Goal: Task Accomplishment & Management: Use online tool/utility

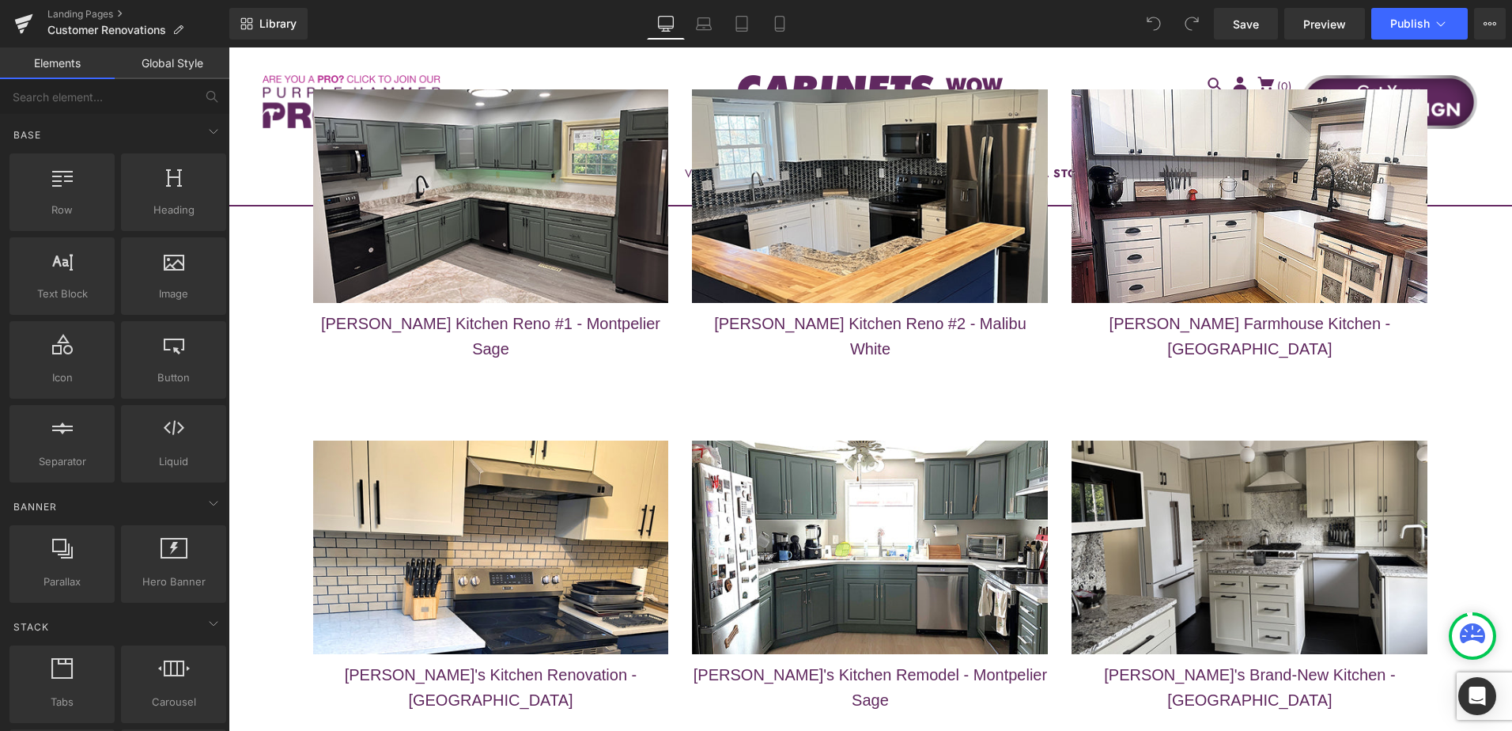
scroll to position [6847, 0]
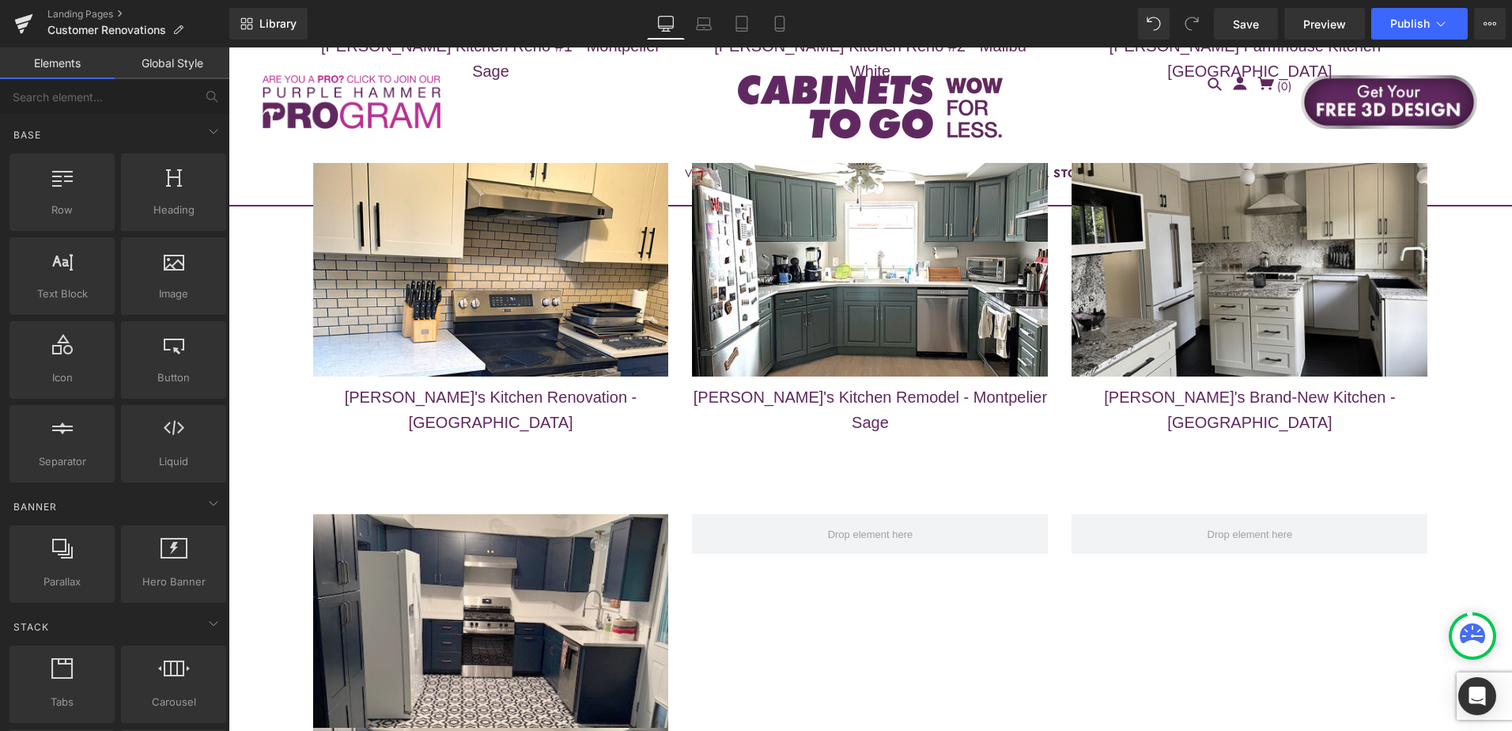
scroll to position [6995, 0]
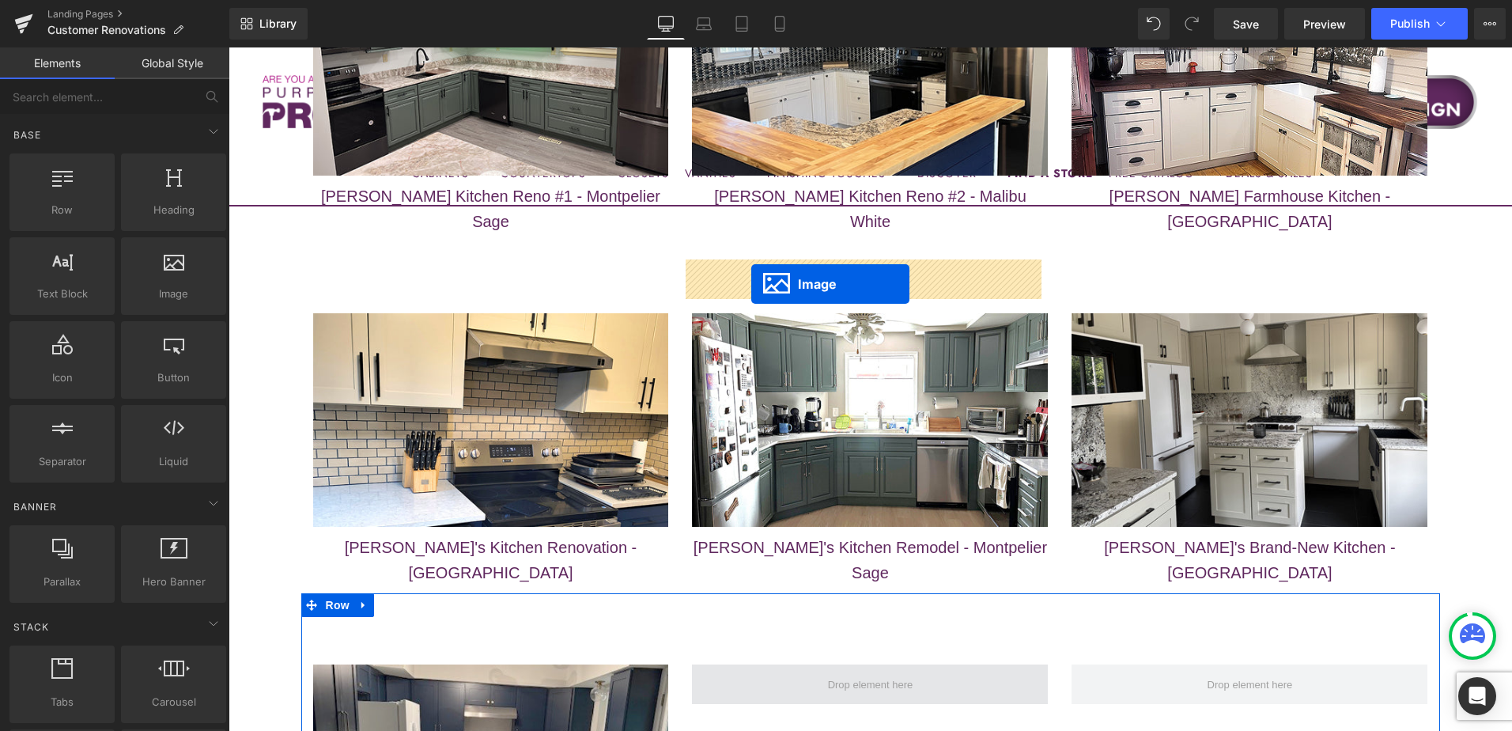
drag, startPoint x: 460, startPoint y: 578, endPoint x: 751, endPoint y: 284, distance: 413.8
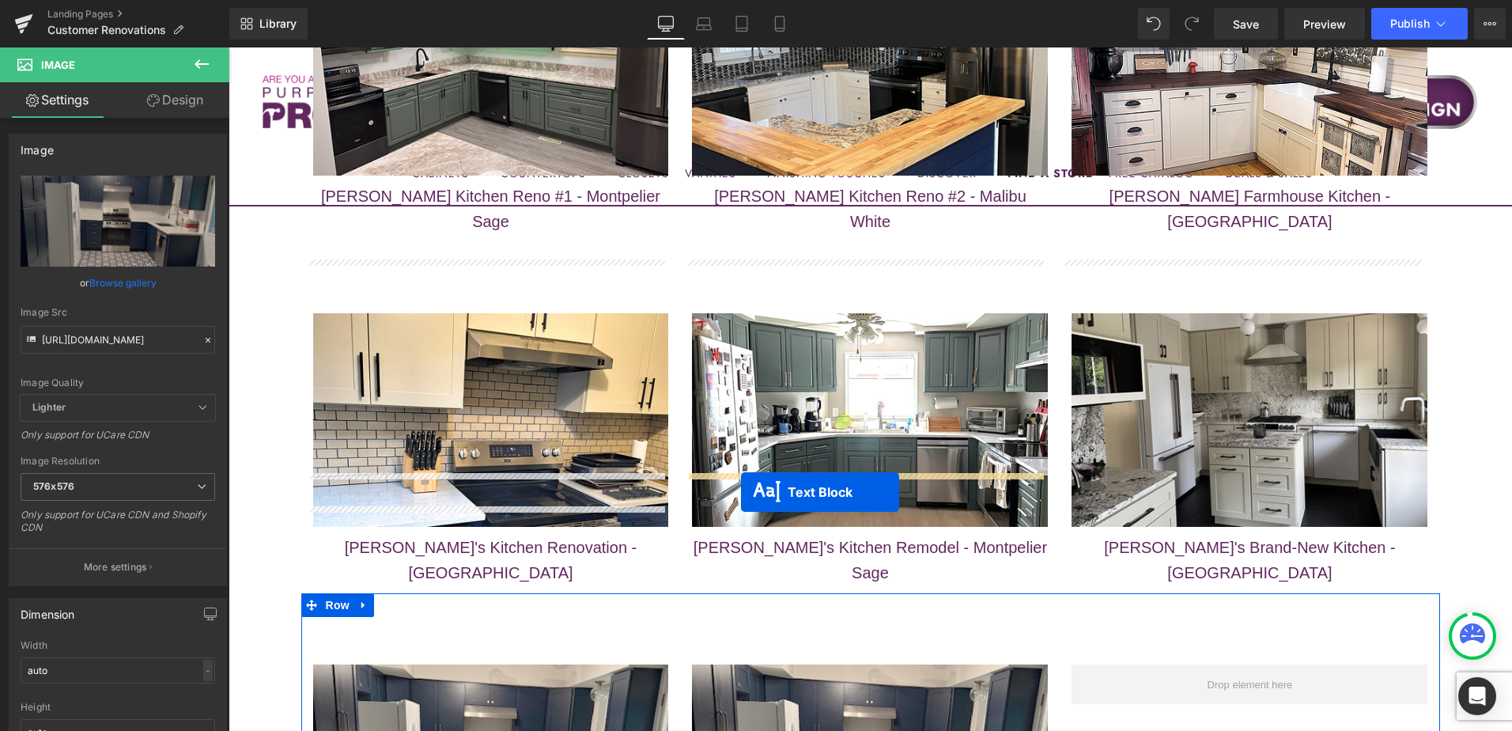
drag, startPoint x: 439, startPoint y: 523, endPoint x: 741, endPoint y: 492, distance: 303.7
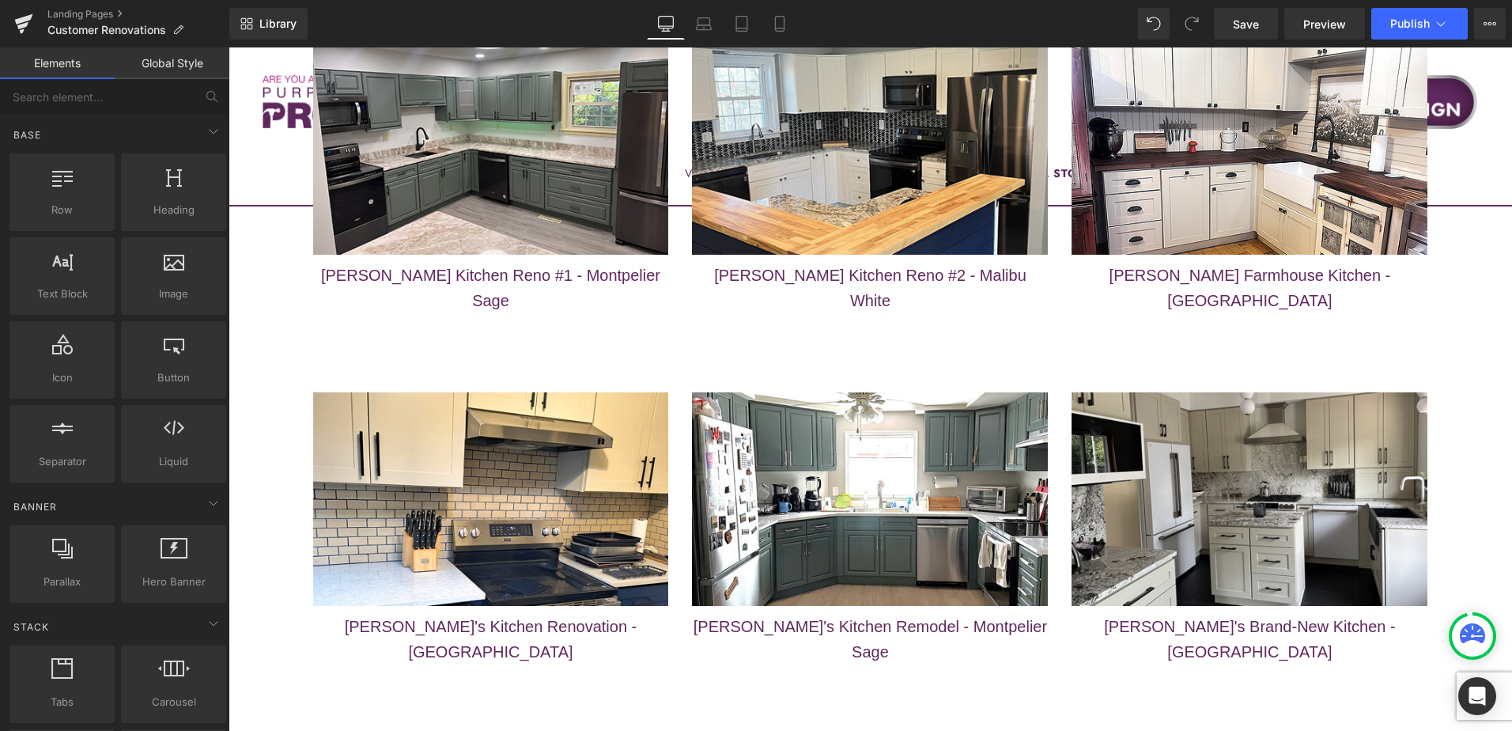
scroll to position [6837, 0]
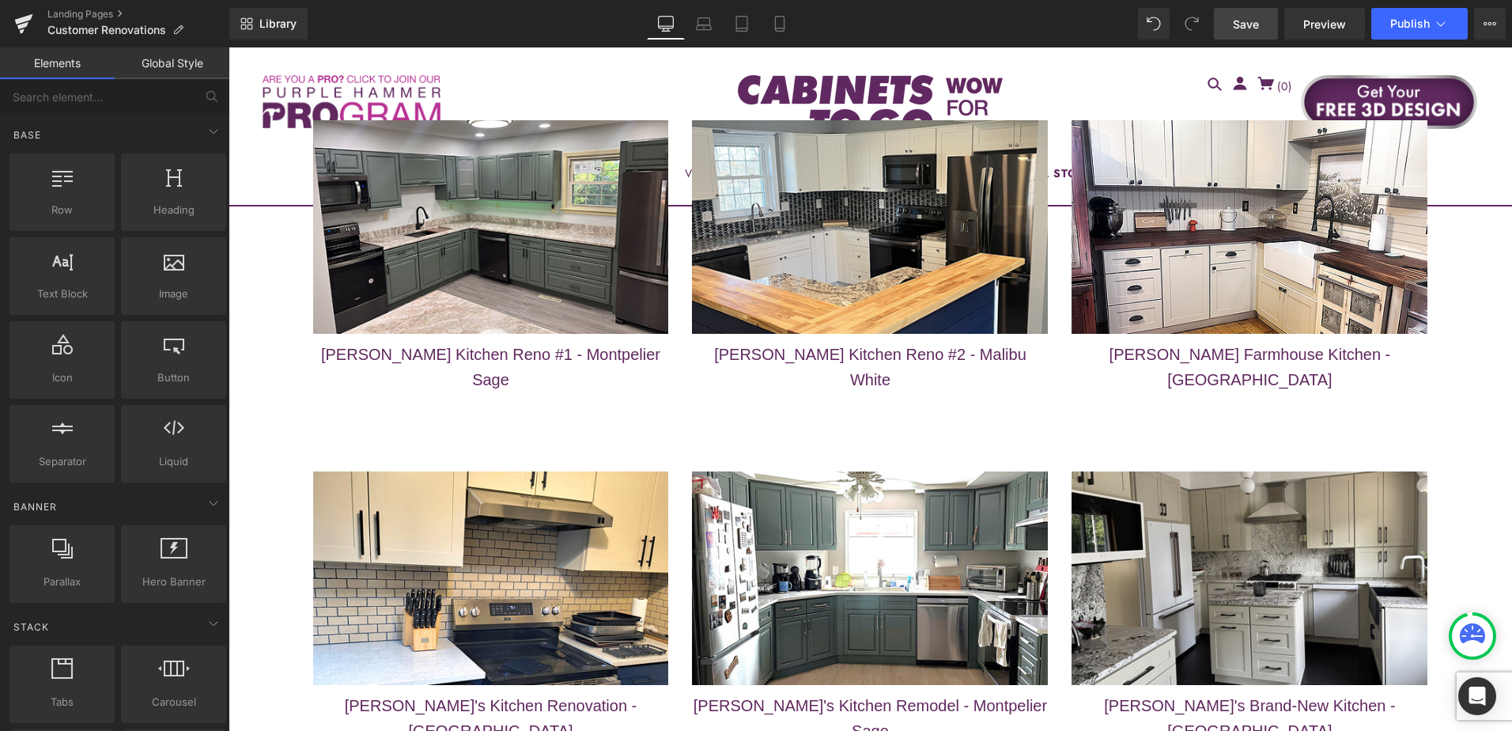
click at [1249, 26] on span "Save" at bounding box center [1246, 24] width 26 height 17
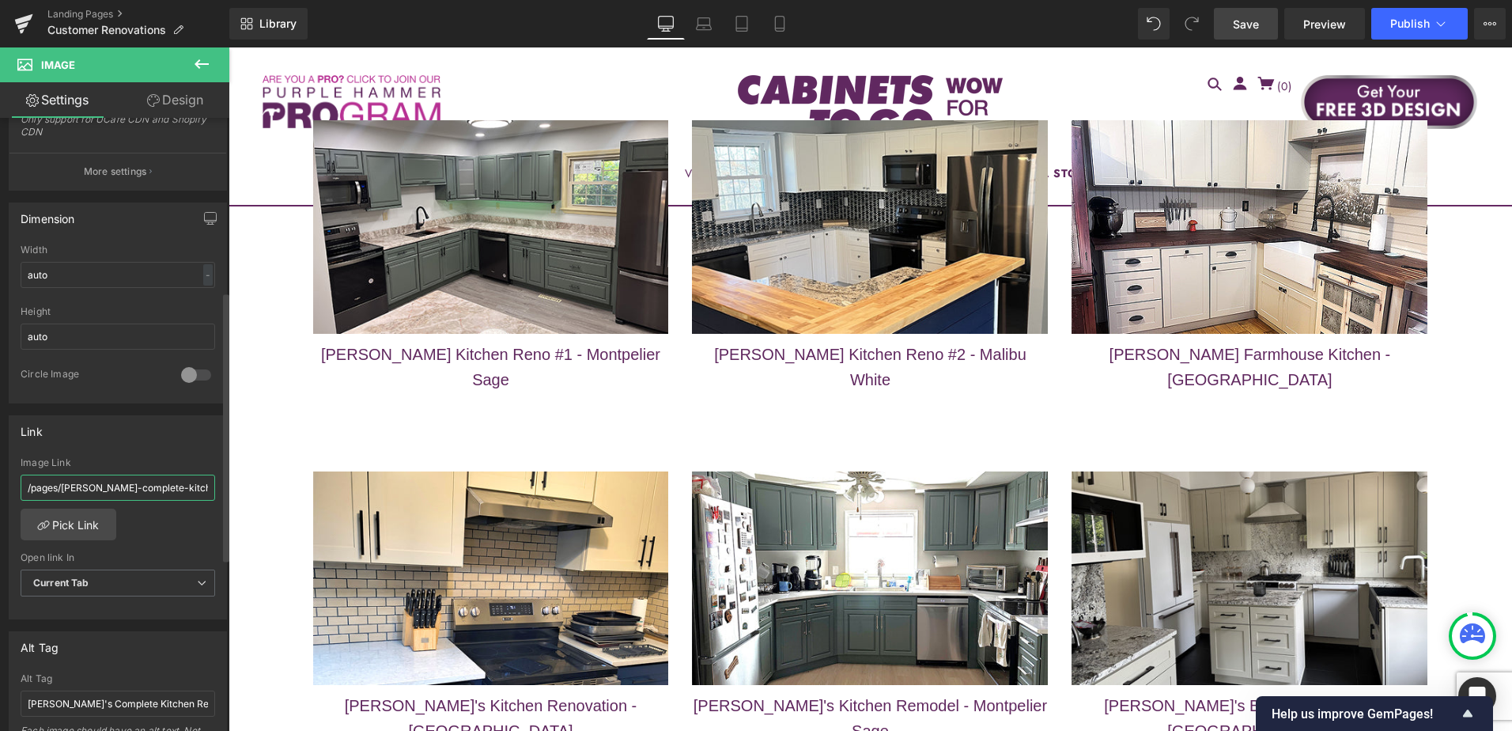
scroll to position [0, 22]
drag, startPoint x: 293, startPoint y: 537, endPoint x: 232, endPoint y: 485, distance: 80.2
paste input "paulines-dining-room-revamp"
type input "/pages/paulines-dining-room-revamp"
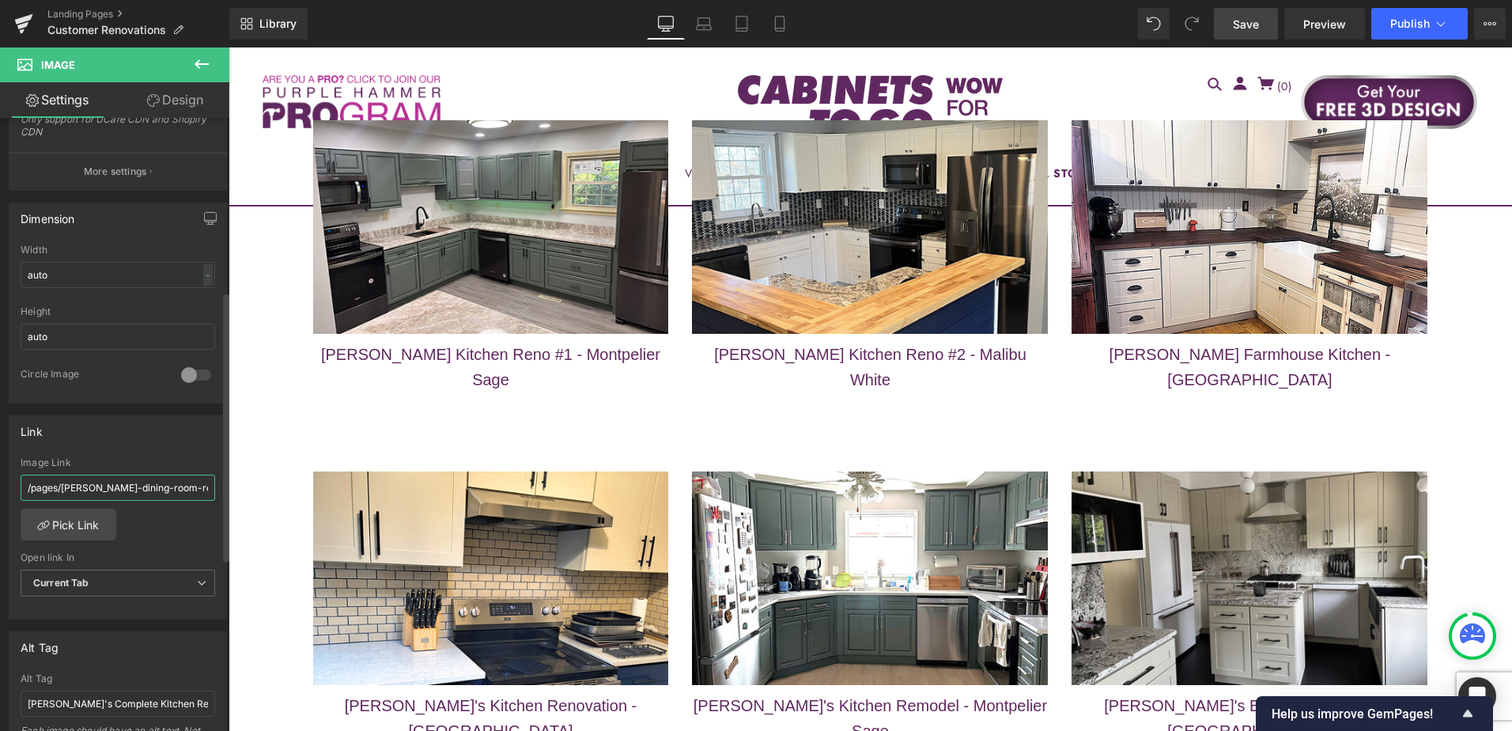
click at [87, 487] on input "/pages/paulines-dining-room-revamp" at bounding box center [118, 487] width 195 height 26
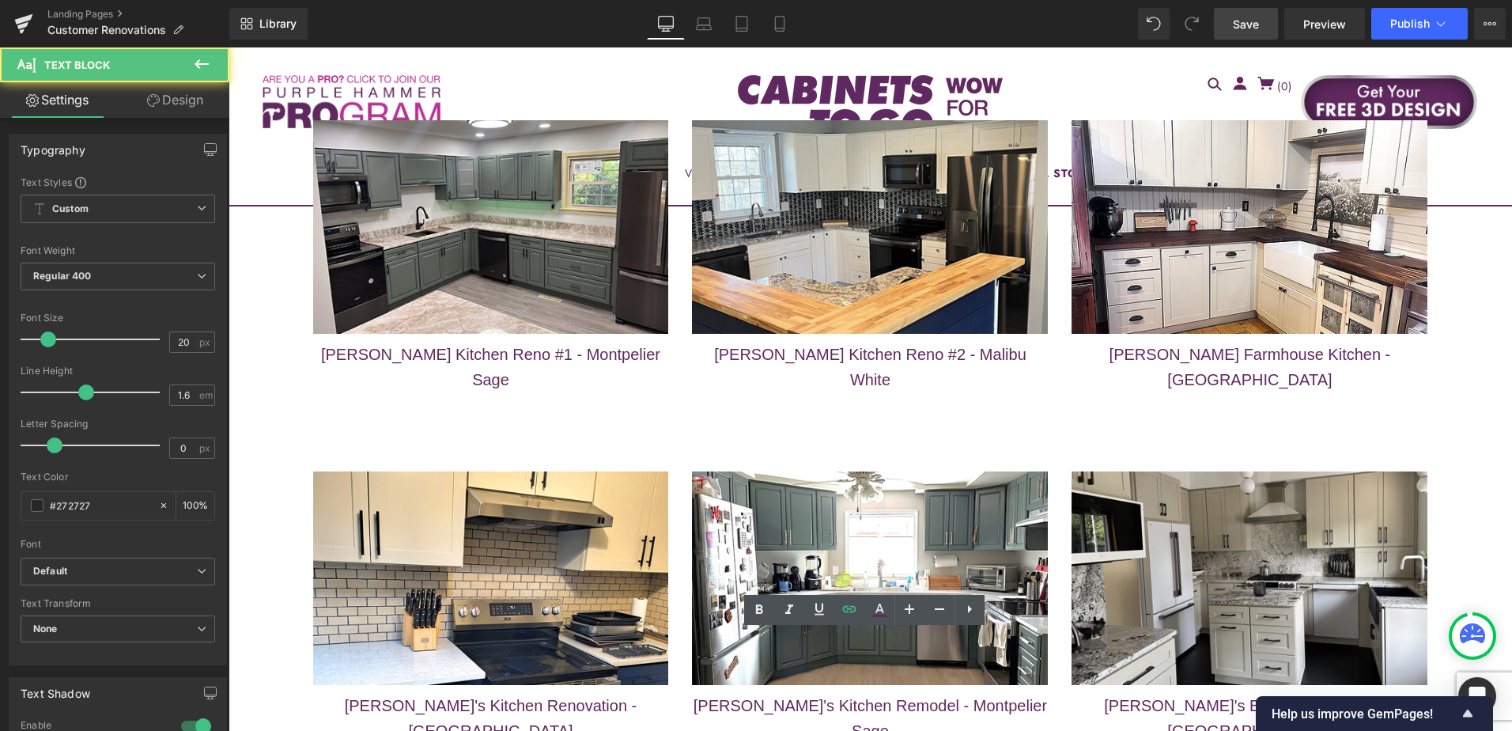
drag, startPoint x: 1032, startPoint y: 650, endPoint x: 940, endPoint y: 708, distance: 108.8
drag, startPoint x: 912, startPoint y: 652, endPoint x: 925, endPoint y: 652, distance: 13.4
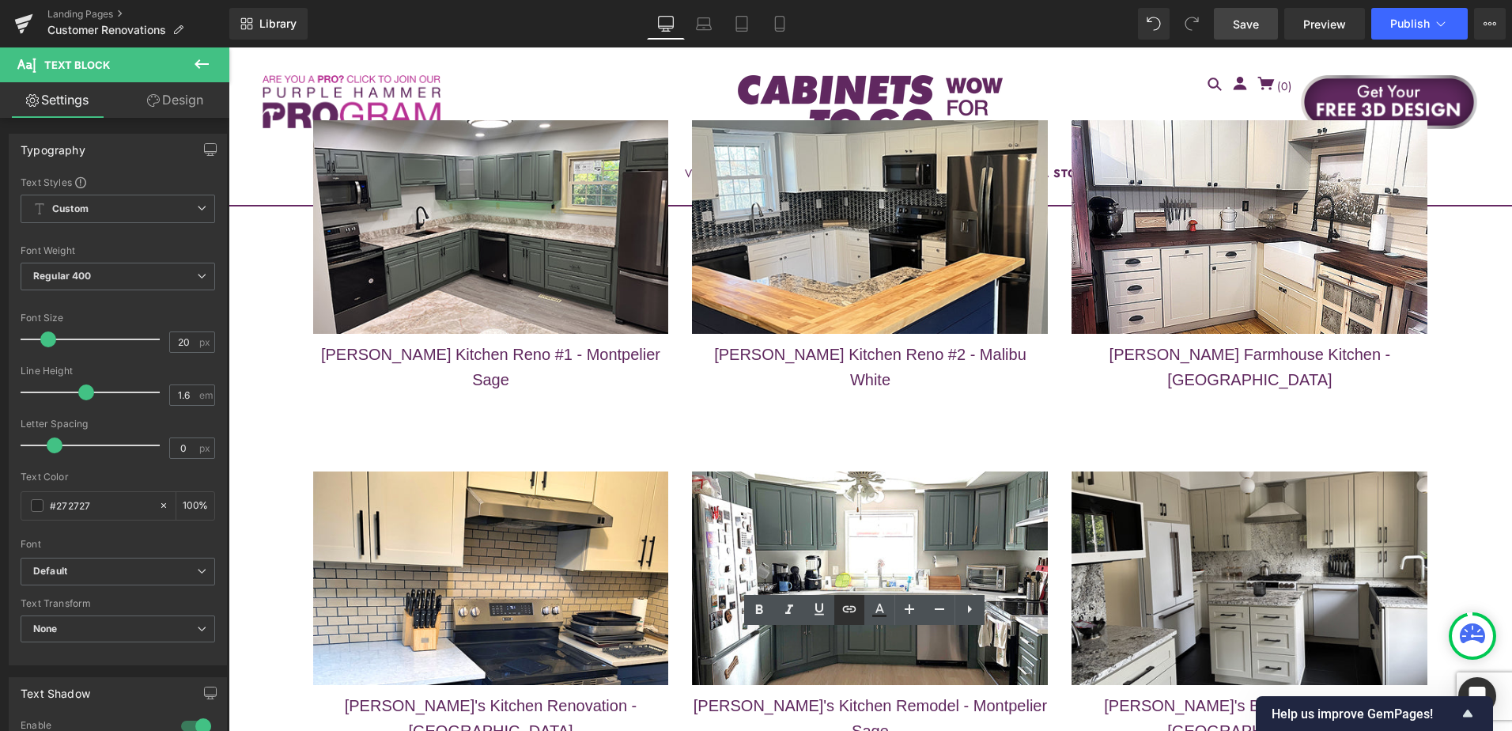
click at [848, 606] on icon at bounding box center [849, 609] width 13 height 6
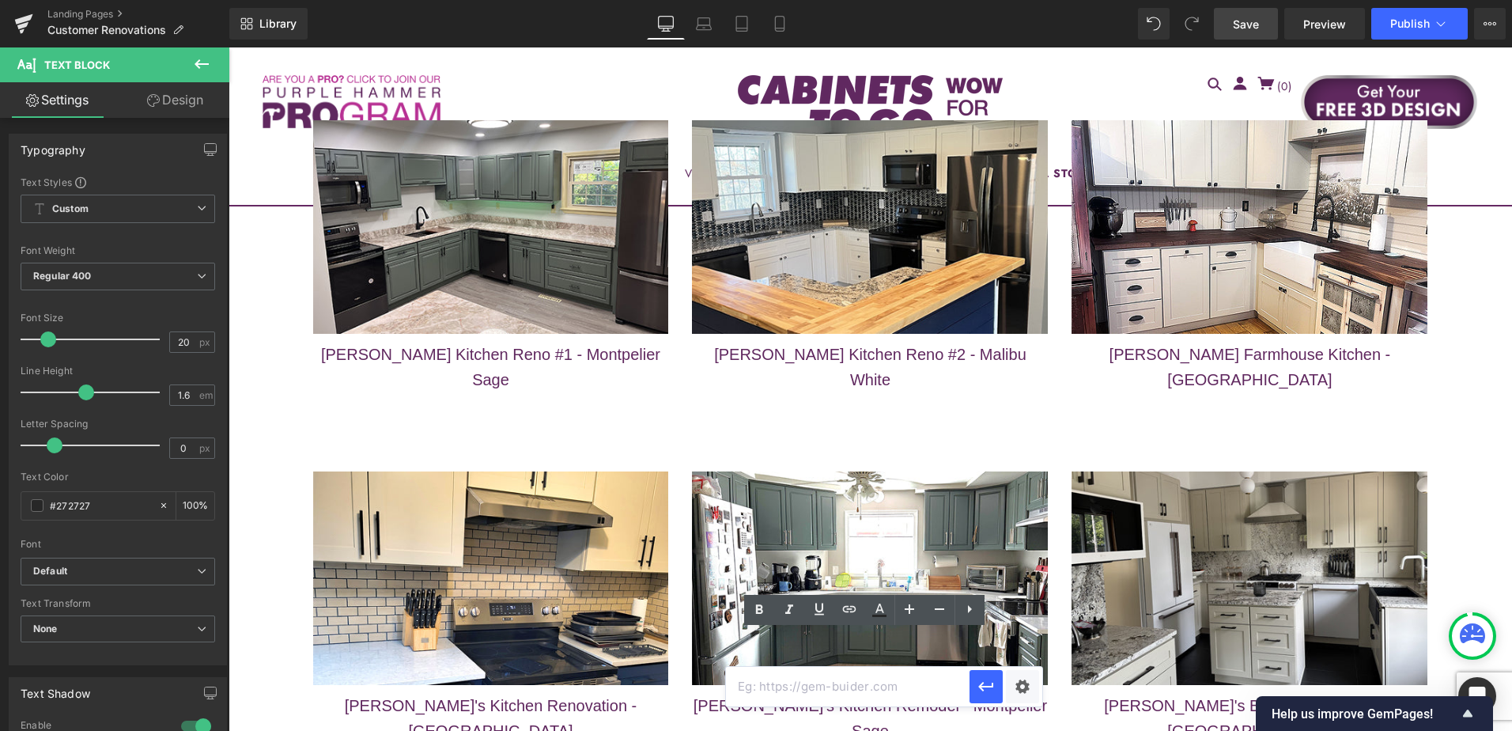
click at [869, 689] on input "text" at bounding box center [848, 687] width 244 height 40
paste input "/pages/paulines-dining-room-revamp"
click at [983, 687] on icon "button" at bounding box center [985, 686] width 15 height 9
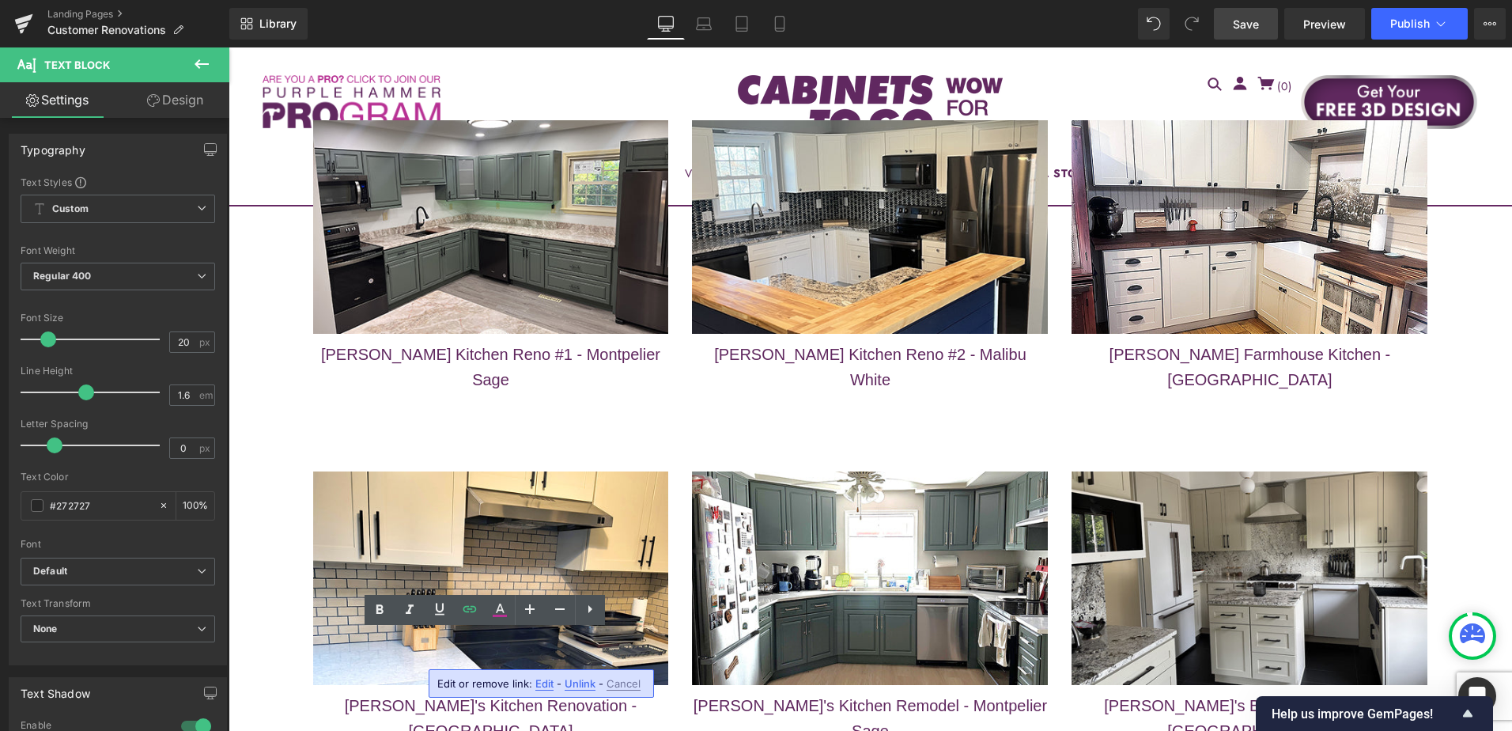
click at [544, 686] on span "Edit" at bounding box center [544, 683] width 18 height 13
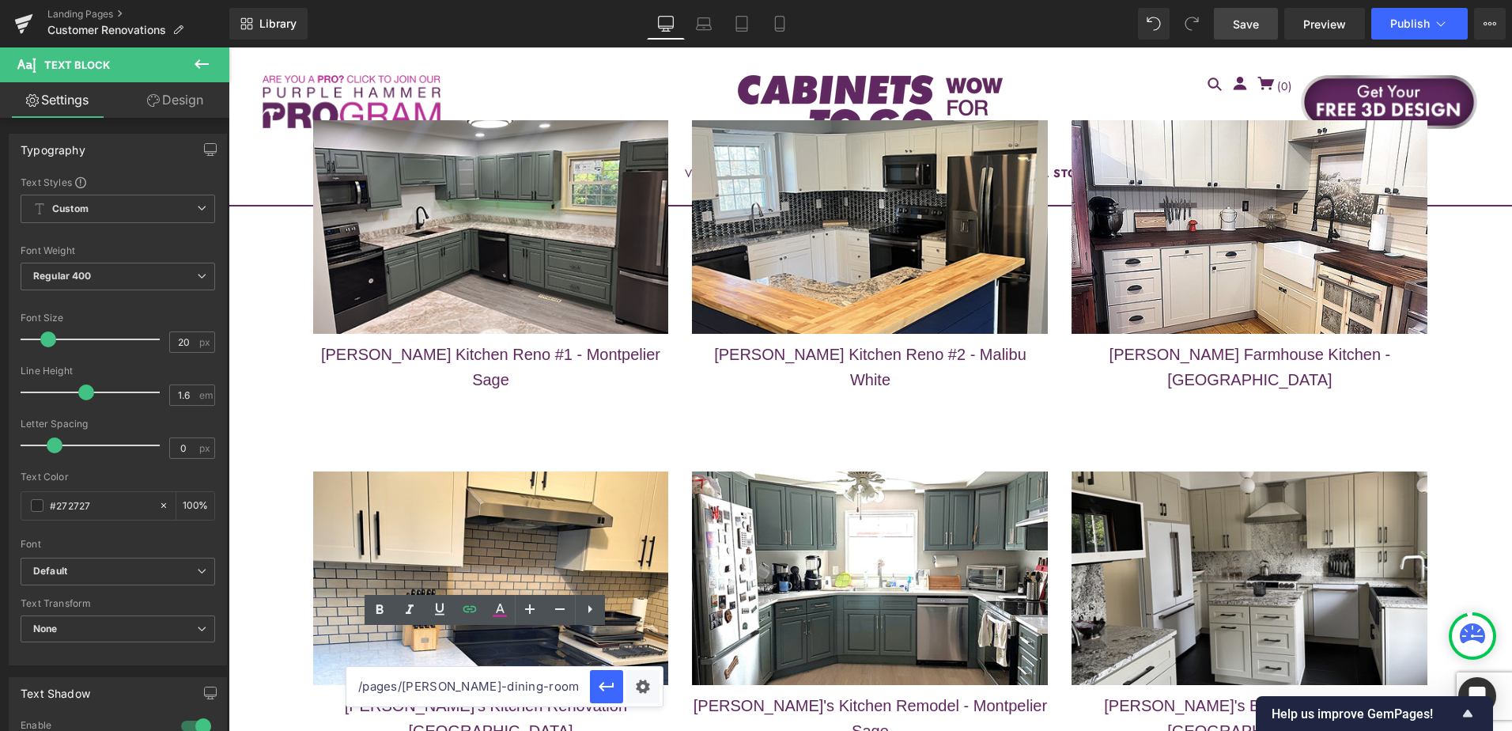
drag, startPoint x: 358, startPoint y: 686, endPoint x: 510, endPoint y: 687, distance: 151.8
click at [510, 687] on input "/pages/paulines-dining-room-revamp" at bounding box center [468, 687] width 244 height 40
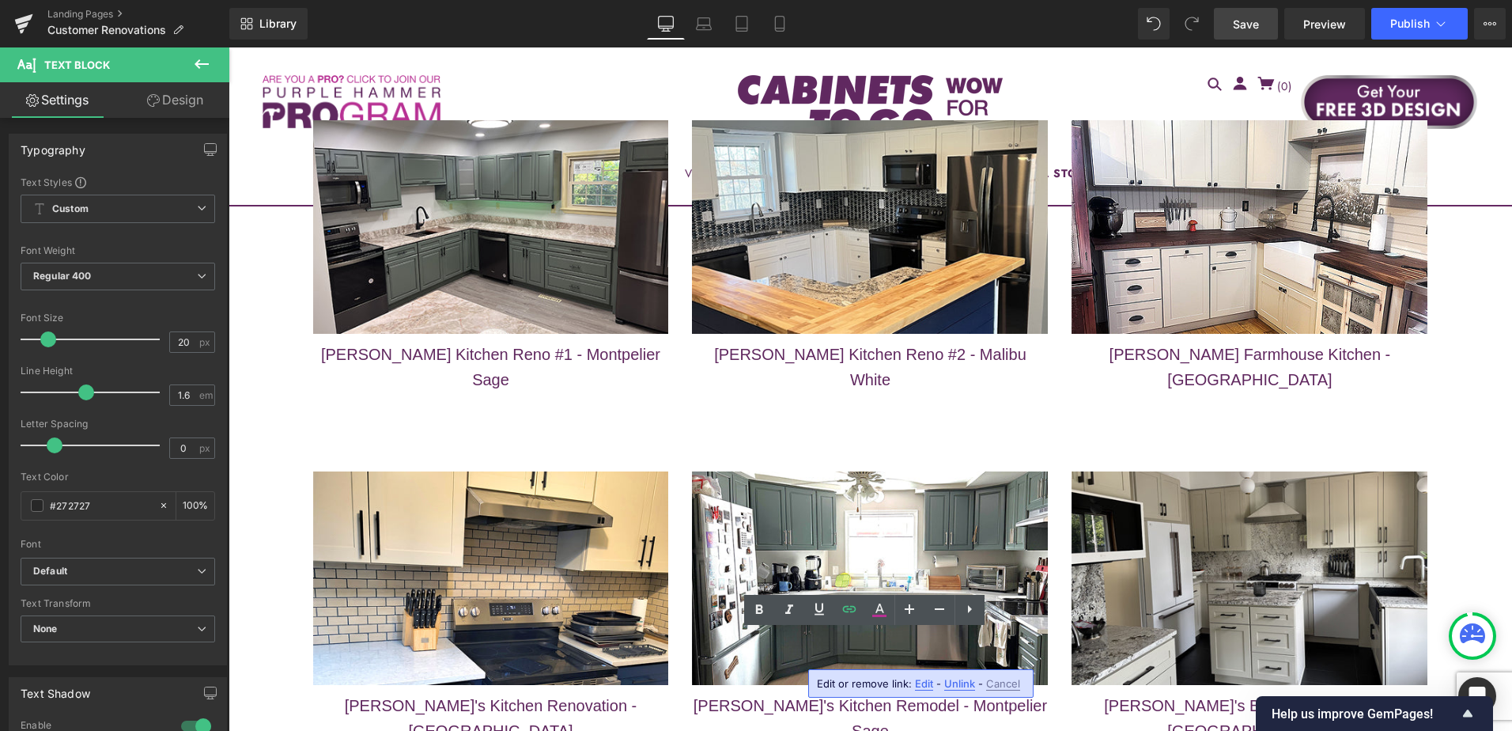
click at [917, 684] on span "Edit" at bounding box center [924, 683] width 18 height 13
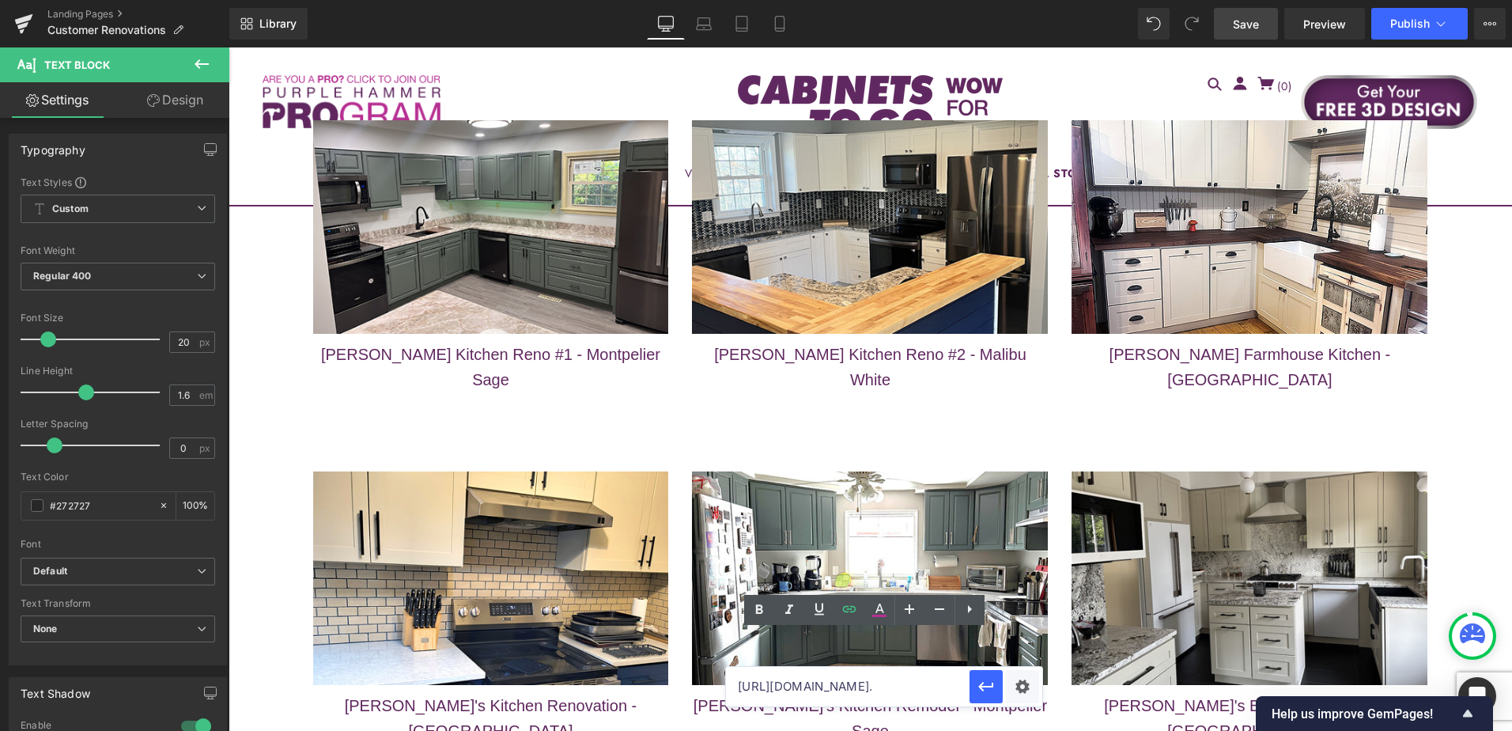
click at [908, 686] on input "https://cabinetstogo.com/pages/cynthias-complete-kitchen-remodel?_gl=1*b54g14*_…" at bounding box center [848, 687] width 244 height 40
drag, startPoint x: 732, startPoint y: 684, endPoint x: 763, endPoint y: 695, distance: 32.8
click at [763, 695] on input "https://cabinetstogo.com/pages/cynthias-complete-kitchen-remodel?_gl=1*b54g14*_…" at bounding box center [848, 687] width 244 height 40
paste input ".com/"
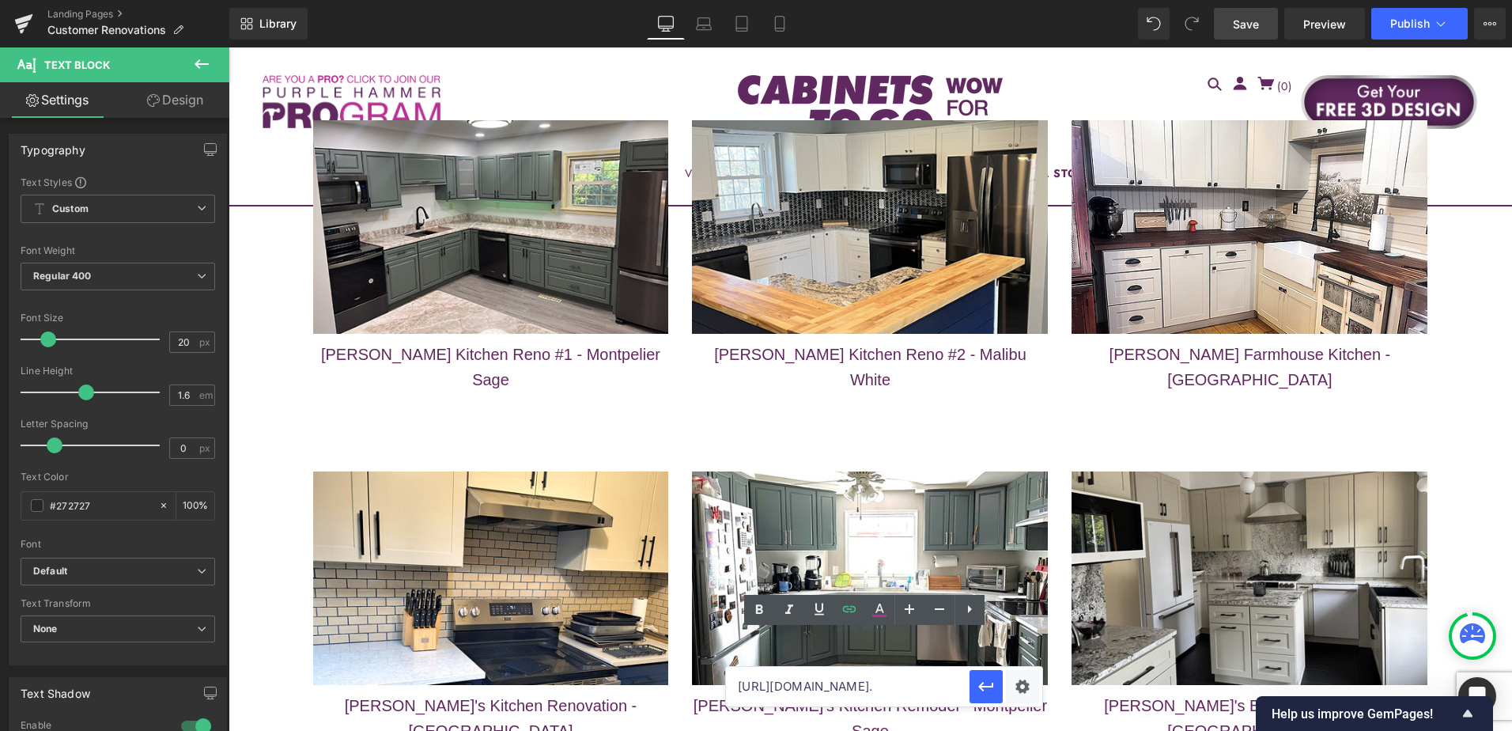
scroll to position [0, 150]
type input "https://cabinetstogo.com//pages/paulines-dining-room-revamp?_gl=1*1hnceqv*_gcl_…"
click at [983, 688] on icon "button" at bounding box center [986, 686] width 19 height 19
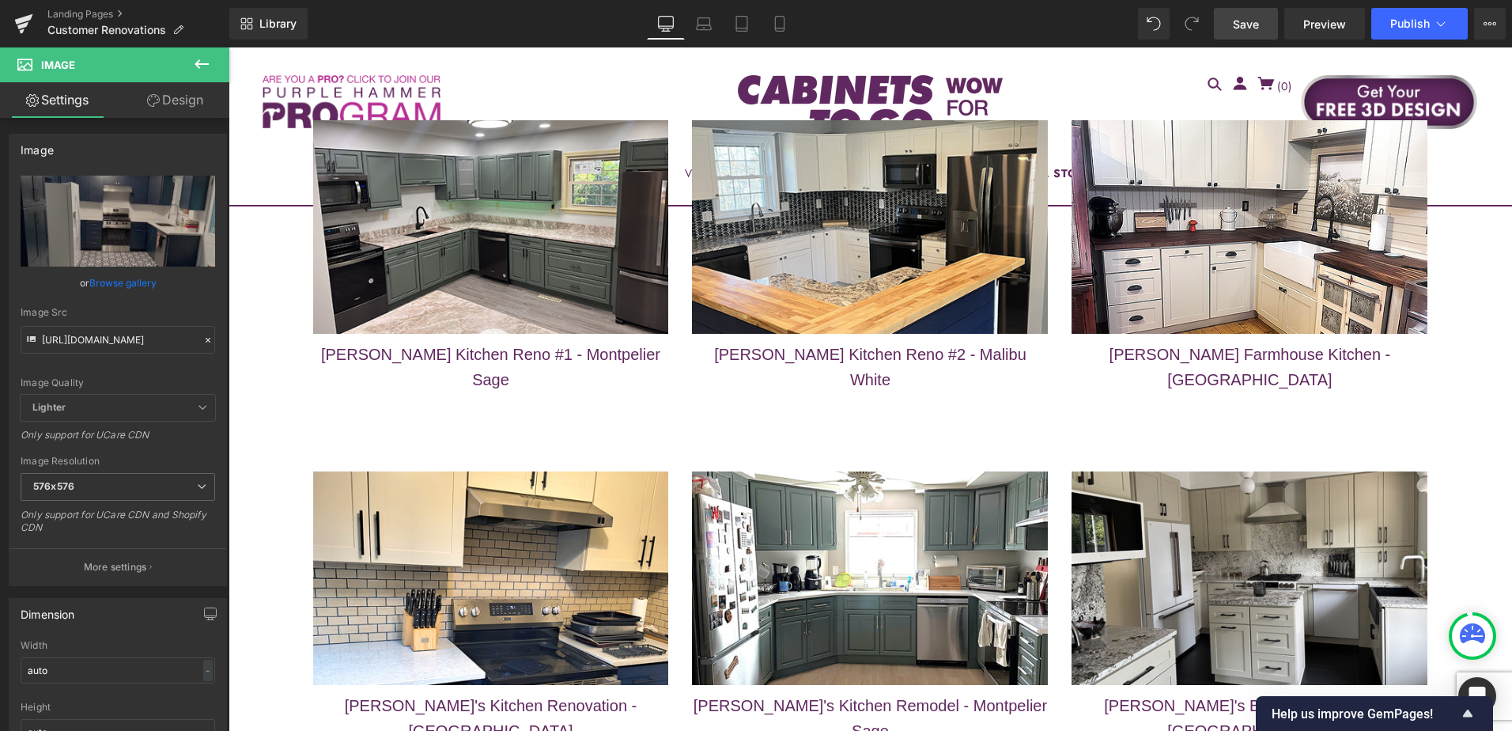
click at [119, 339] on input "https://cdn.shopify.com/s/files/1/0196/2351/0078/files/AFTER_SMALL_cynthia_576x…" at bounding box center [118, 340] width 195 height 28
paste input "2.jpg?v=1760025214"
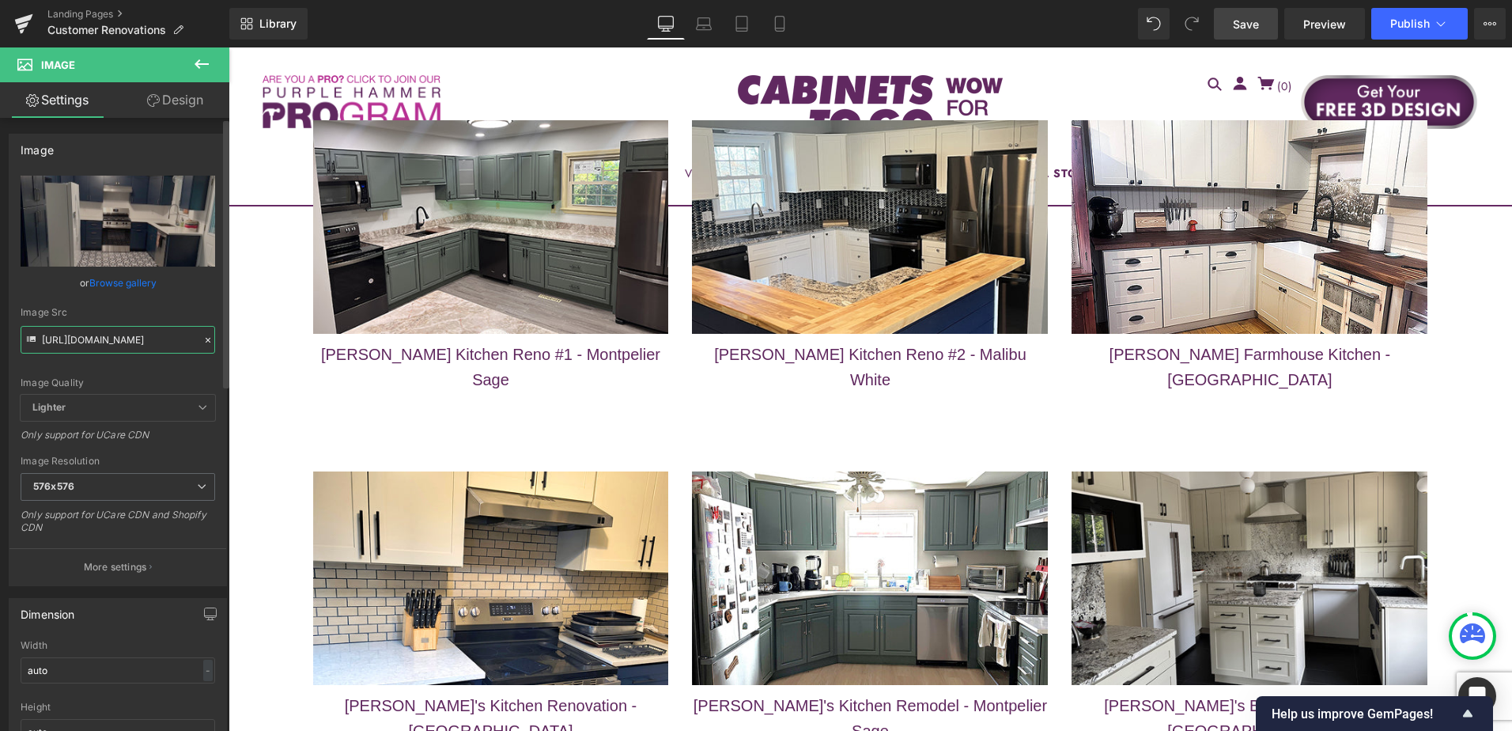
scroll to position [0, 260]
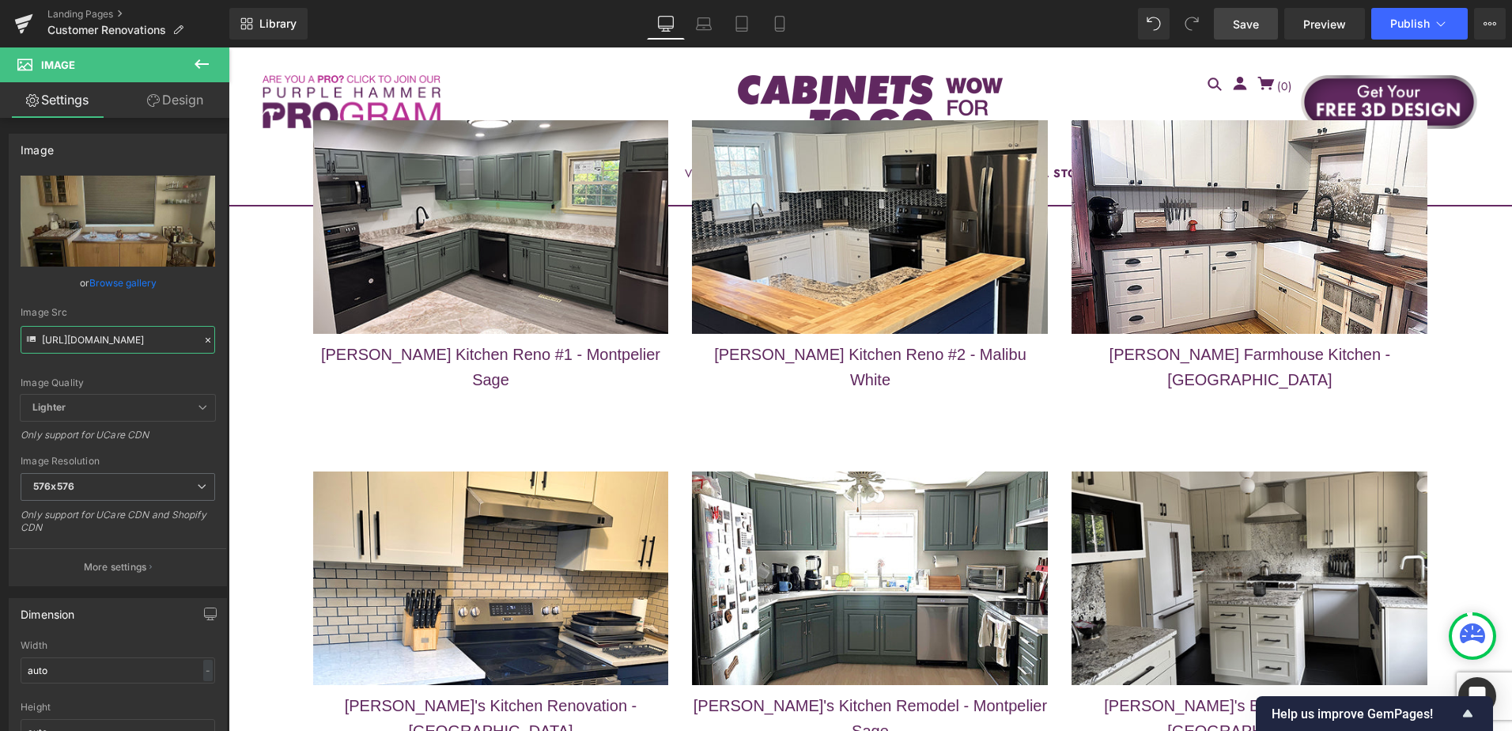
type input "https://cdn.shopify.com/s/files/1/0196/2351/0078/files/AFTER_SMALL2_576x576.jpg…"
click at [1234, 13] on link "Save" at bounding box center [1246, 24] width 64 height 32
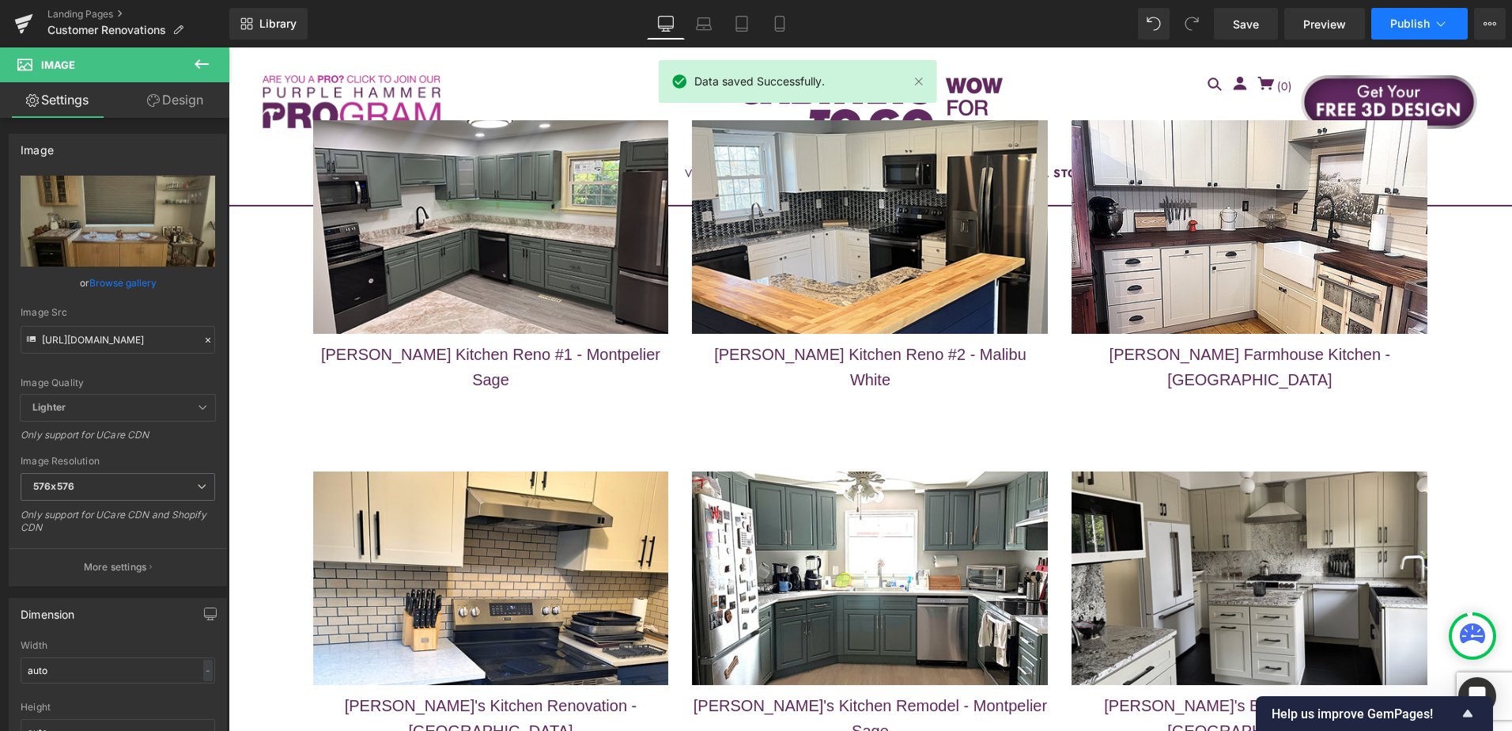
click at [1395, 34] on button "Publish" at bounding box center [1419, 24] width 96 height 32
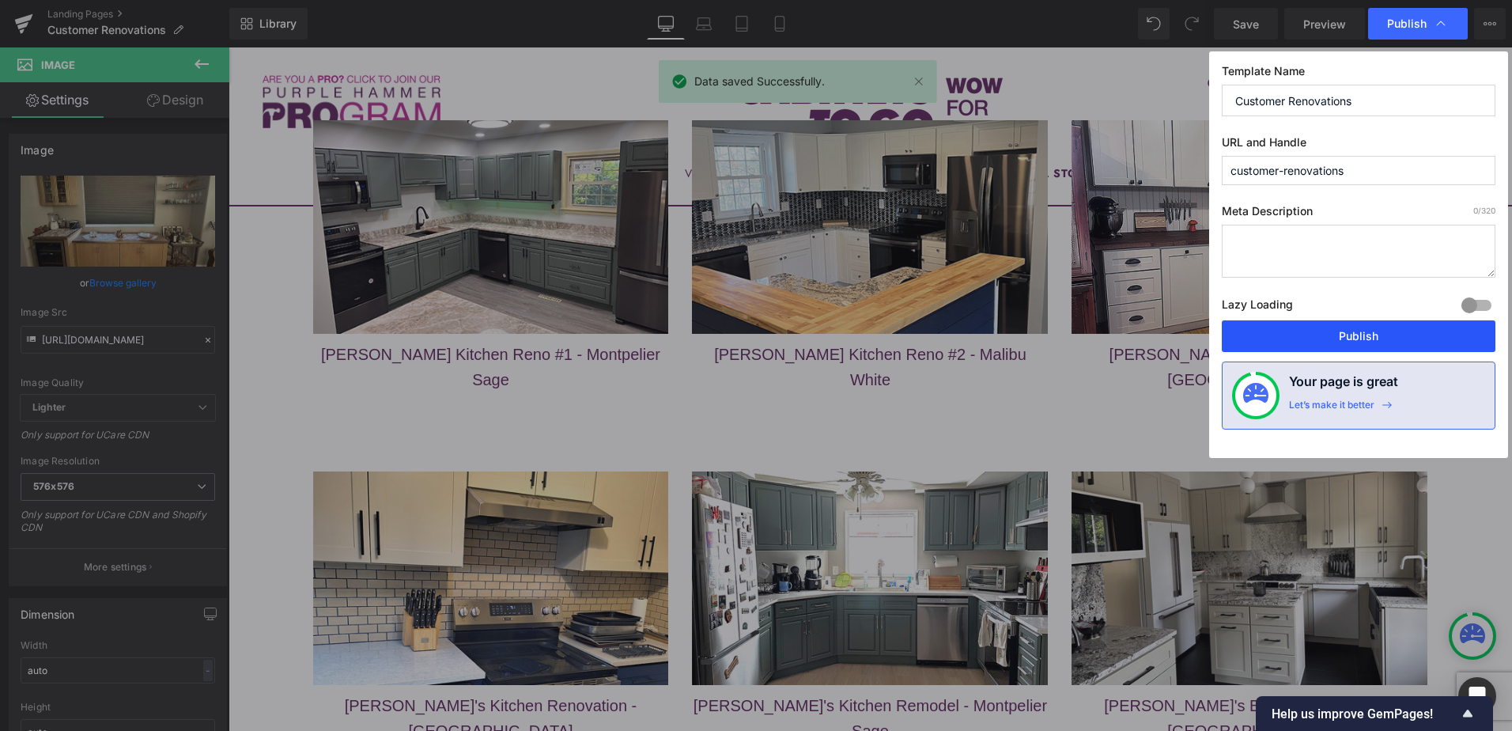
click at [1381, 341] on button "Publish" at bounding box center [1359, 336] width 274 height 32
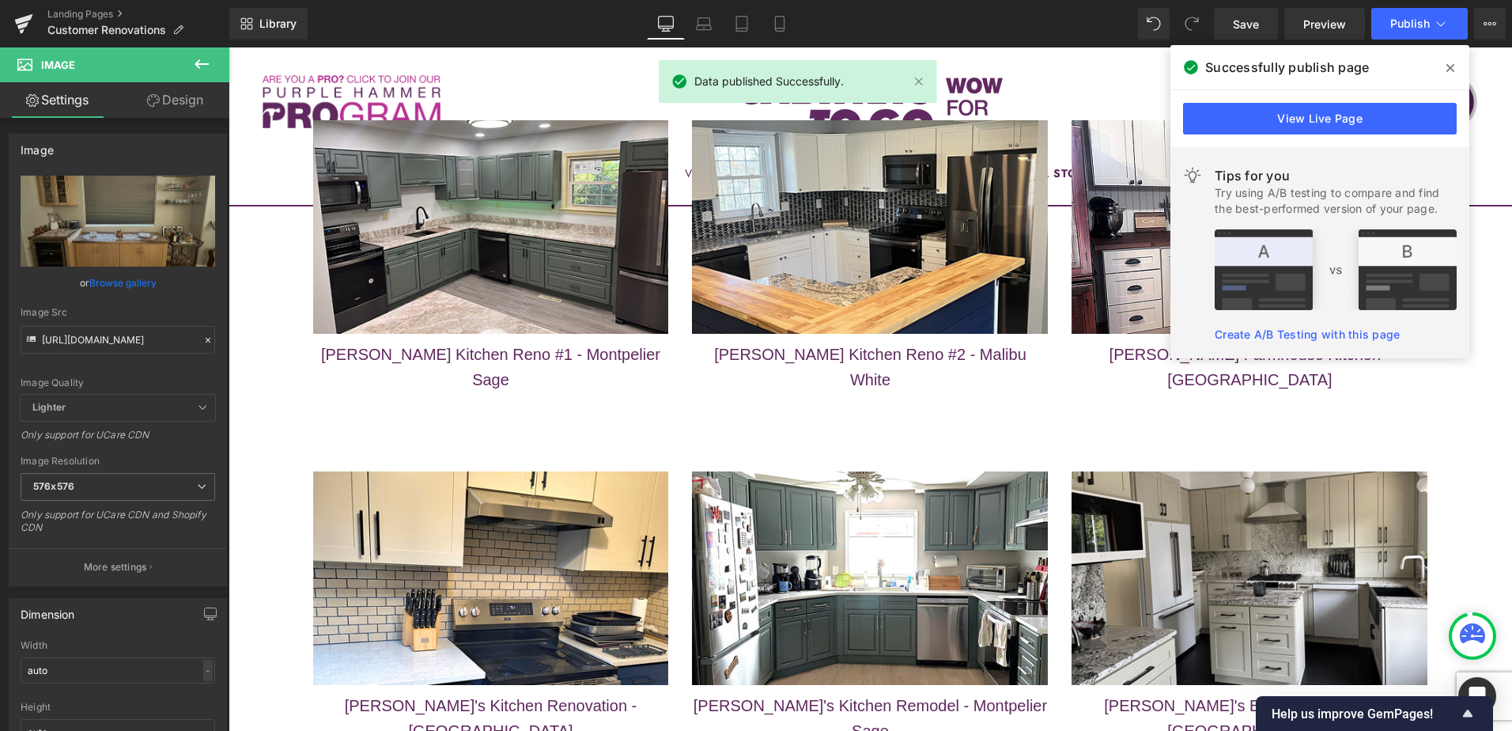
click at [1450, 67] on icon at bounding box center [1450, 68] width 8 height 8
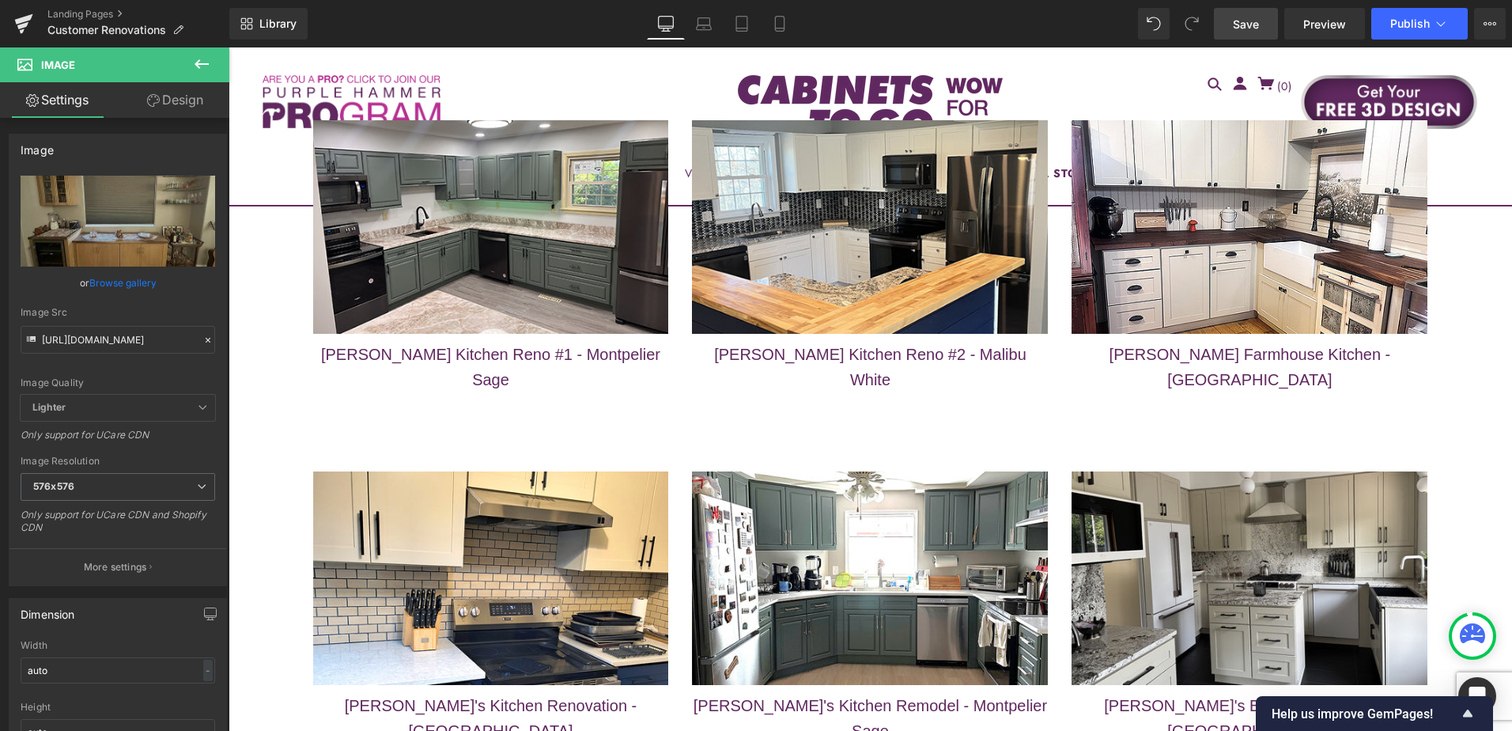
drag, startPoint x: 1253, startPoint y: 24, endPoint x: 1196, endPoint y: 461, distance: 441.1
click at [1253, 24] on span "Save" at bounding box center [1246, 24] width 26 height 17
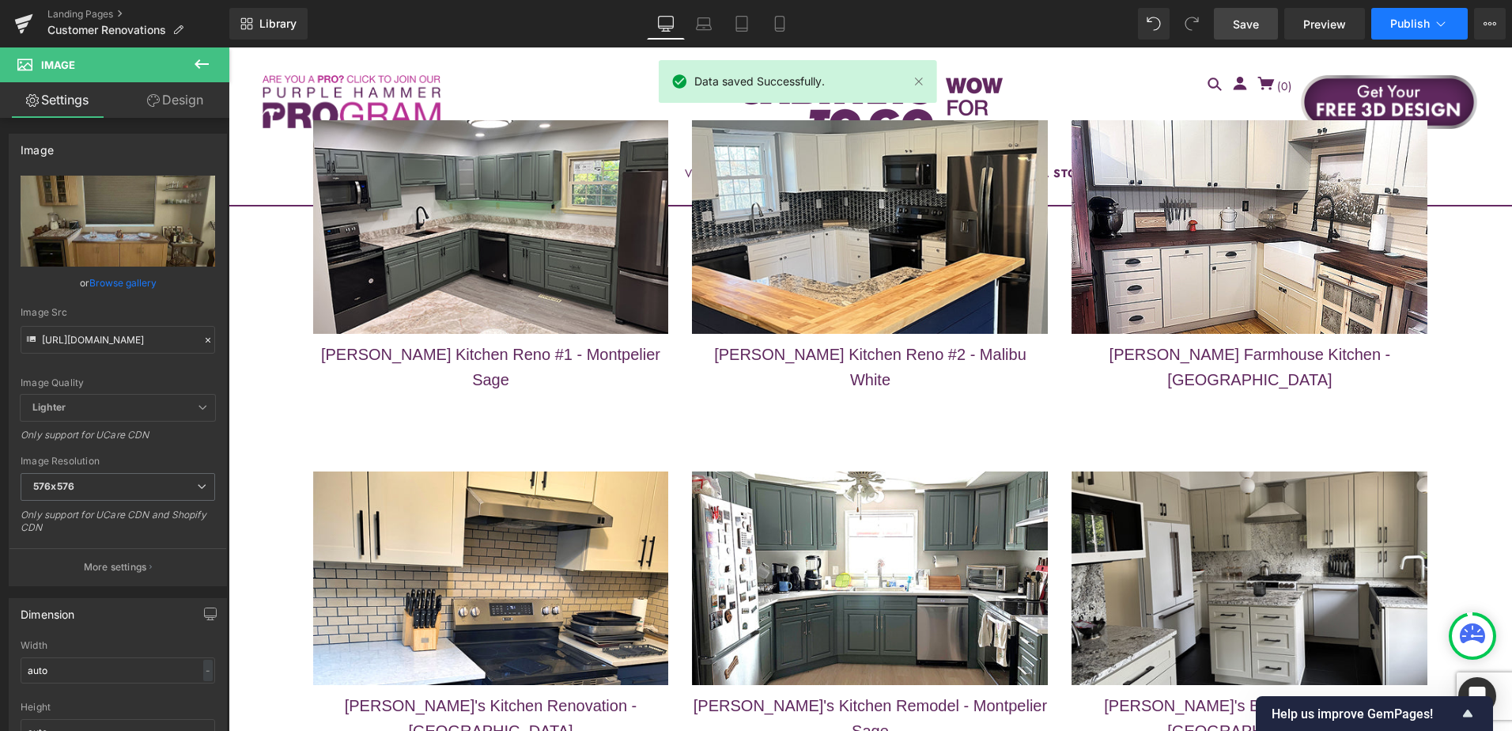
click at [1416, 25] on span "Publish" at bounding box center [1410, 23] width 40 height 13
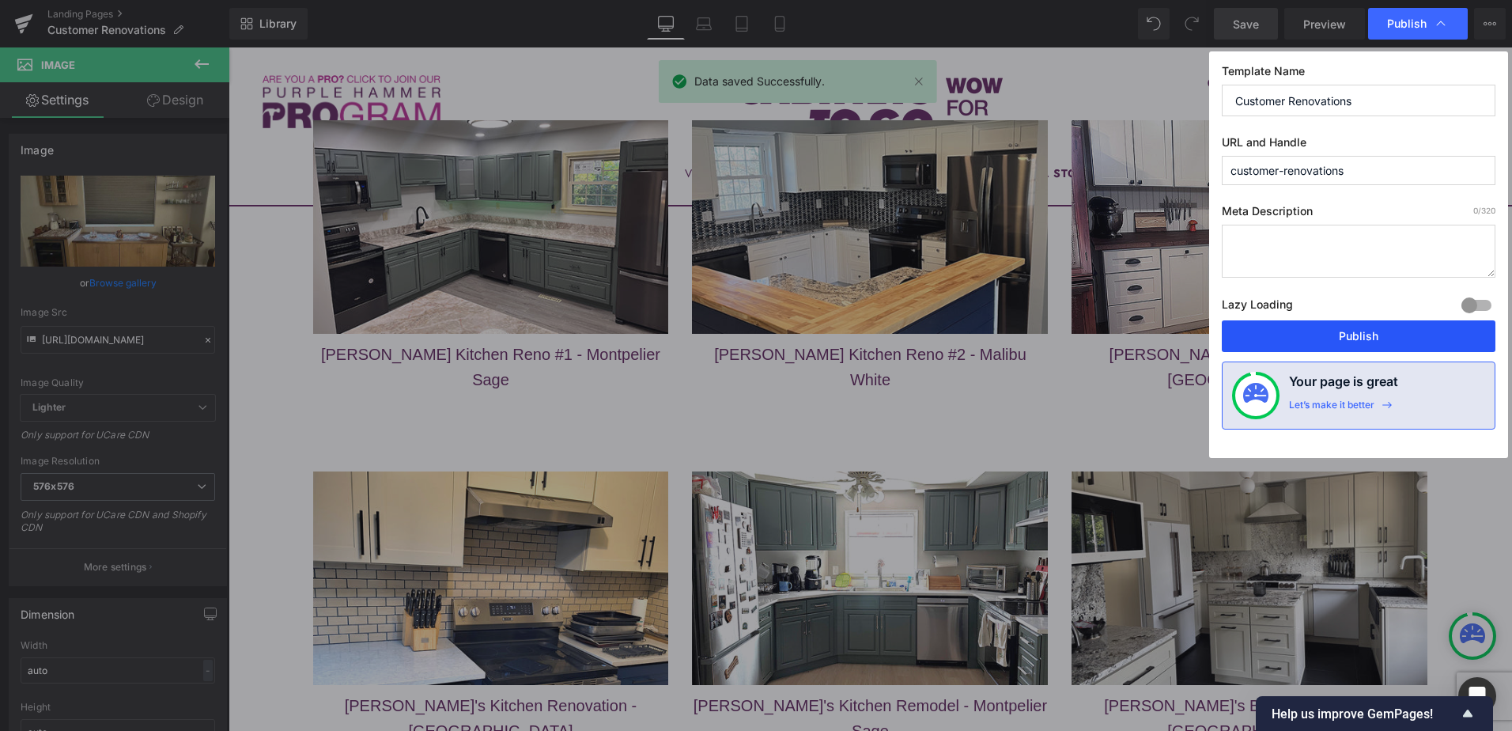
click at [1432, 335] on button "Publish" at bounding box center [1359, 336] width 274 height 32
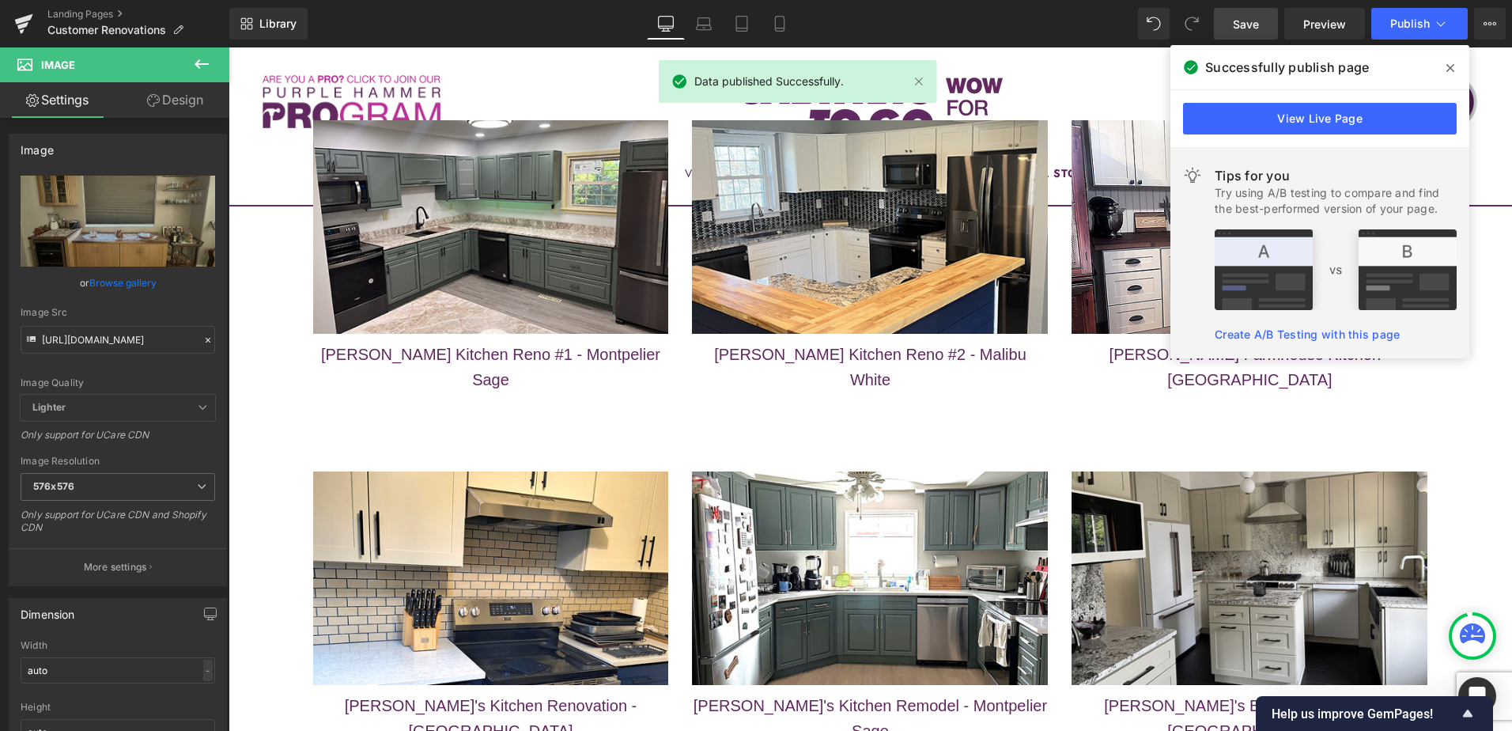
click at [1451, 68] on icon at bounding box center [1450, 68] width 8 height 8
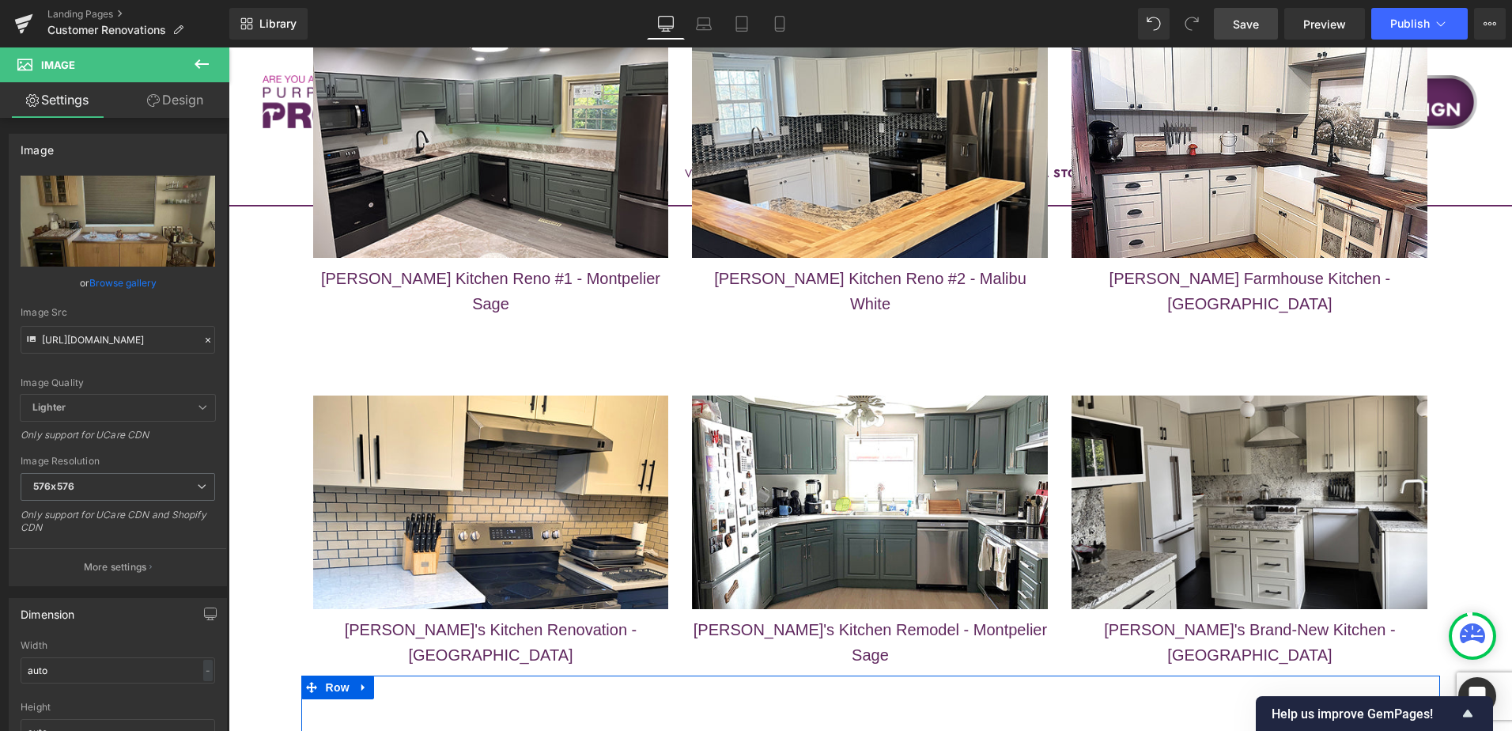
scroll to position [6995, 0]
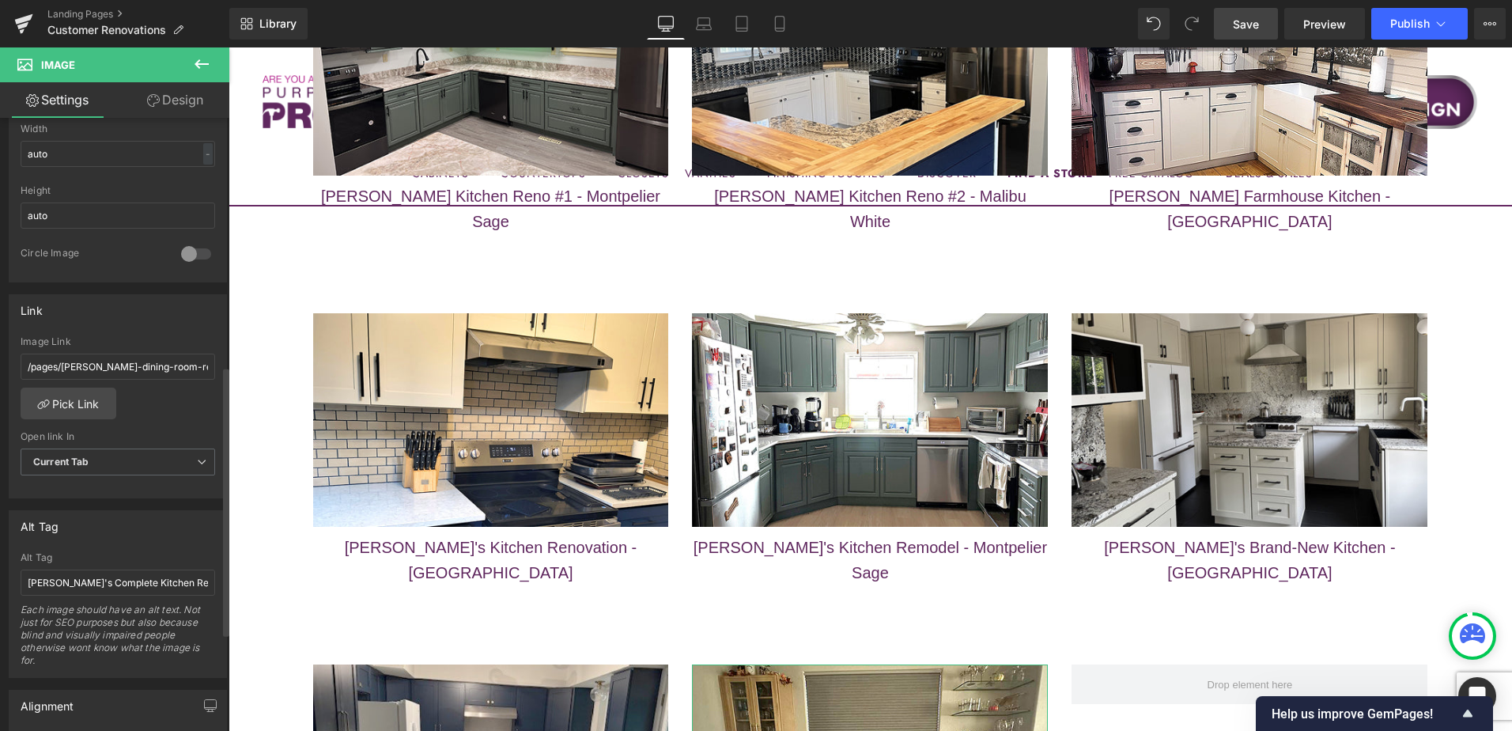
scroll to position [633, 0]
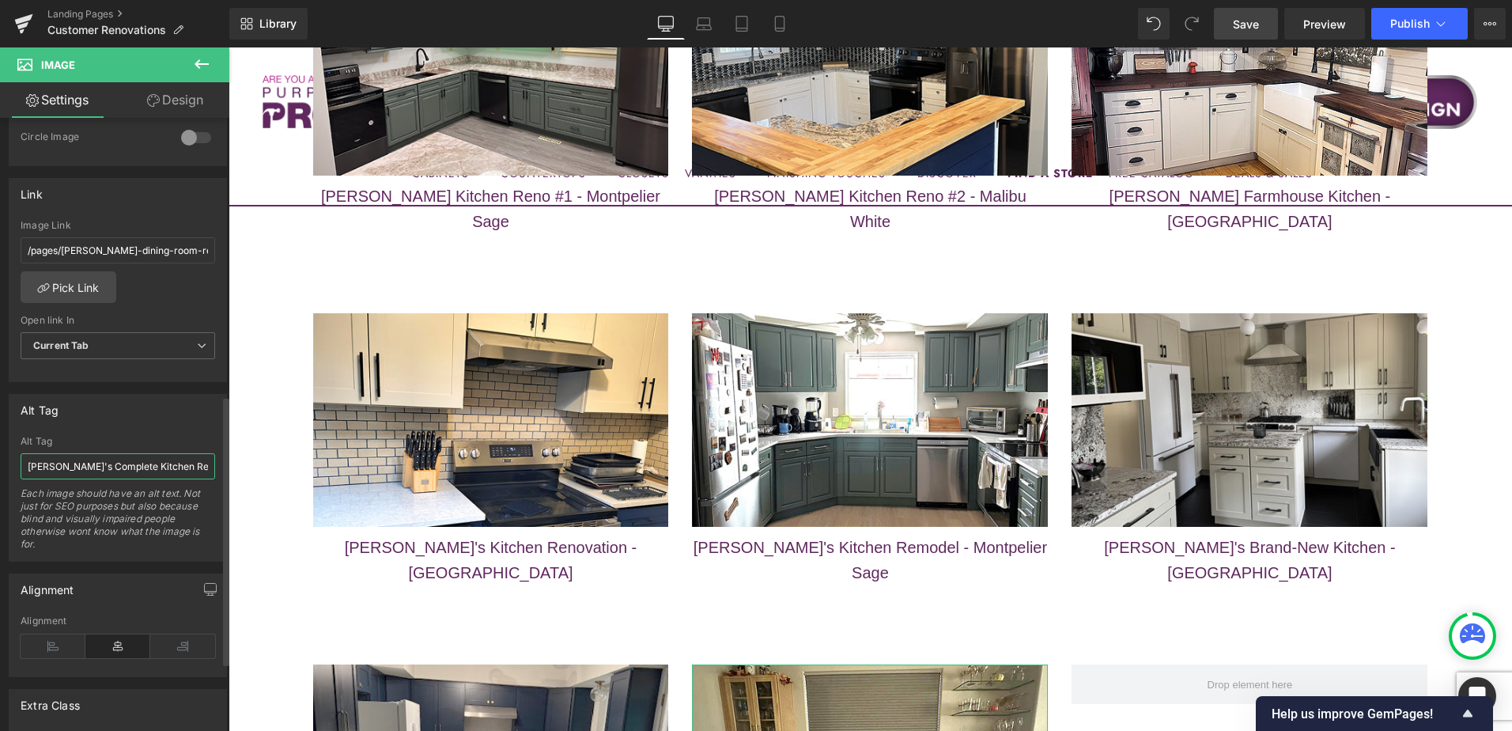
click at [71, 466] on input "Cynthia's Complete Kitchen Remodel" at bounding box center [118, 466] width 195 height 26
drag, startPoint x: 198, startPoint y: 465, endPoint x: 0, endPoint y: 469, distance: 197.7
click at [0, 466] on html "Image You are previewing how the will restyle your page. You can not edit Eleme…" at bounding box center [756, 365] width 1512 height 731
type input "Pauline's Dining Room Revamp"
click at [229, 47] on div at bounding box center [229, 47] width 0 height 0
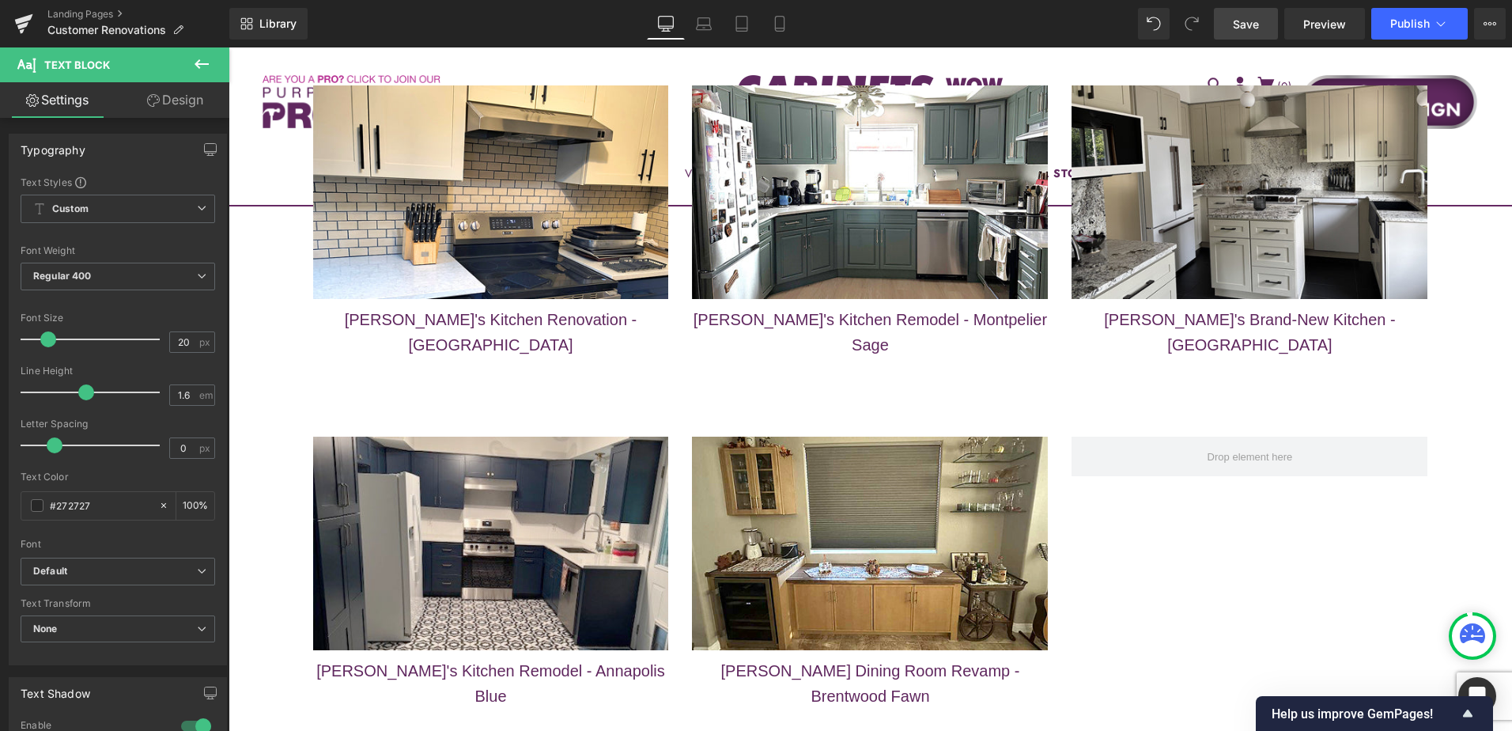
scroll to position [7030, 0]
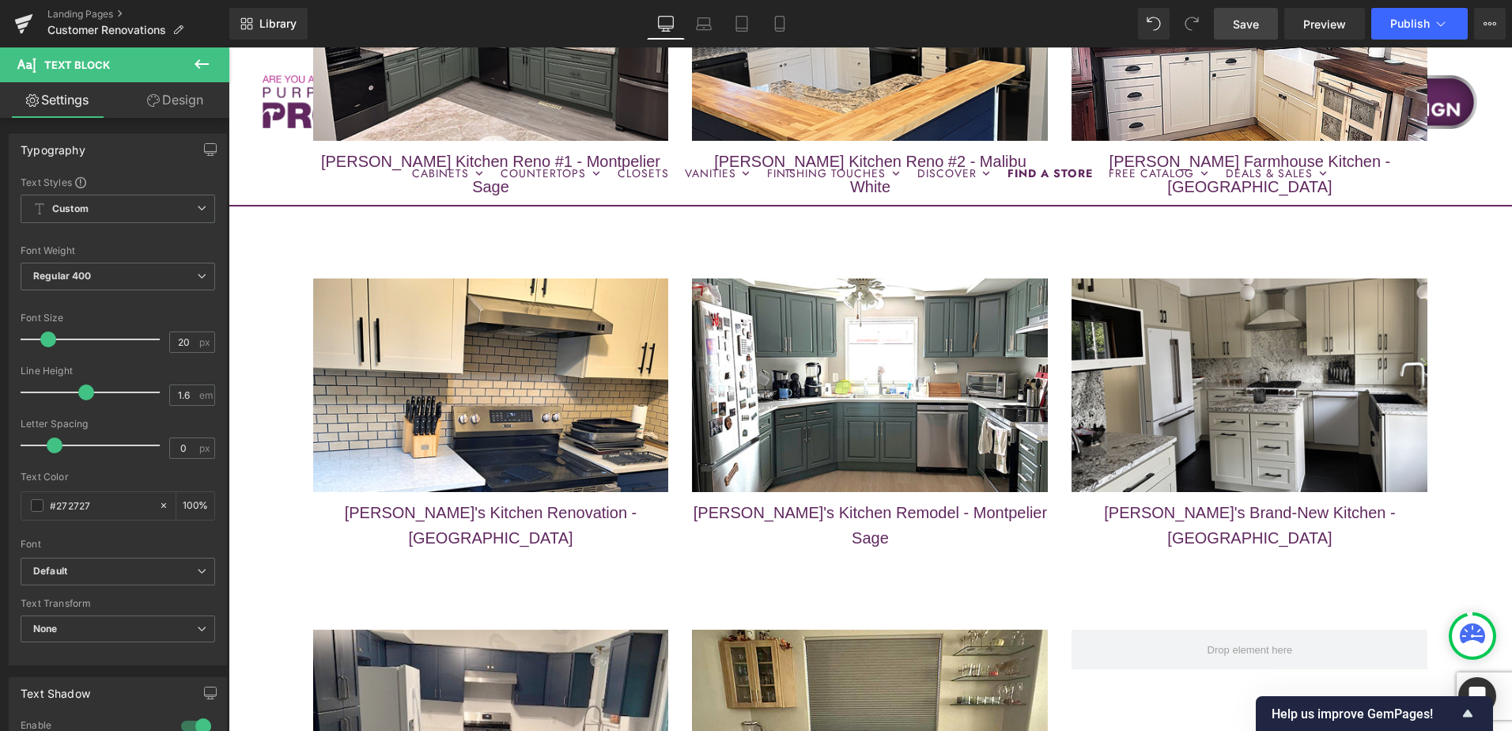
click at [1314, 558] on div "Image Cynthia's Kitchen Remodel - Annapolis Blue Text Block Image Pauline Dinin…" at bounding box center [870, 733] width 1139 height 351
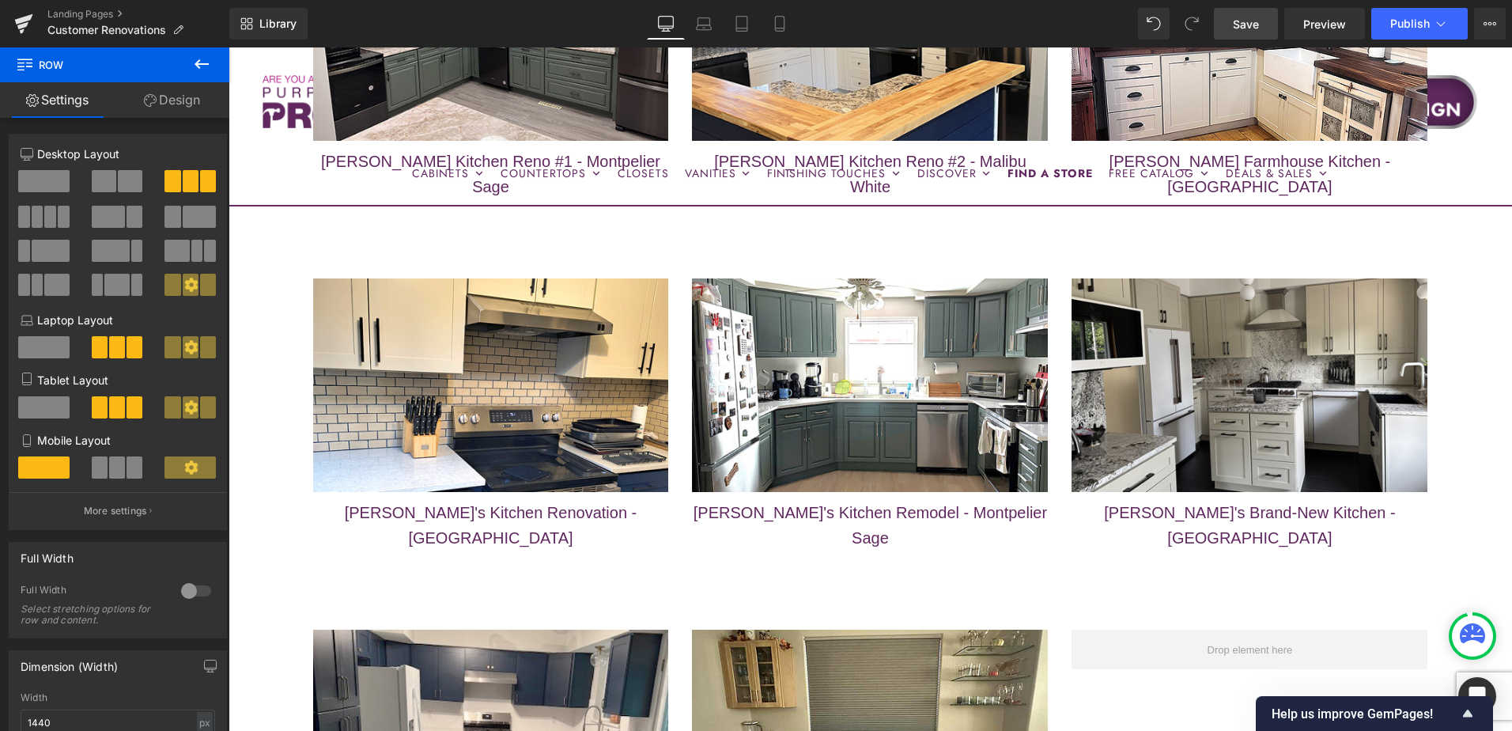
drag, startPoint x: 1253, startPoint y: 28, endPoint x: 1111, endPoint y: 446, distance: 440.8
click at [1253, 28] on span "Save" at bounding box center [1246, 24] width 26 height 17
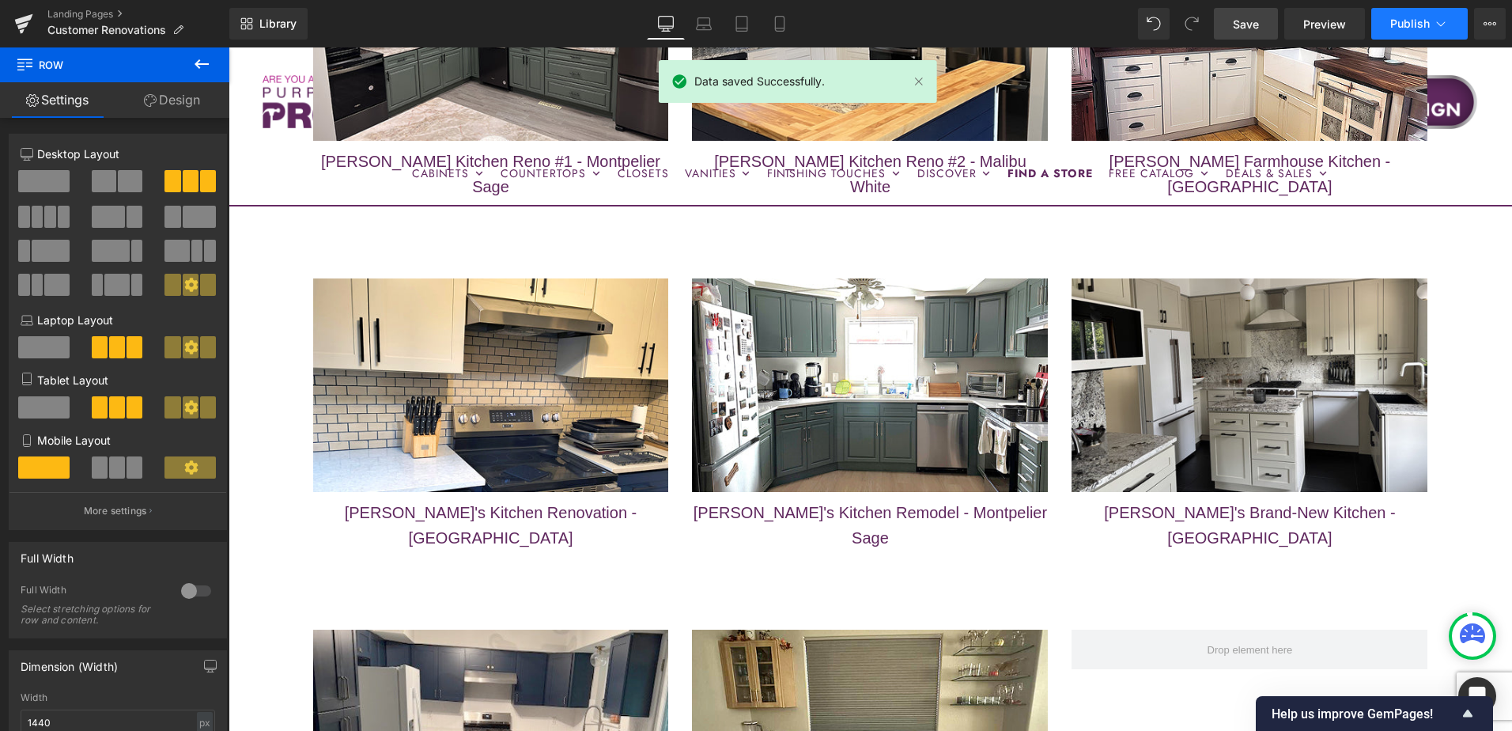
click at [1399, 24] on span "Publish" at bounding box center [1410, 23] width 40 height 13
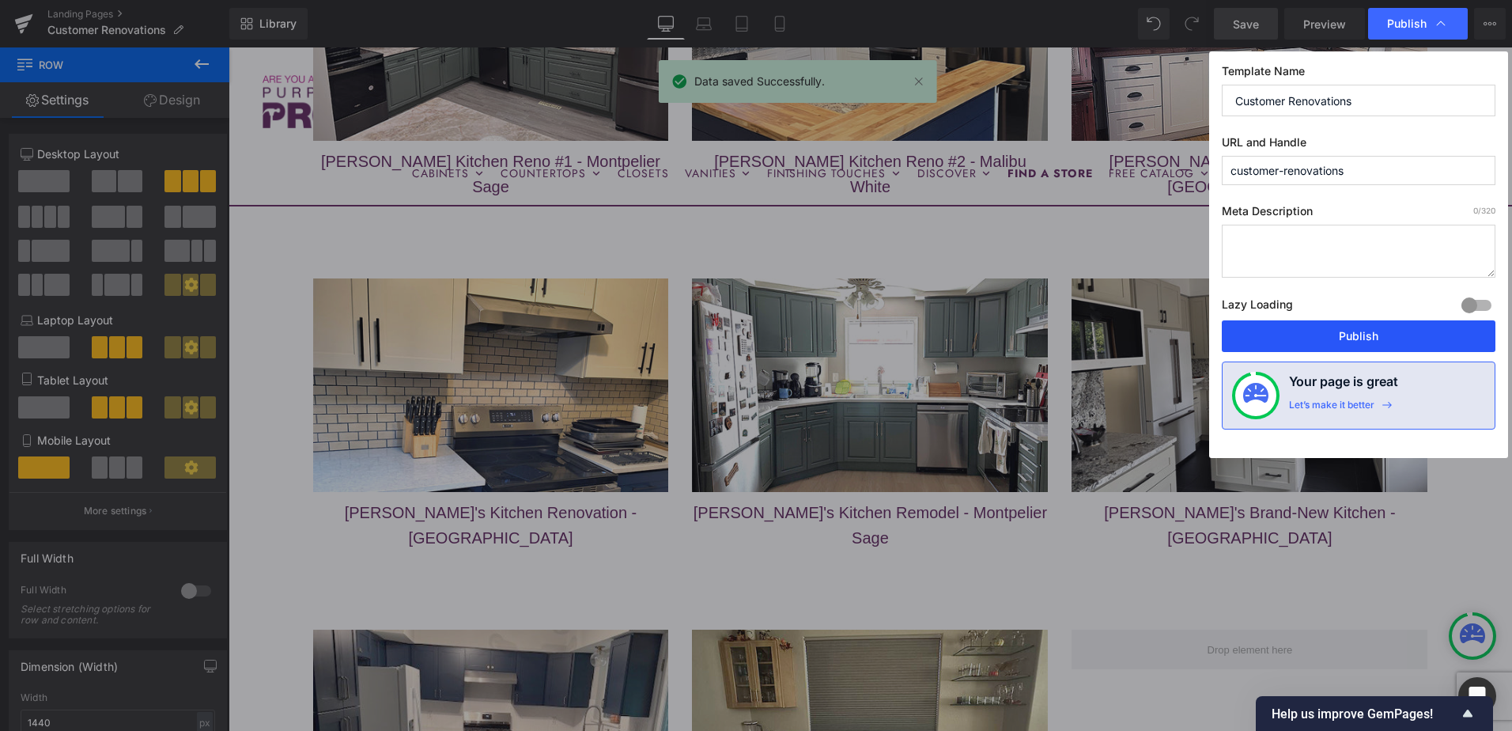
click at [1366, 333] on button "Publish" at bounding box center [1359, 336] width 274 height 32
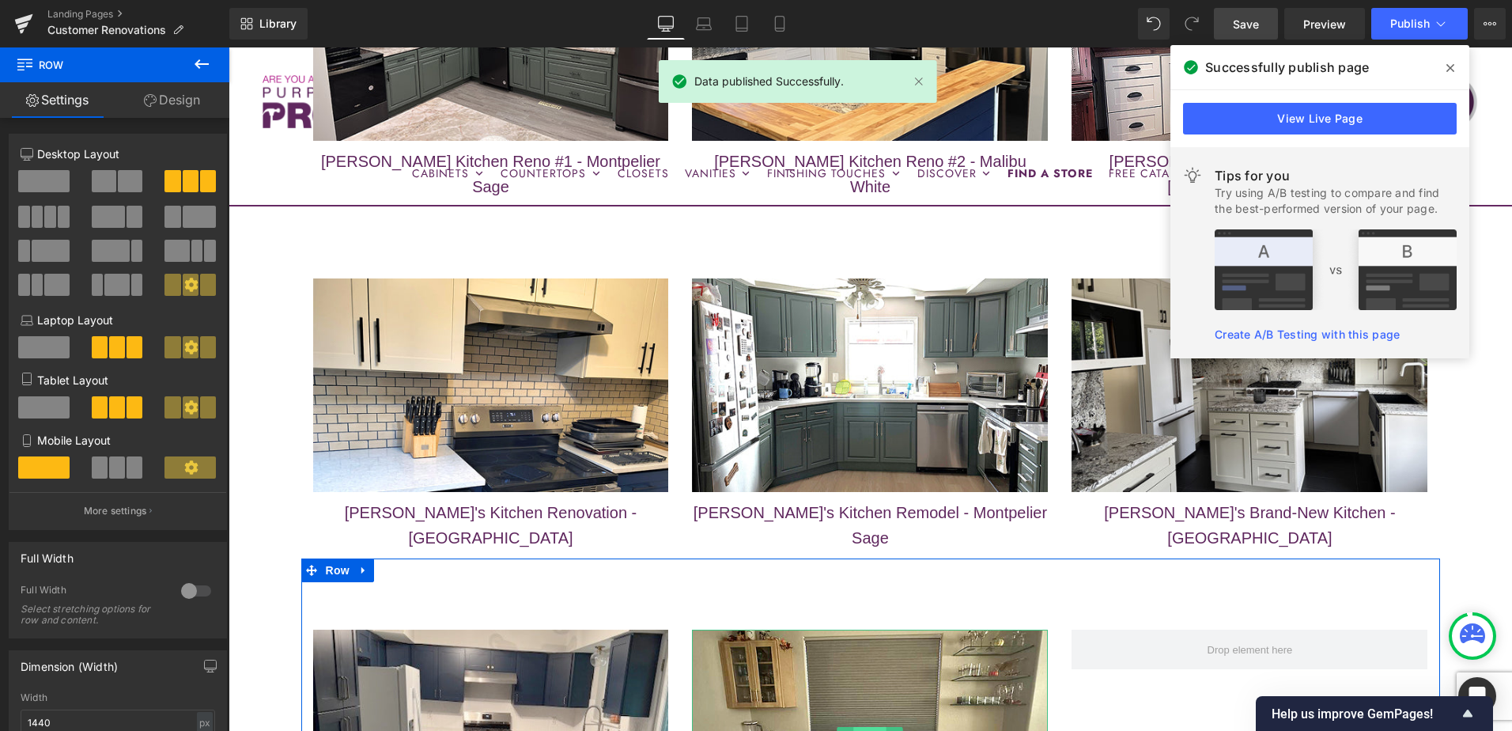
click at [864, 727] on span "Image" at bounding box center [870, 736] width 33 height 19
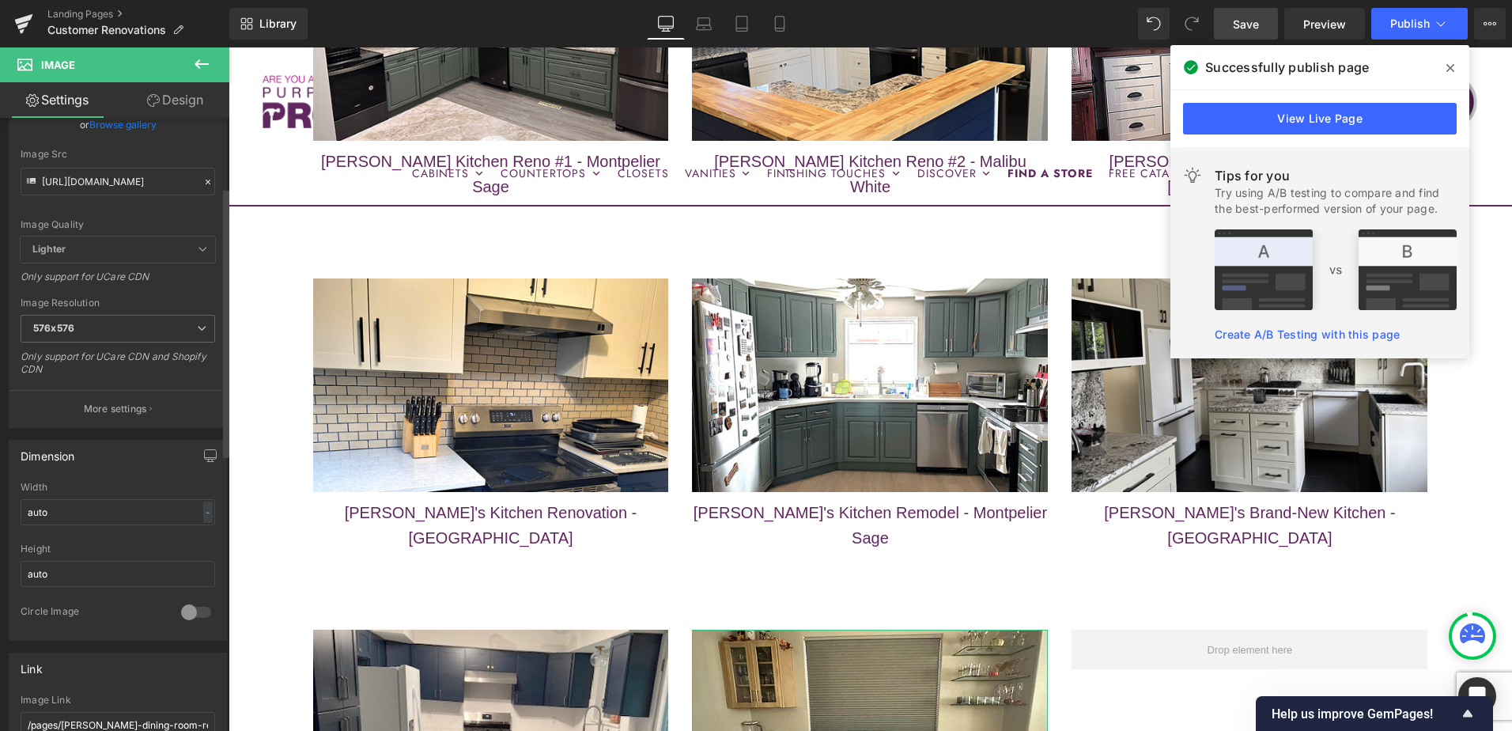
scroll to position [0, 0]
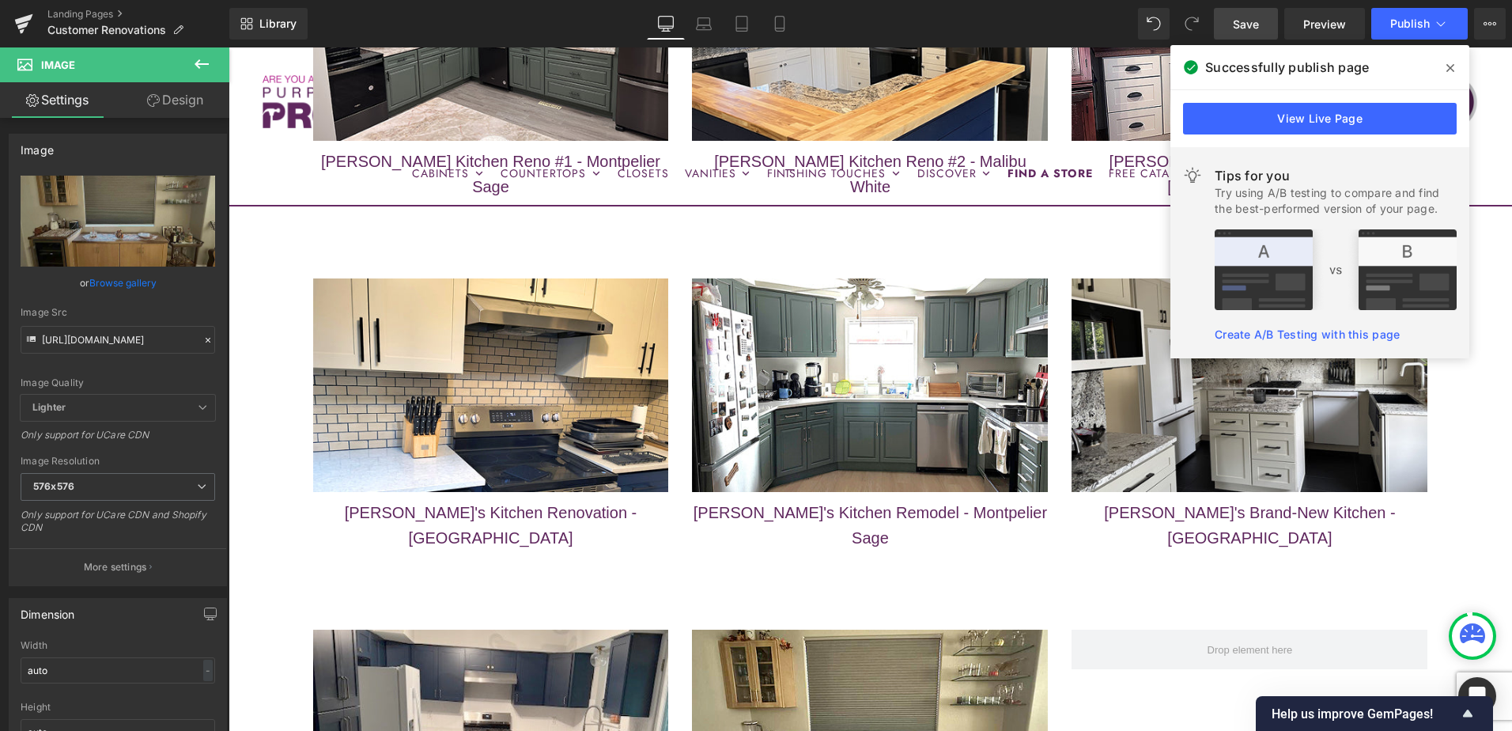
click at [1259, 26] on span "Save" at bounding box center [1246, 24] width 26 height 17
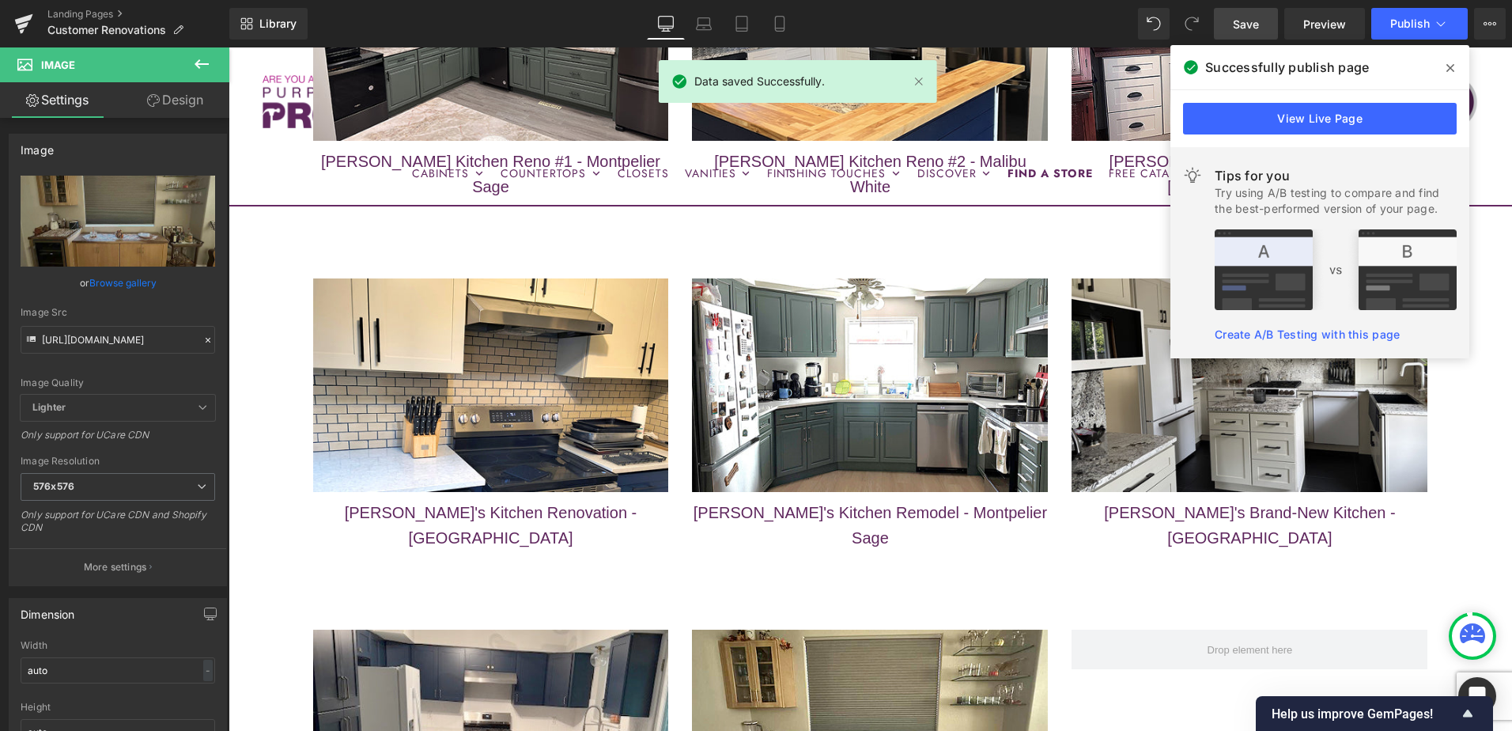
click at [1445, 66] on span at bounding box center [1450, 67] width 25 height 25
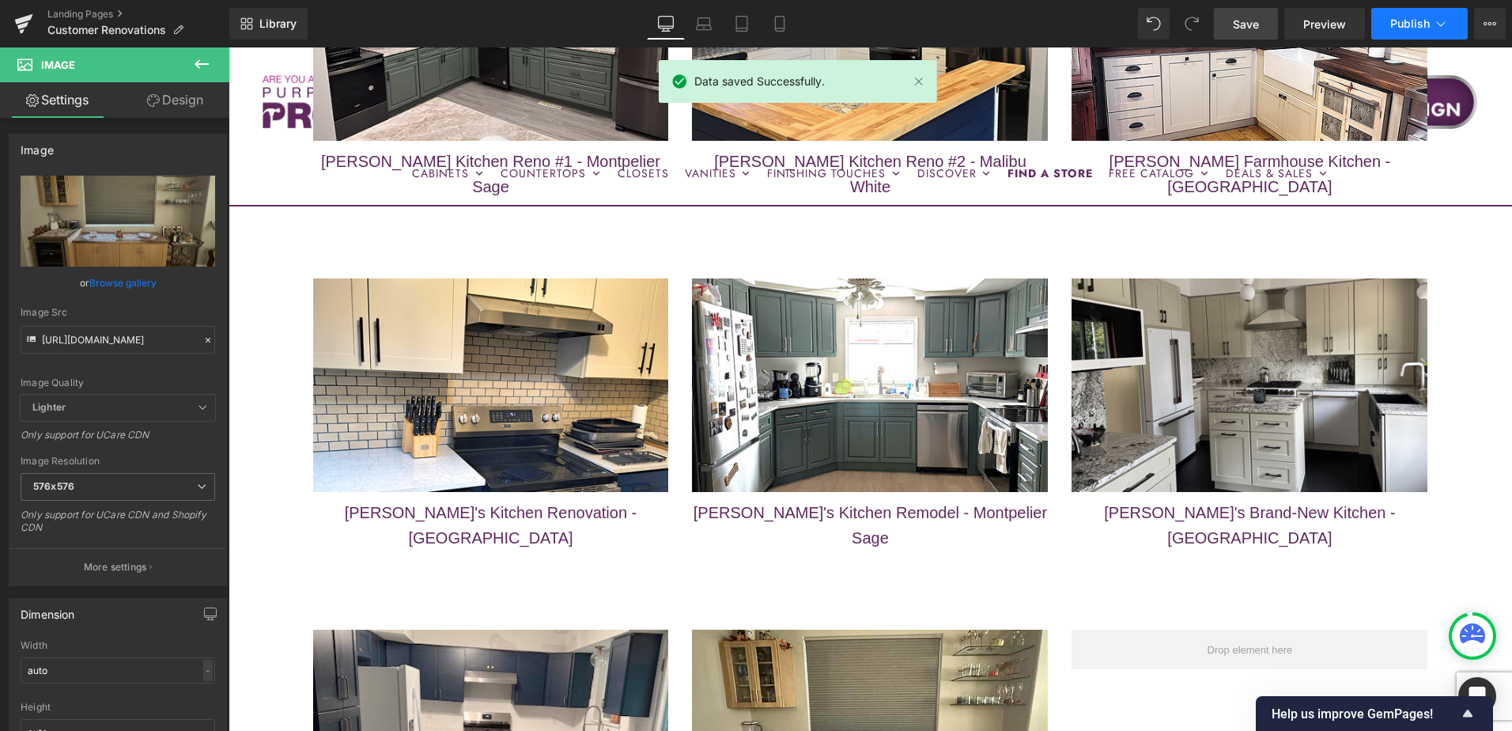
click at [1415, 25] on span "Publish" at bounding box center [1410, 23] width 40 height 13
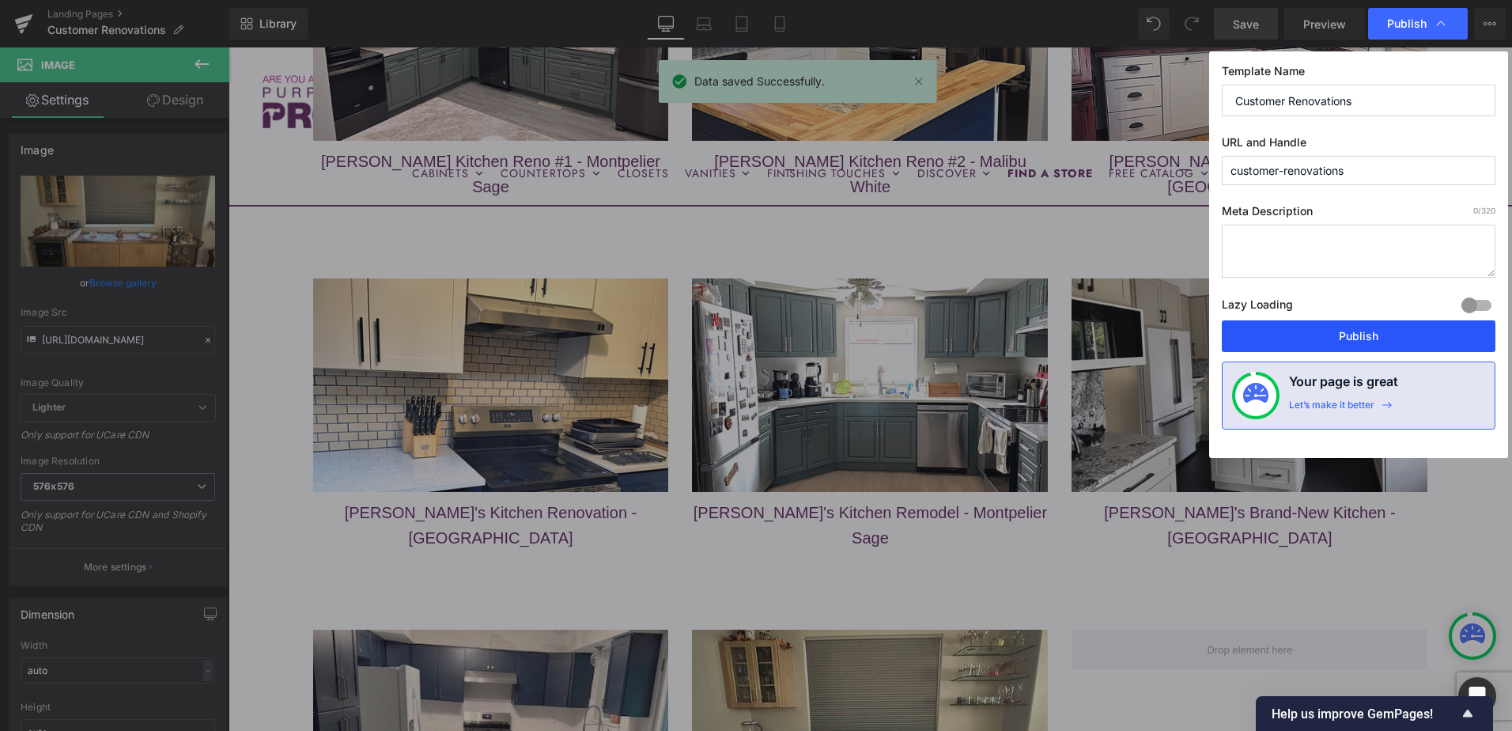
drag, startPoint x: 1401, startPoint y: 336, endPoint x: 1154, endPoint y: 288, distance: 251.4
click at [1401, 336] on button "Publish" at bounding box center [1359, 336] width 274 height 32
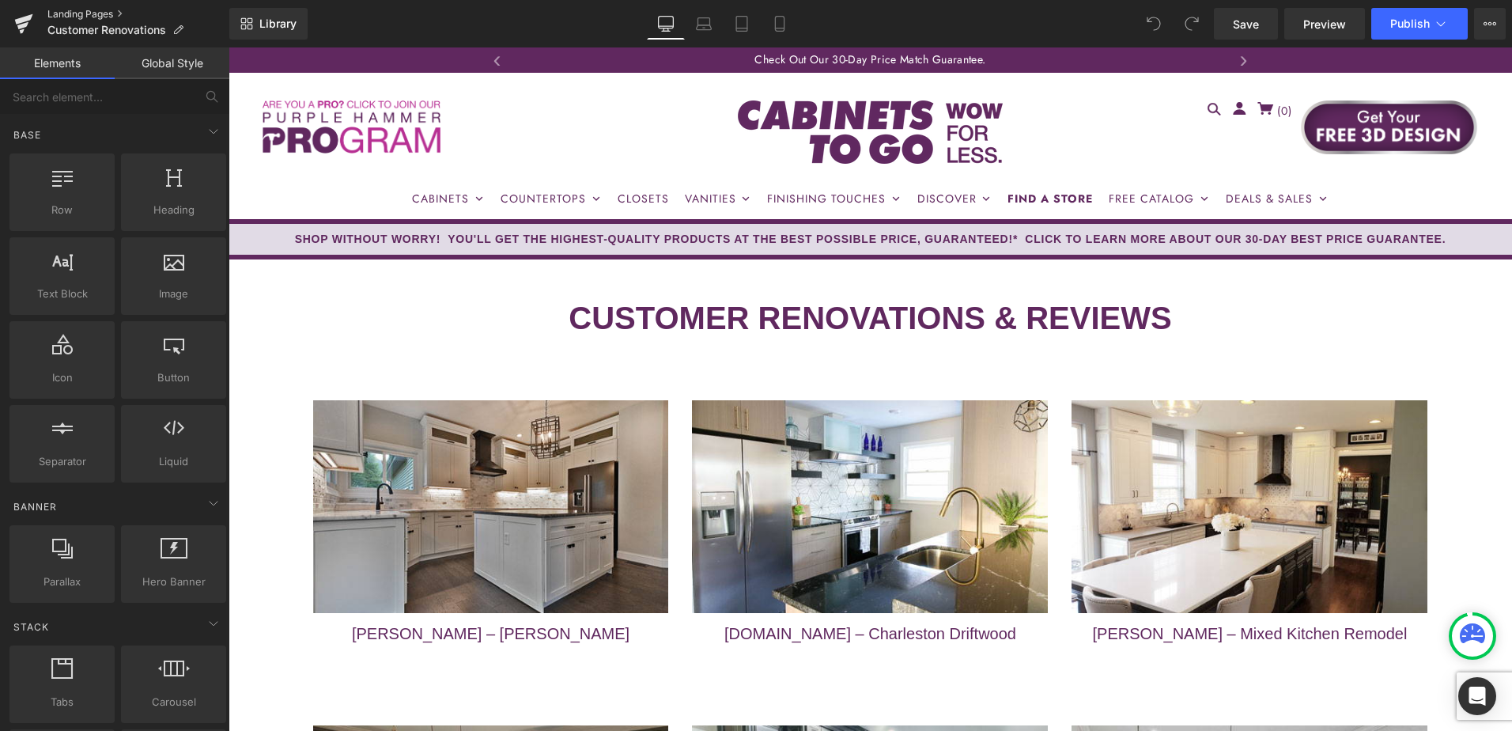
click at [78, 11] on link "Landing Pages" at bounding box center [138, 14] width 182 height 13
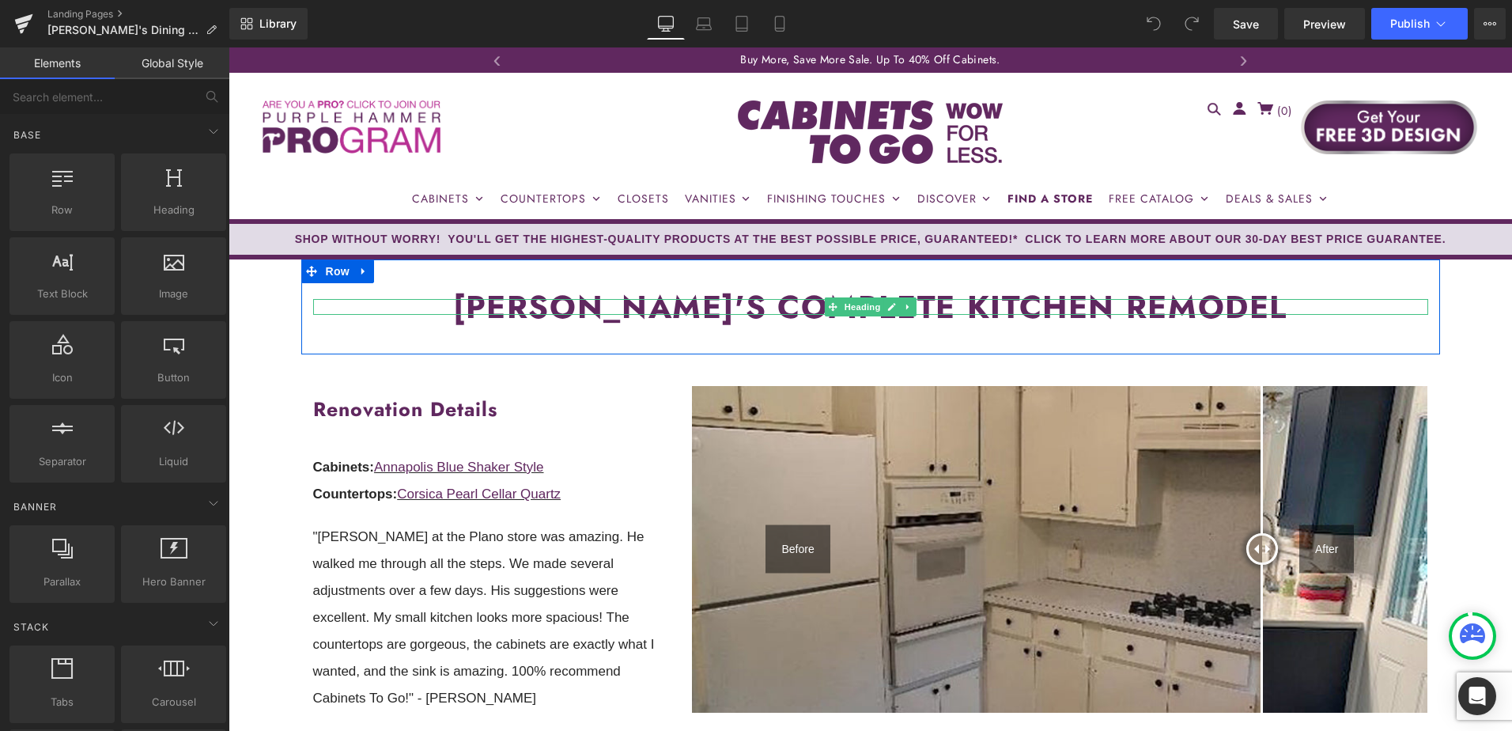
click at [753, 306] on h1 "CYNTHIA'S COMPLETE KITCHEN REMODEL" at bounding box center [870, 307] width 1115 height 16
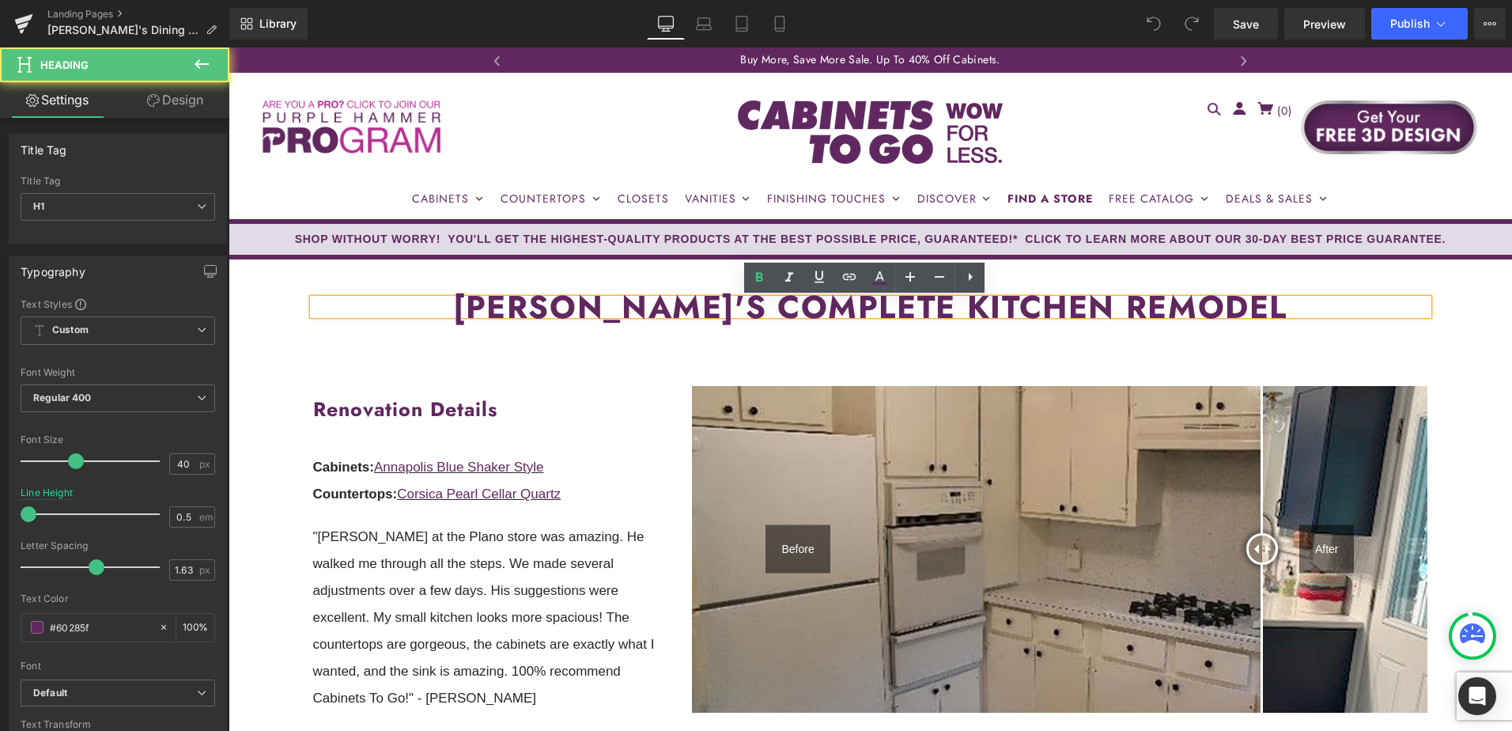
click at [776, 307] on h1 "CYNTHIA'S COMPLETE KITCHEN REMODEL" at bounding box center [870, 307] width 1115 height 16
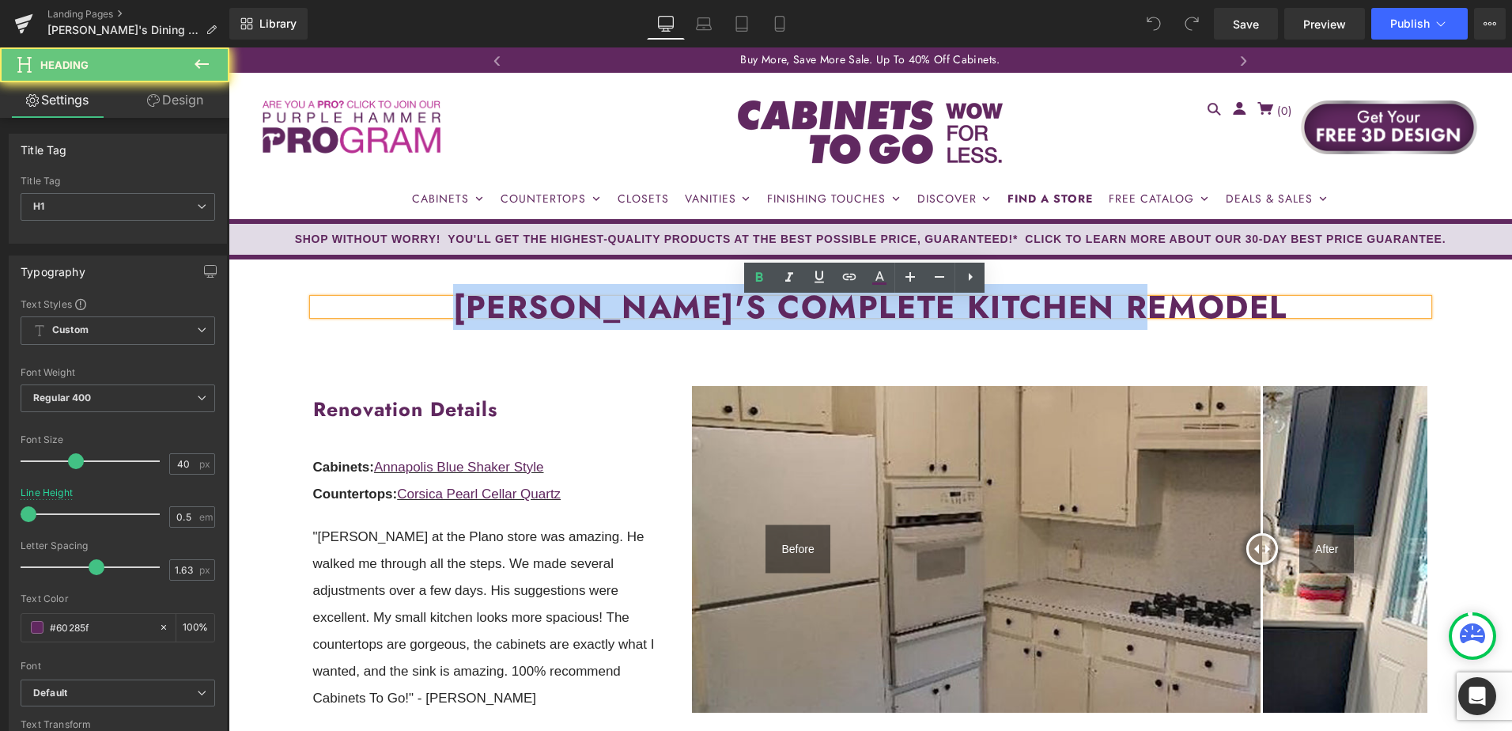
click at [776, 307] on h1 "CYNTHIA'S COMPLETE KITCHEN REMODEL" at bounding box center [870, 307] width 1115 height 16
paste div
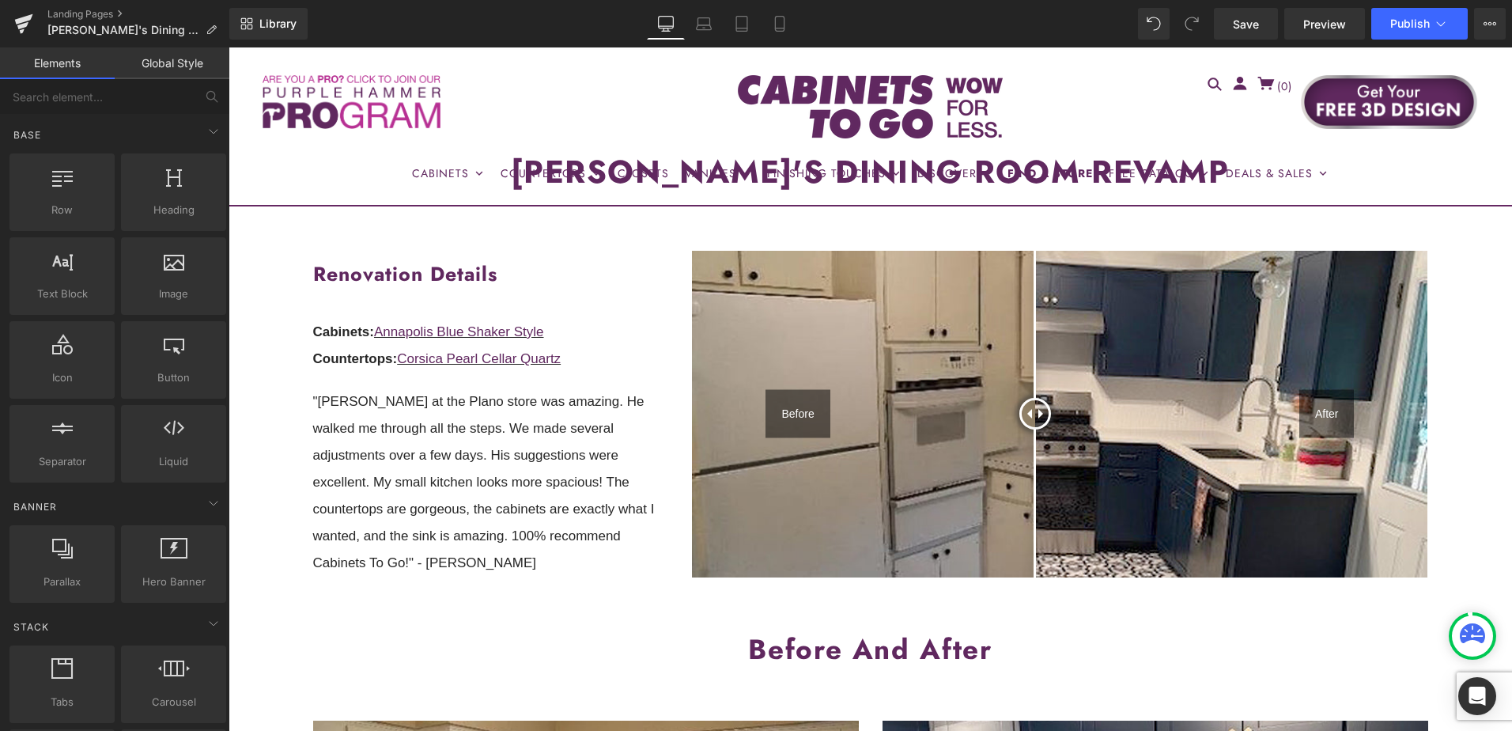
scroll to position [158, 0]
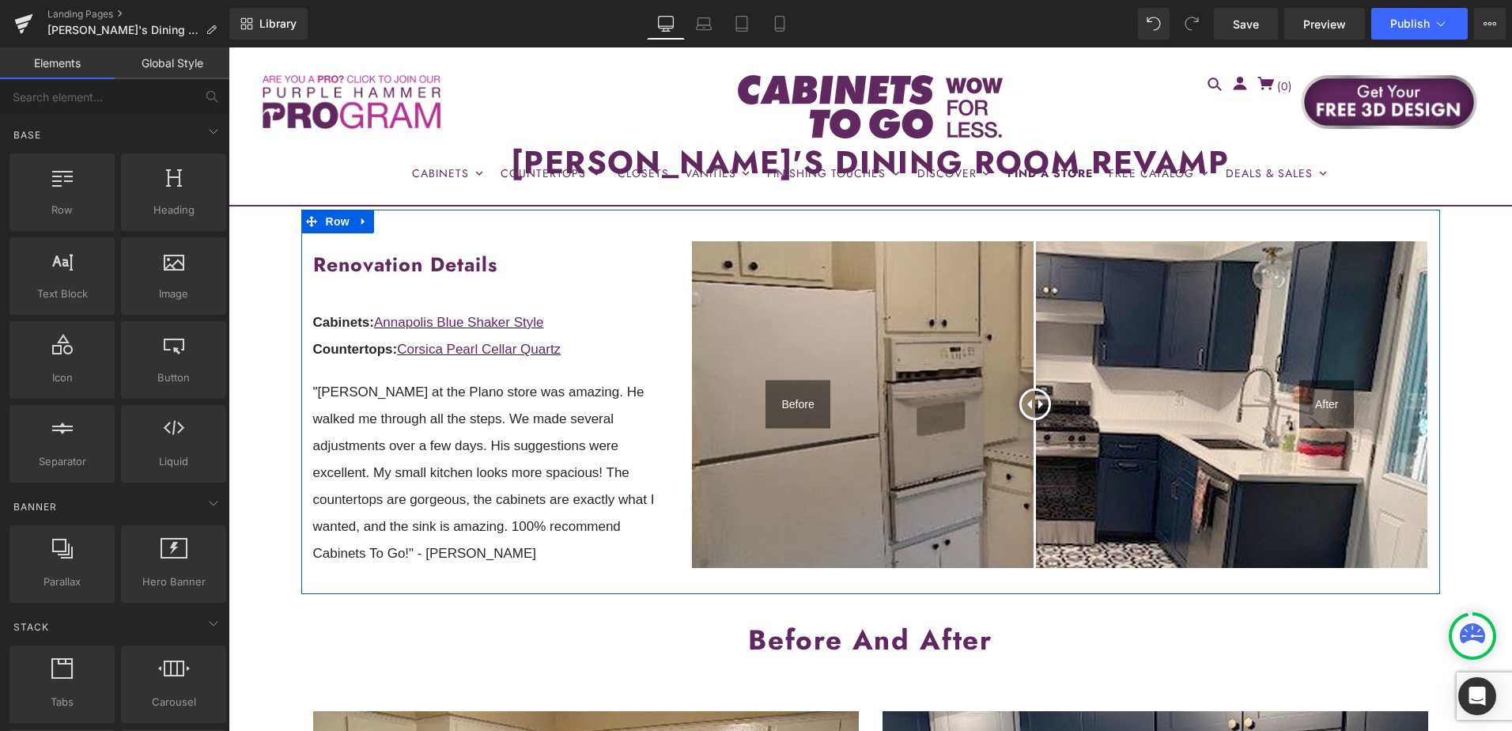
click at [560, 318] on p "Cabinets: Annapolis Blue Shaker Style" at bounding box center [491, 322] width 356 height 27
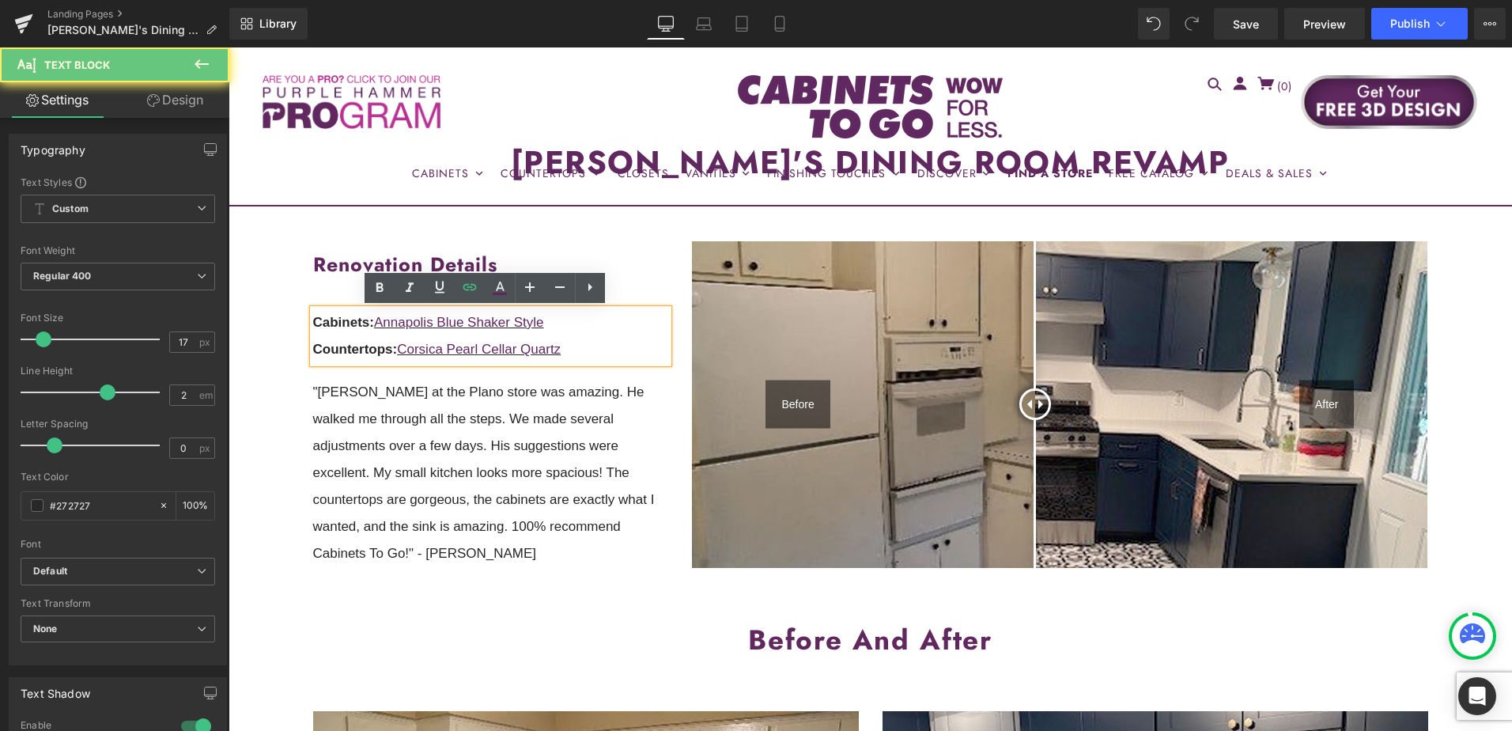
click at [569, 320] on p "Cabinets: Annapolis Blue Shaker Style" at bounding box center [491, 322] width 356 height 27
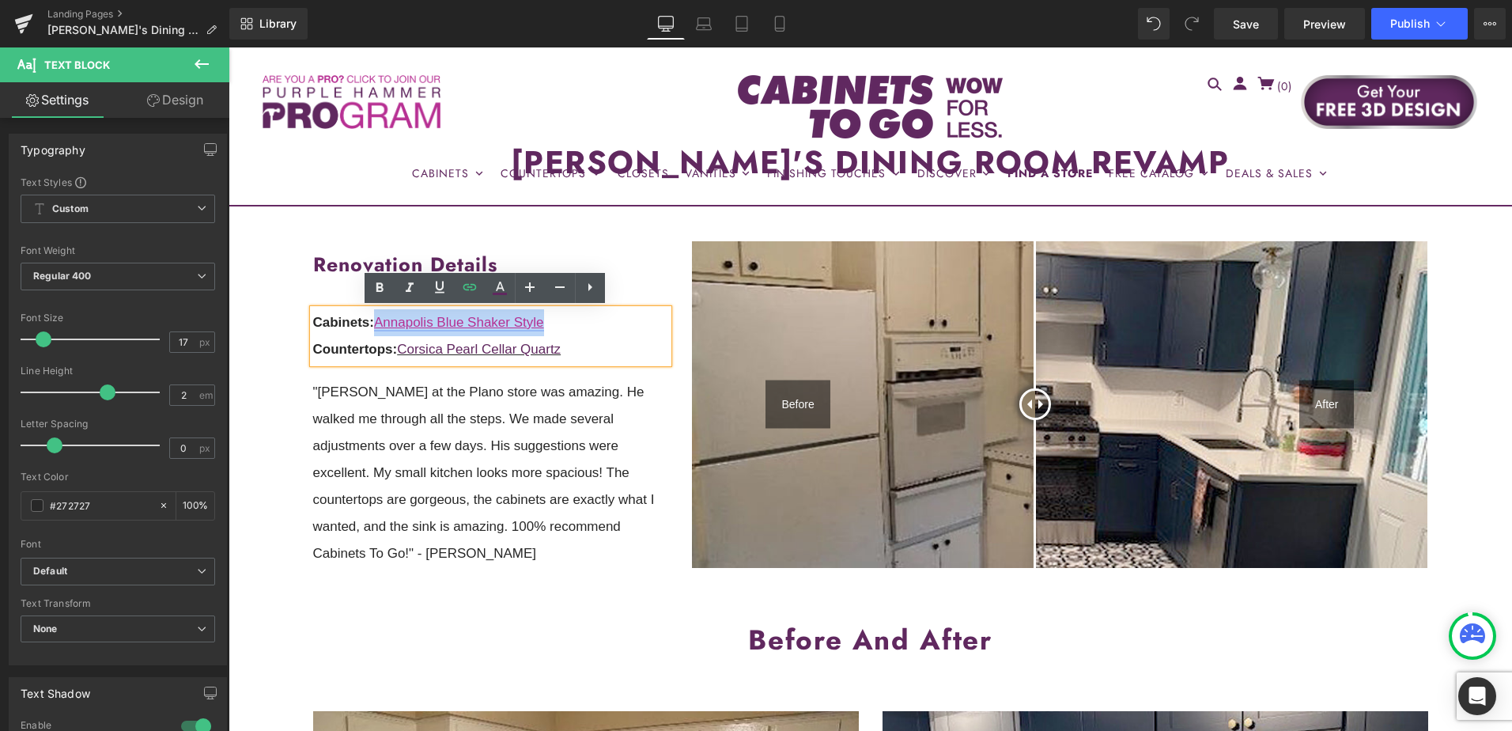
drag, startPoint x: 553, startPoint y: 325, endPoint x: 376, endPoint y: 326, distance: 176.3
click at [376, 326] on p "Cabinets: Annapolis Blue Shaker Style" at bounding box center [491, 322] width 356 height 27
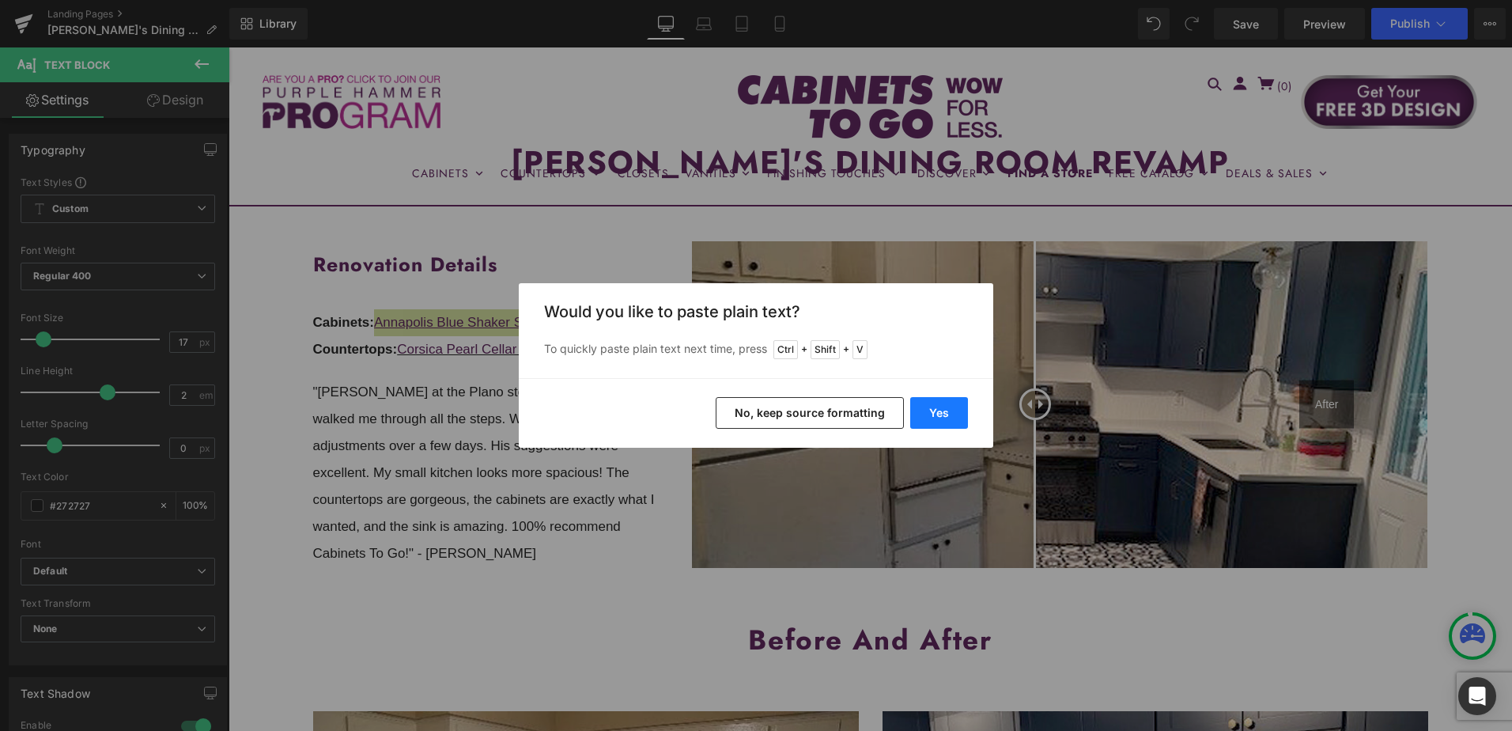
click at [932, 417] on button "Yes" at bounding box center [939, 413] width 58 height 32
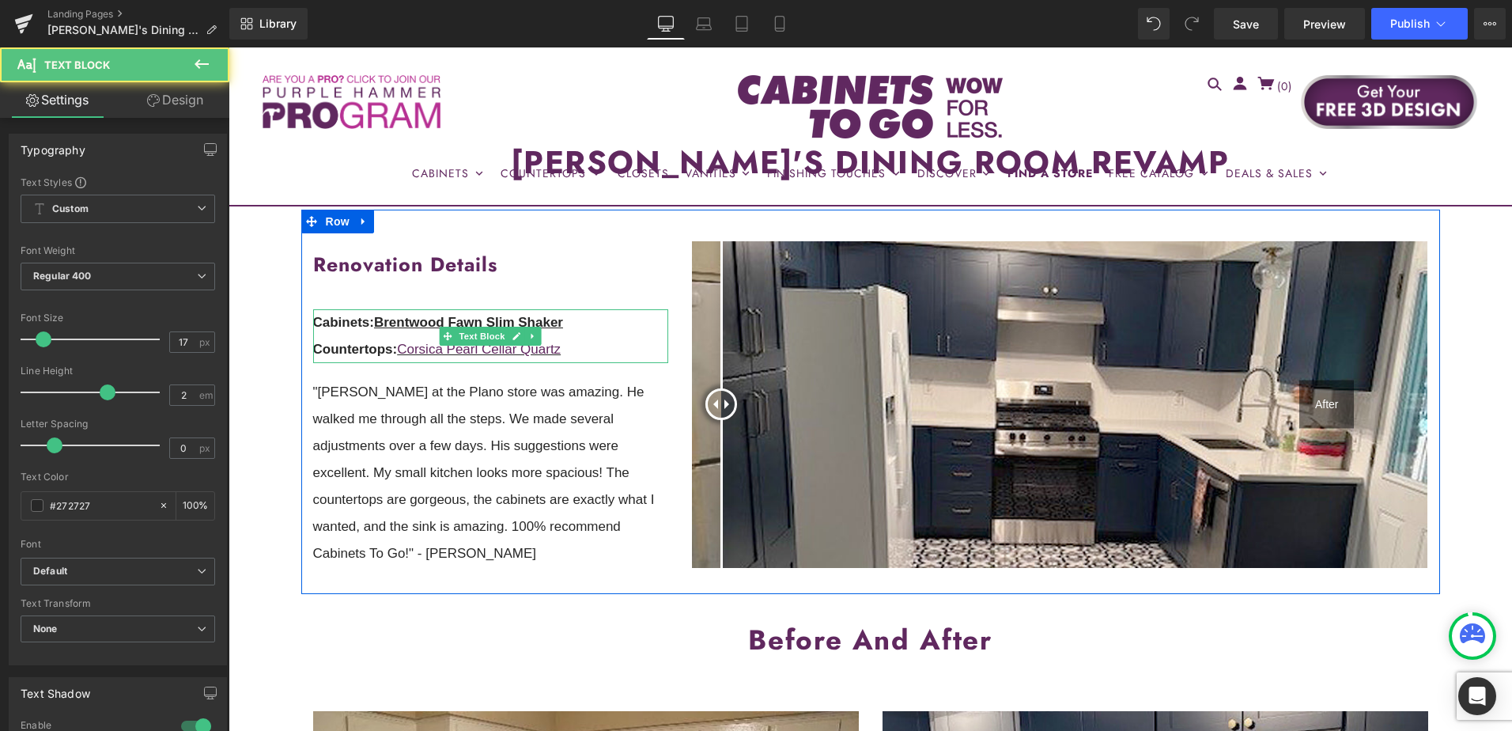
click at [396, 322] on u "Brentwood Fawn Slim Shaker" at bounding box center [468, 322] width 189 height 15
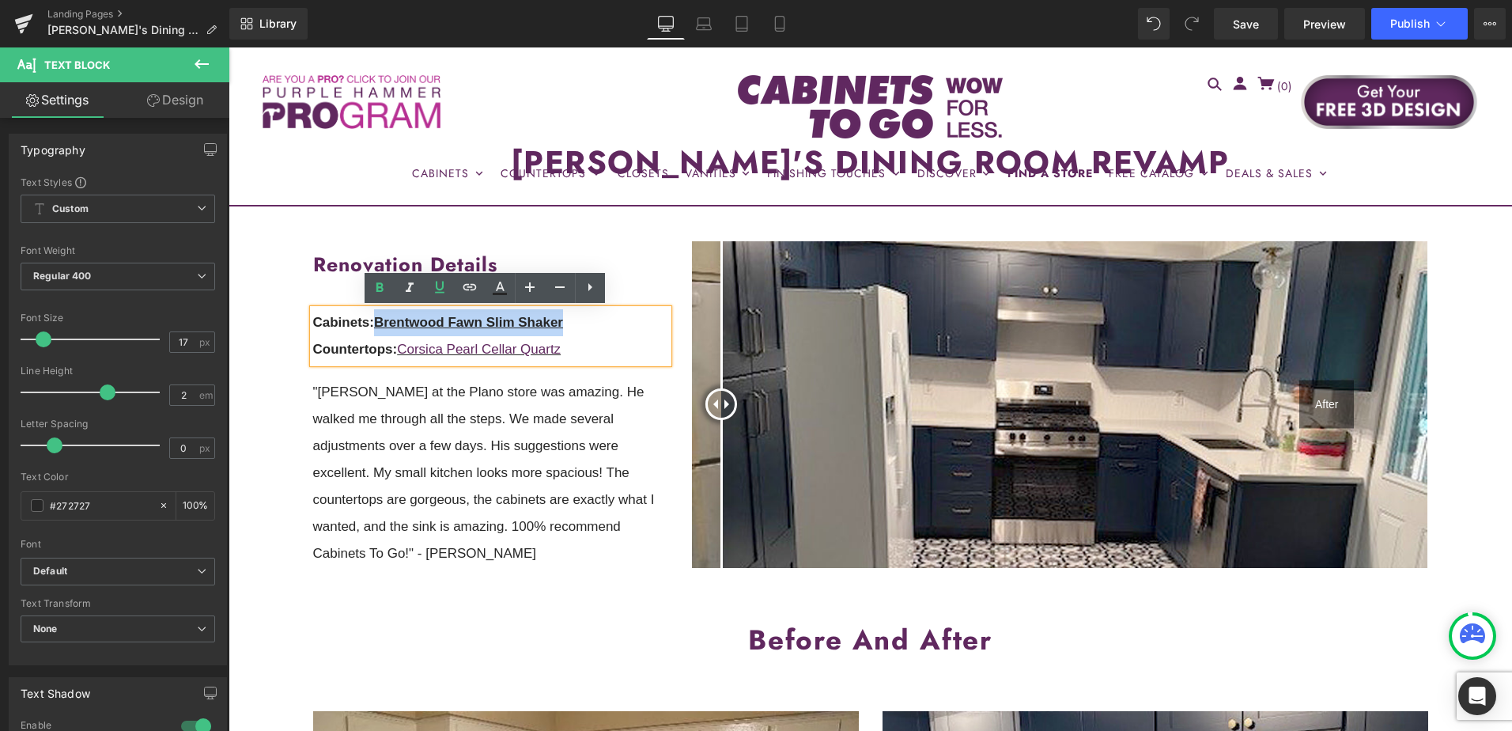
drag, startPoint x: 378, startPoint y: 322, endPoint x: 572, endPoint y: 319, distance: 194.5
click at [572, 319] on p "Cabinets: Brentwood Fawn Slim Shaker" at bounding box center [491, 322] width 356 height 27
click at [376, 289] on icon at bounding box center [379, 286] width 7 height 9
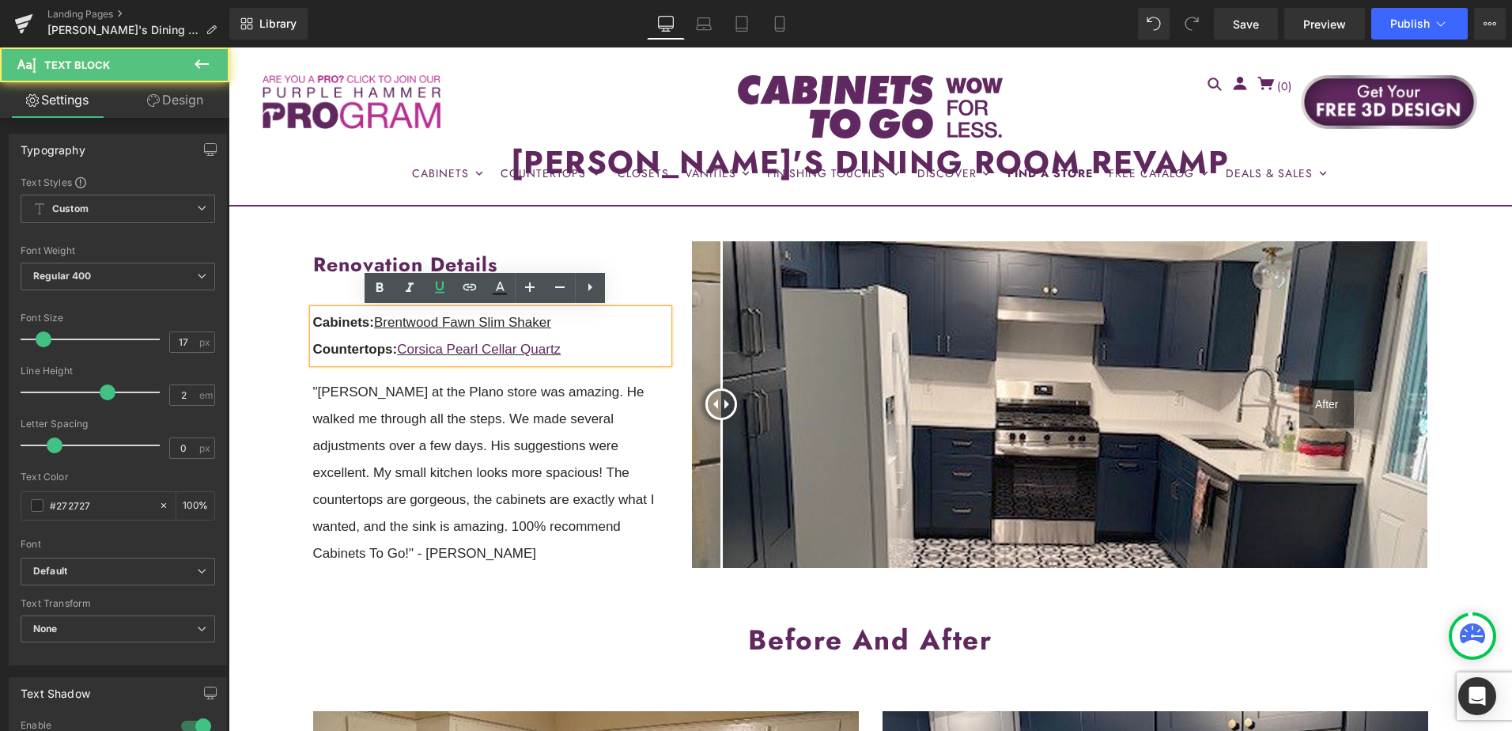
click at [531, 319] on u "Brentwood Fawn Slim Shaker" at bounding box center [462, 322] width 177 height 15
drag, startPoint x: 379, startPoint y: 324, endPoint x: 436, endPoint y: 323, distance: 57.0
click at [436, 323] on u "Brentwood Fawn Slim Shaker" at bounding box center [462, 322] width 177 height 15
click at [391, 323] on u "Brentwood Fawn Slim Shaker" at bounding box center [462, 322] width 177 height 15
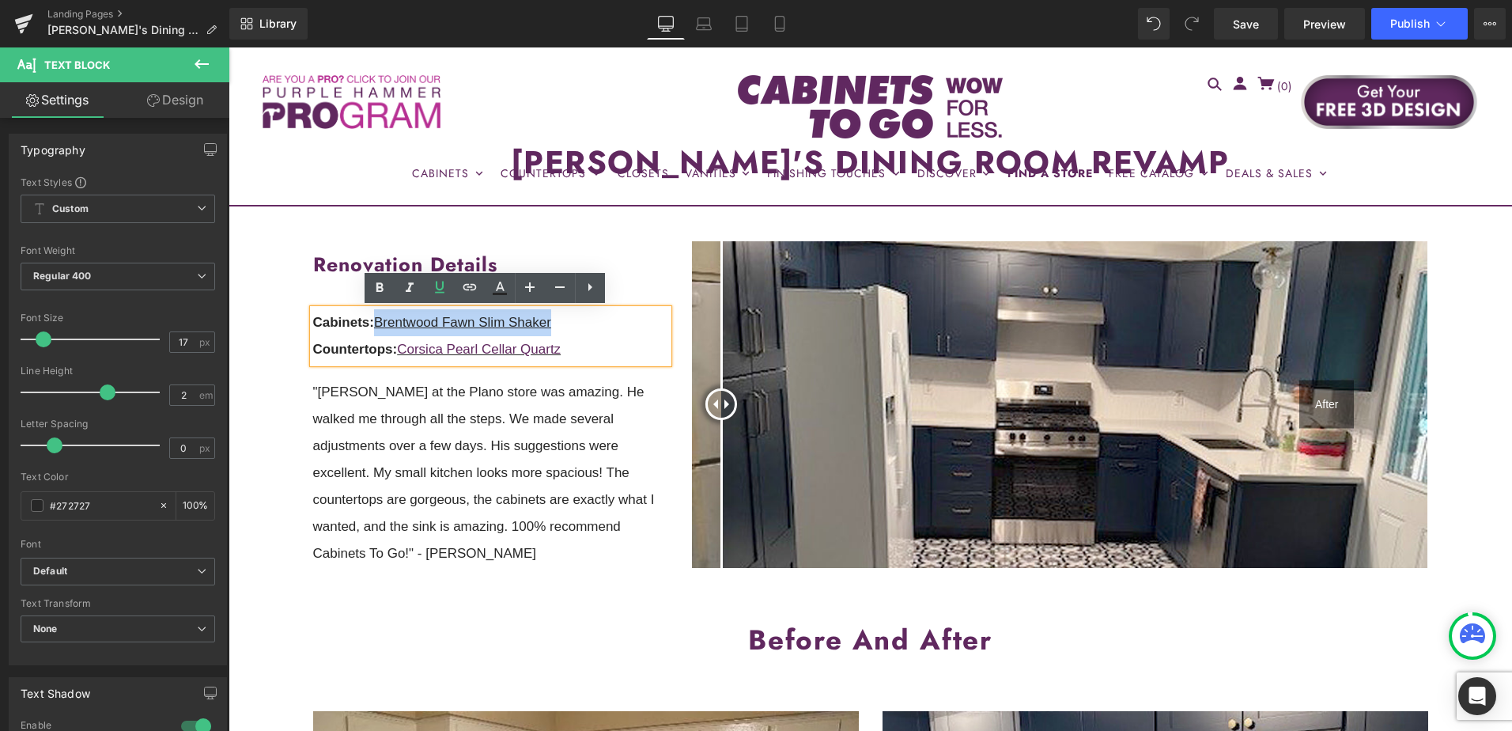
drag, startPoint x: 376, startPoint y: 325, endPoint x: 602, endPoint y: 327, distance: 225.4
click at [602, 327] on p "Cabinets: Brentwood Fawn Slim Shaker" at bounding box center [491, 322] width 356 height 27
click at [467, 285] on icon at bounding box center [469, 287] width 19 height 19
click at [509, 360] on input "text" at bounding box center [468, 356] width 244 height 40
paste input "https://cabinetstogo.com/products/brentwood-fawn-slim-shaker"
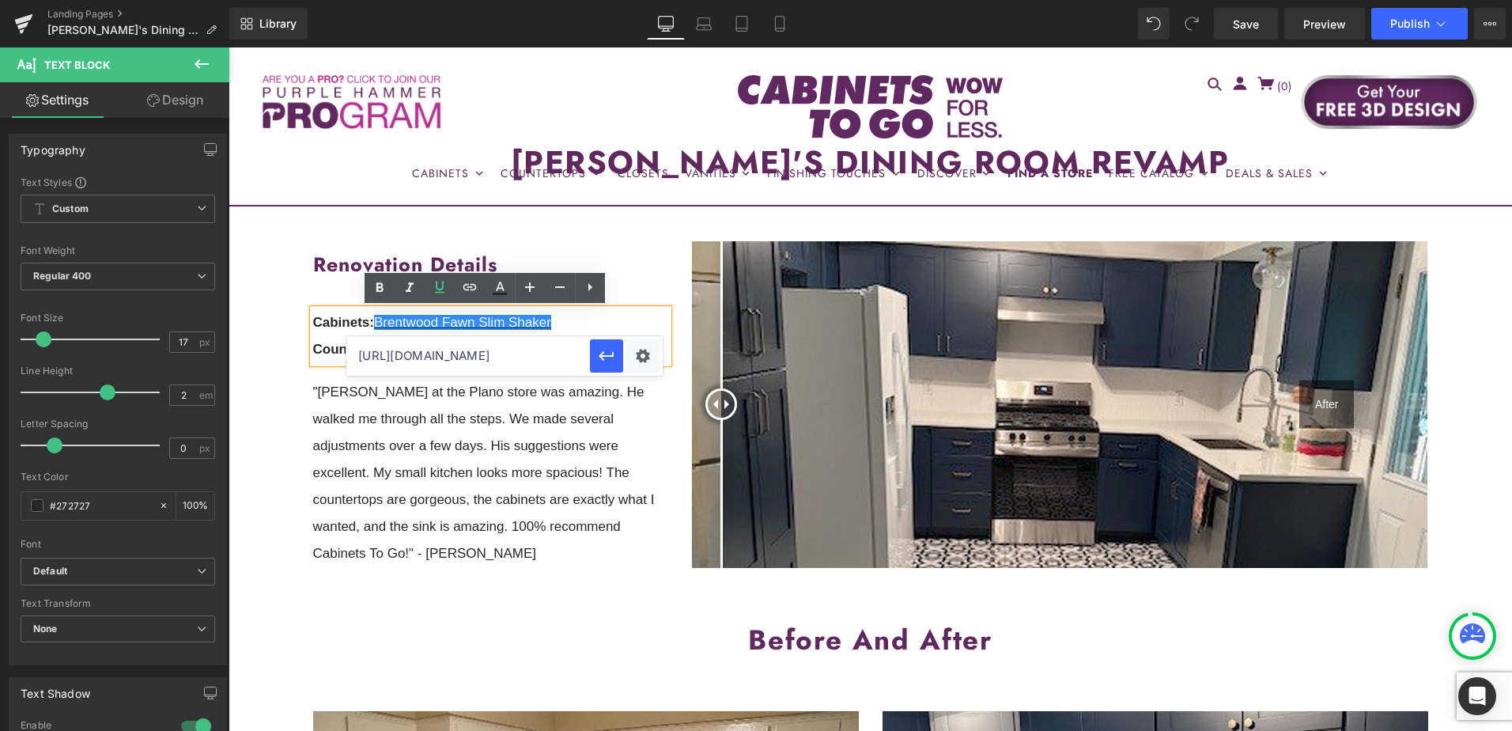
scroll to position [0, 157]
type input "https://cabinetstogo.com/products/brentwood-fawn-slim-shaker"
click at [603, 360] on icon "button" at bounding box center [606, 355] width 15 height 9
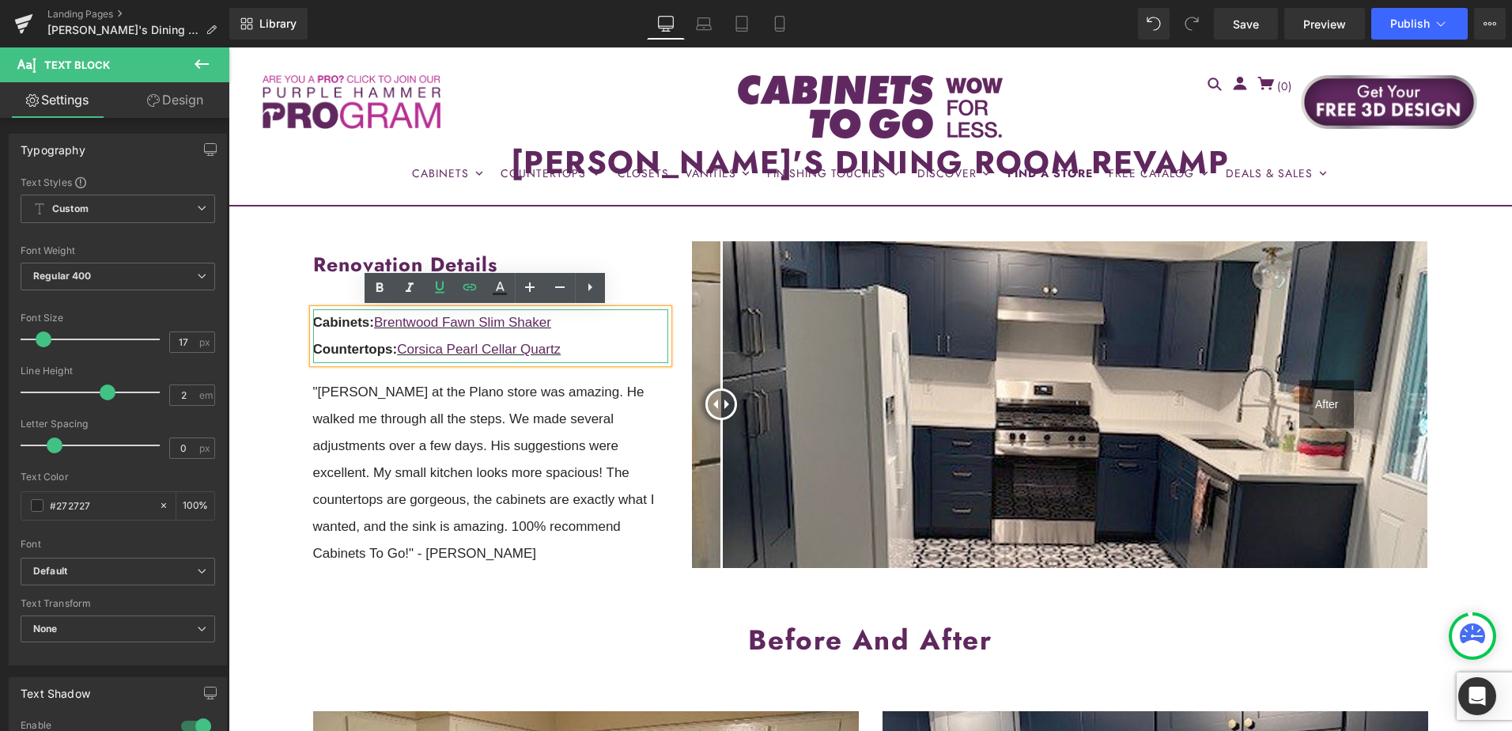
click at [569, 350] on p "Countertops: Corsica Pearl Cellar Quartz" at bounding box center [491, 349] width 356 height 27
click at [602, 348] on p "Countertops: Corsica Pearl Cellar Quartz" at bounding box center [491, 349] width 356 height 27
drag, startPoint x: 585, startPoint y: 353, endPoint x: 400, endPoint y: 354, distance: 185.0
click at [400, 354] on p "Countertops: Corsica Pearl Cellar Quartz" at bounding box center [491, 349] width 356 height 27
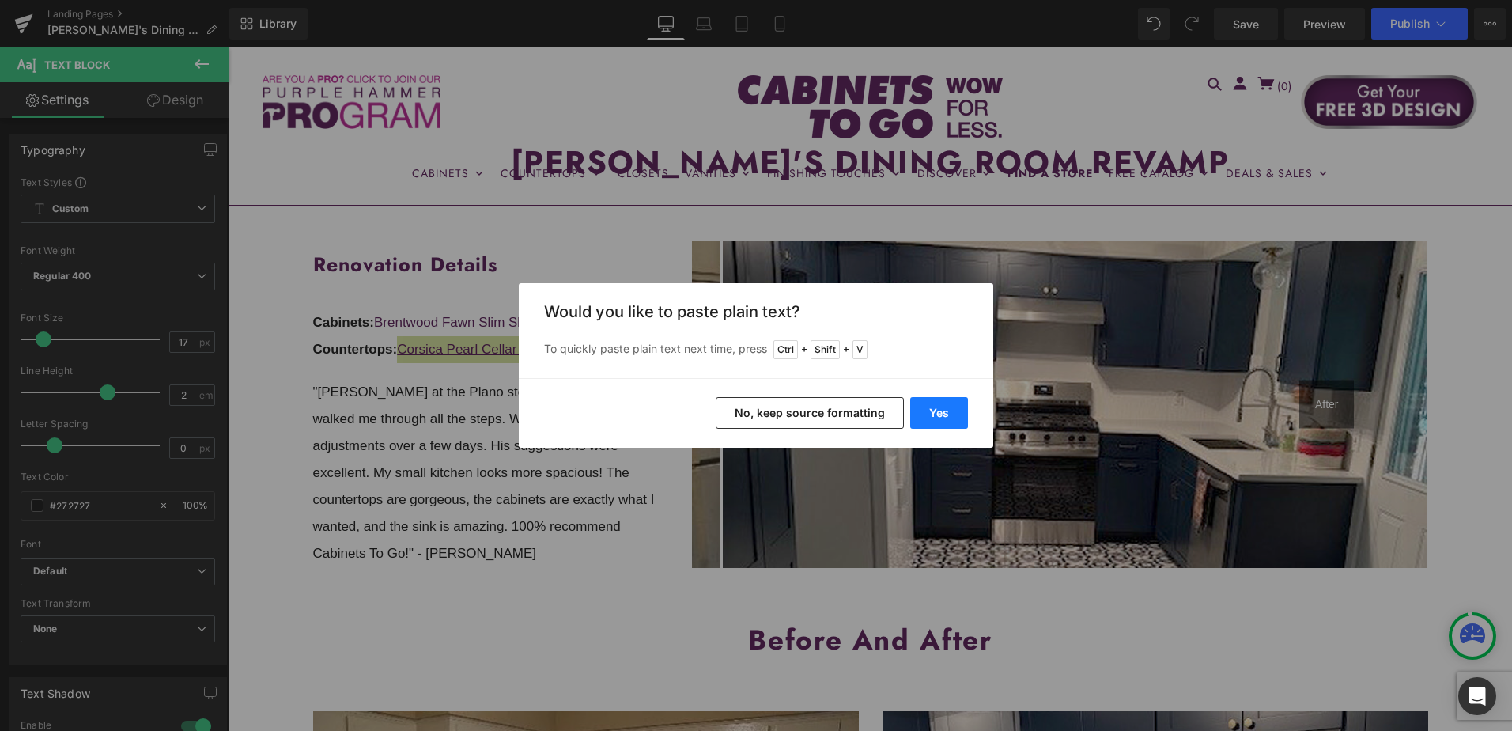
click at [936, 413] on button "Yes" at bounding box center [939, 413] width 58 height 32
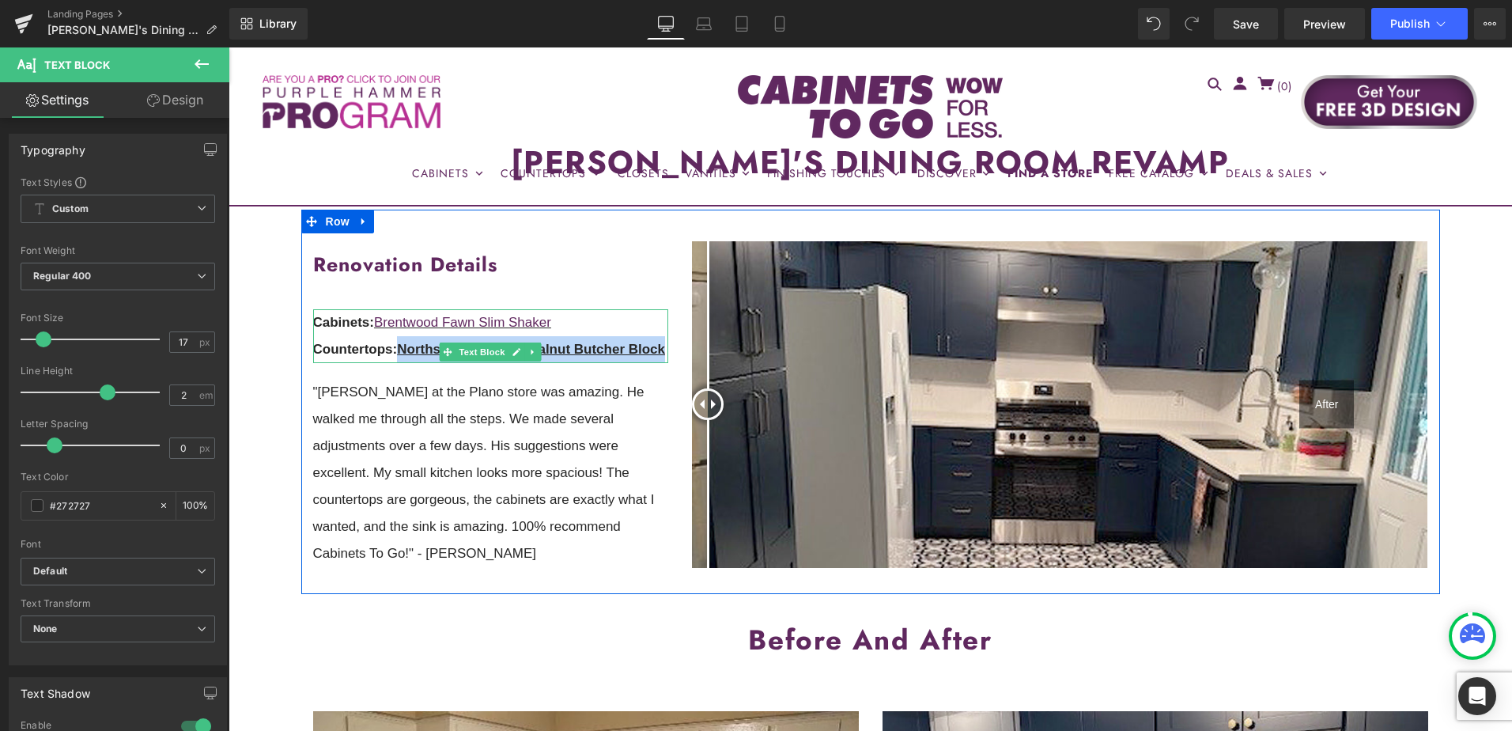
drag, startPoint x: 355, startPoint y: 376, endPoint x: 399, endPoint y: 357, distance: 48.2
click at [399, 357] on p "Countertops: Northstar American Walnut Butcher Block" at bounding box center [491, 349] width 356 height 27
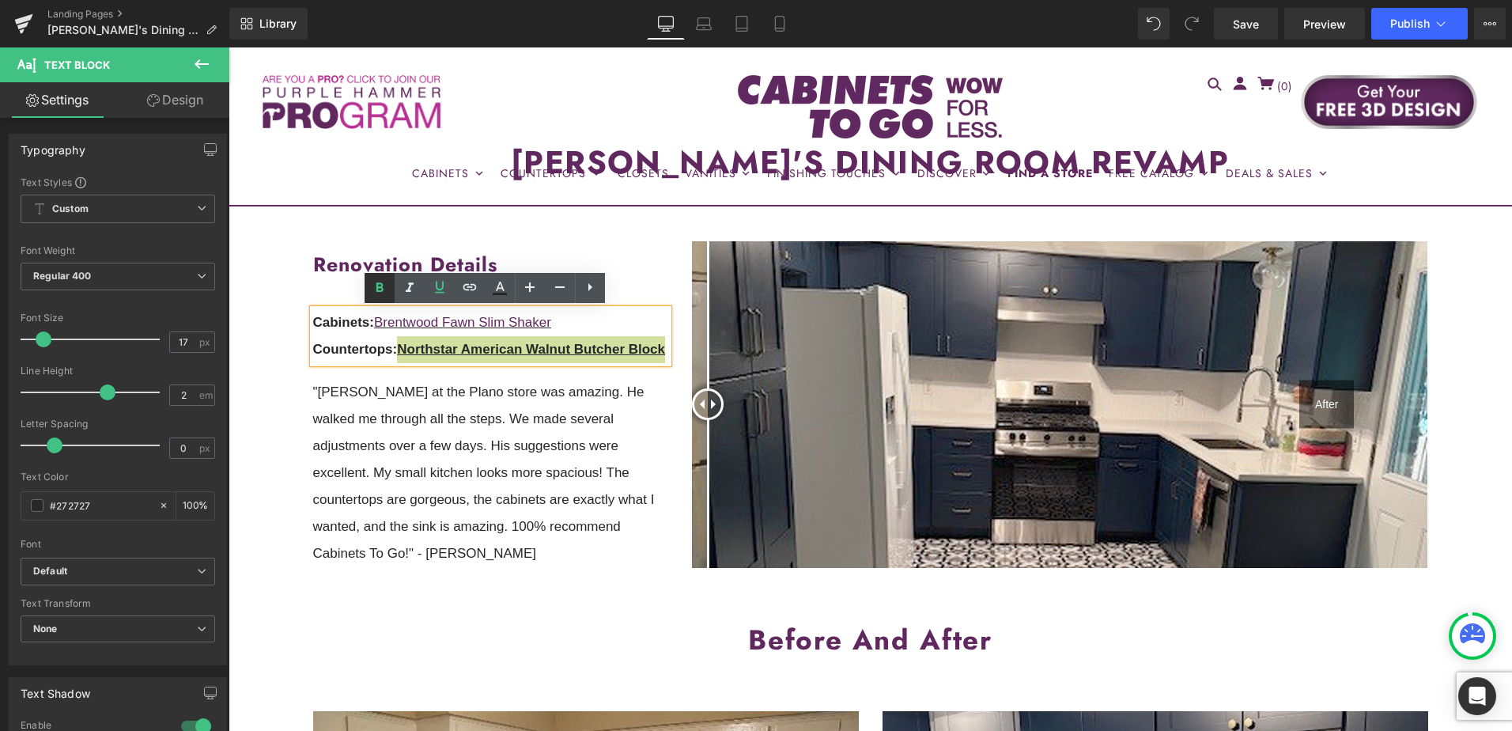
click at [378, 288] on icon at bounding box center [379, 286] width 7 height 9
click at [569, 349] on u "Northstar American Walnut Butcher Block" at bounding box center [520, 349] width 247 height 15
drag, startPoint x: 399, startPoint y: 350, endPoint x: 646, endPoint y: 348, distance: 246.7
click at [646, 348] on p "Countertops: Northstar American Walnut Butcher Block" at bounding box center [491, 349] width 356 height 27
click at [469, 289] on icon at bounding box center [469, 287] width 13 height 6
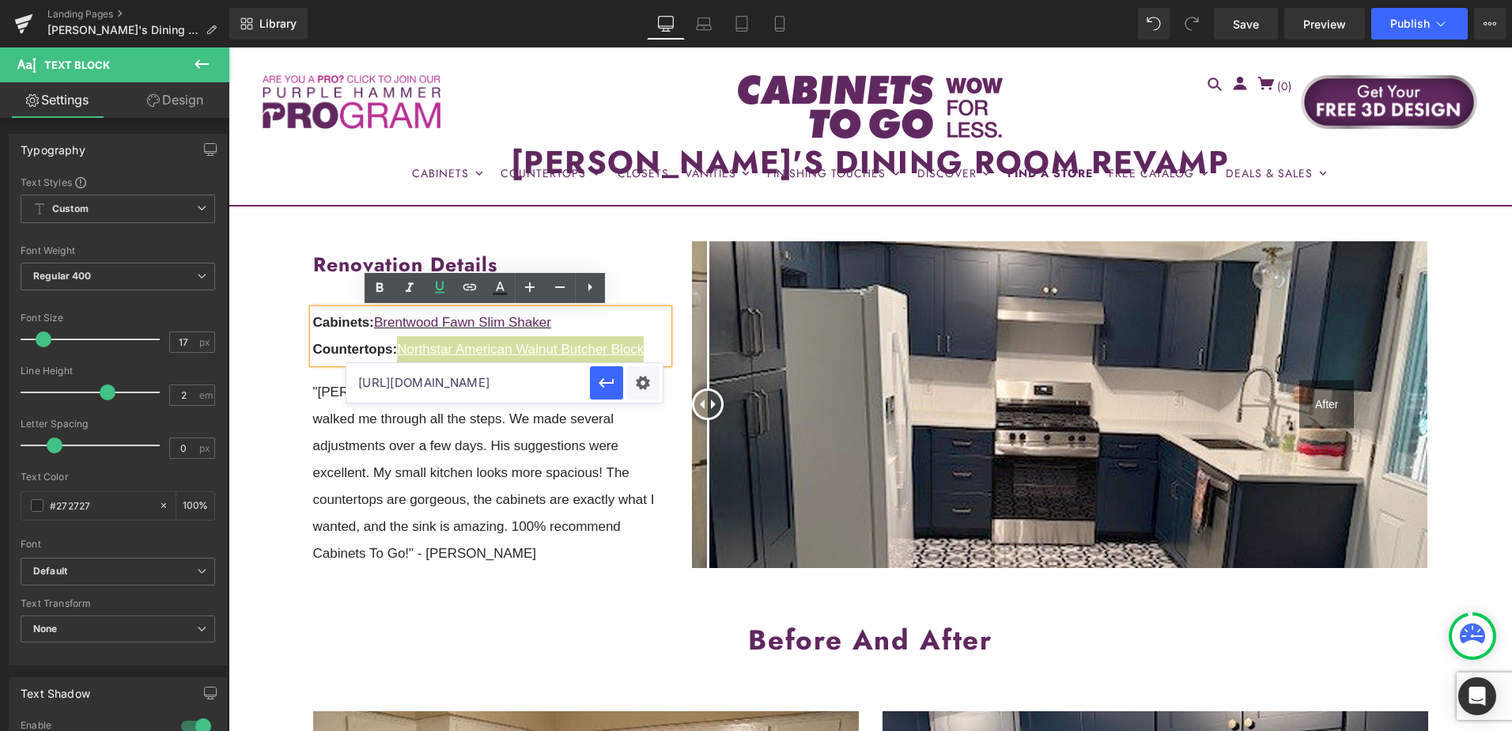
click at [492, 378] on input "https://cabinetstogo.com/products/brentwood-fawn-slim-shaker" at bounding box center [468, 383] width 244 height 40
paste input "https://cabinetstogo.com/collections/butcher-block-countertops"
type input "https://cabinetstogo.com/collections/butcher-block-countertops"
click at [607, 384] on icon "button" at bounding box center [606, 382] width 19 height 19
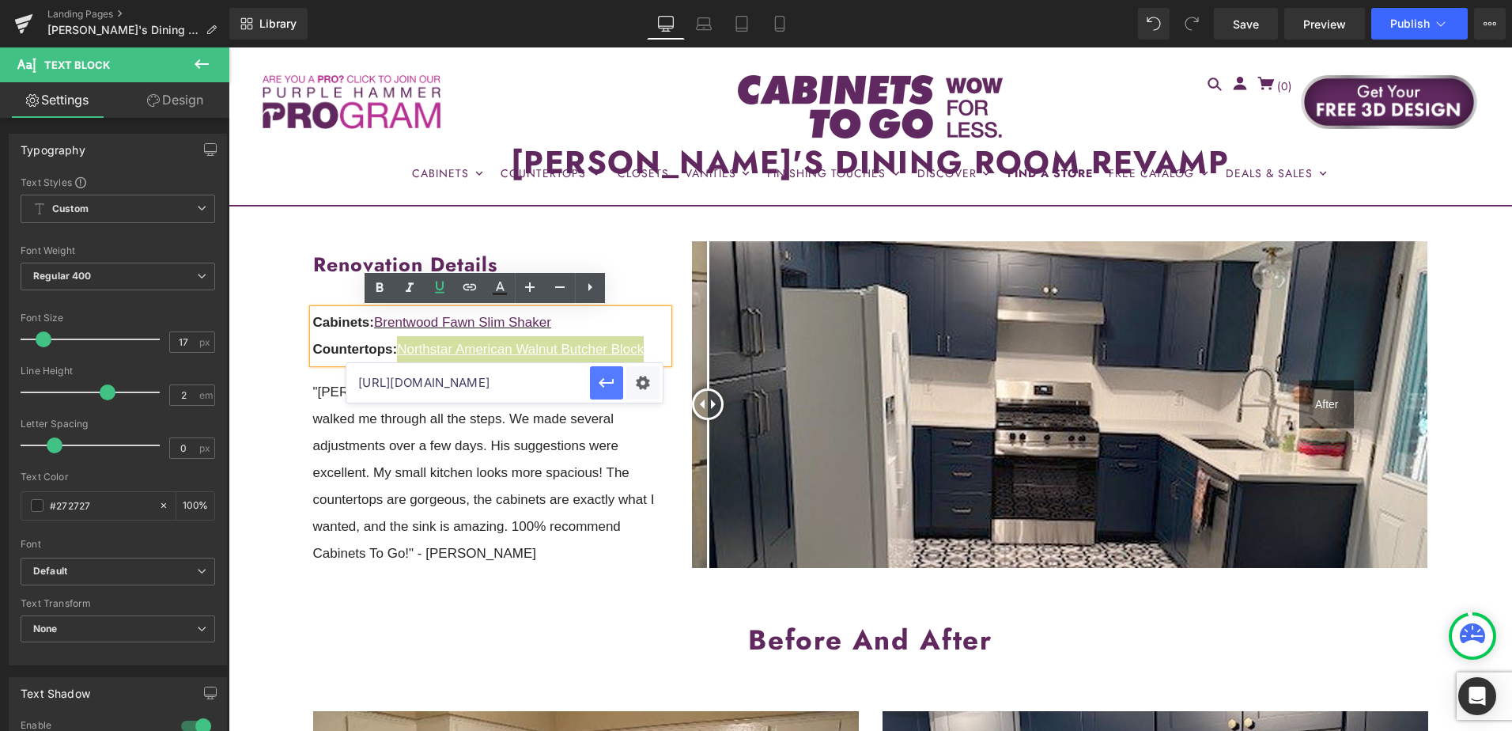
scroll to position [0, 0]
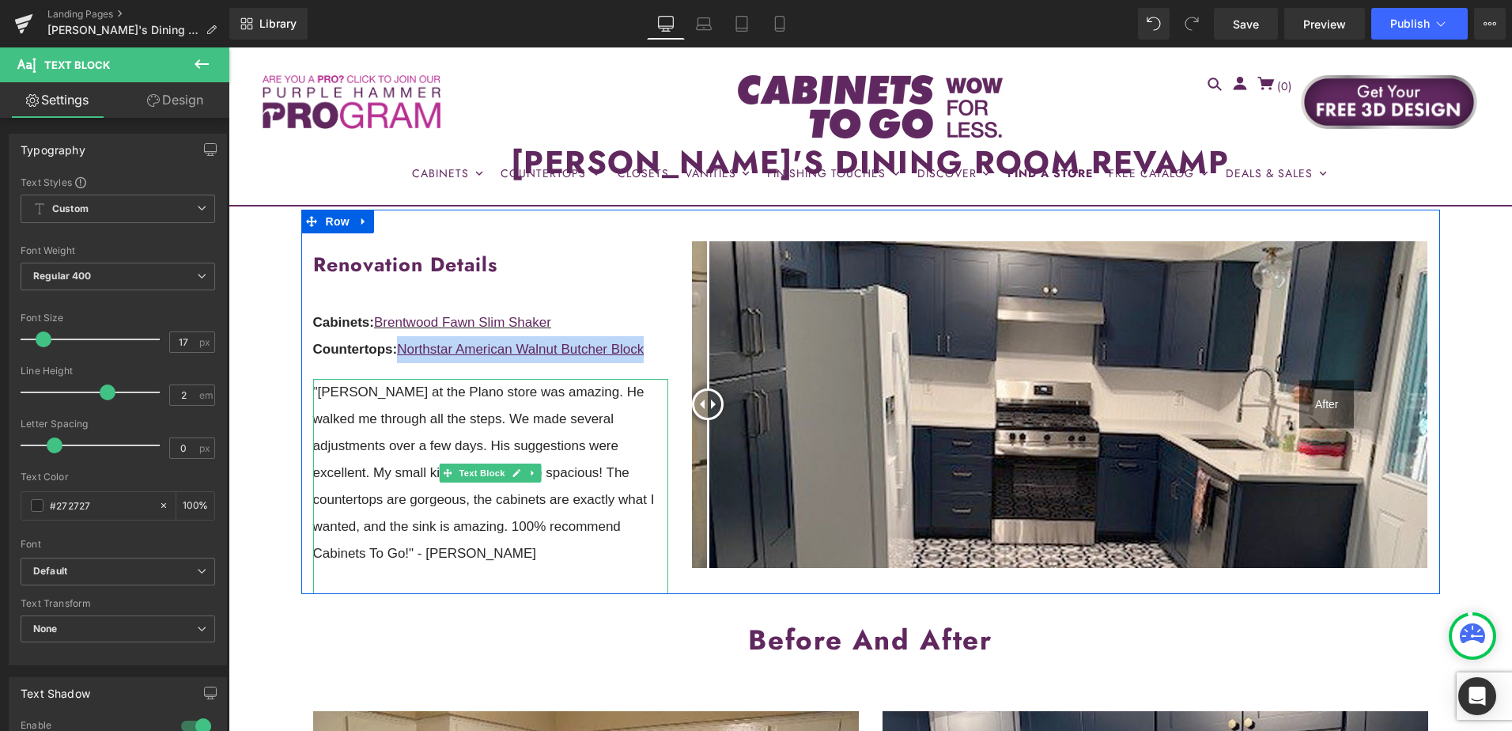
click at [397, 419] on p ""Hitesh at the Plano store was amazing. He walked me through all the steps. We …" at bounding box center [491, 473] width 356 height 188
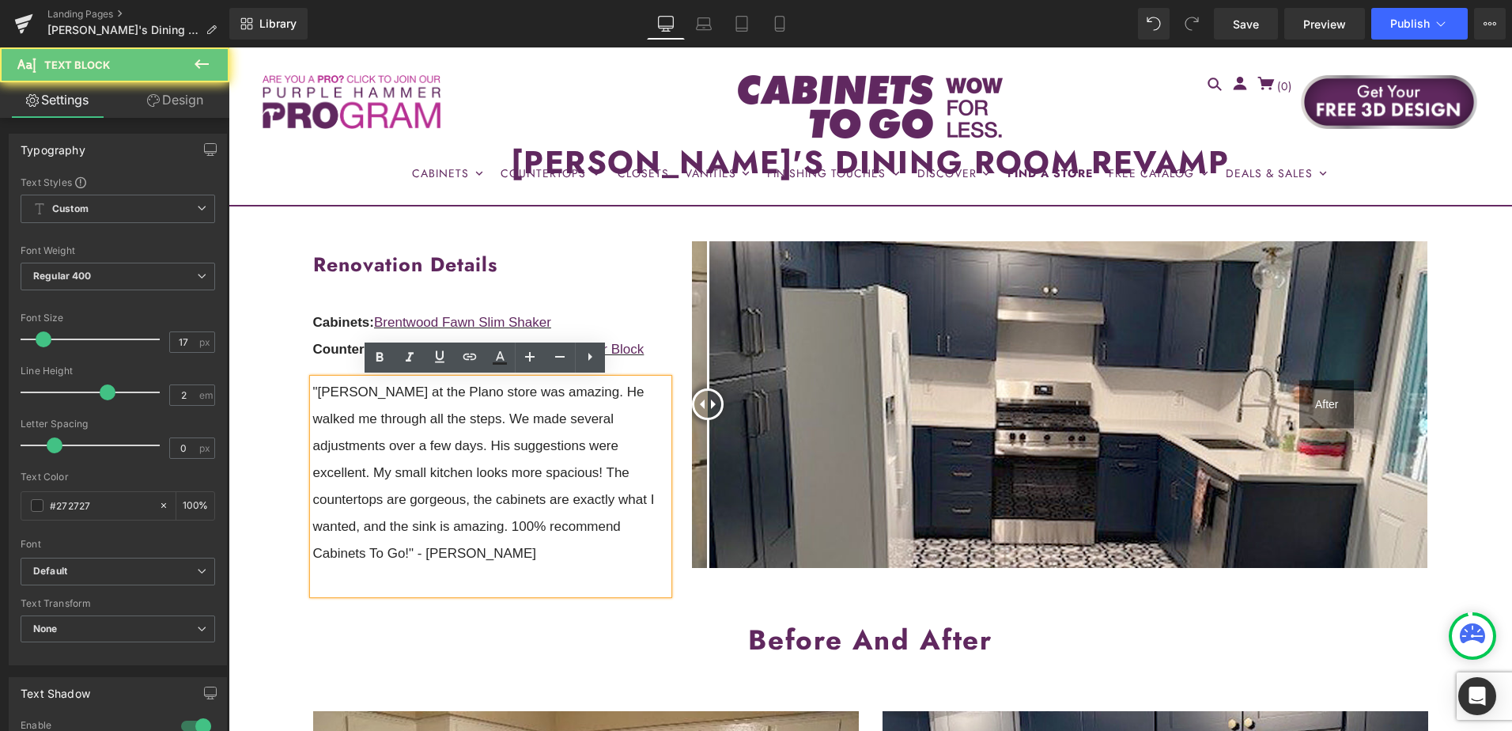
click at [342, 399] on p ""Hitesh at the Plano store was amazing. He walked me through all the steps. We …" at bounding box center [491, 473] width 356 height 188
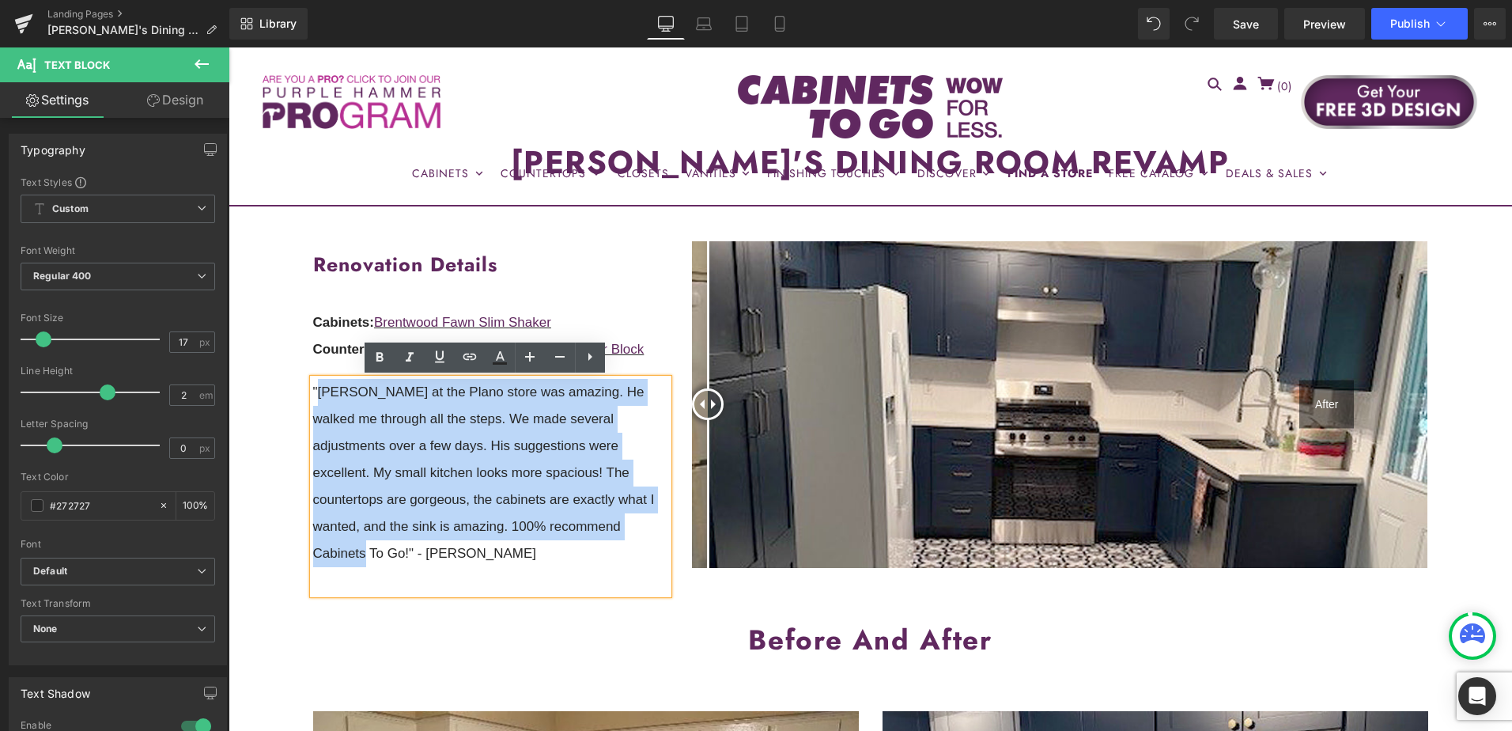
drag, startPoint x: 315, startPoint y: 393, endPoint x: 617, endPoint y: 528, distance: 330.2
click at [617, 528] on p ""Hitesh at the Plano store was amazing. He walked me through all the steps. We …" at bounding box center [491, 473] width 356 height 188
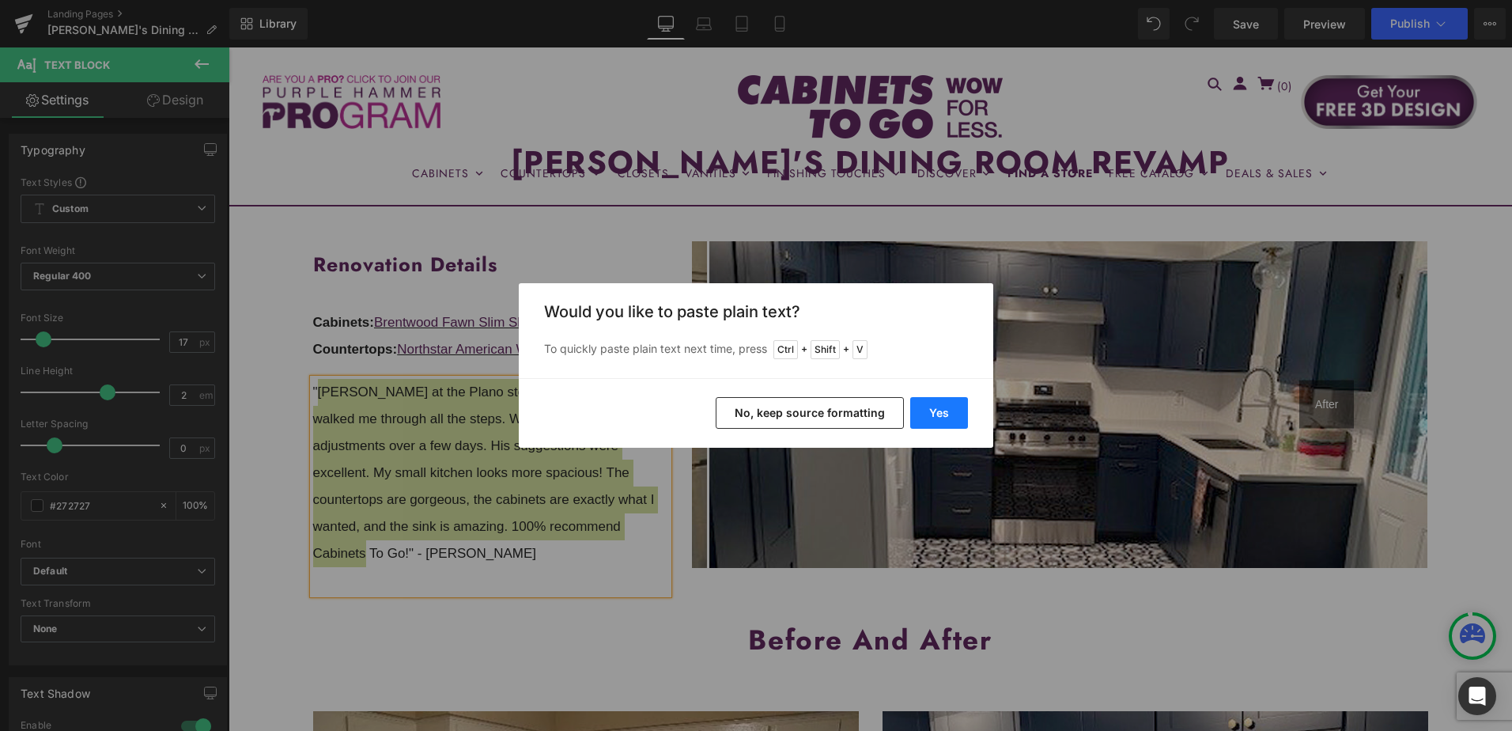
click at [935, 414] on button "Yes" at bounding box center [939, 413] width 58 height 32
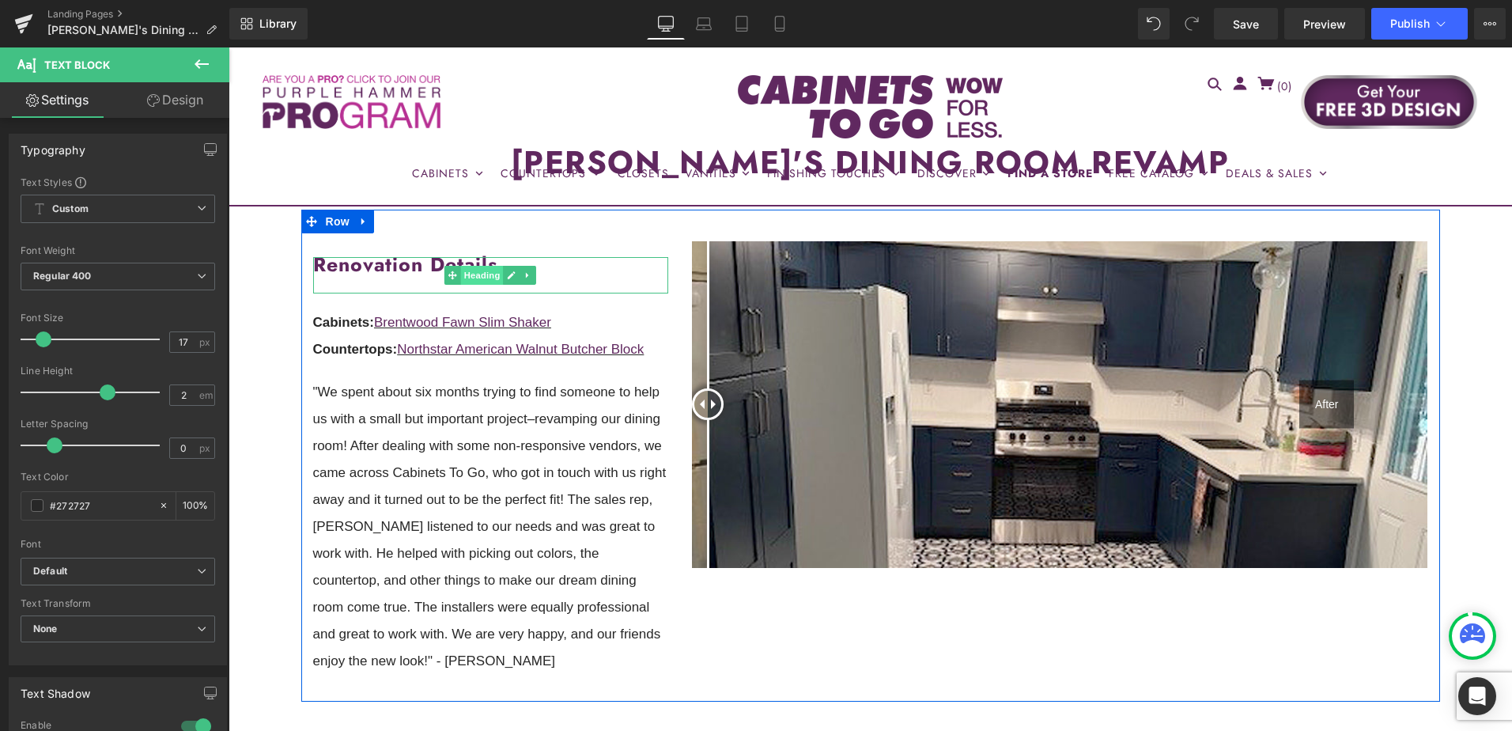
click at [474, 271] on span "Heading" at bounding box center [482, 275] width 43 height 19
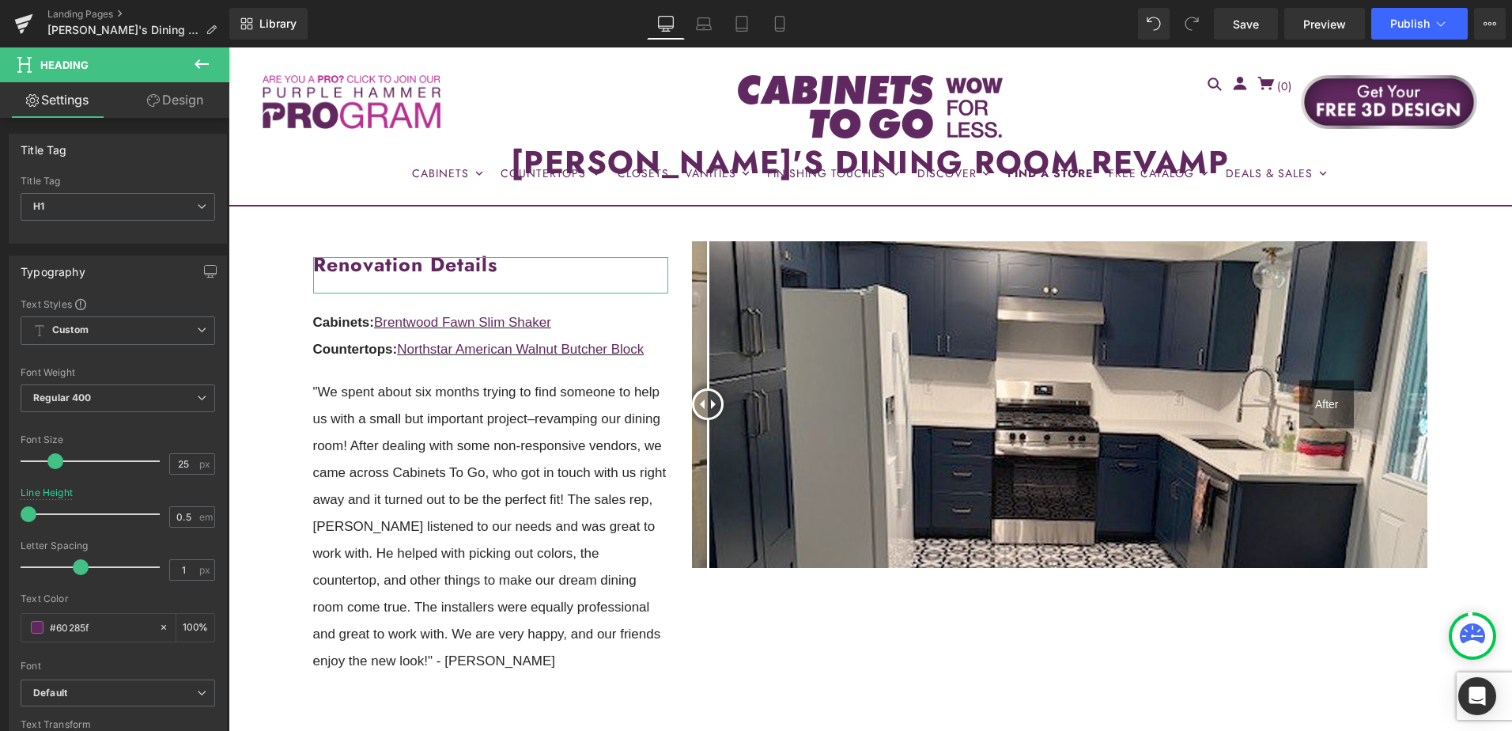
click at [161, 106] on link "Design" at bounding box center [175, 100] width 115 height 36
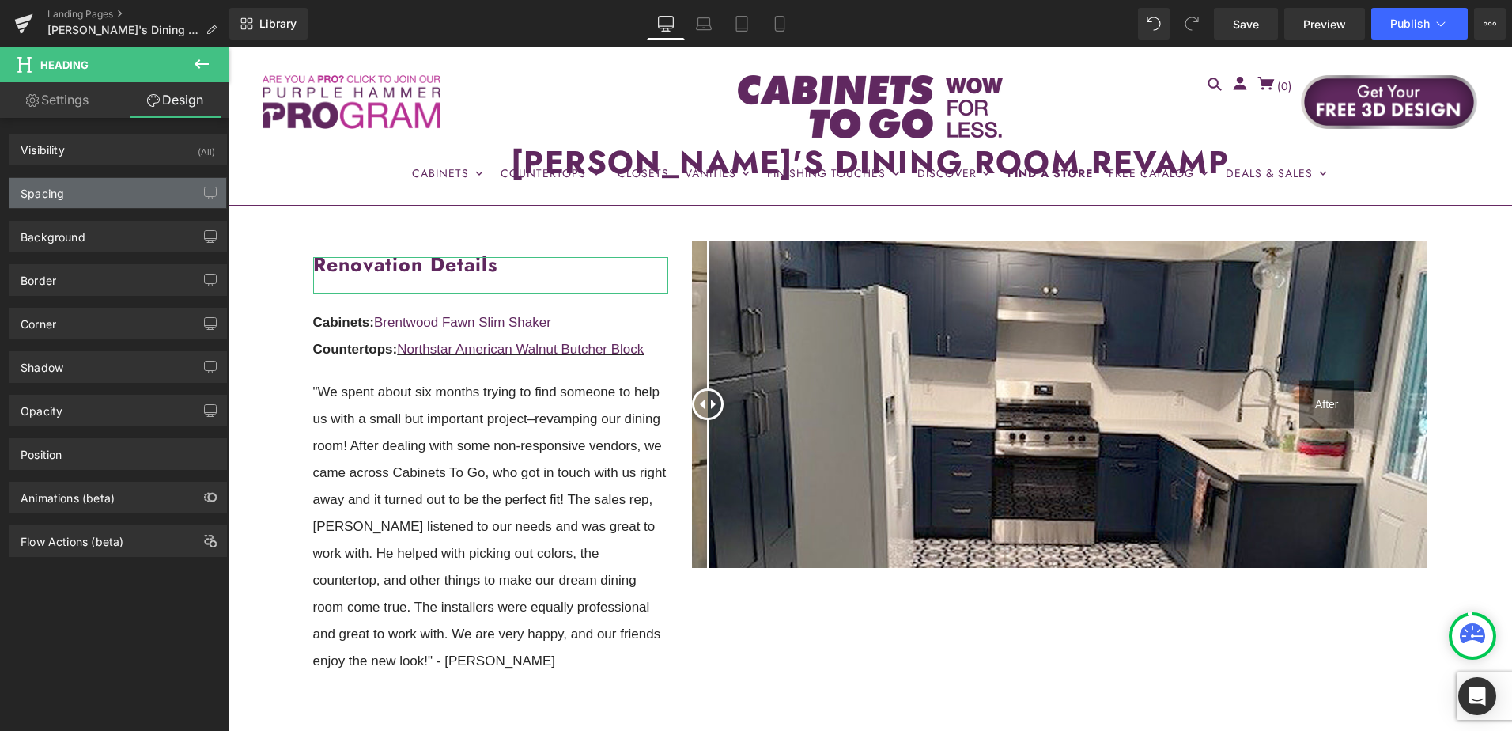
click at [111, 194] on div "Spacing" at bounding box center [117, 193] width 217 height 30
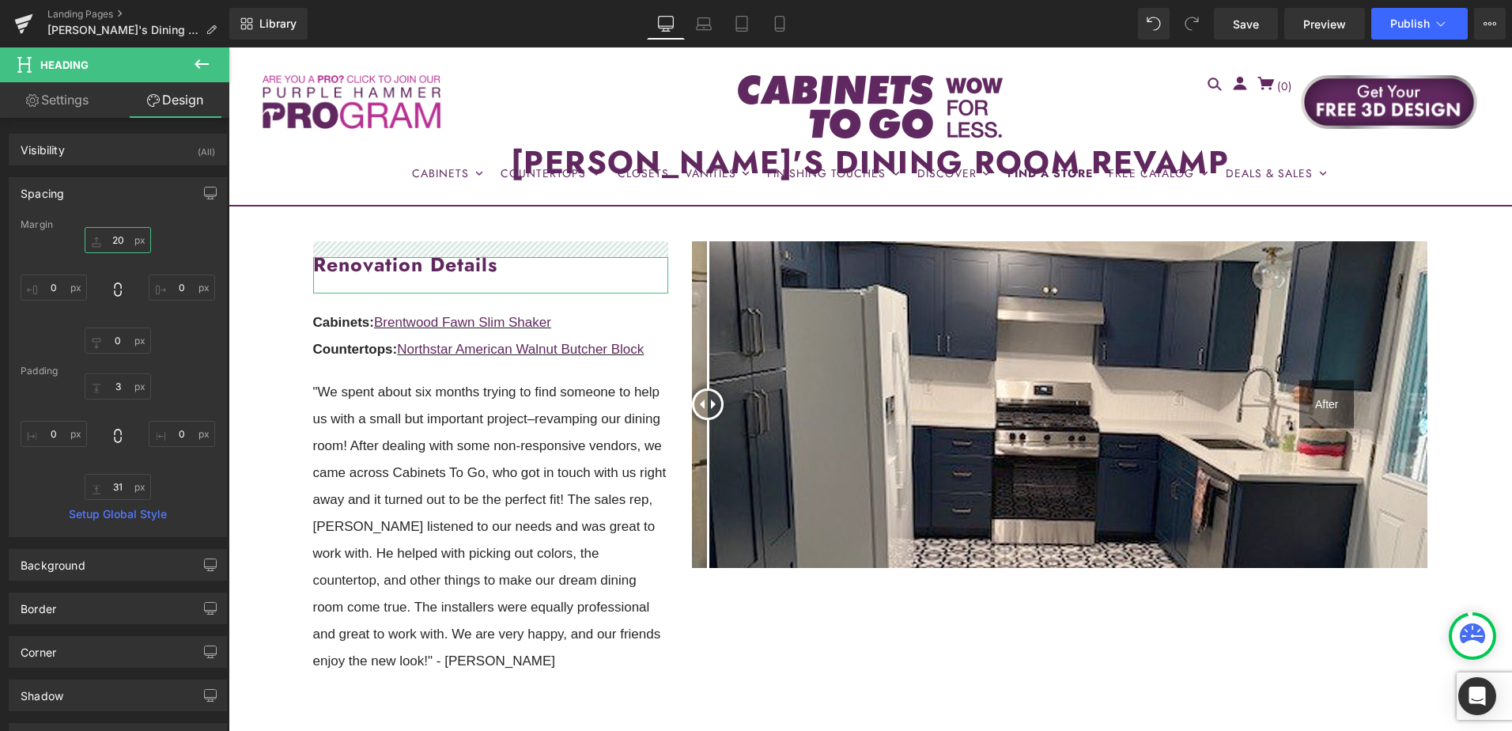
click at [120, 239] on input "text" at bounding box center [118, 240] width 66 height 26
type input "10"
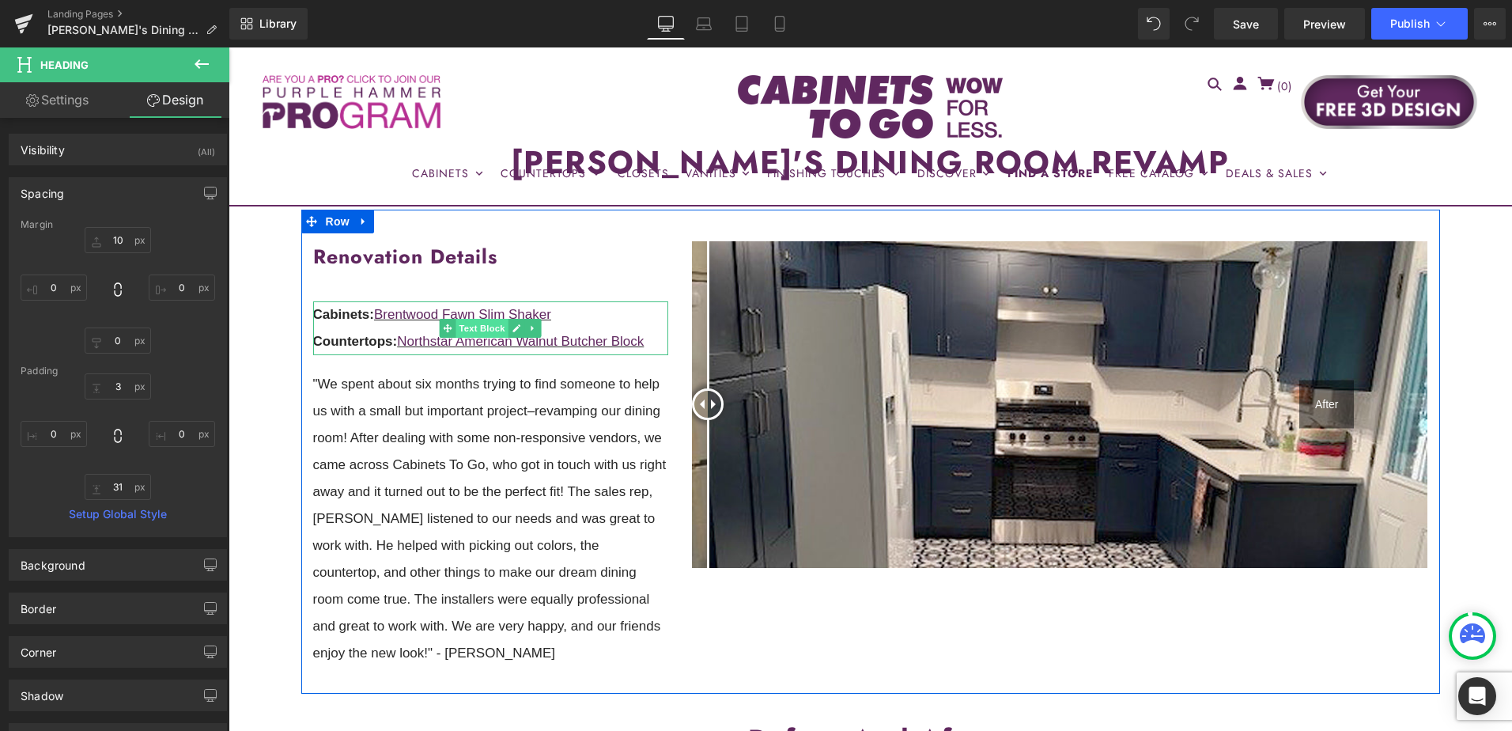
click at [485, 330] on span "Text Block" at bounding box center [482, 328] width 52 height 19
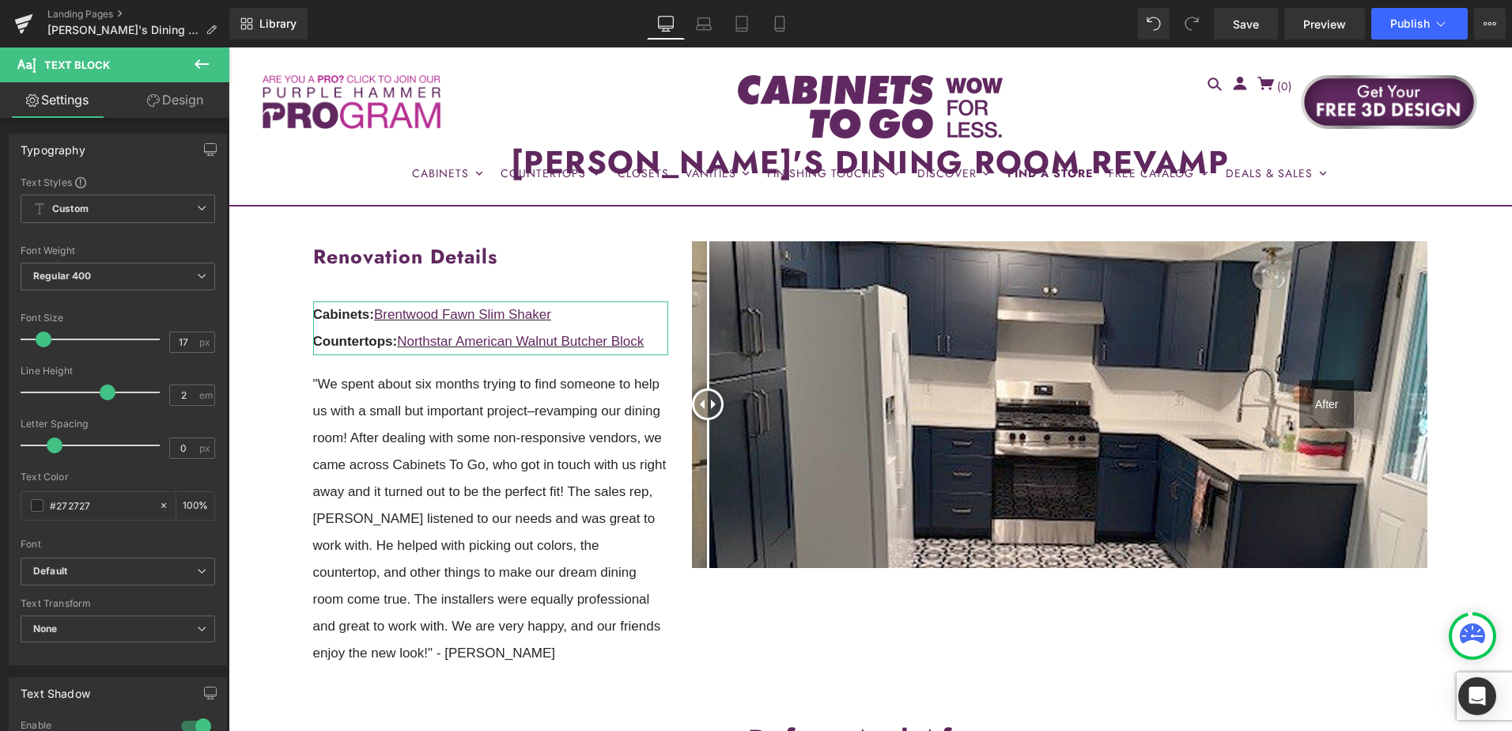
click at [179, 103] on link "Design" at bounding box center [175, 100] width 115 height 36
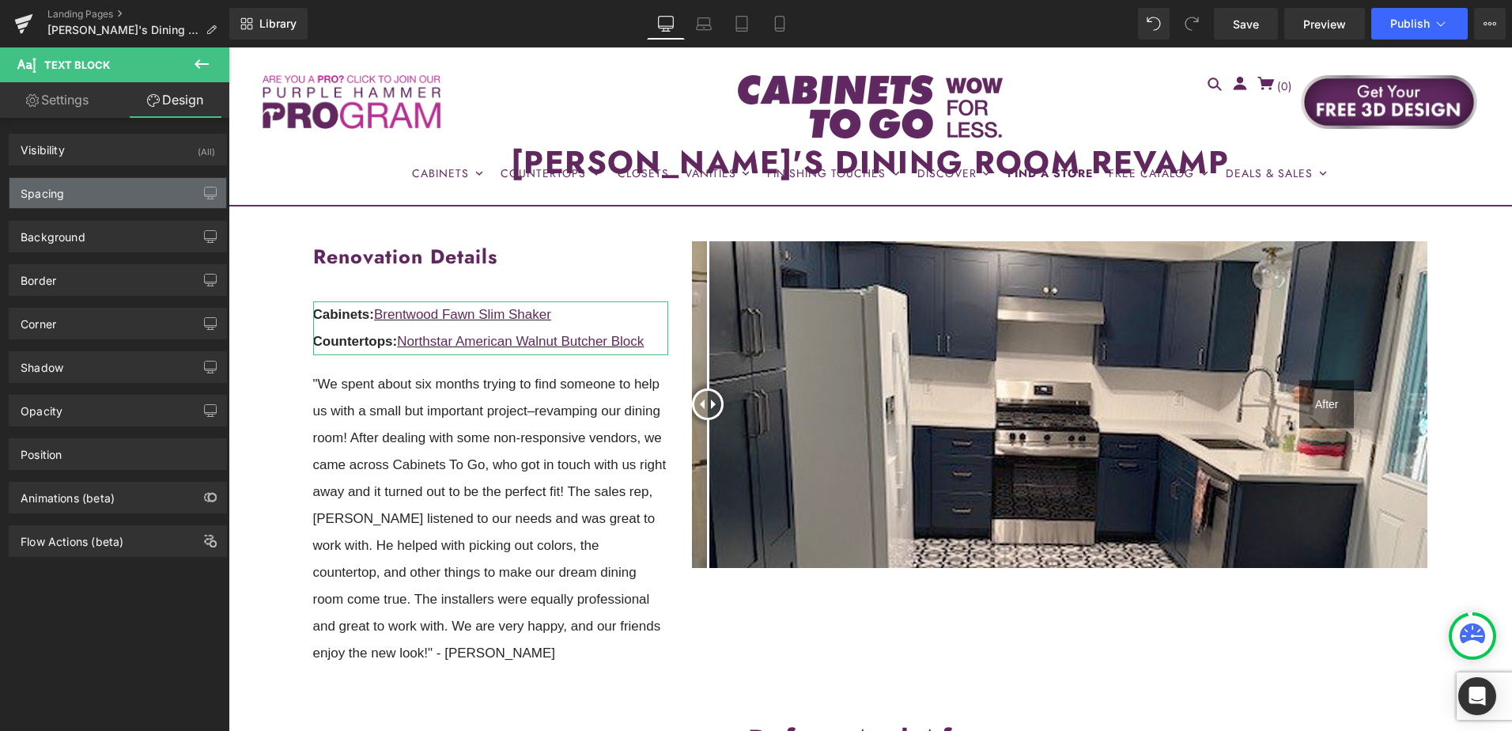
click at [125, 193] on div "Spacing" at bounding box center [117, 193] width 217 height 30
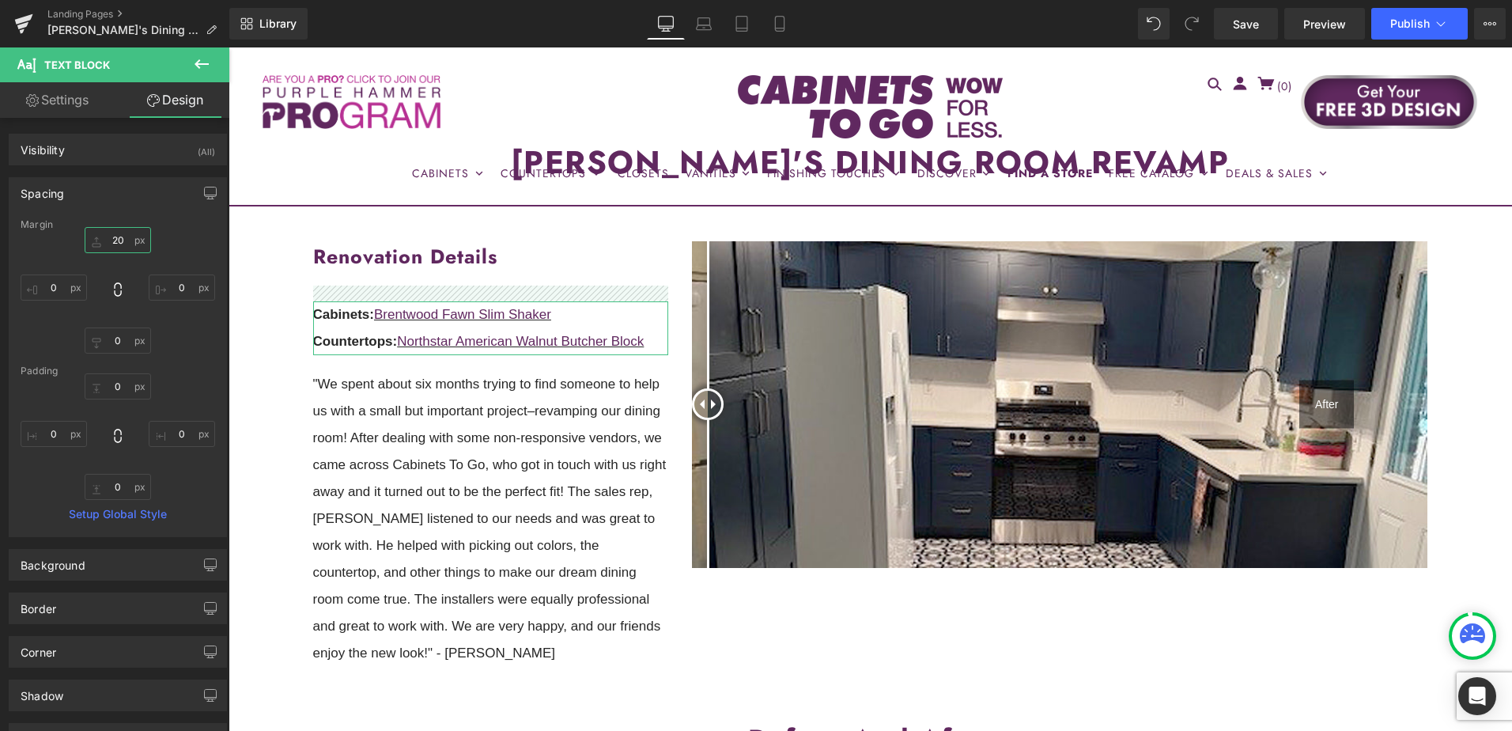
click at [123, 237] on input "20" at bounding box center [118, 240] width 66 height 26
type input "0"
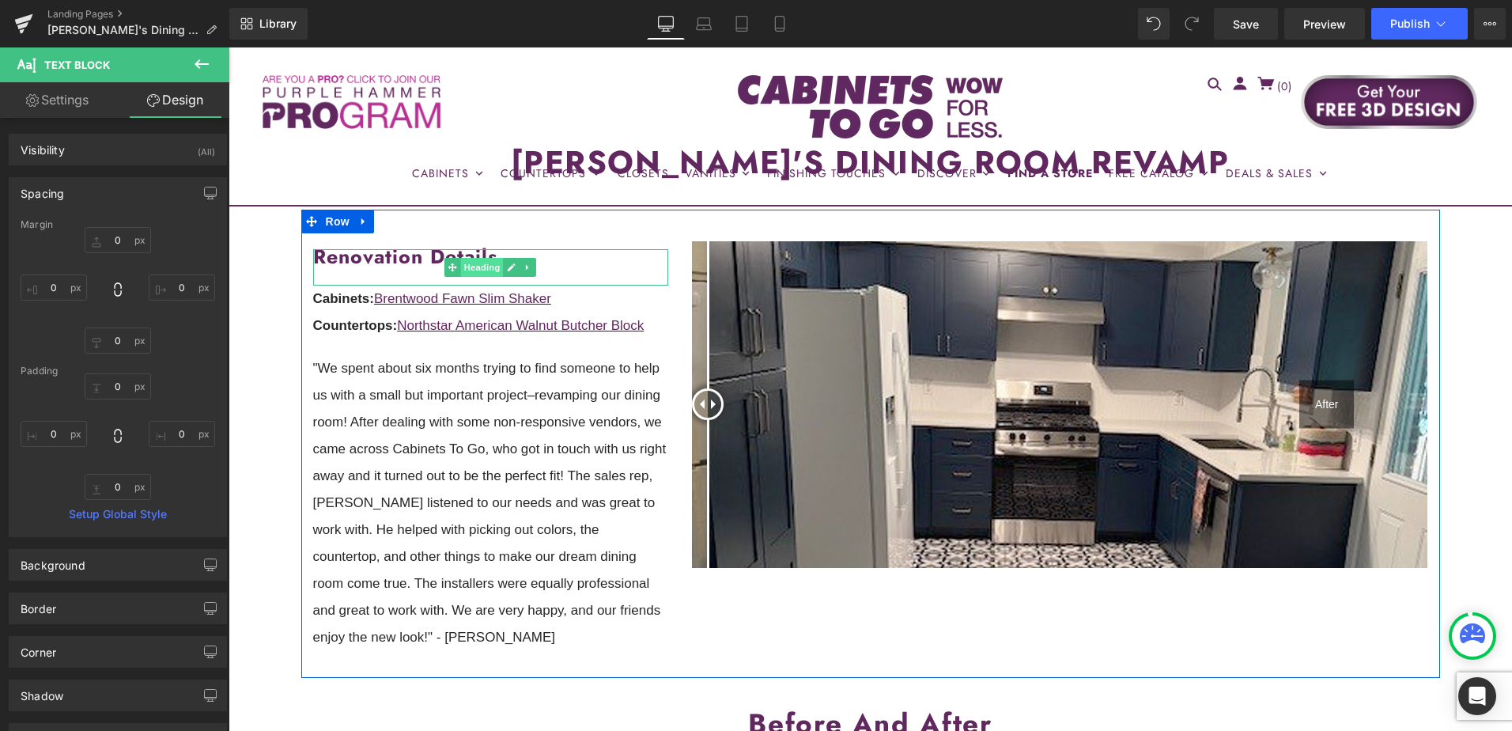
click at [471, 270] on span "Heading" at bounding box center [482, 267] width 43 height 19
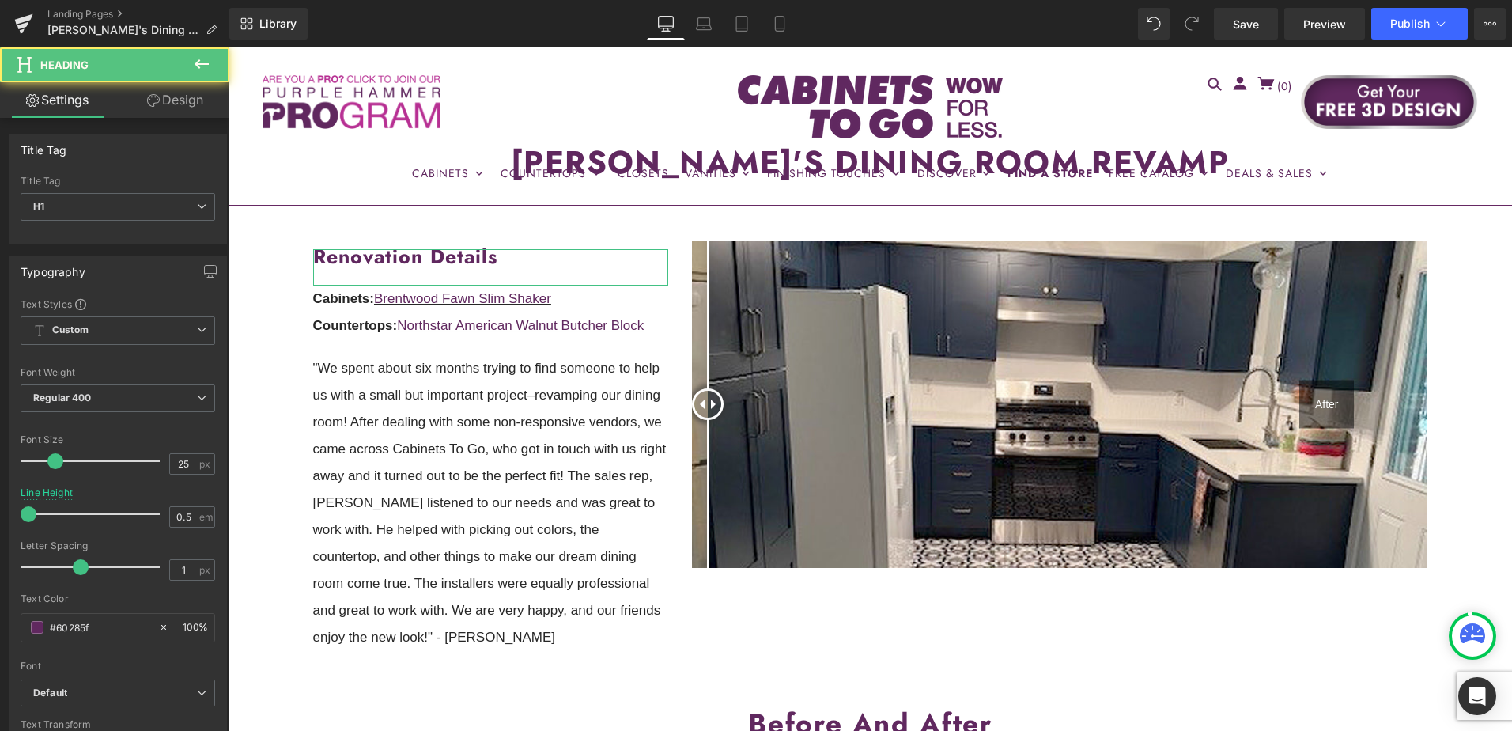
click at [174, 104] on link "Design" at bounding box center [175, 100] width 115 height 36
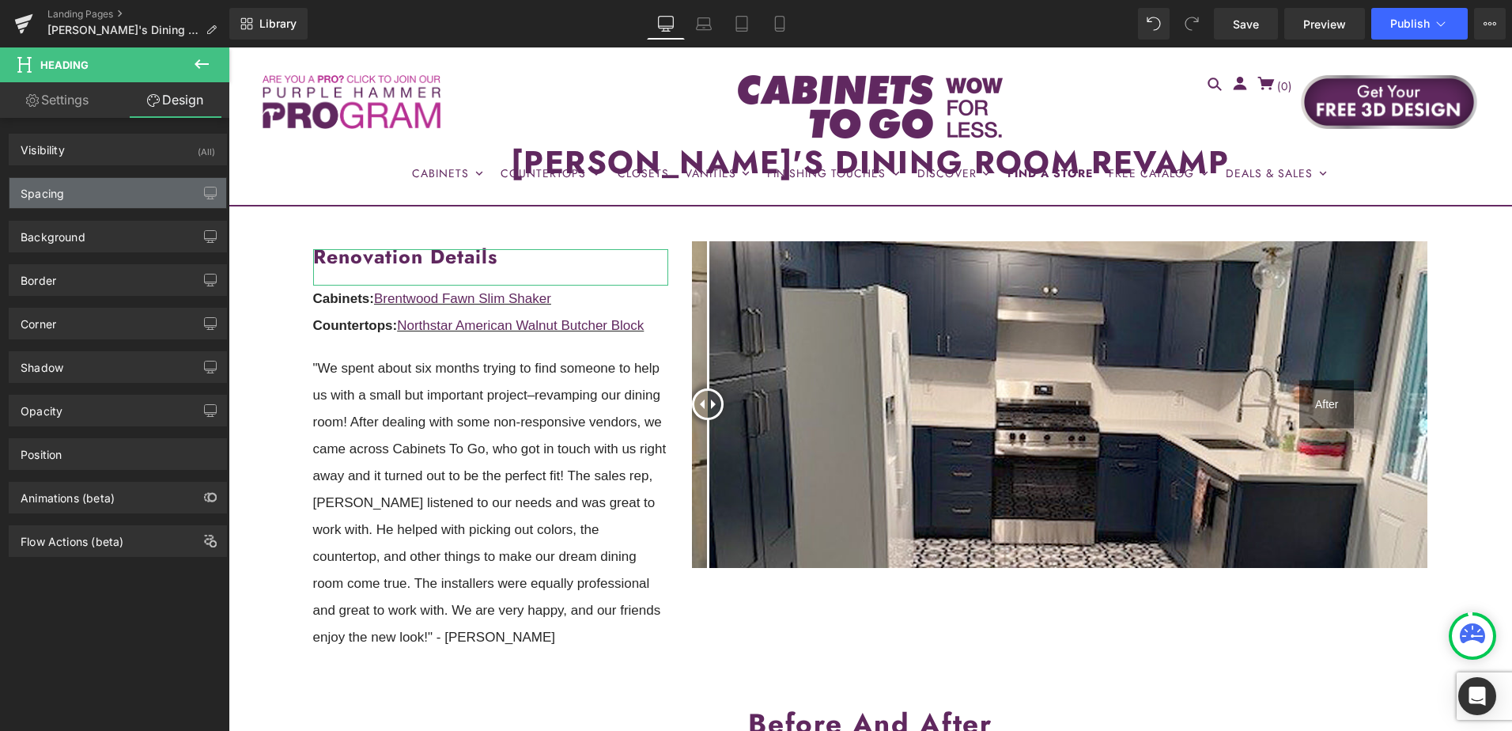
click at [129, 188] on div "Spacing" at bounding box center [117, 193] width 217 height 30
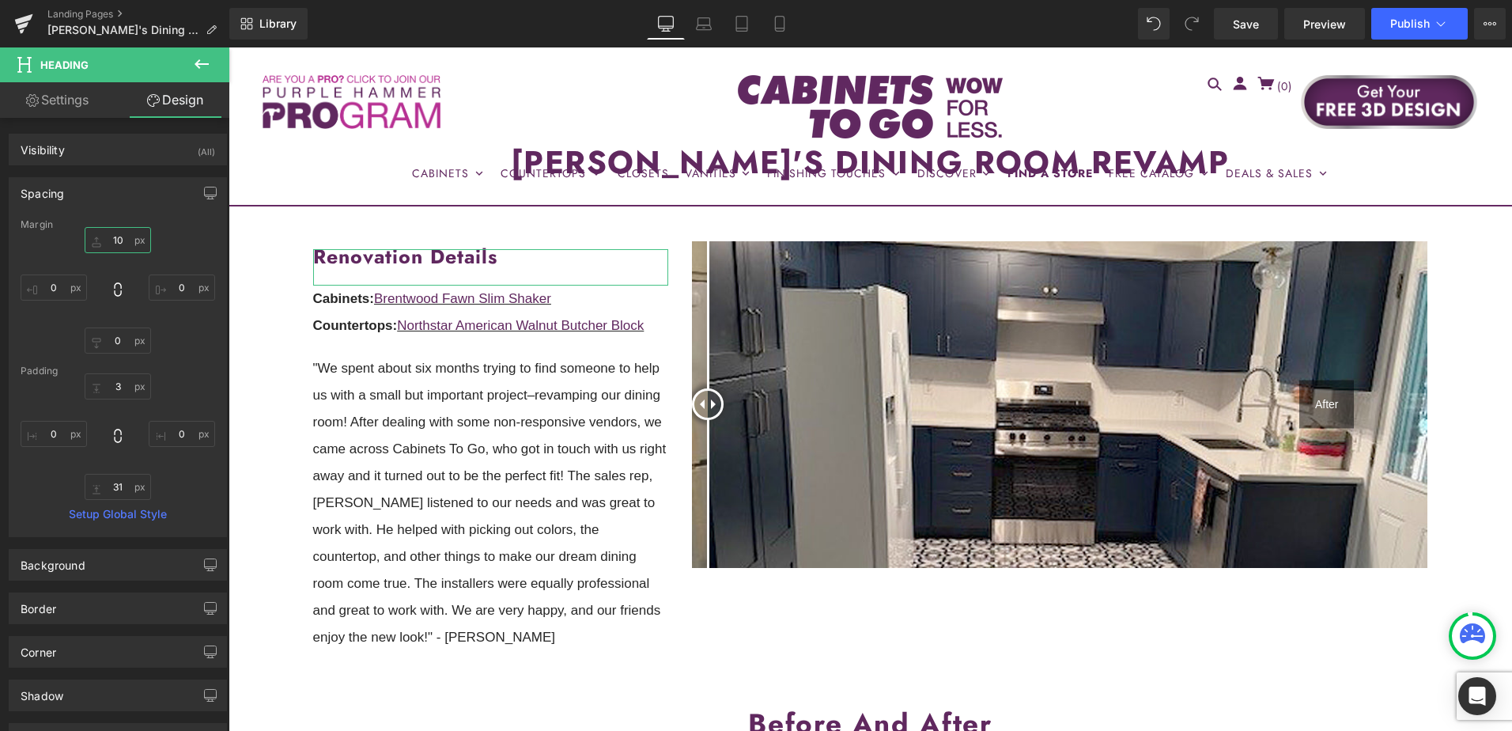
click at [123, 235] on input "text" at bounding box center [118, 240] width 66 height 26
type input "0"
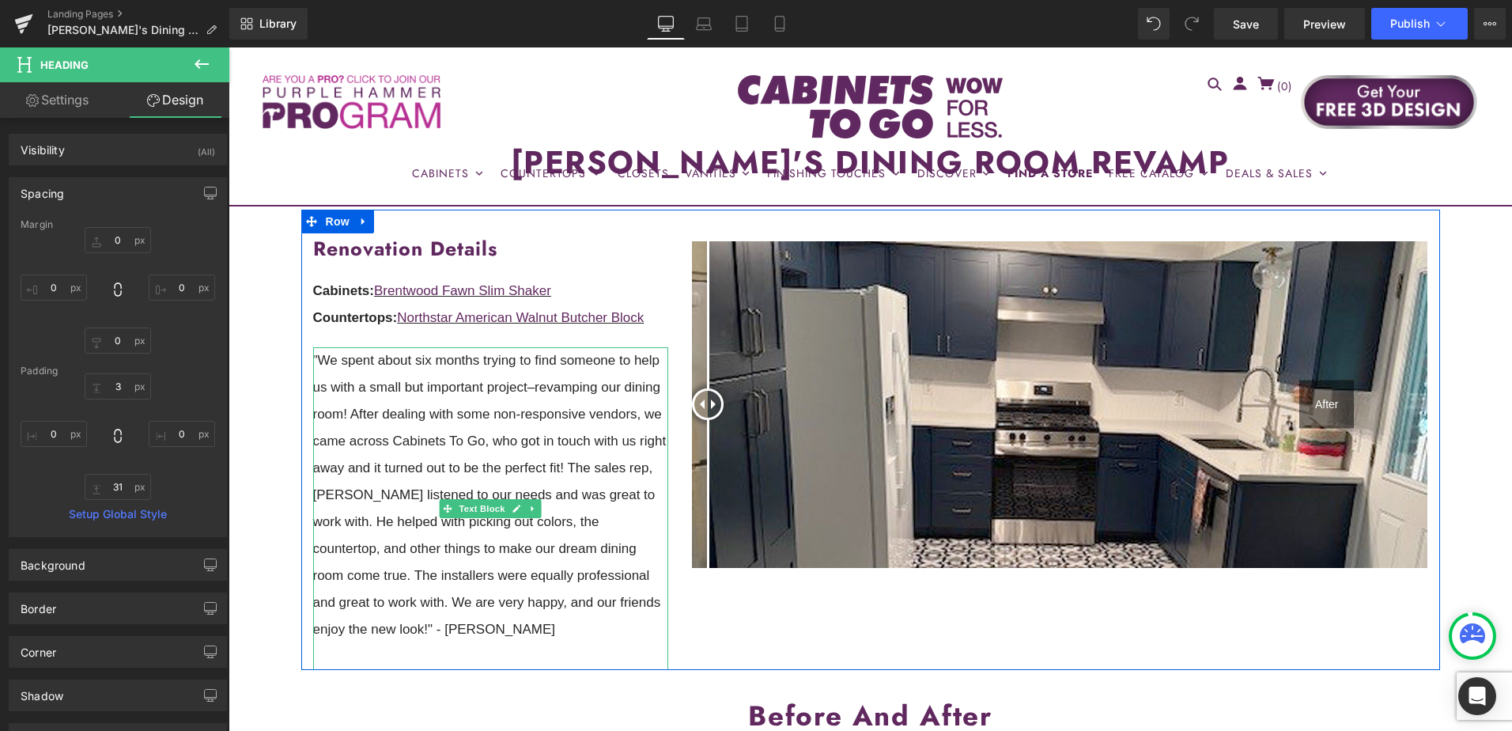
click at [442, 419] on p ""We spent about six months trying to find someone to help us with a small but i…" at bounding box center [491, 495] width 356 height 296
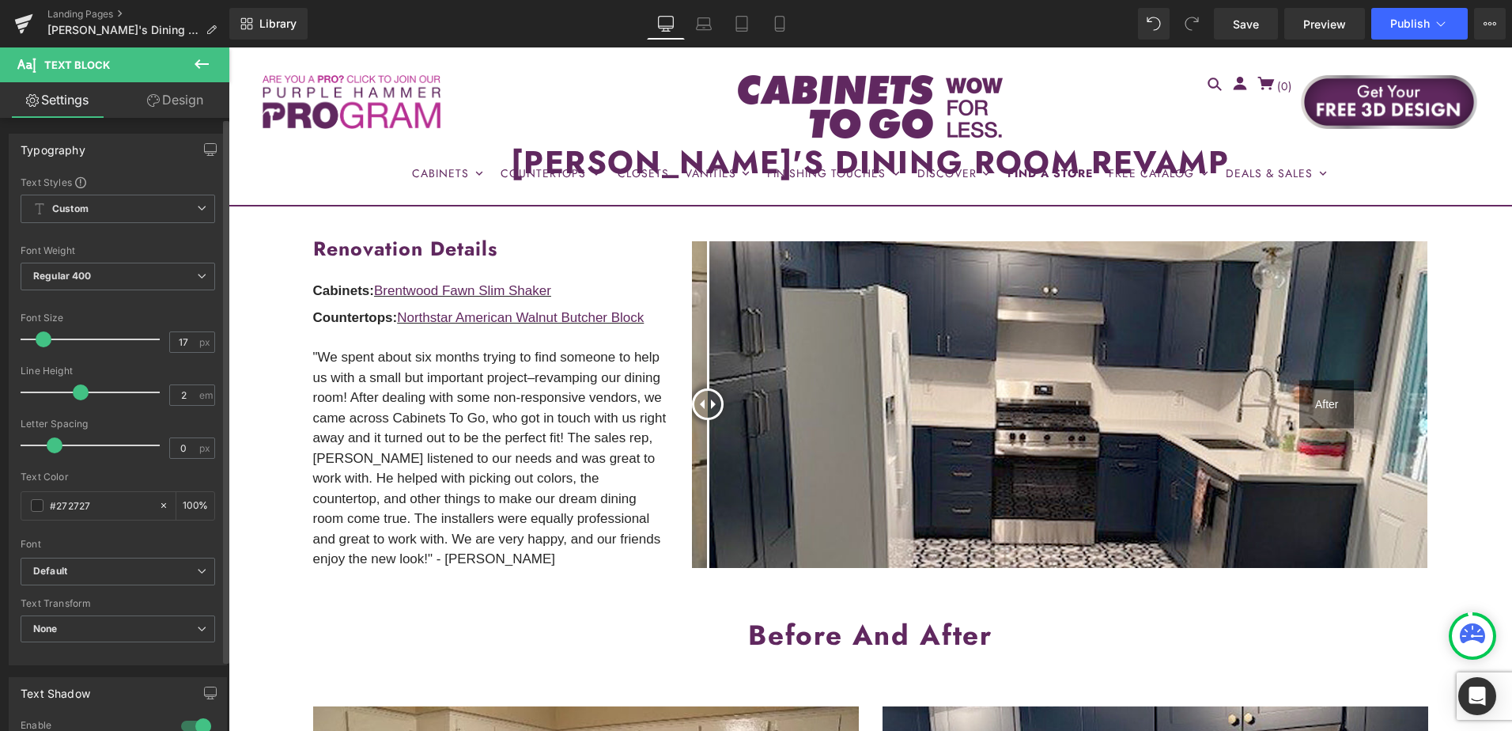
drag, startPoint x: 100, startPoint y: 395, endPoint x: 76, endPoint y: 402, distance: 25.3
click at [76, 402] on div at bounding box center [93, 392] width 131 height 32
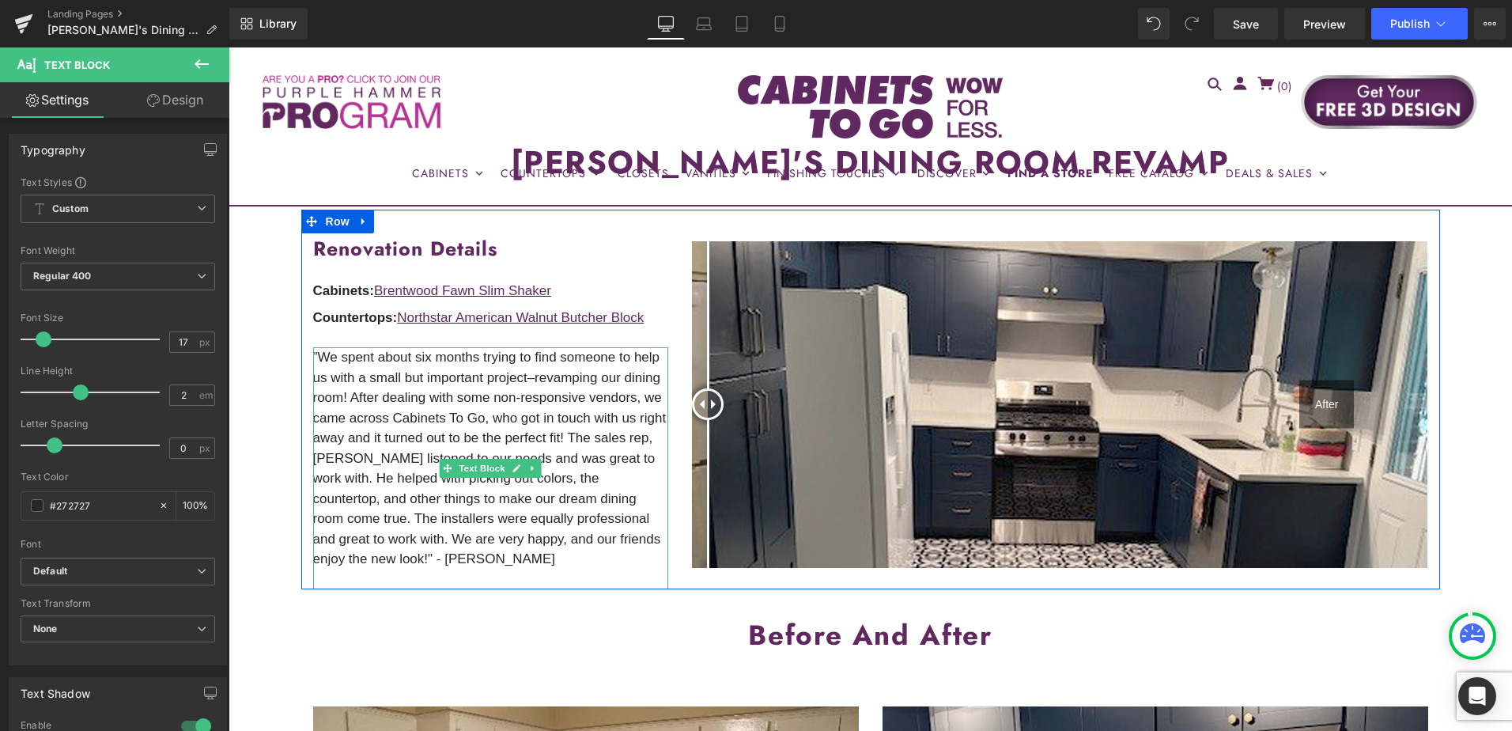
click at [486, 565] on p ""We spent about six months trying to find someone to help us with a small but i…" at bounding box center [491, 458] width 356 height 222
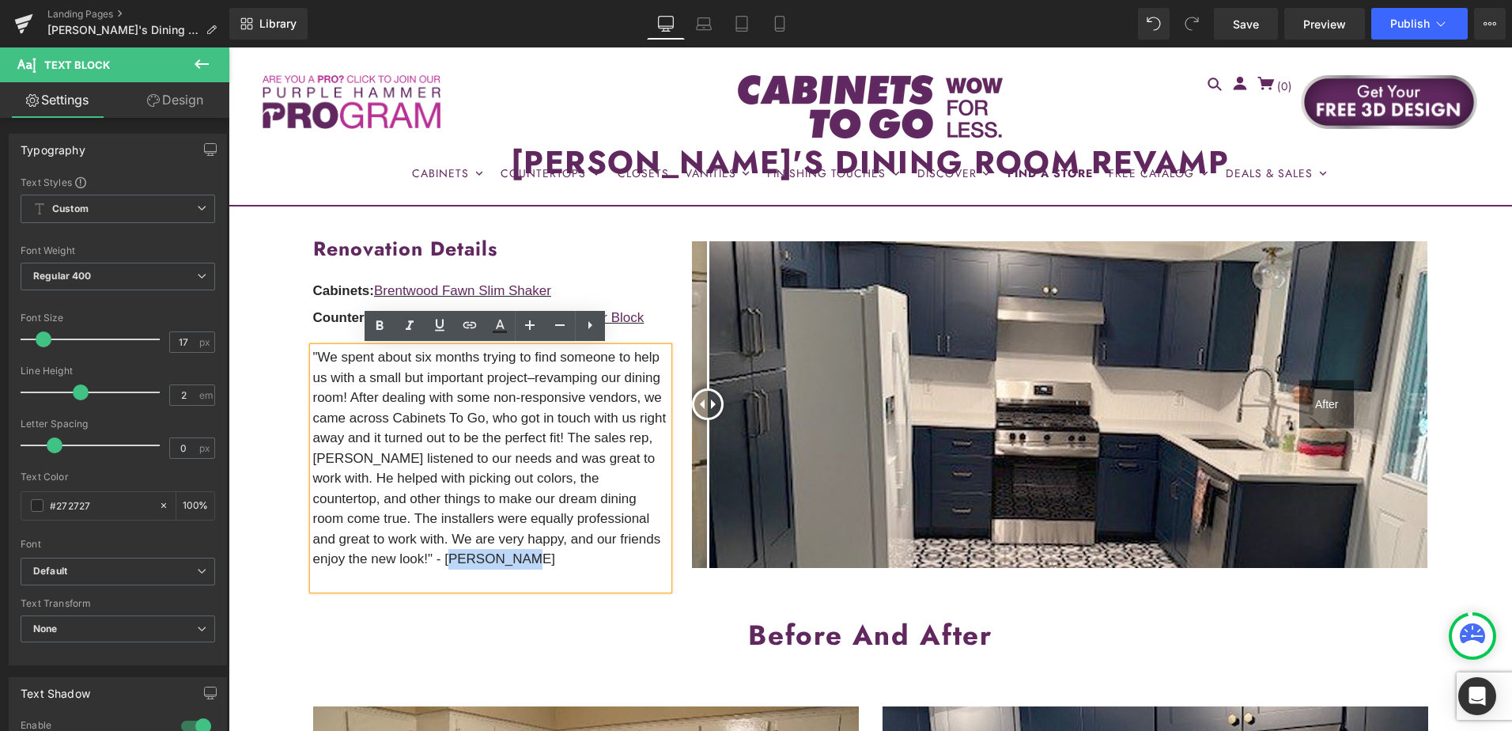
drag, startPoint x: 444, startPoint y: 561, endPoint x: 532, endPoint y: 563, distance: 87.8
click at [532, 563] on p ""We spent about six months trying to find someone to help us with a small but i…" at bounding box center [491, 458] width 356 height 222
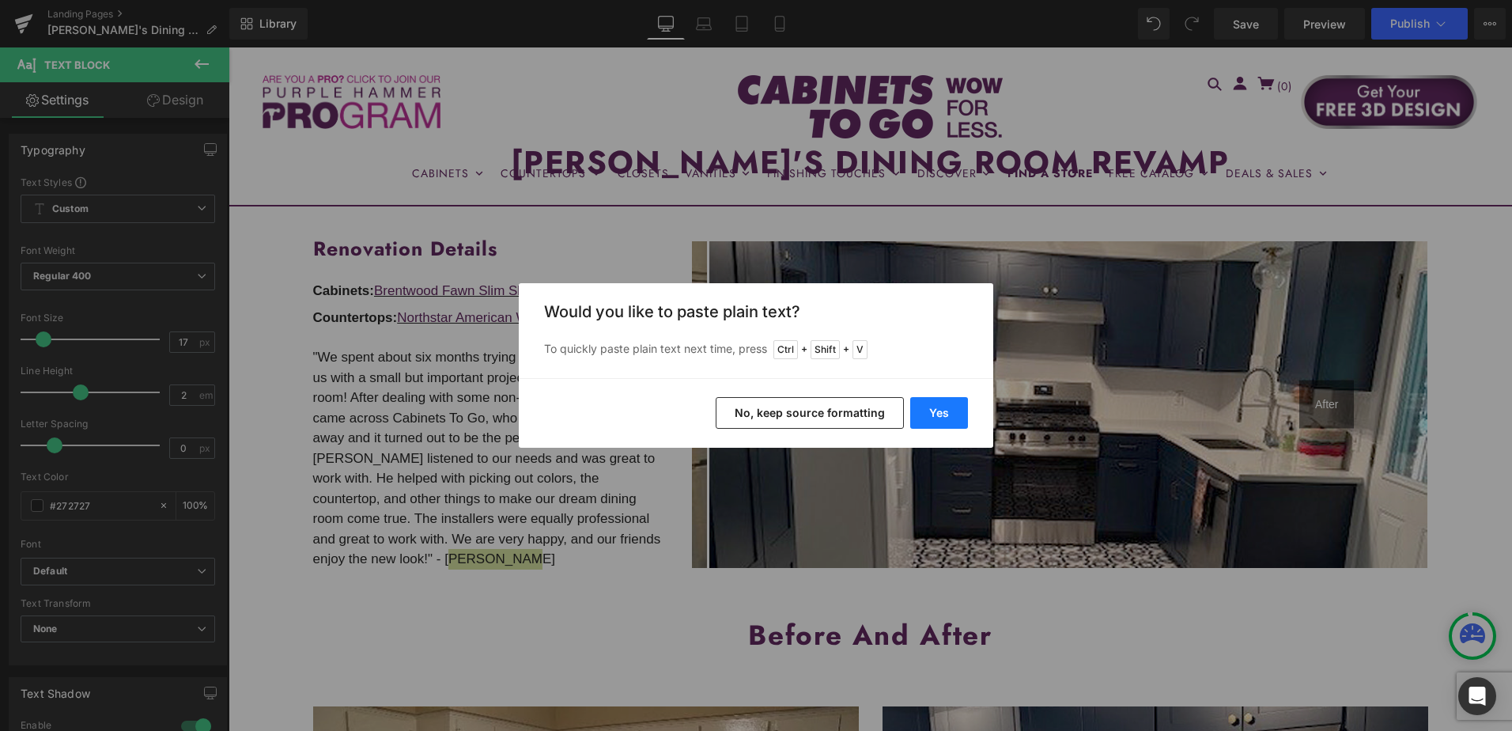
drag, startPoint x: 946, startPoint y: 408, endPoint x: 718, endPoint y: 360, distance: 233.6
click at [946, 408] on button "Yes" at bounding box center [939, 413] width 58 height 32
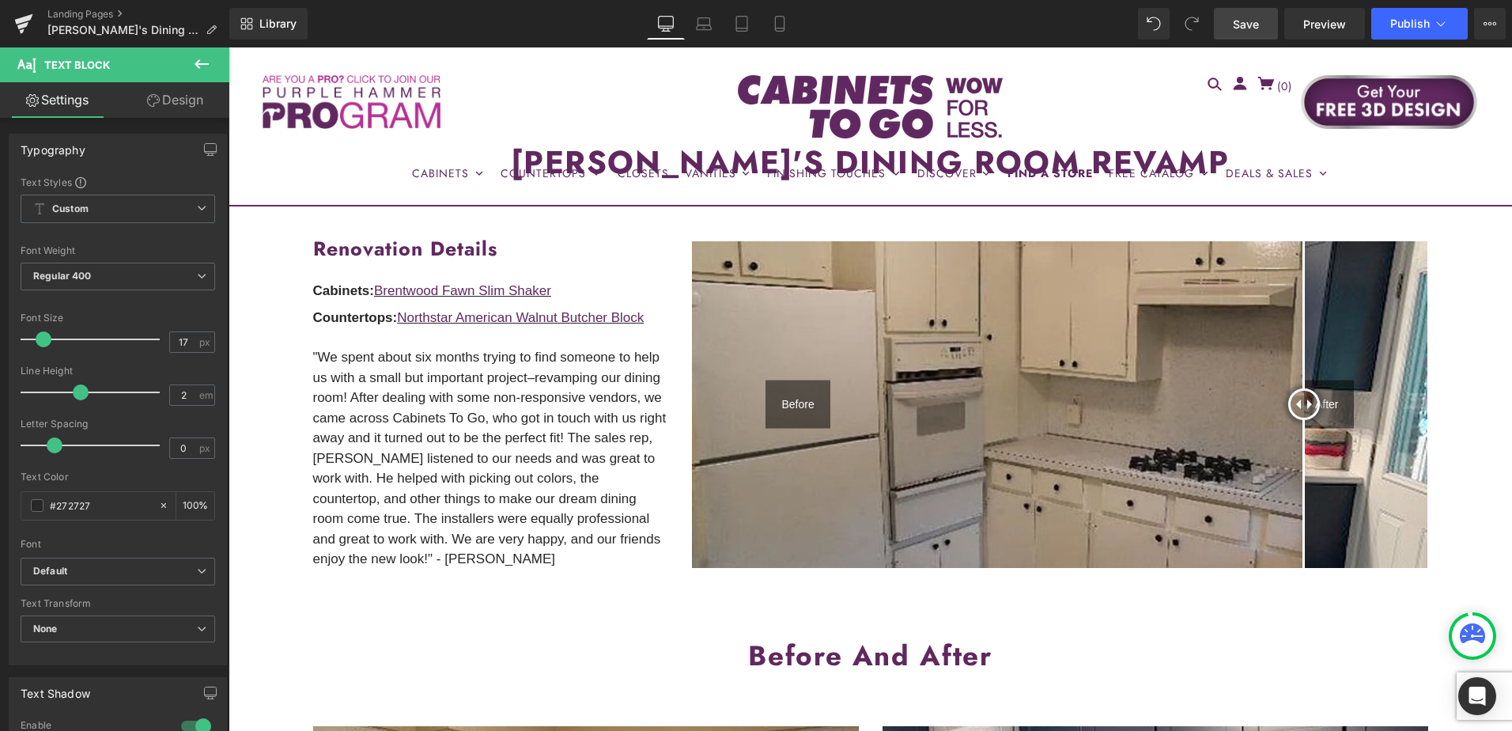
click at [1241, 32] on link "Save" at bounding box center [1246, 24] width 64 height 32
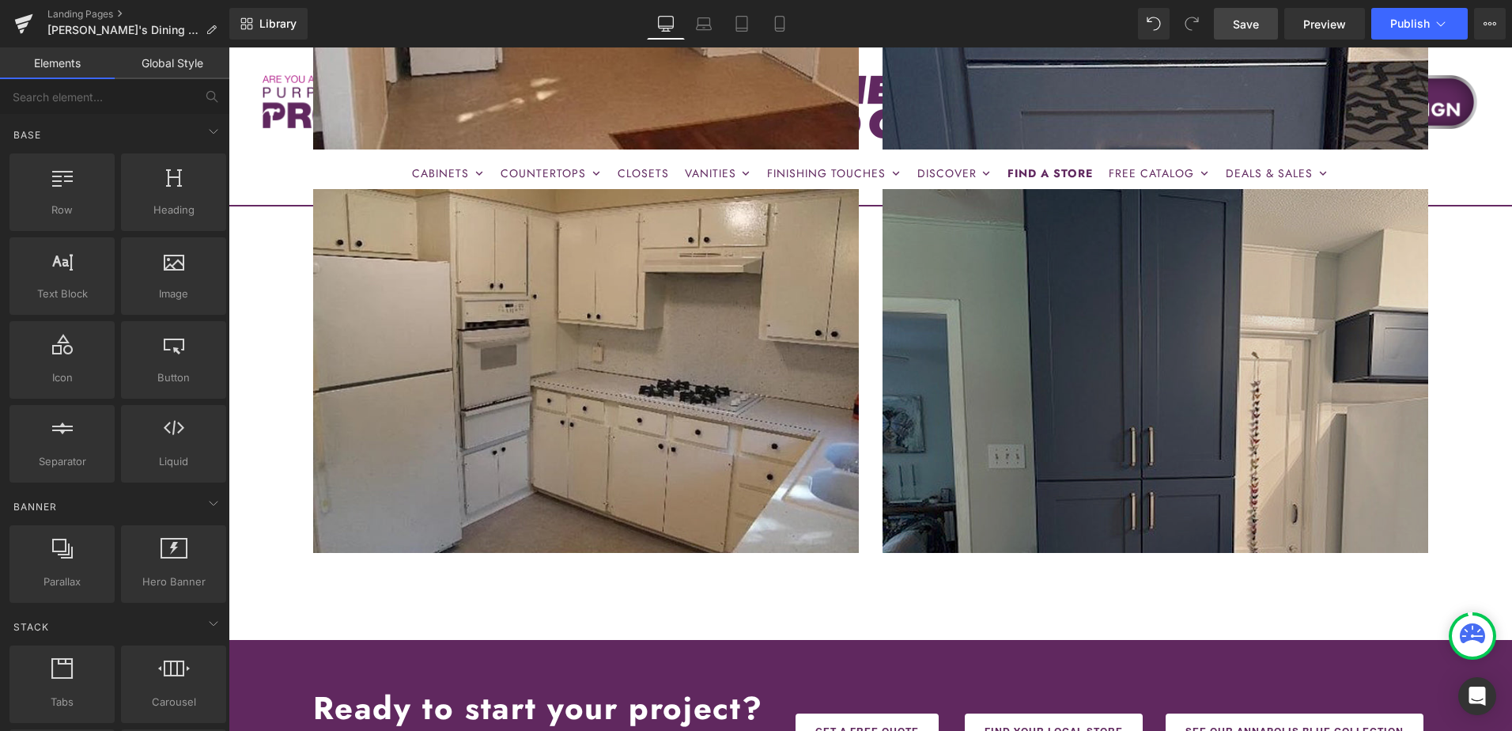
scroll to position [2293, 0]
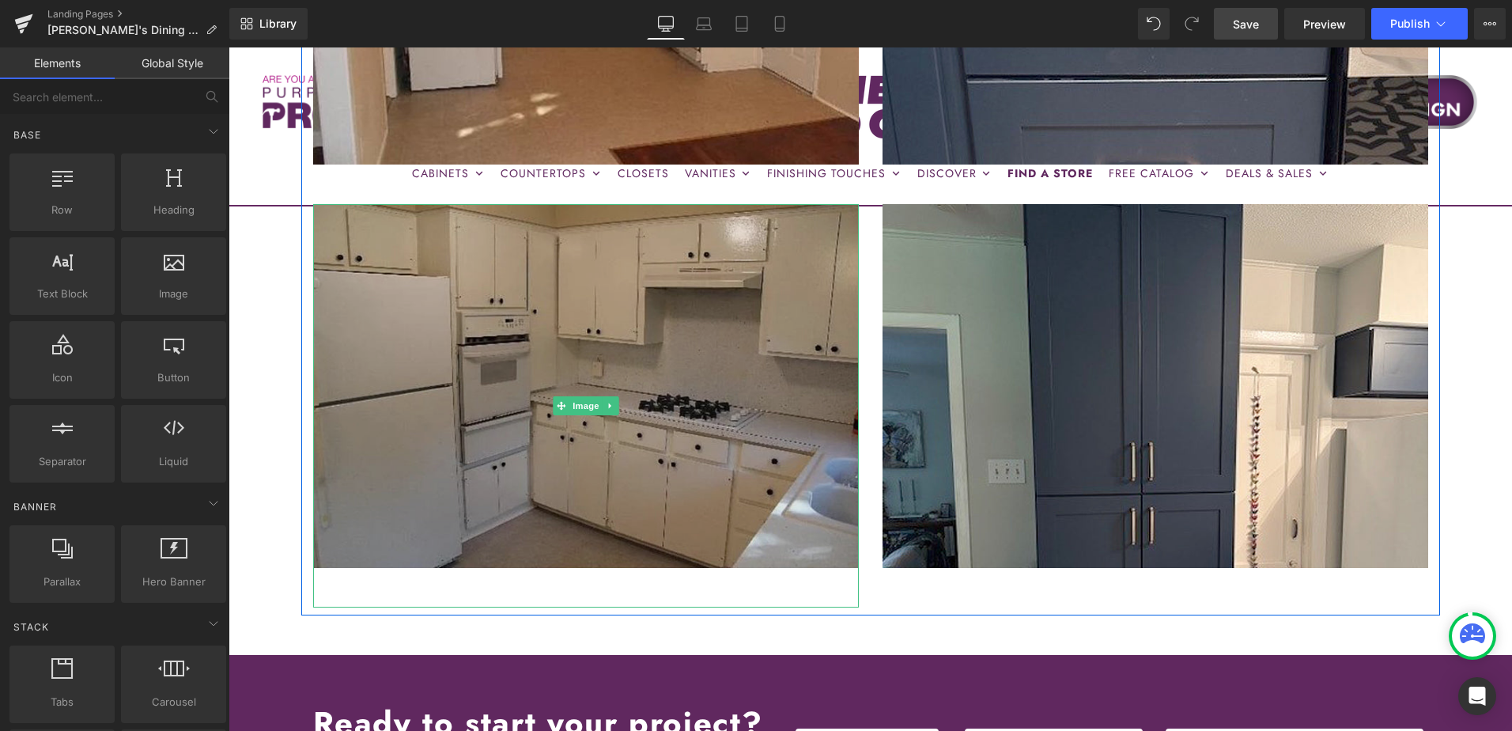
click at [739, 387] on img at bounding box center [586, 405] width 546 height 403
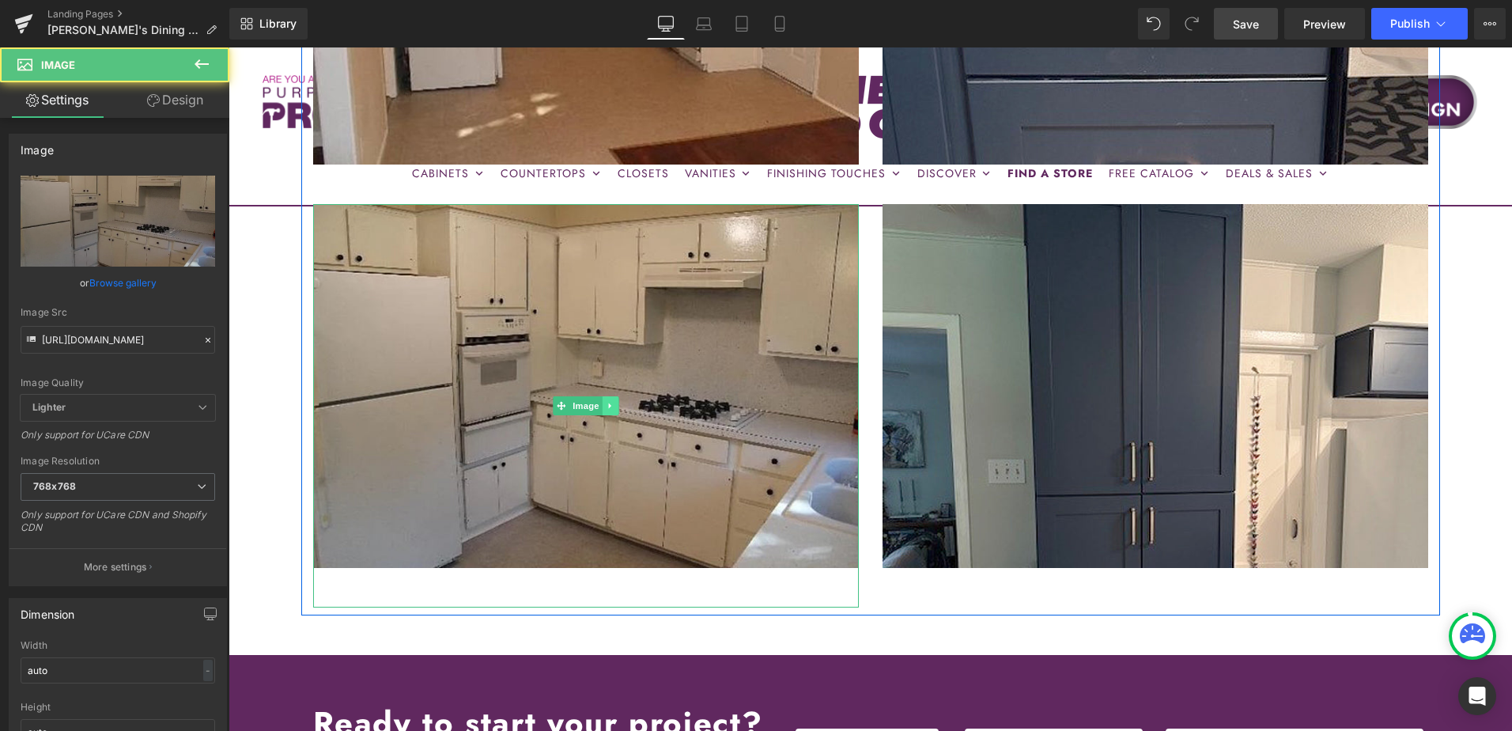
click at [606, 402] on icon at bounding box center [610, 405] width 9 height 9
click at [614, 407] on icon at bounding box center [618, 405] width 9 height 9
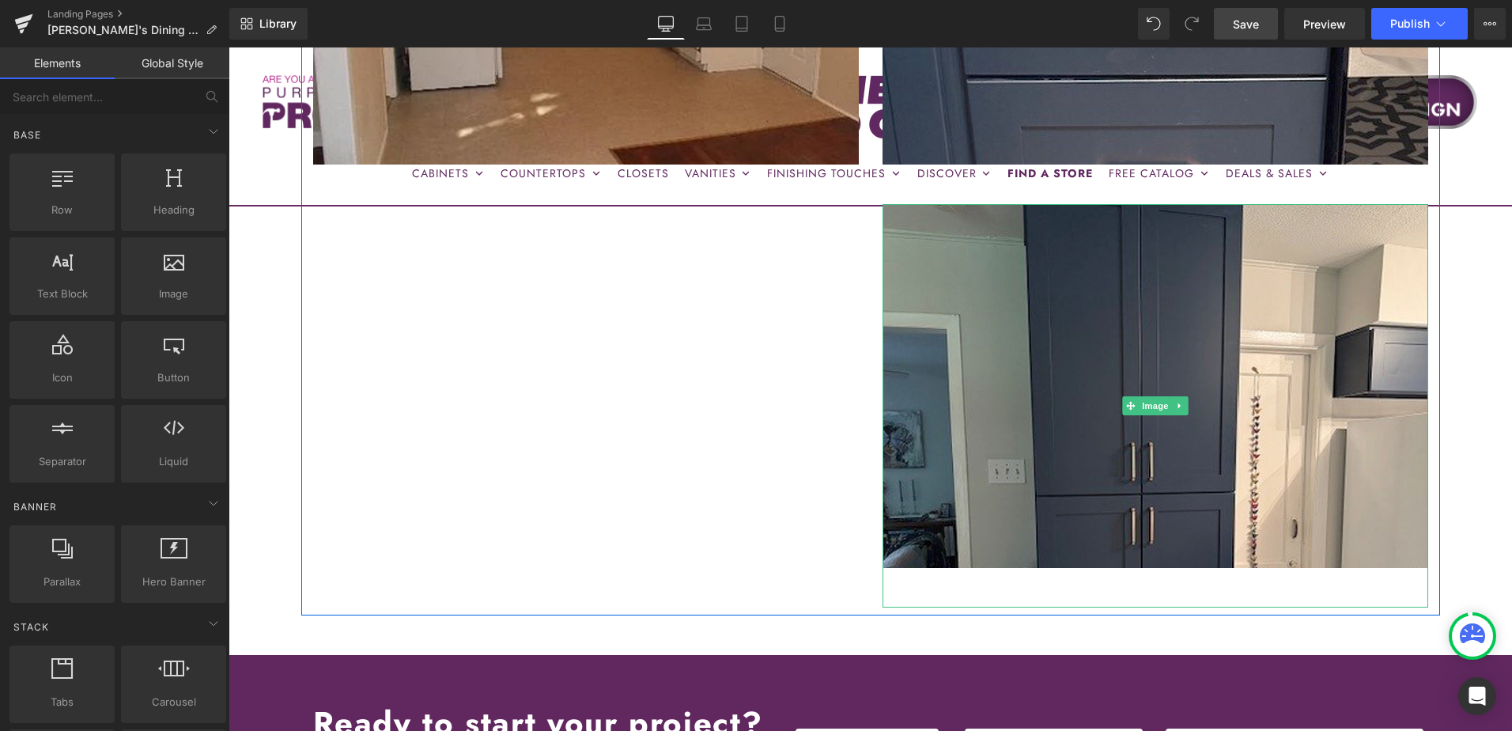
click at [1176, 410] on icon at bounding box center [1179, 405] width 9 height 9
click at [1183, 406] on icon at bounding box center [1187, 405] width 9 height 9
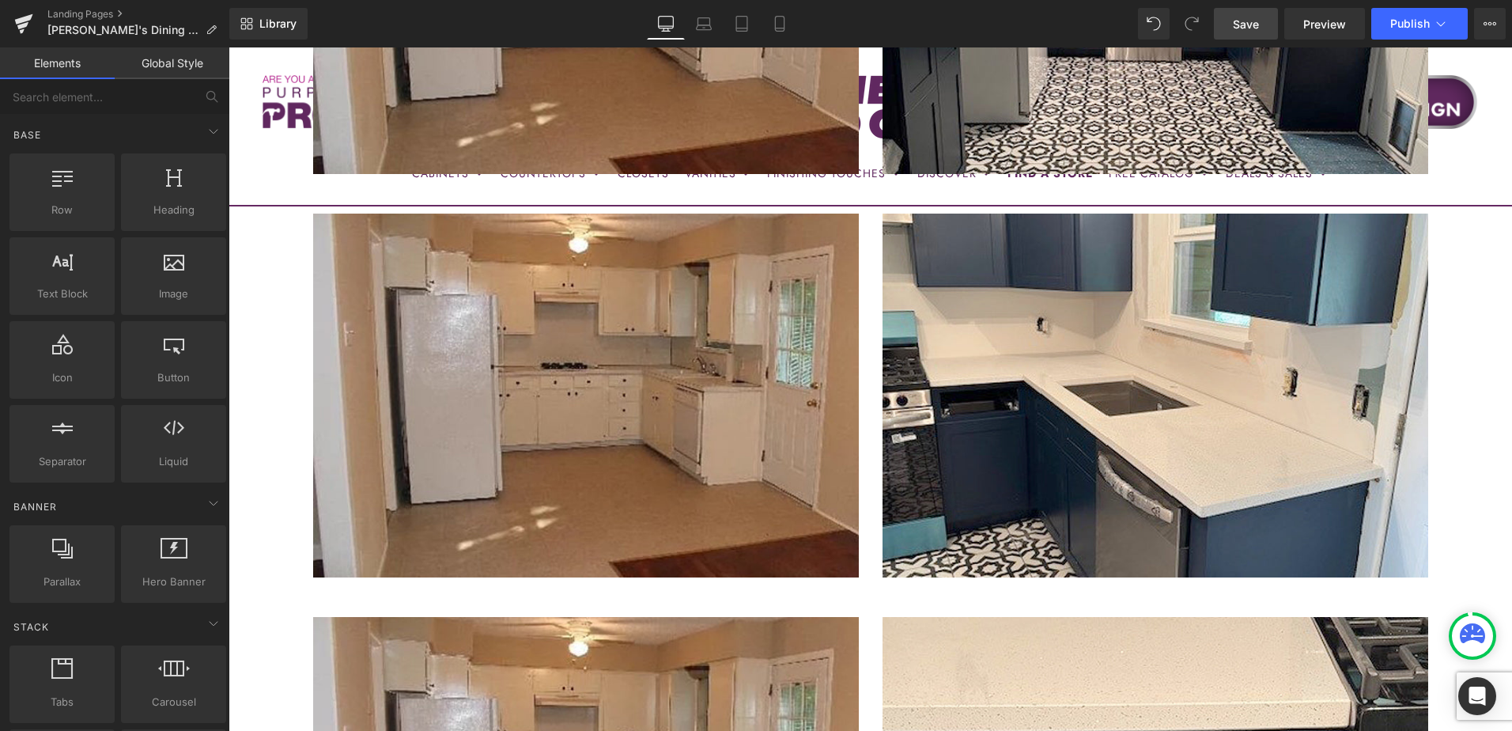
scroll to position [1502, 0]
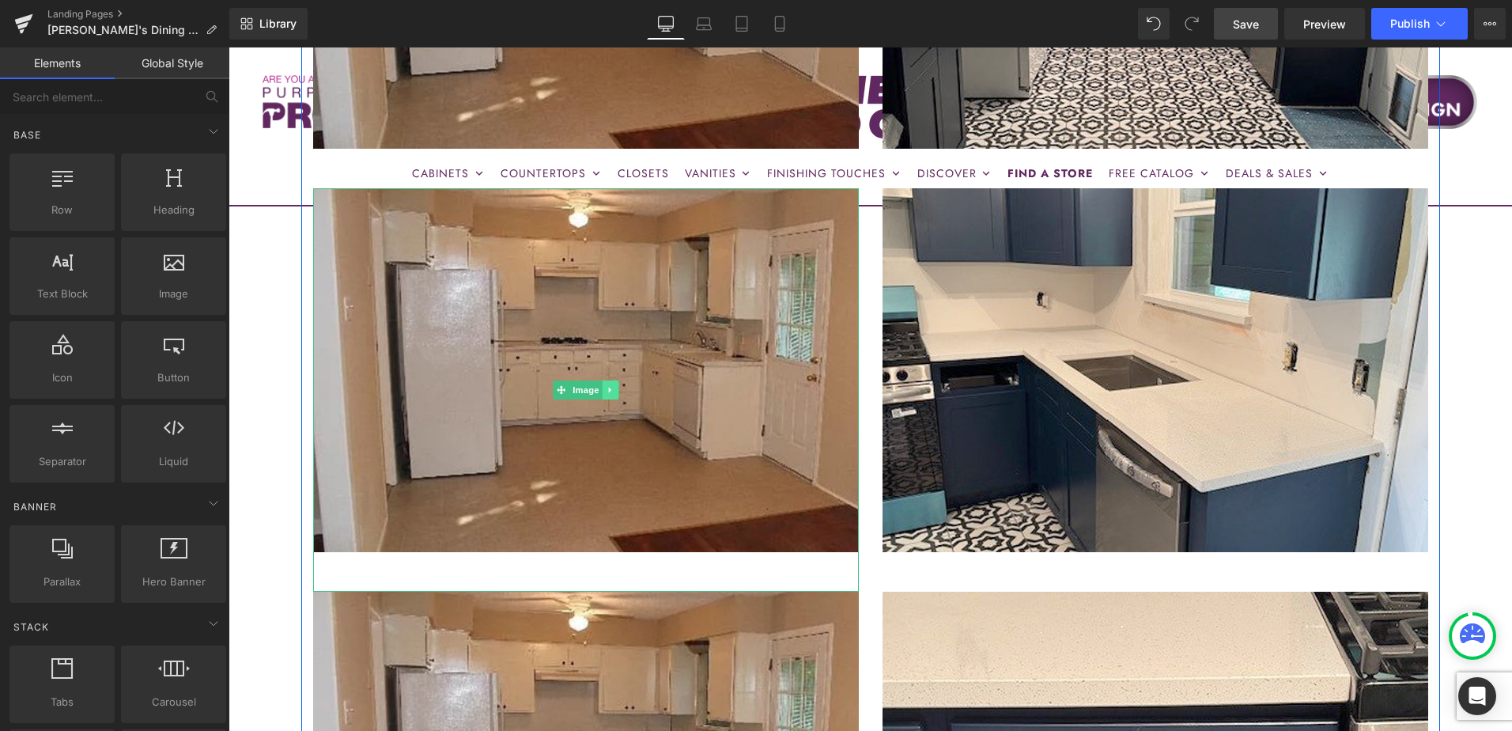
click at [606, 392] on icon at bounding box center [610, 389] width 9 height 9
click at [614, 390] on icon at bounding box center [618, 389] width 9 height 9
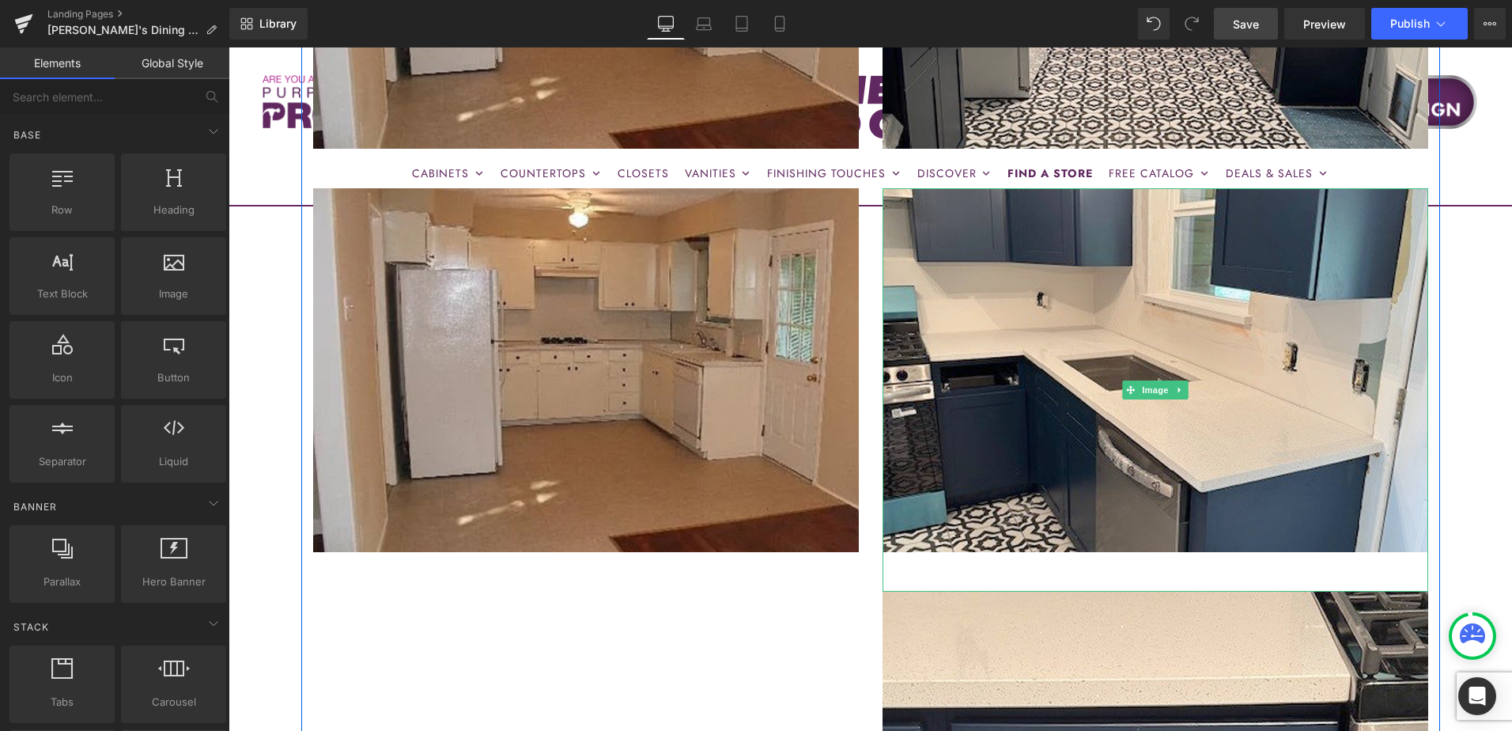
click at [1177, 388] on icon at bounding box center [1178, 390] width 2 height 6
click at [1184, 394] on icon at bounding box center [1187, 389] width 9 height 9
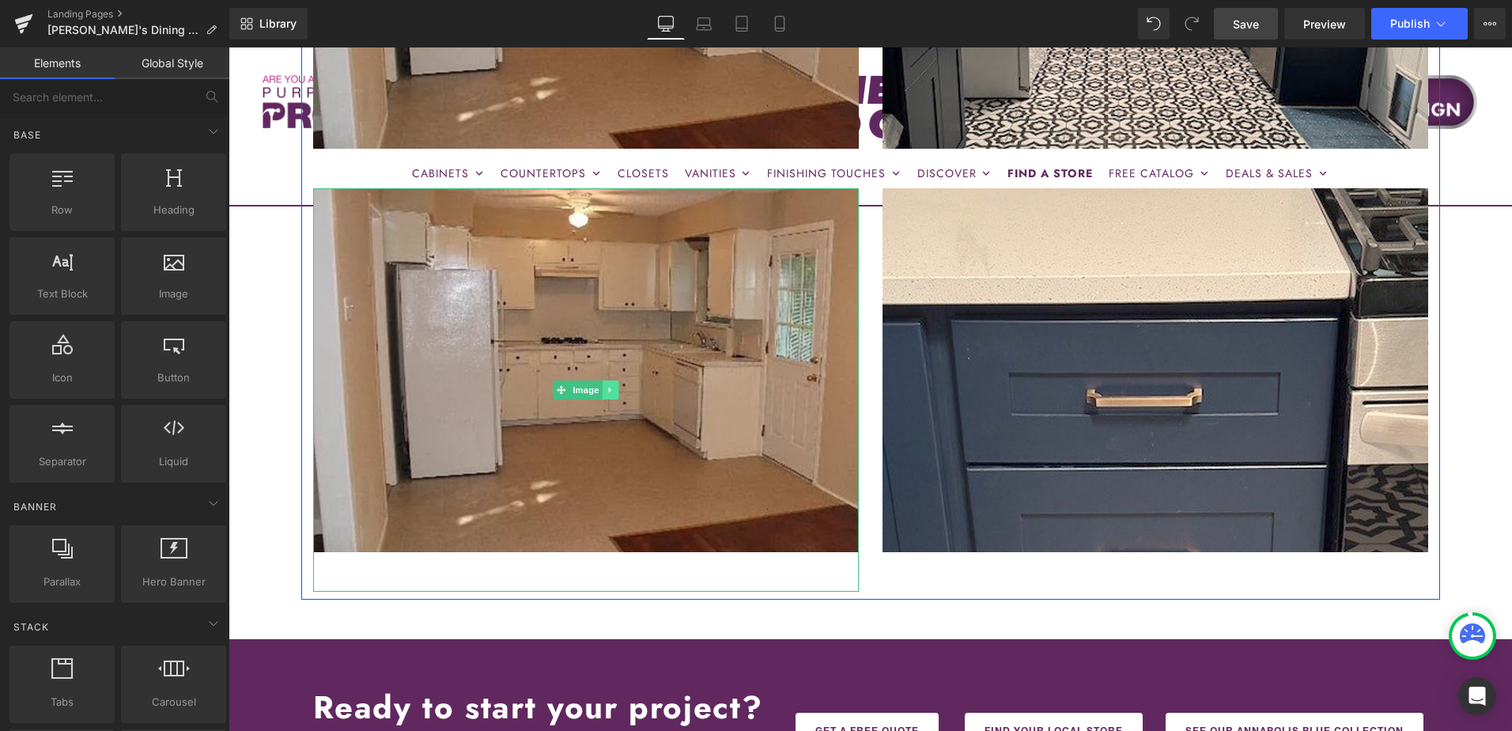
click at [606, 387] on icon at bounding box center [610, 389] width 9 height 9
click at [614, 391] on icon at bounding box center [618, 389] width 9 height 9
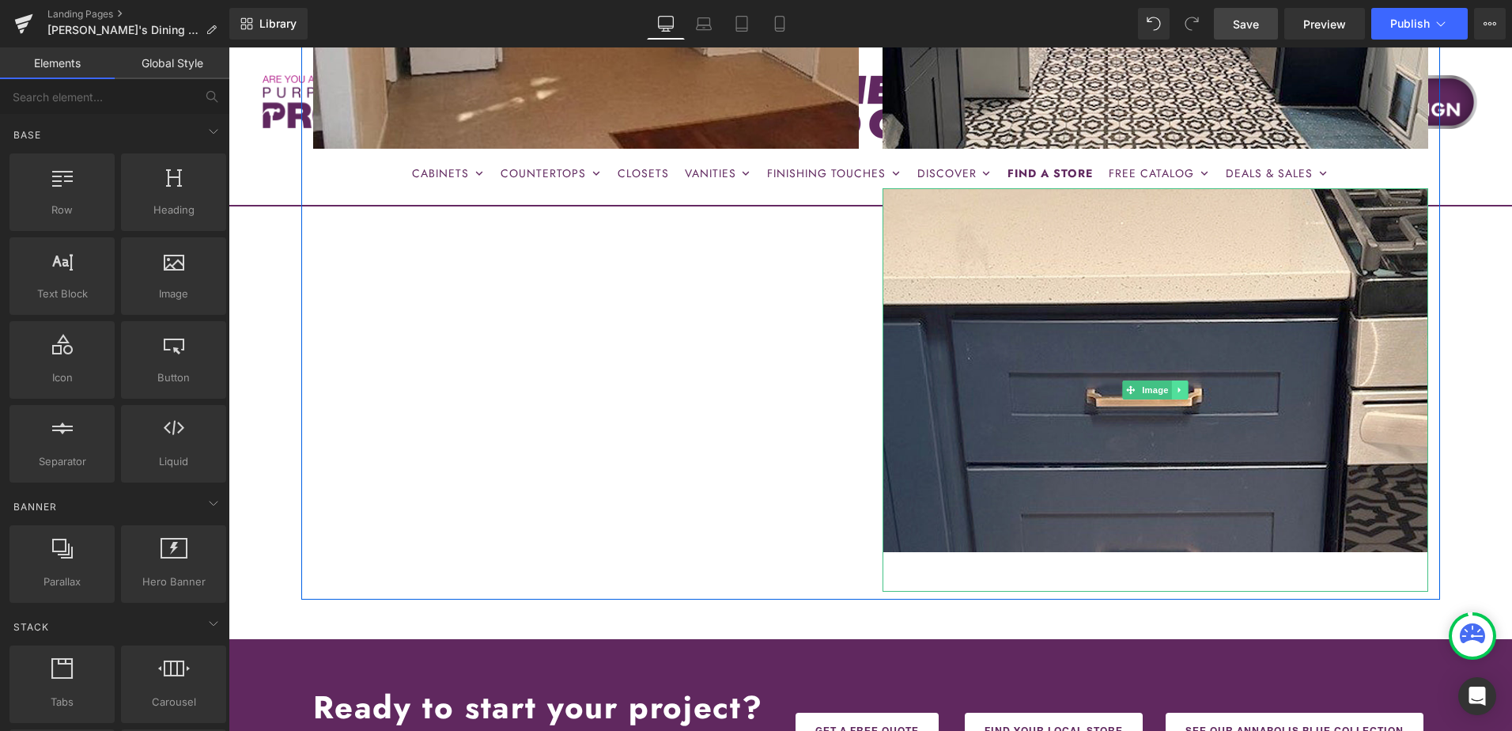
click at [1175, 388] on icon at bounding box center [1179, 389] width 9 height 9
click at [1183, 391] on icon at bounding box center [1187, 389] width 9 height 9
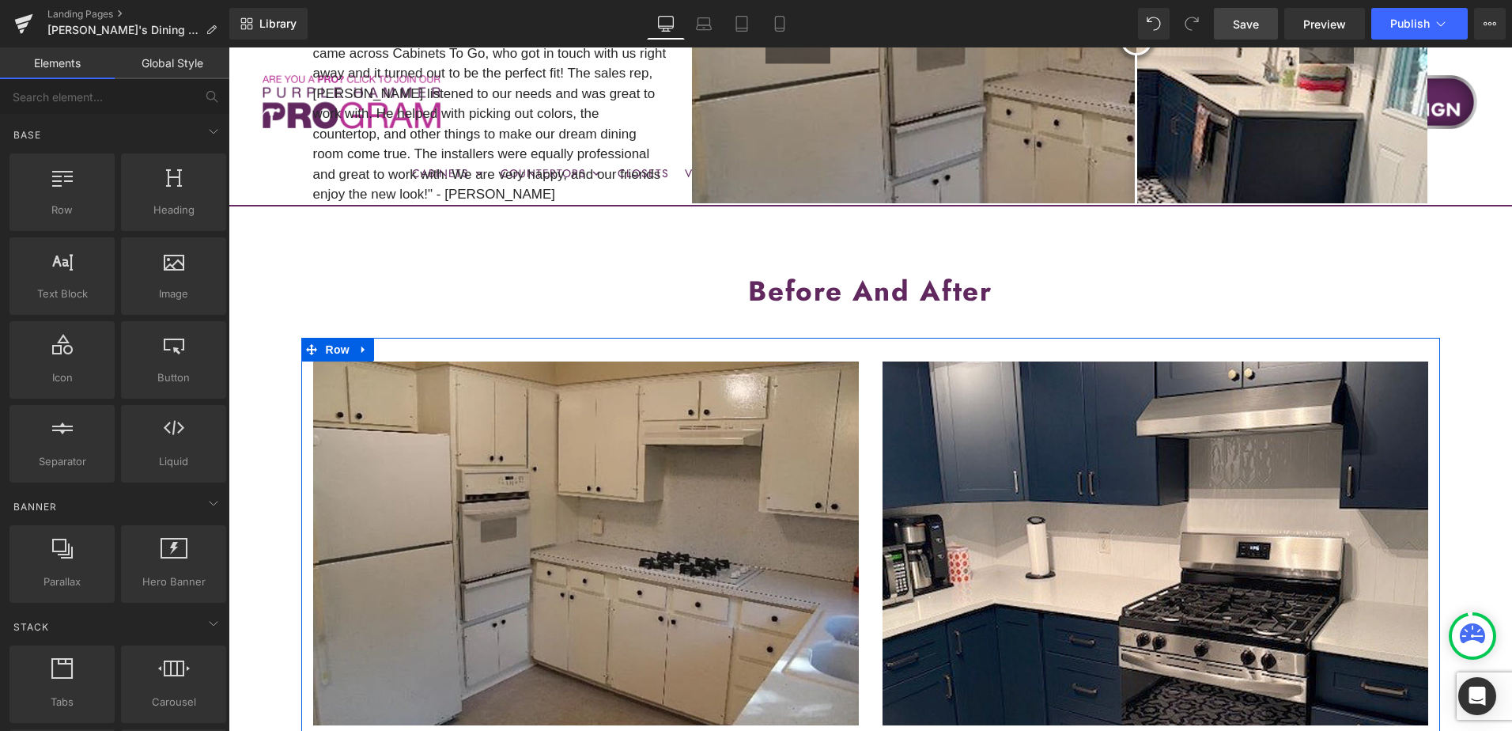
scroll to position [237, 0]
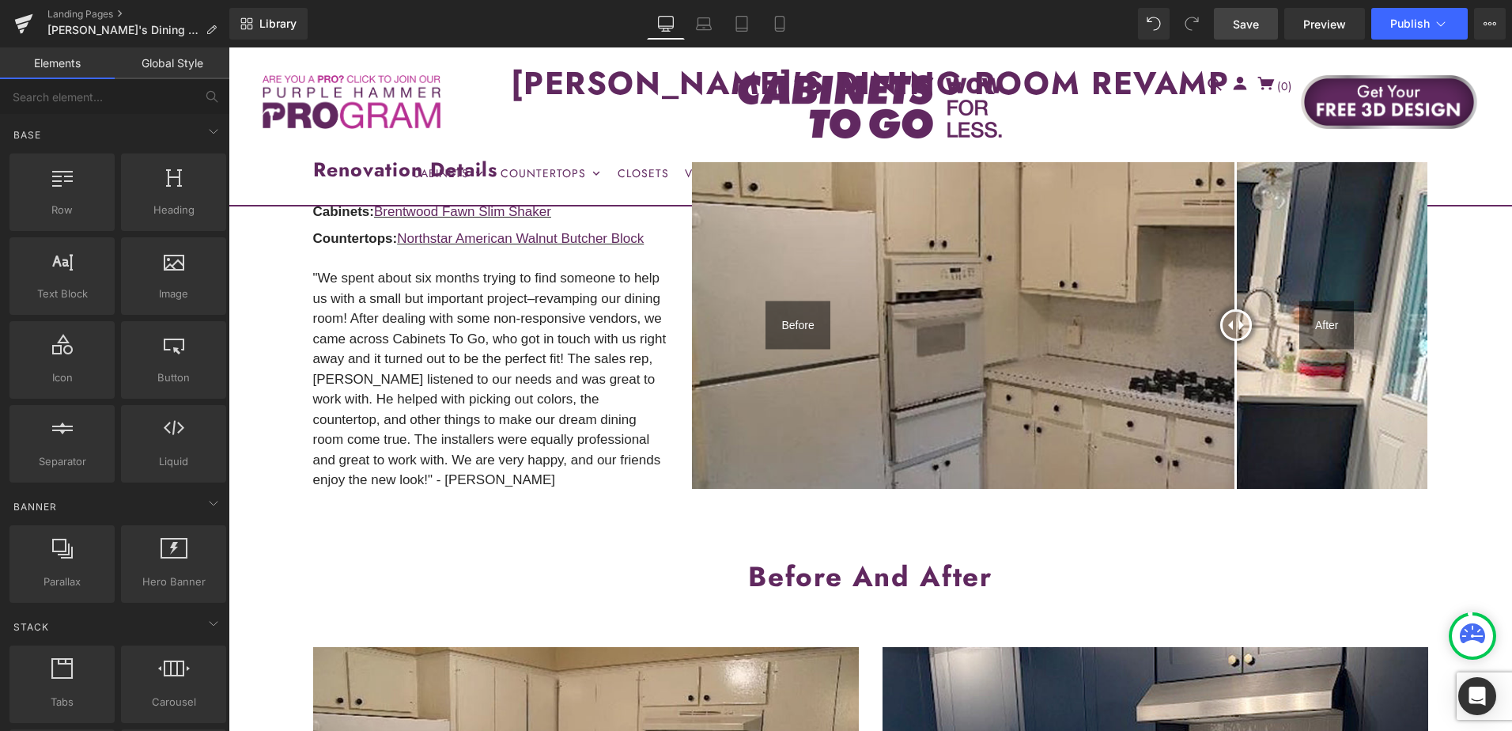
click at [1263, 21] on link "Save" at bounding box center [1246, 24] width 64 height 32
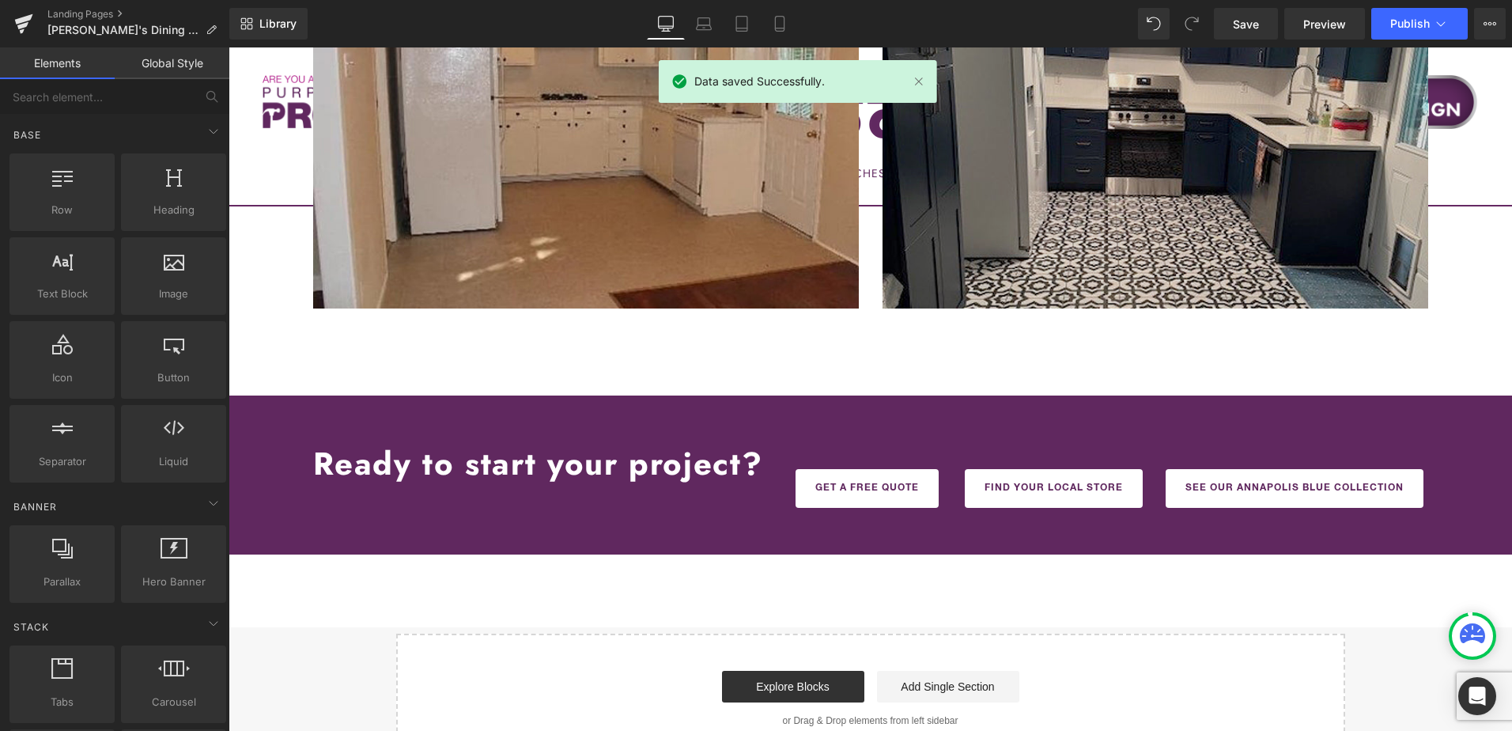
scroll to position [1344, 0]
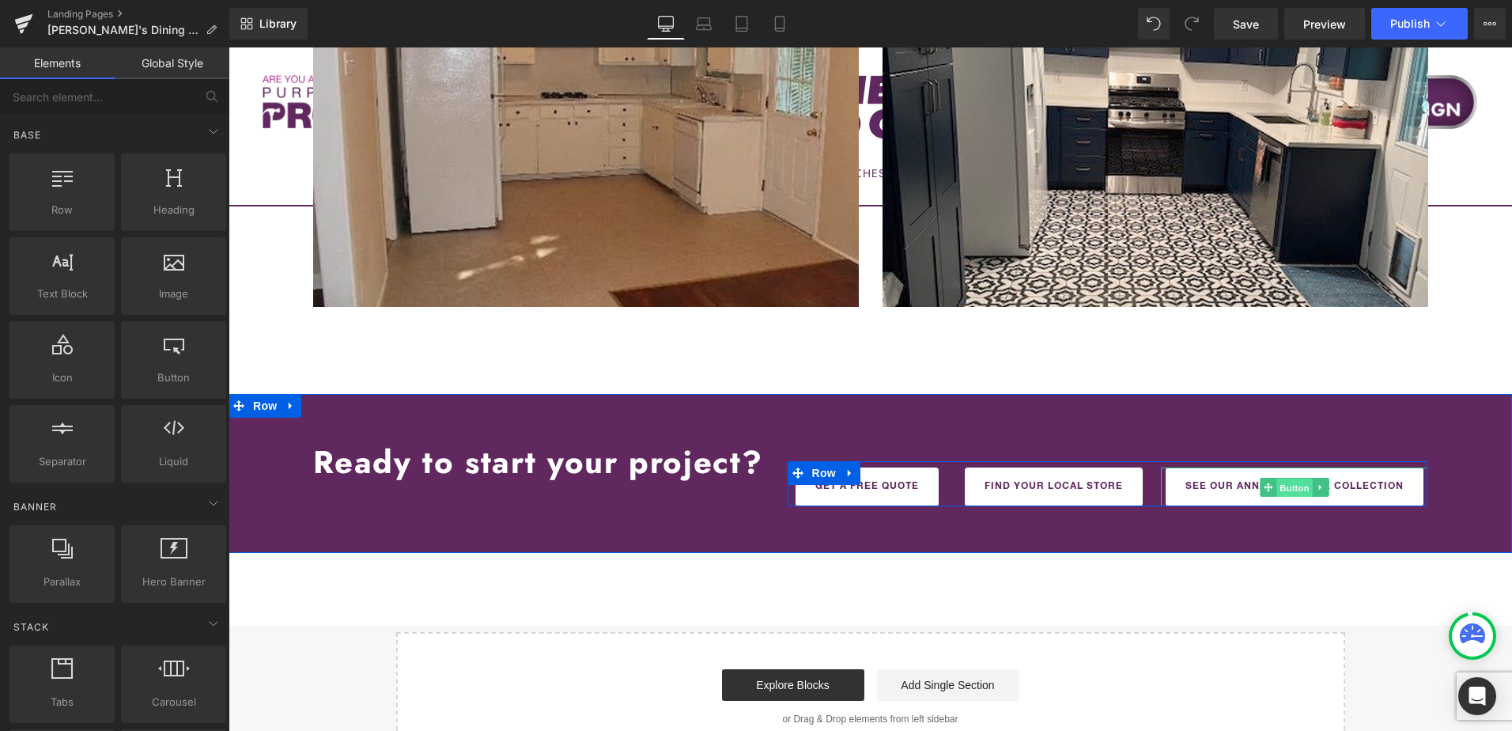
click at [1287, 490] on span "Button" at bounding box center [1294, 487] width 36 height 19
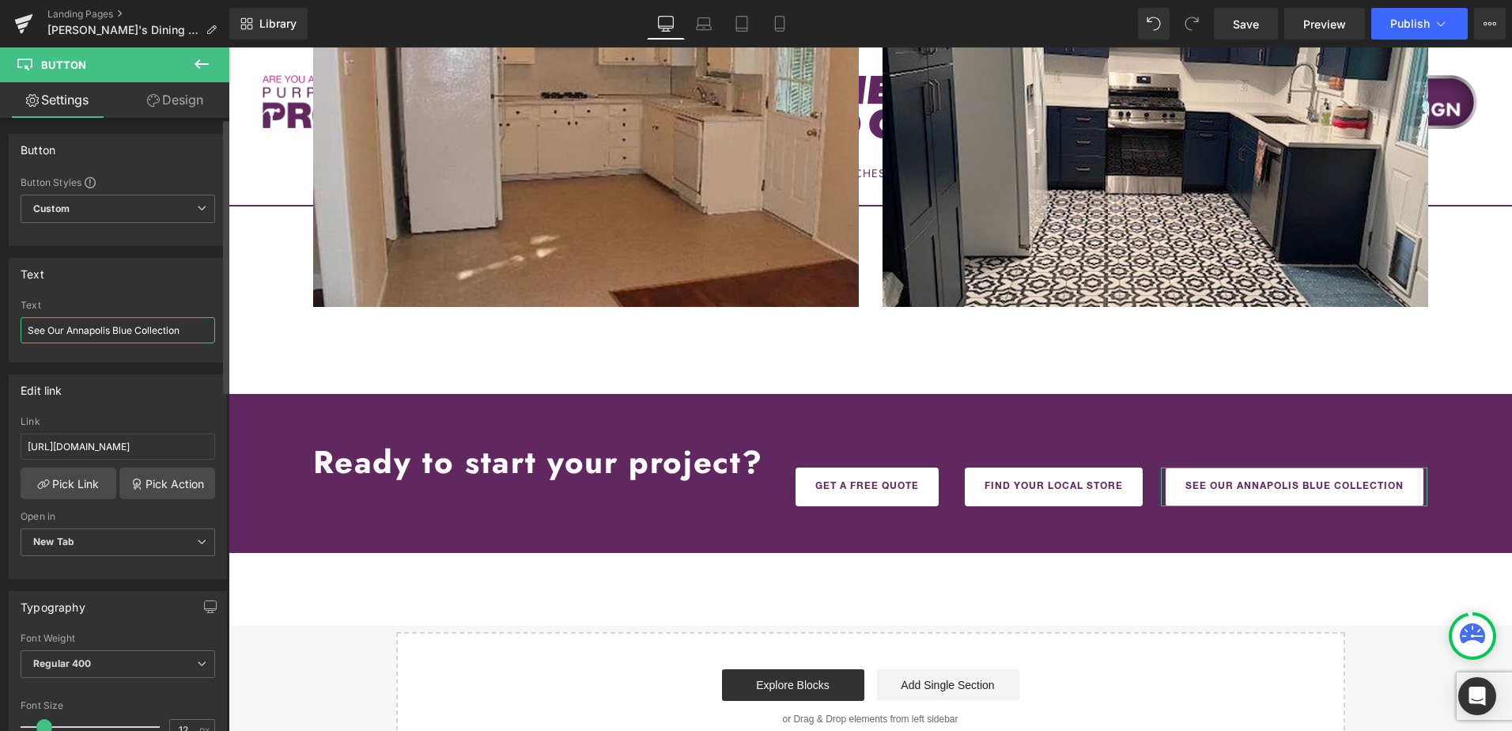
click at [88, 327] on input "See Our Annapolis Blue Collection" at bounding box center [118, 330] width 195 height 26
drag, startPoint x: 69, startPoint y: 331, endPoint x: 135, endPoint y: 330, distance: 66.4
click at [135, 330] on input "See Our Annapolis Blue Collection" at bounding box center [118, 330] width 195 height 26
drag, startPoint x: 190, startPoint y: 332, endPoint x: 152, endPoint y: 339, distance: 38.6
click at [152, 339] on input "See Our Brentwood Fawn Collection" at bounding box center [118, 330] width 195 height 26
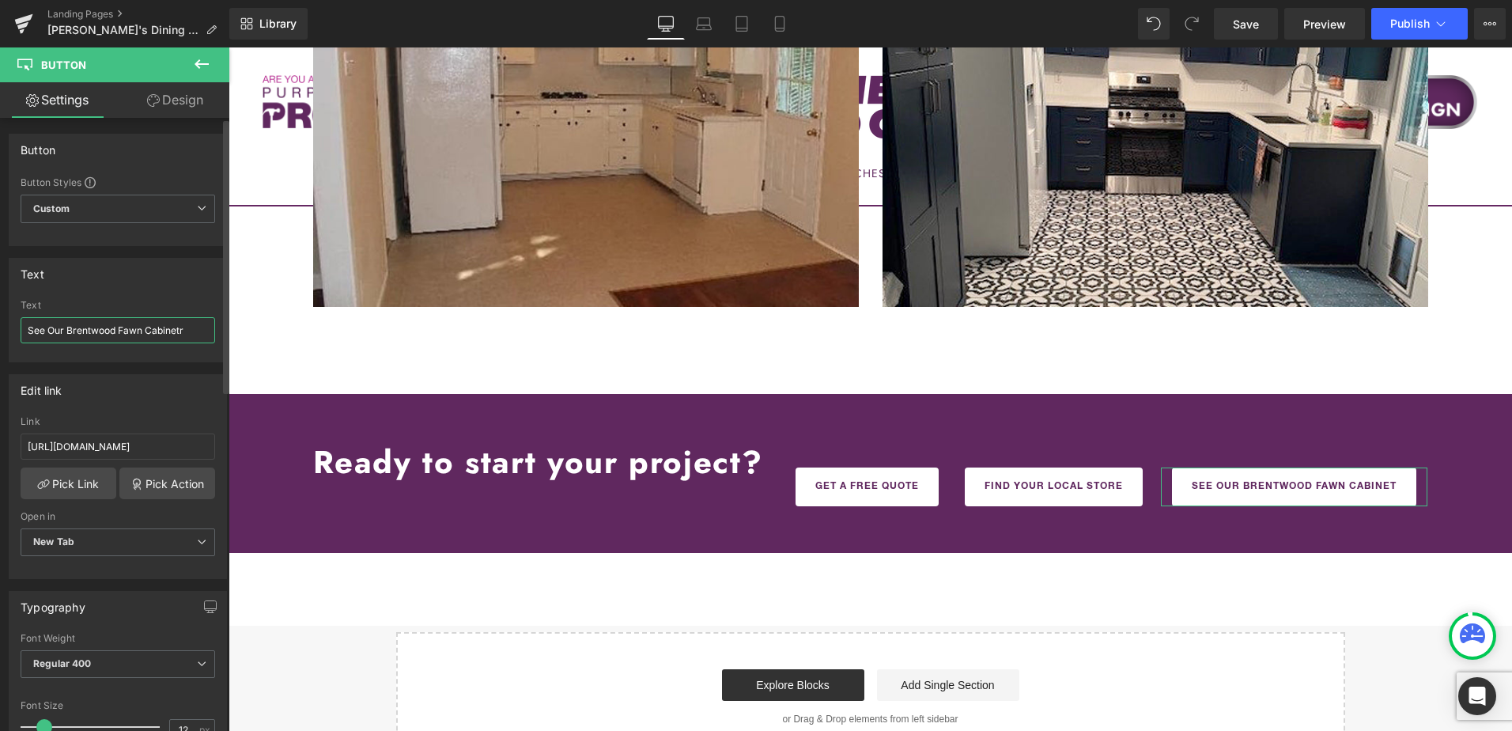
type input "See Our Brentwood Fawn Cabinetry"
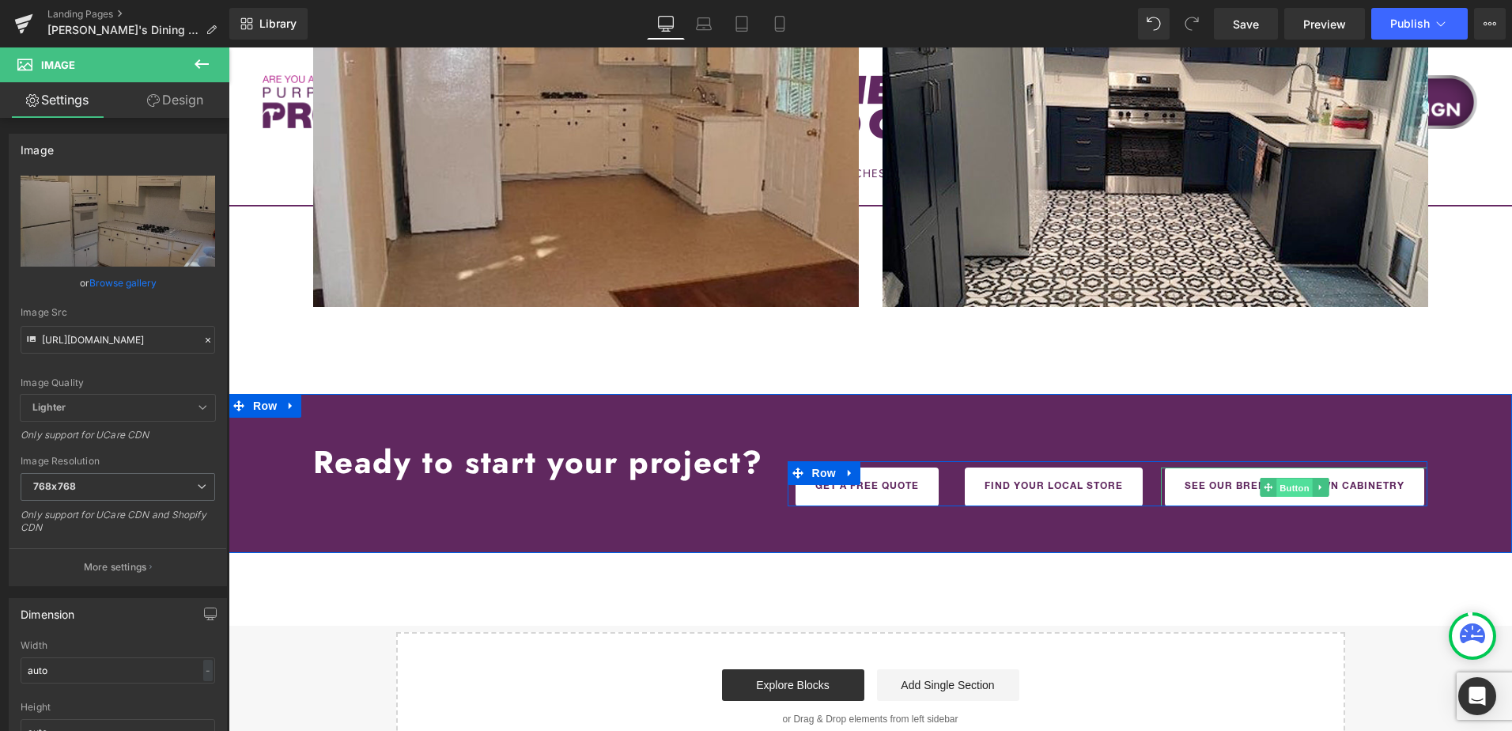
click at [1283, 489] on span "Button" at bounding box center [1294, 487] width 36 height 19
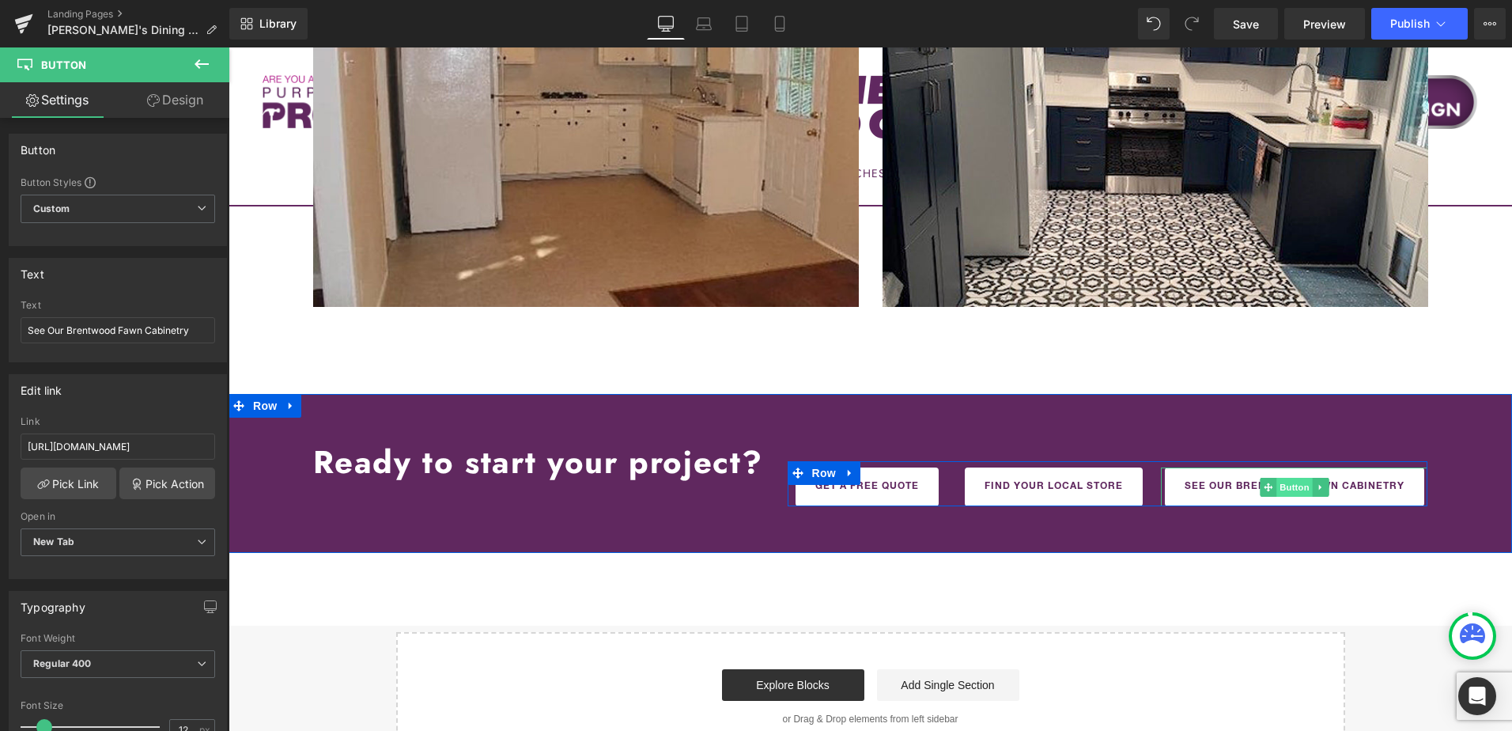
click at [1286, 492] on span "Button" at bounding box center [1294, 487] width 36 height 19
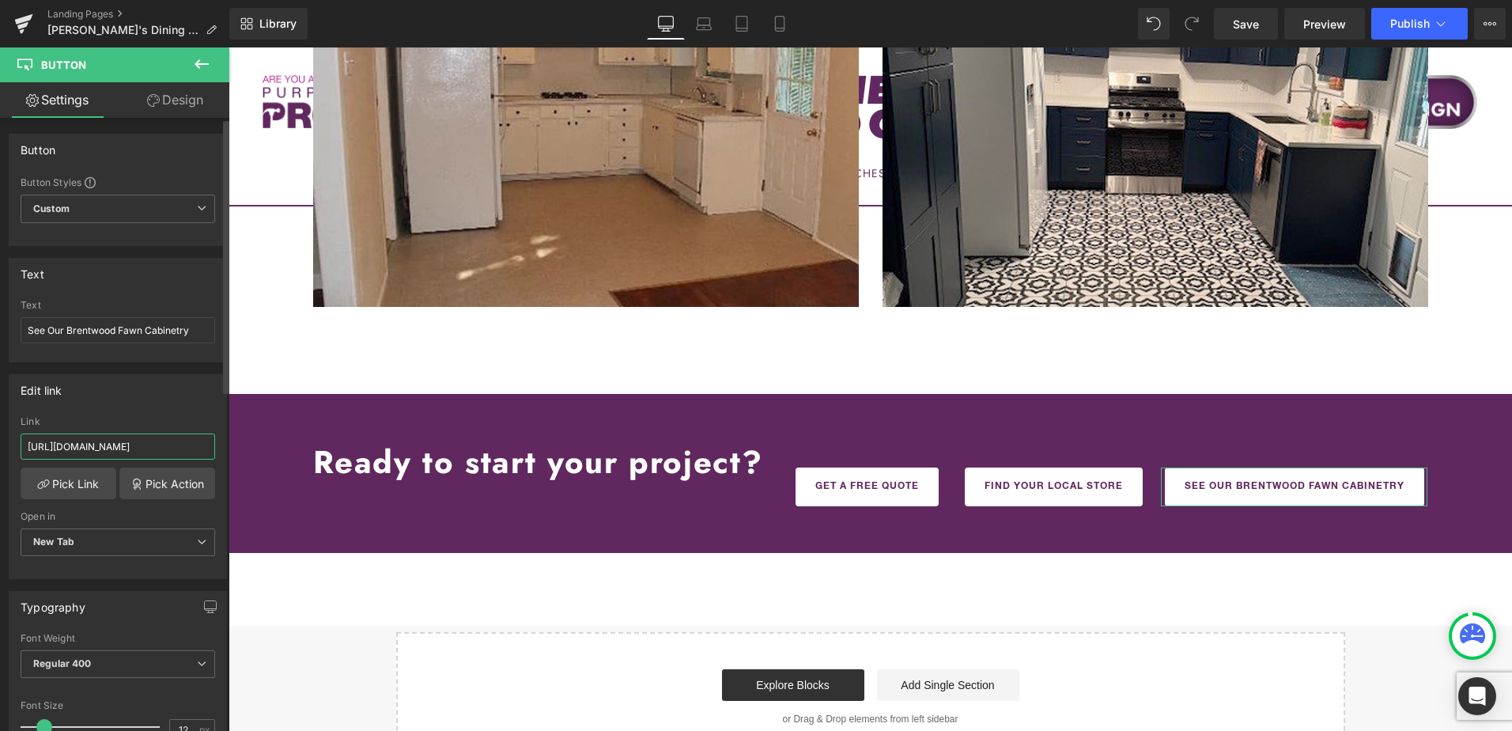
click at [114, 449] on input "https://cabinetstogo.com/products/annapolis-blue-collection" at bounding box center [118, 446] width 195 height 26
paste input "brentwood-fawn-slim-shaker"
type input "https://cabinetstogo.com/products/brentwood-fawn-slim-shaker"
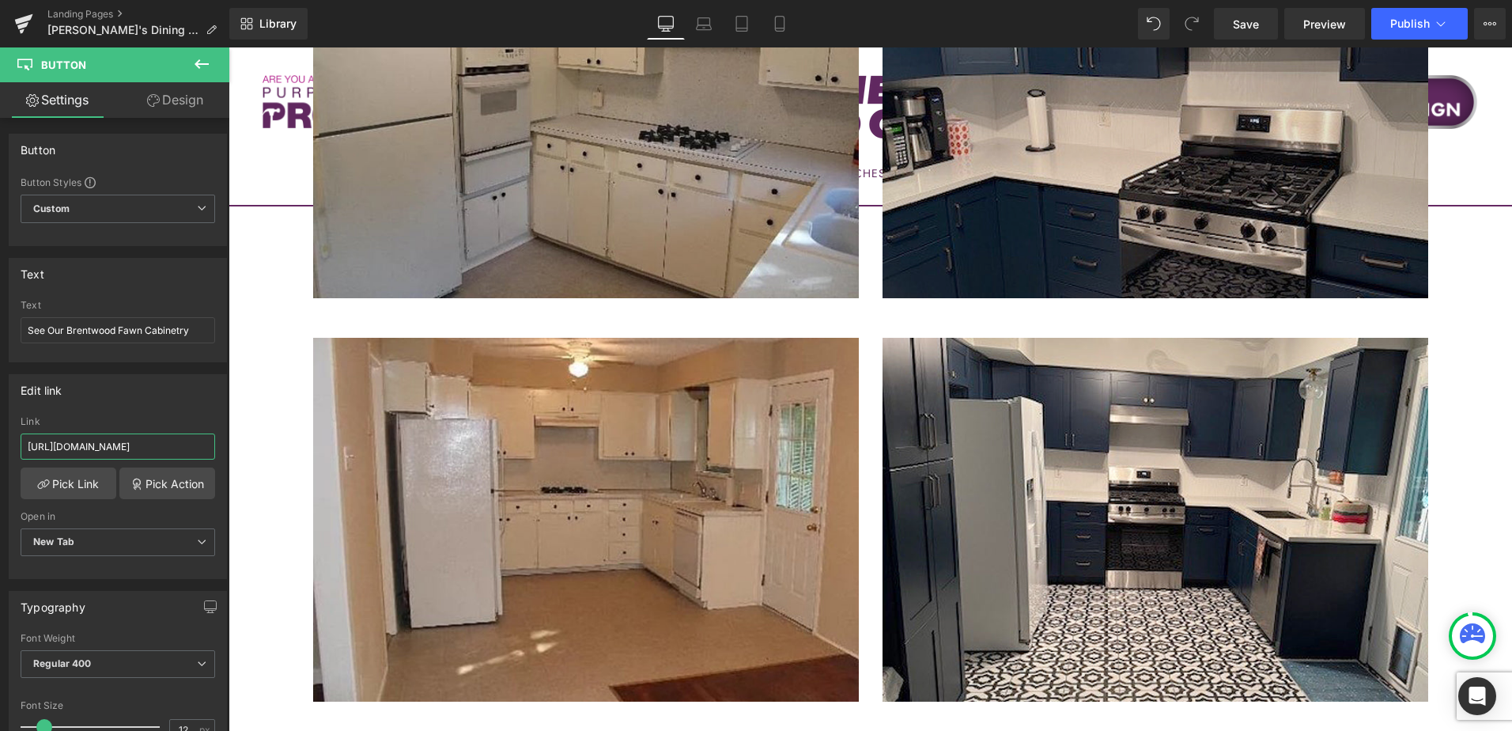
scroll to position [949, 0]
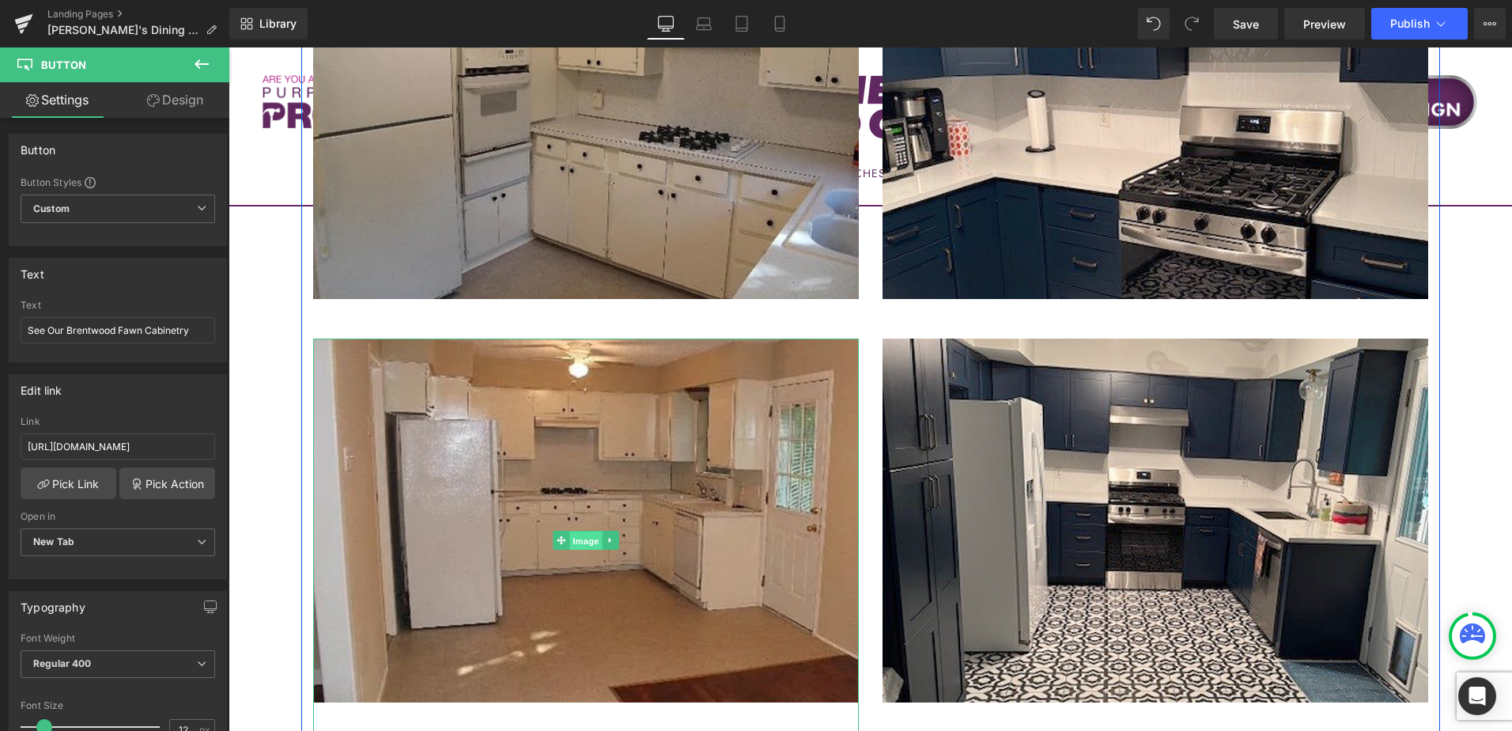
click at [575, 540] on span "Image" at bounding box center [585, 540] width 33 height 19
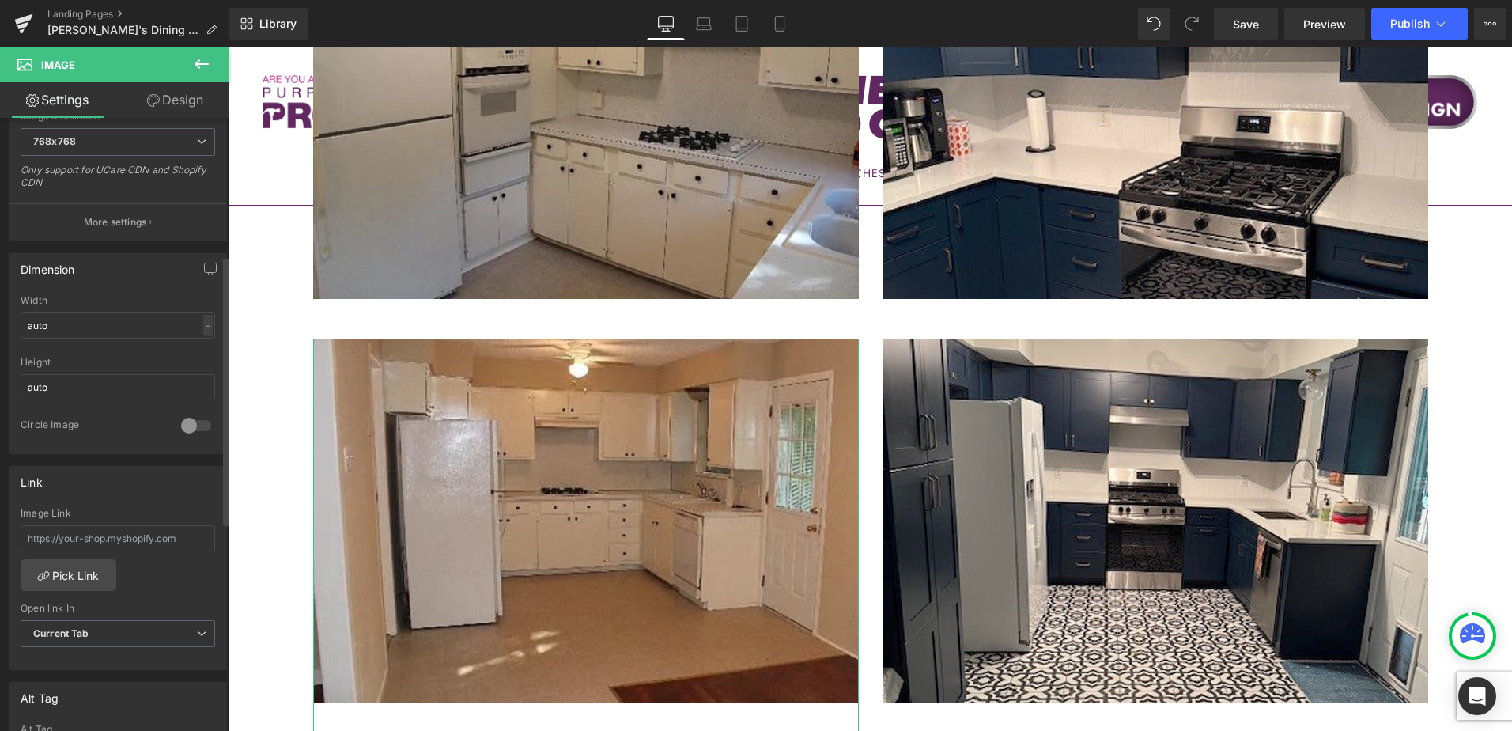
scroll to position [633, 0]
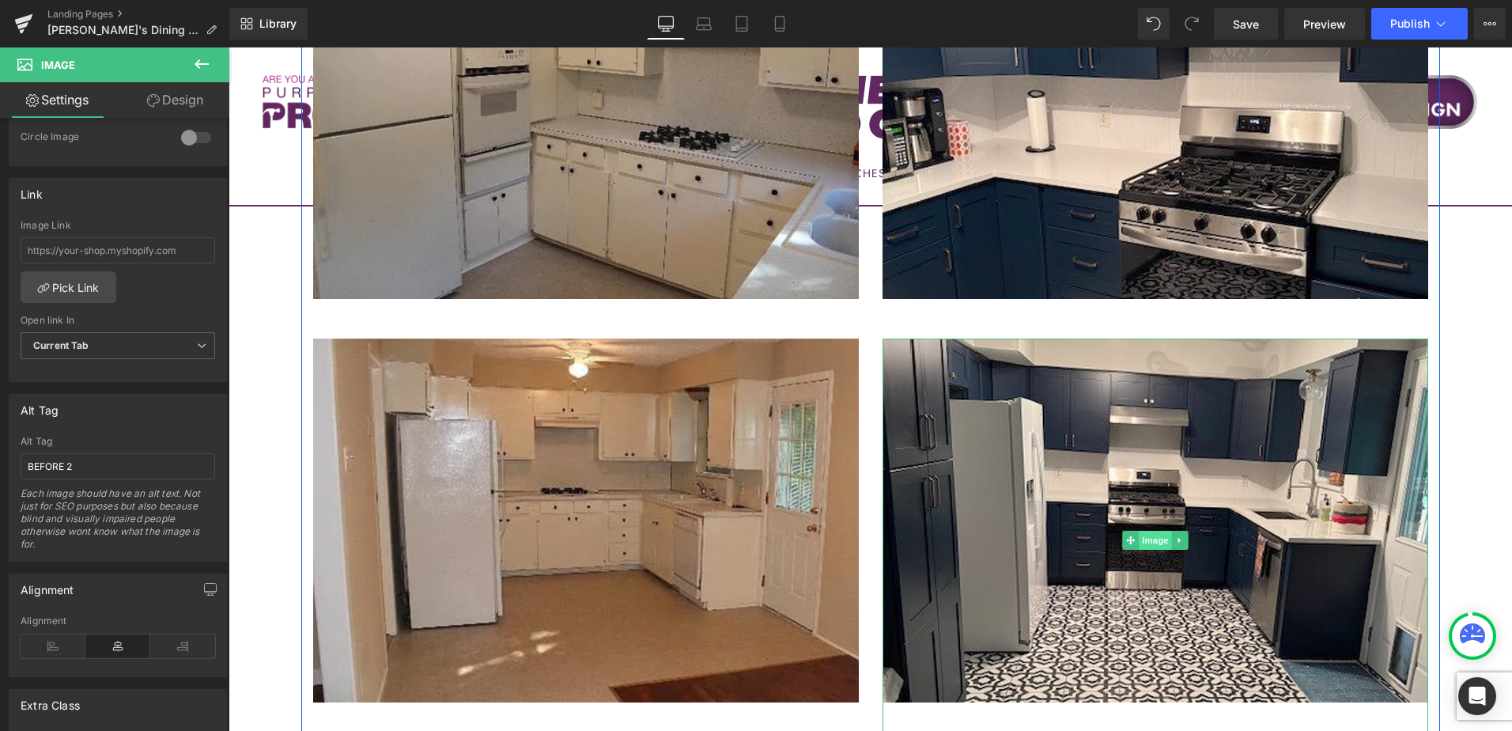
click at [1145, 543] on span "Image" at bounding box center [1155, 540] width 33 height 19
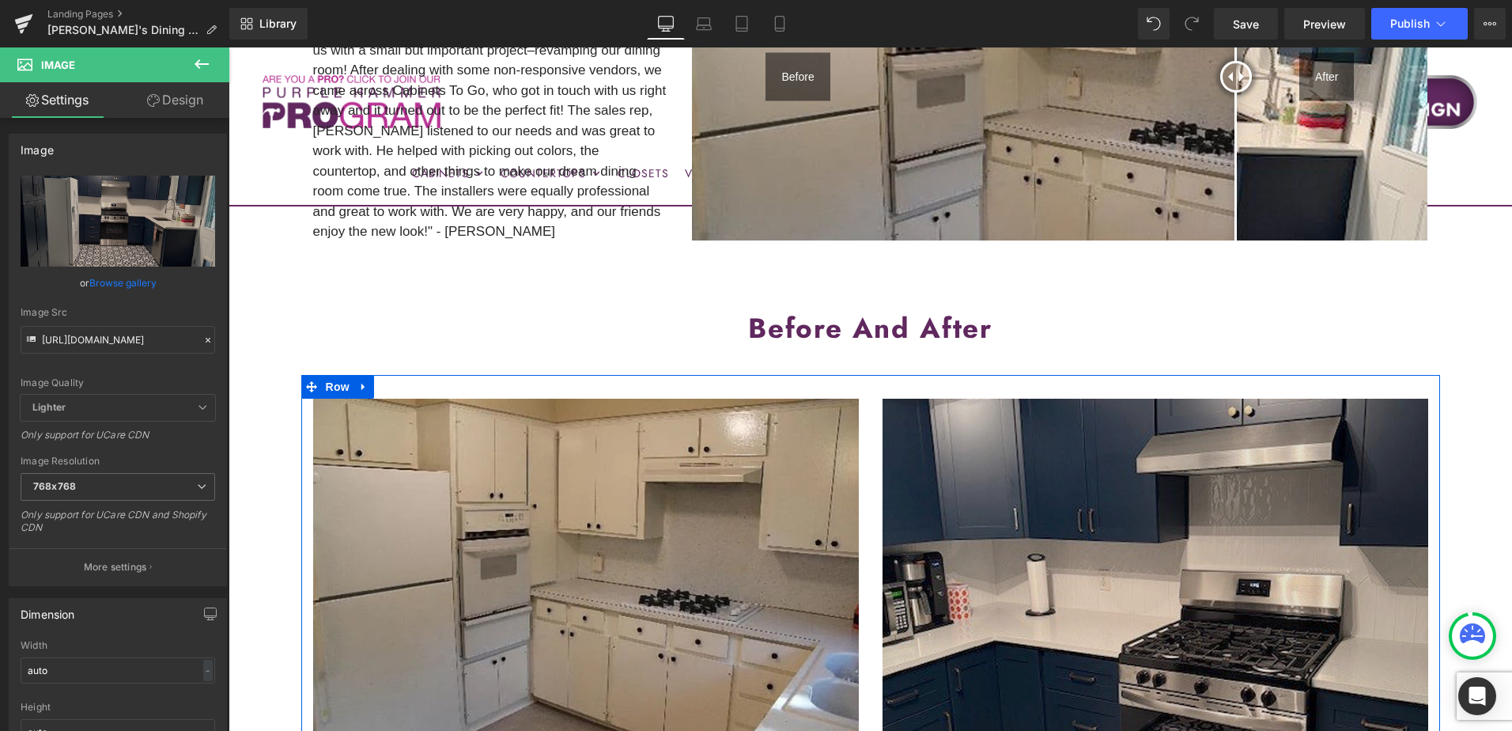
scroll to position [237, 0]
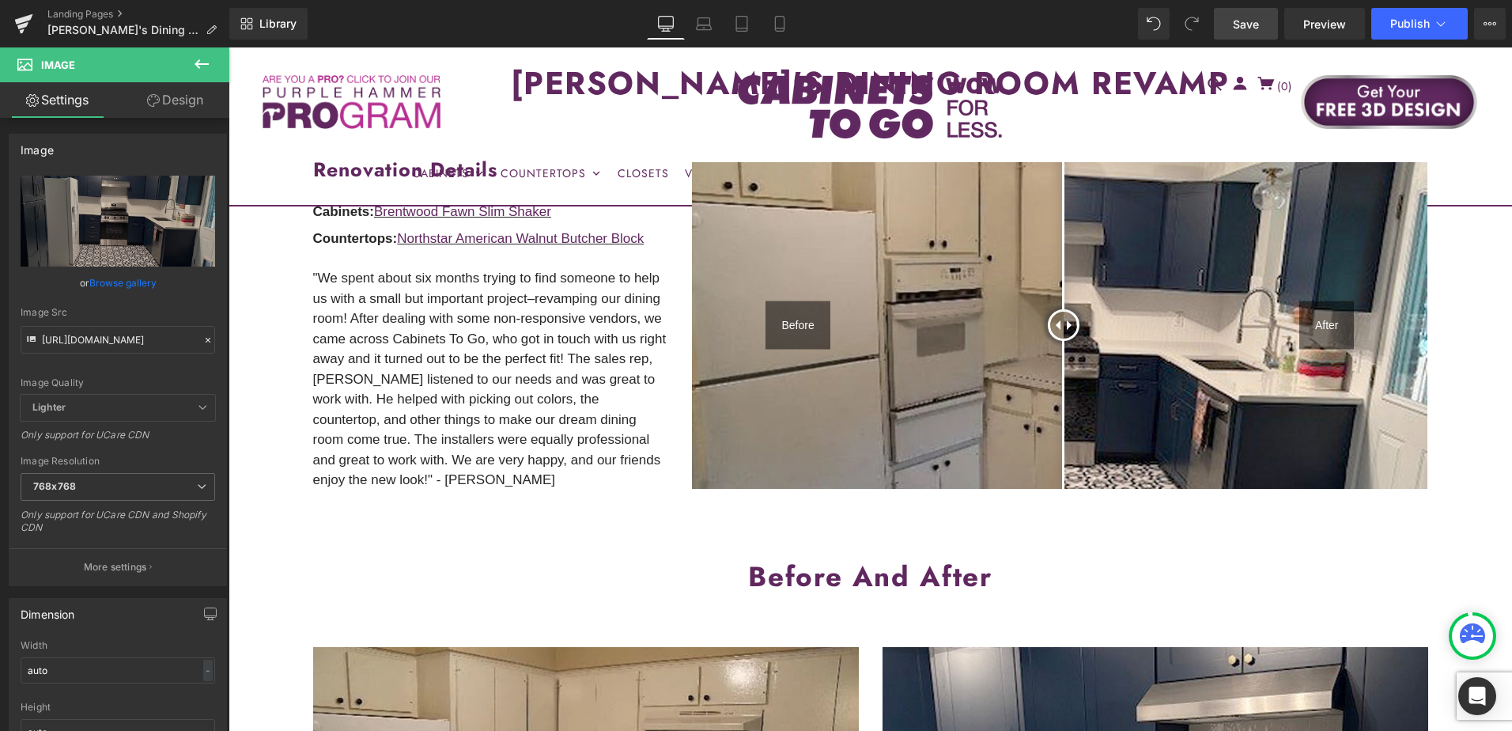
click at [1243, 28] on span "Save" at bounding box center [1246, 24] width 26 height 17
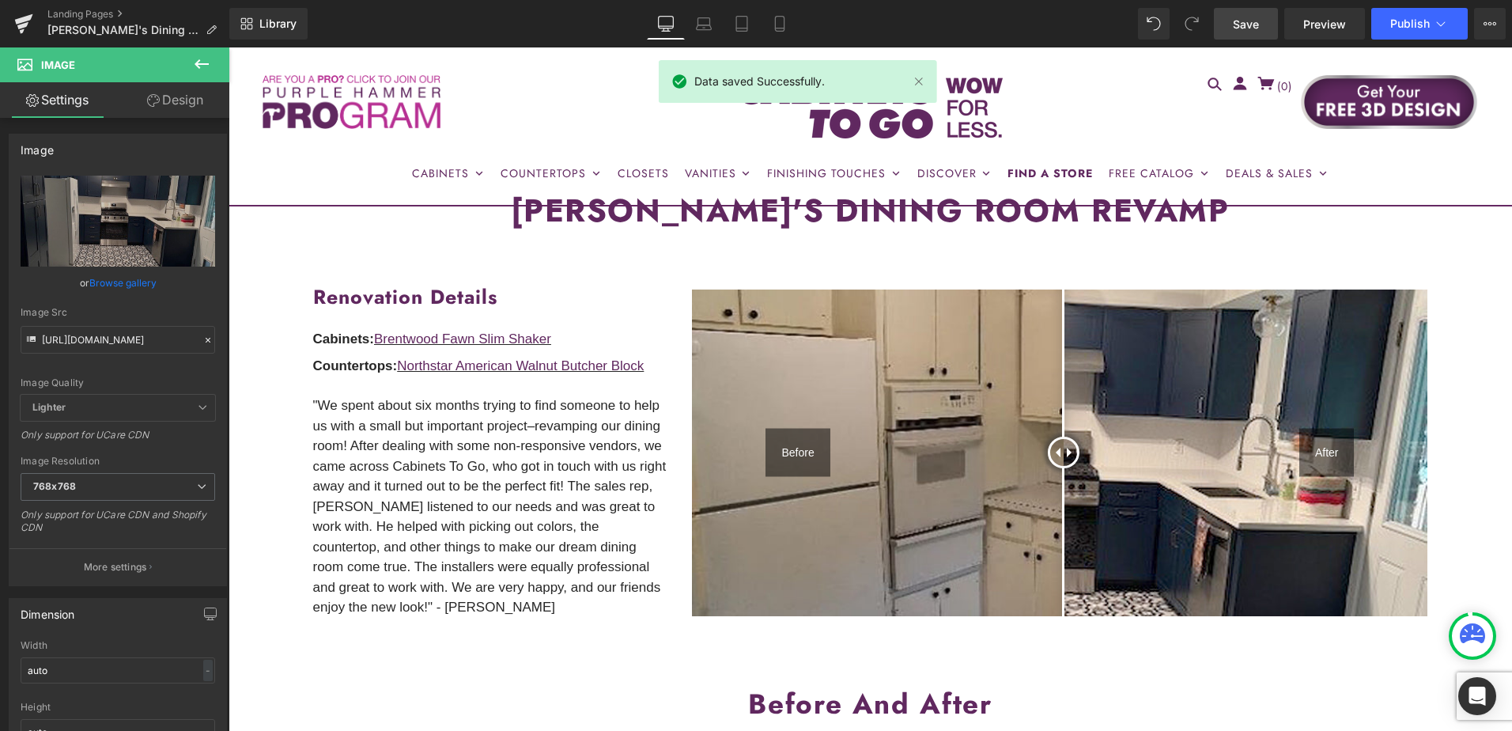
scroll to position [79, 0]
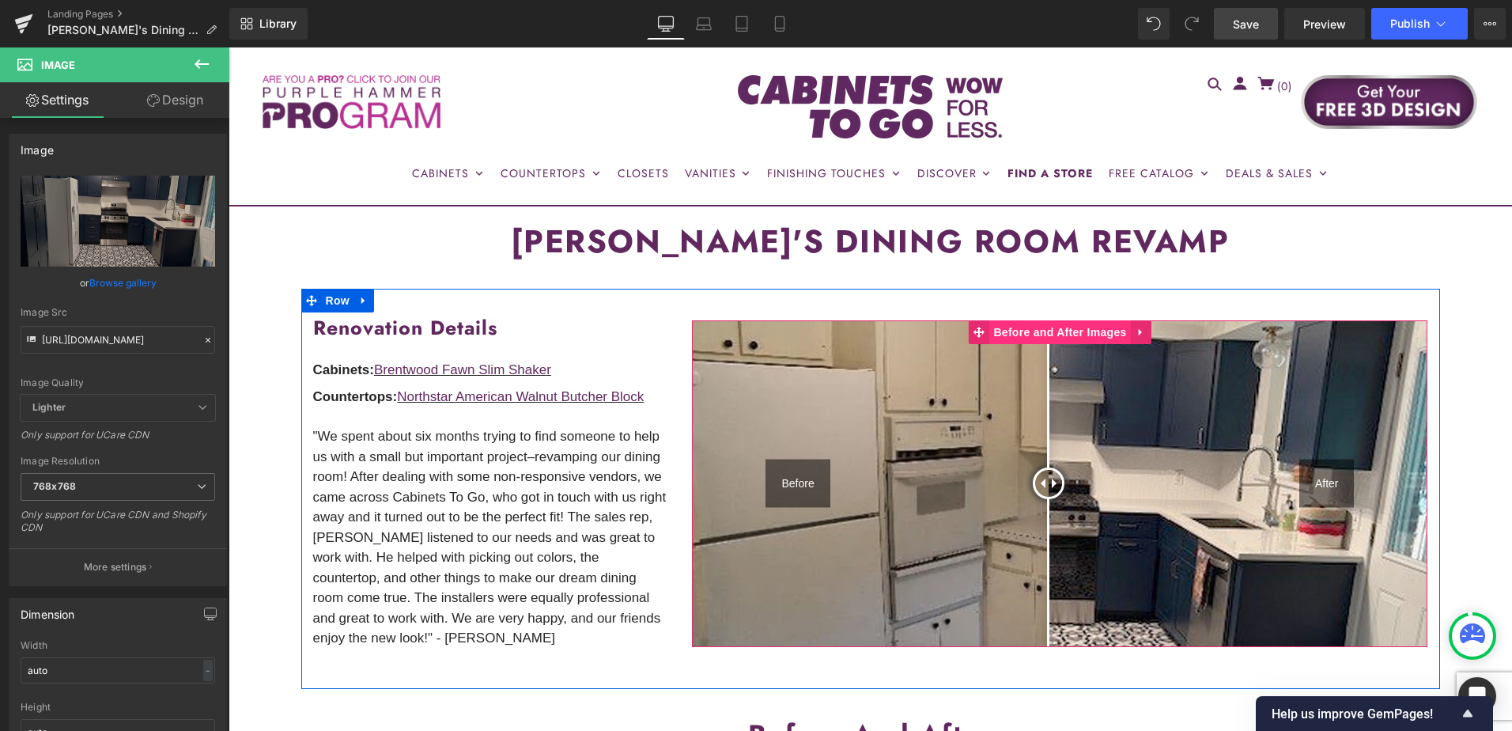
click at [1045, 326] on span "Before and After Images" at bounding box center [1059, 332] width 141 height 24
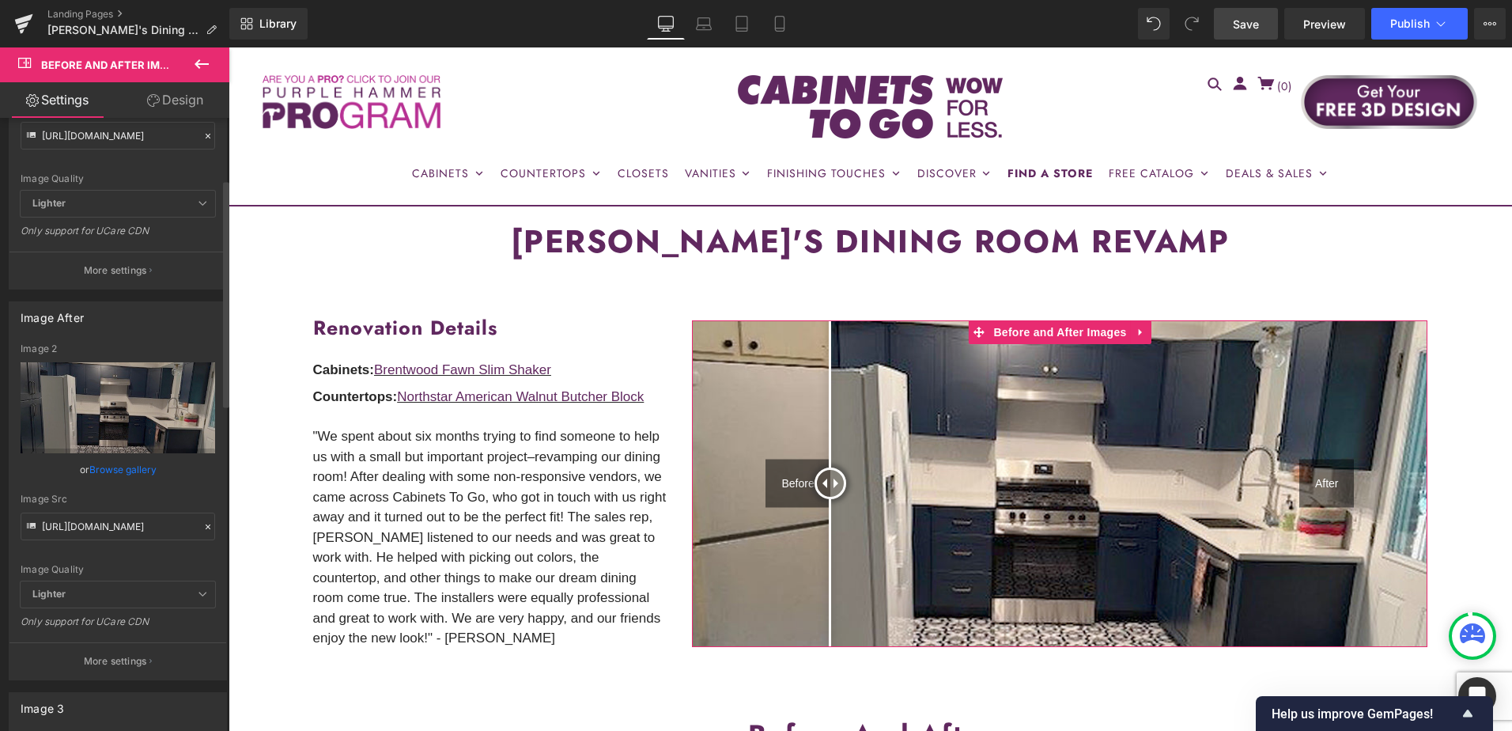
scroll to position [237, 0]
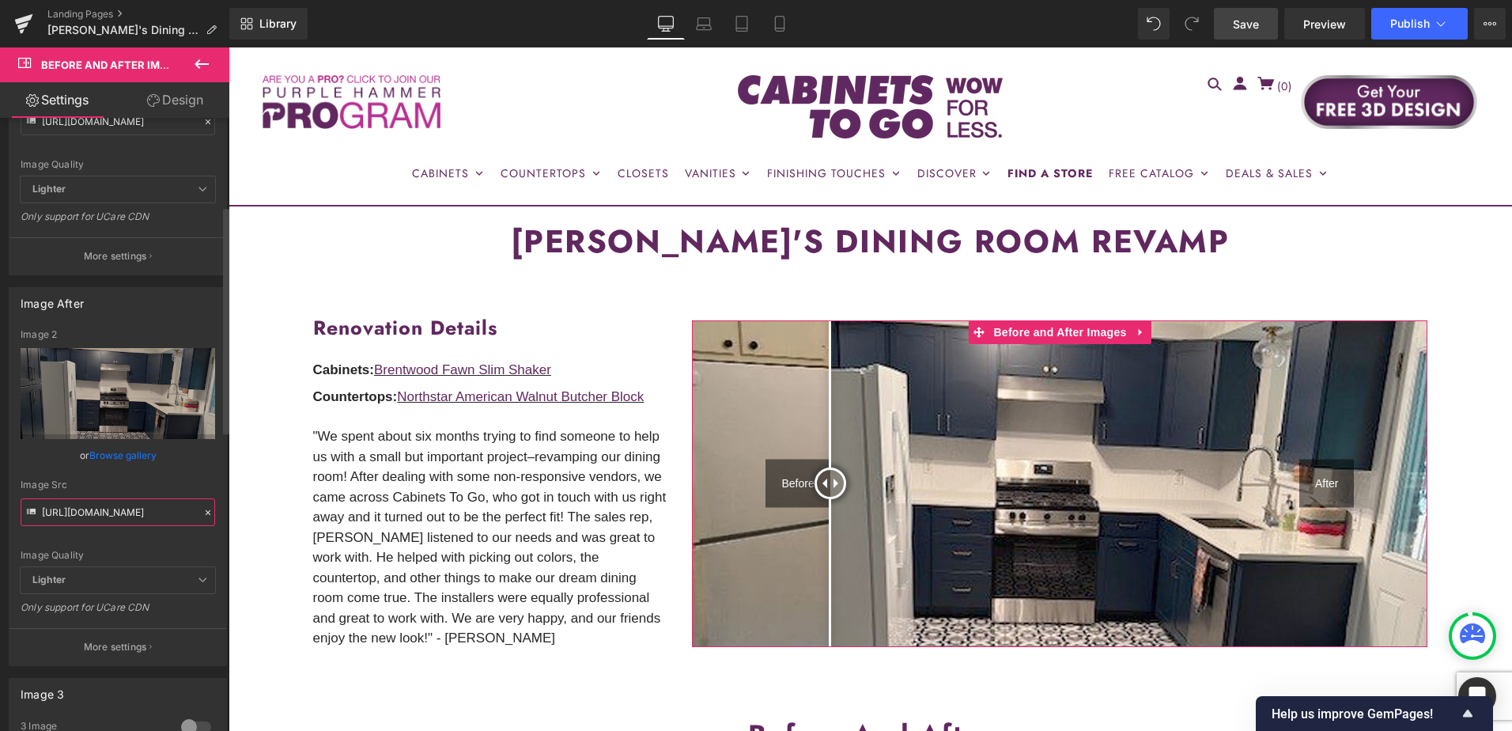
click at [89, 509] on input "https://cdn.shopify.com/s/files/1/0196/2351/0078/files/AFTER_TOP_cynthia.jpg?v=…" at bounding box center [118, 512] width 195 height 28
click at [80, 508] on input "https://cdn.shopify.com/s/files/1/0196/2351/0078/files/AFTER_TOP_cynthia.jpg?v=…" at bounding box center [118, 512] width 195 height 28
click at [92, 511] on input "https://cdn.shopify.com/s/files/1/0196/2351/0078/files/AFTER_TOP_cynthia.jpg?v=…" at bounding box center [118, 512] width 195 height 28
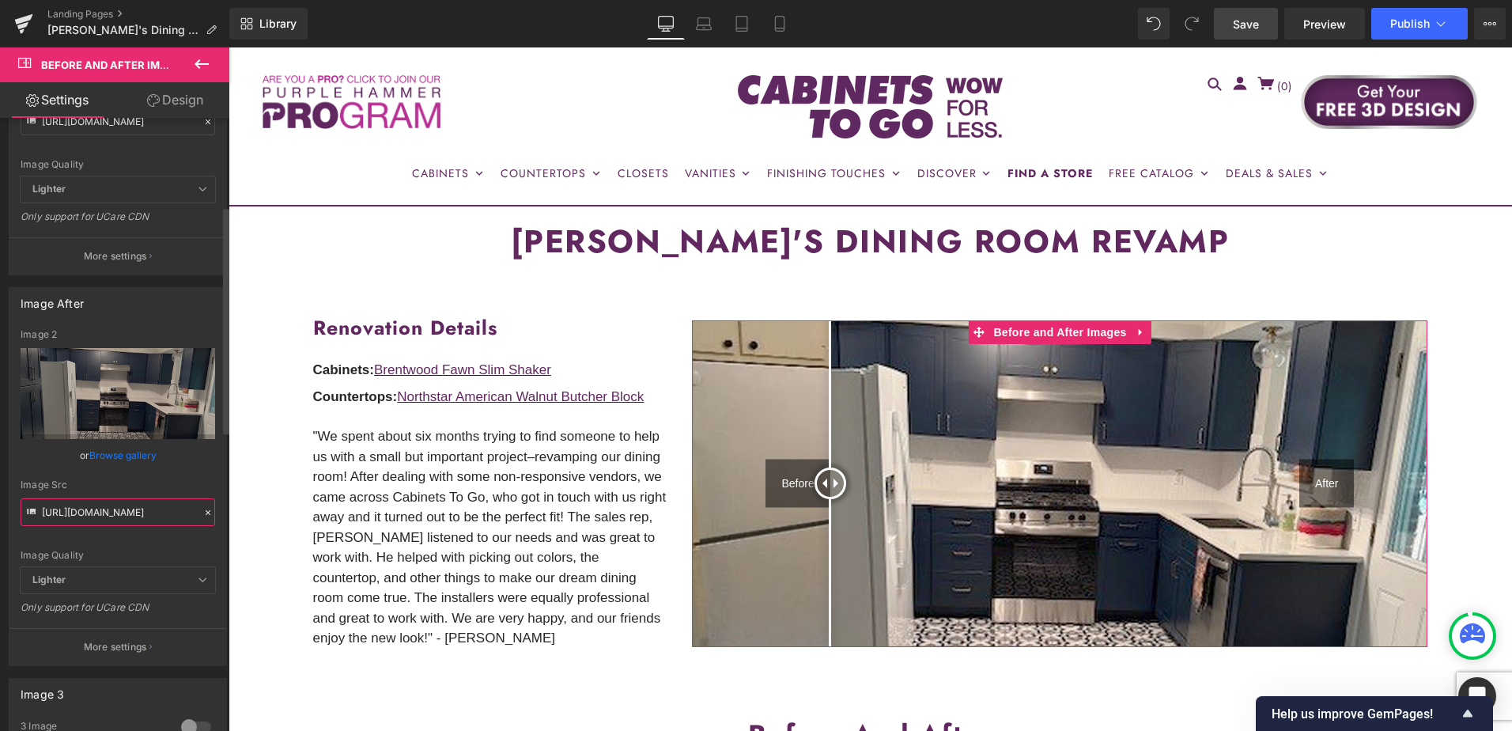
click at [92, 511] on input "https://cdn.shopify.com/s/files/1/0196/2351/0078/files/AFTER_TOP_cynthia.jpg?v=…" at bounding box center [118, 512] width 195 height 28
paste input "2.jpg?v=1760025214"
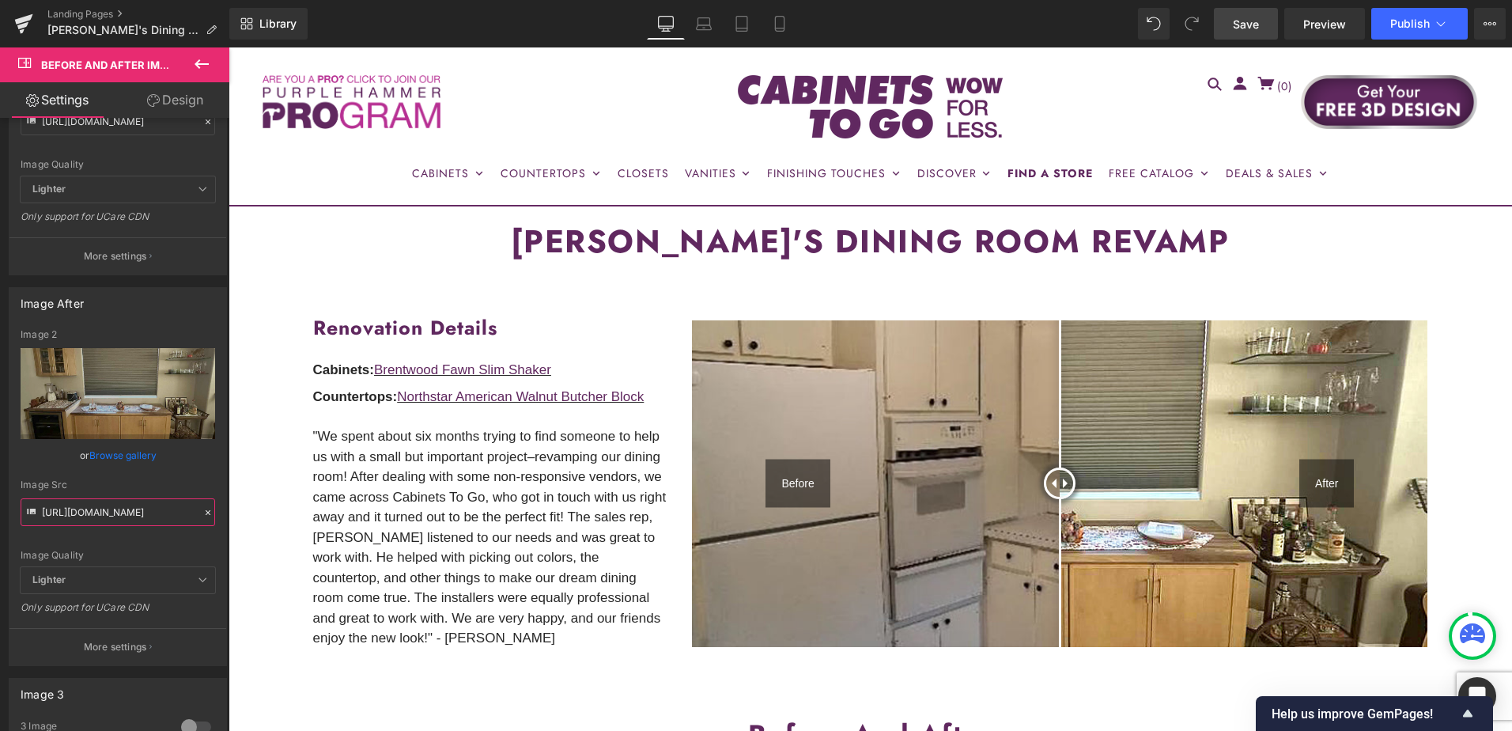
type input "https://cdn.shopify.com/s/files/1/0196/2351/0078/files/AFTER_TOP2.jpg?v=1760025…"
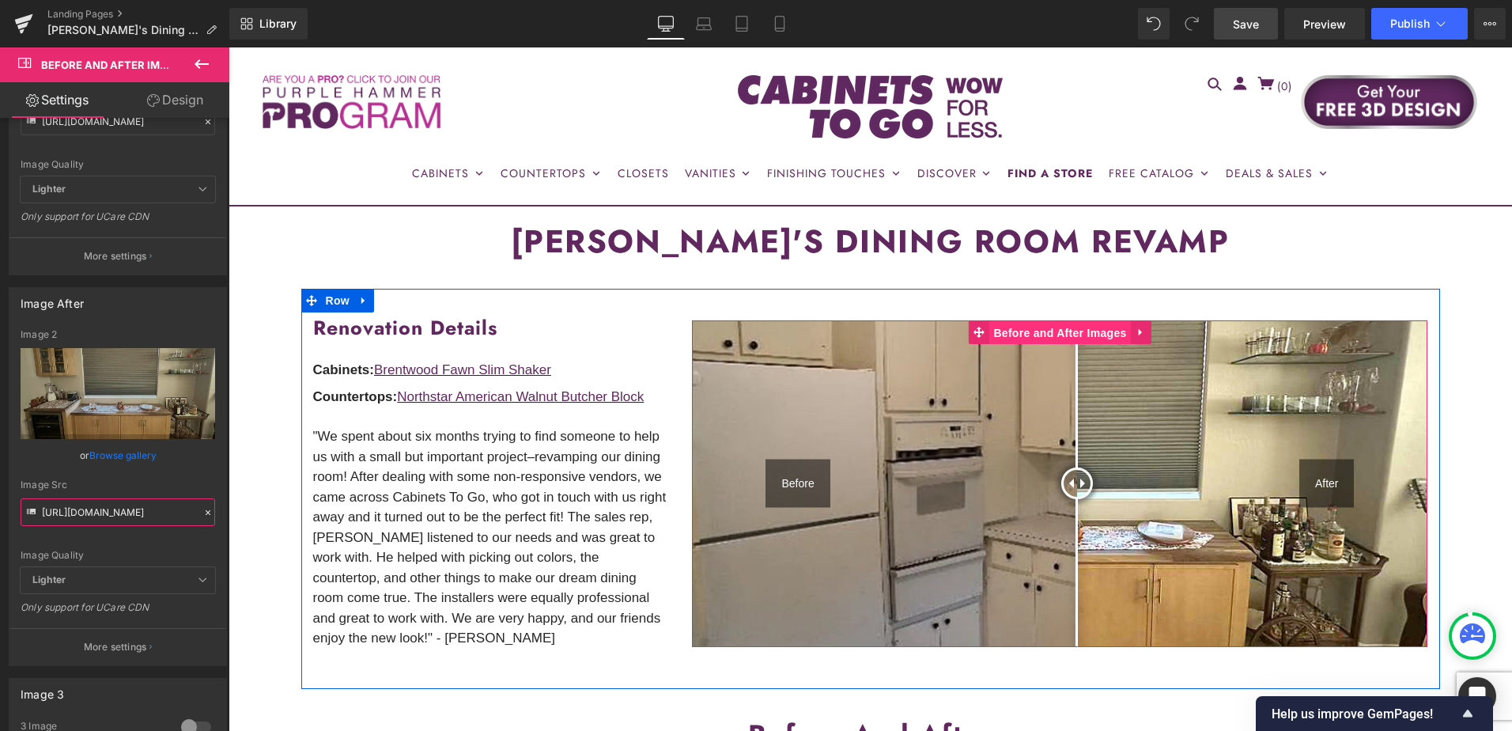
click at [1069, 334] on span "Before and After Images" at bounding box center [1059, 333] width 141 height 24
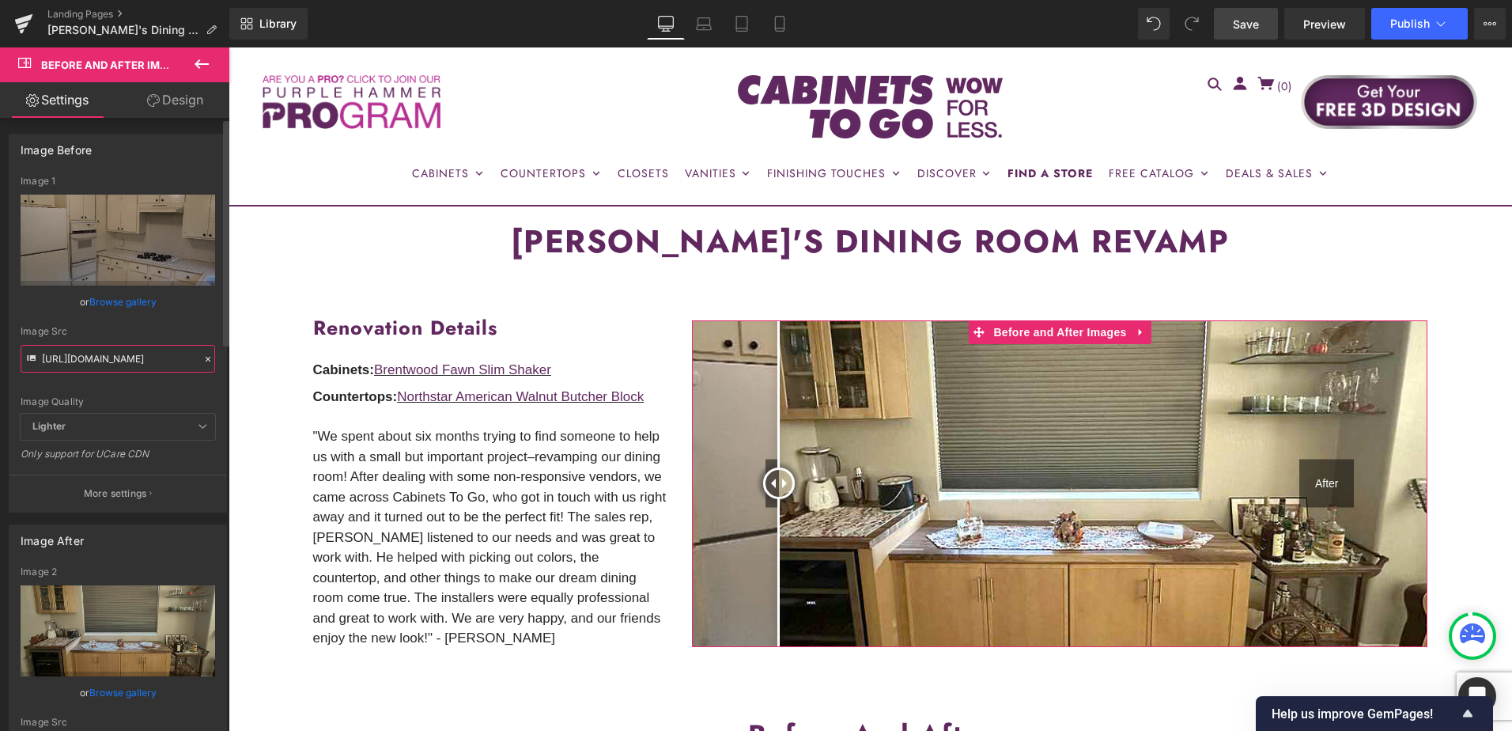
click at [108, 356] on input "https://cdn.shopify.com/s/files/1/0196/2351/0078/files/BEFORE_TOP_cynthia.jpg?v…" at bounding box center [118, 359] width 195 height 28
paste input "PT.jpg?v=1760025350"
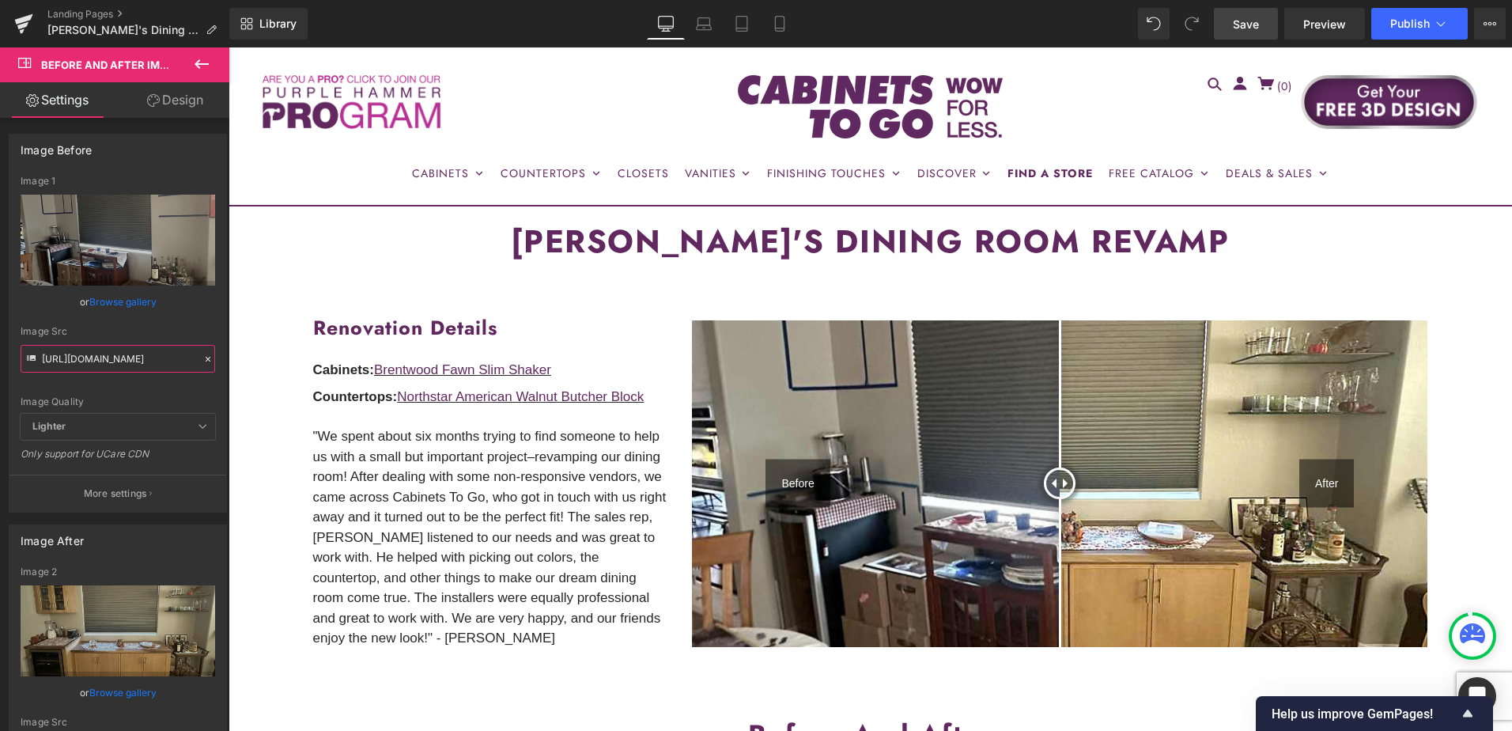
type input "https://cdn.shopify.com/s/files/1/0196/2351/0078/files/BEFORE_TOP_PT.jpg?v=1760…"
click at [1262, 25] on link "Save" at bounding box center [1246, 24] width 64 height 32
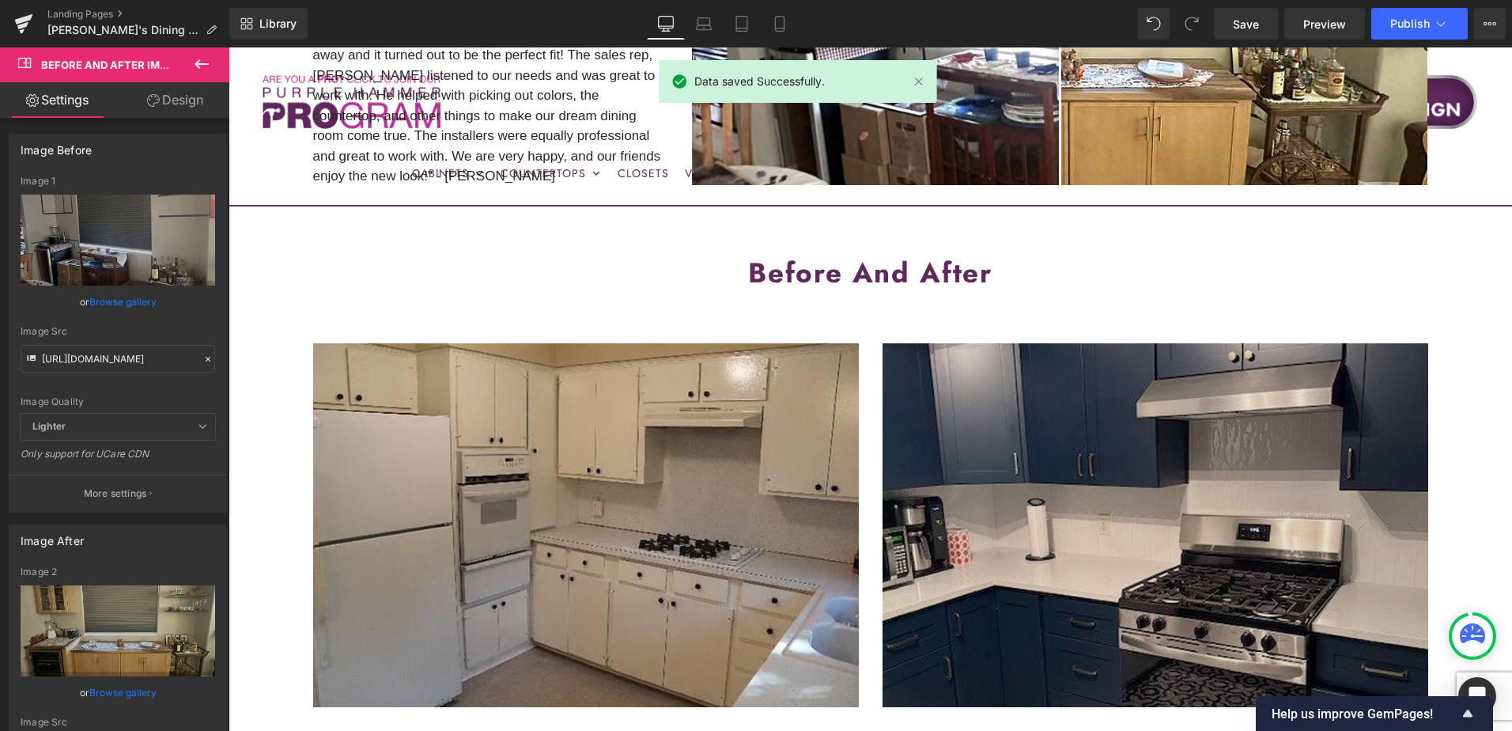
scroll to position [554, 0]
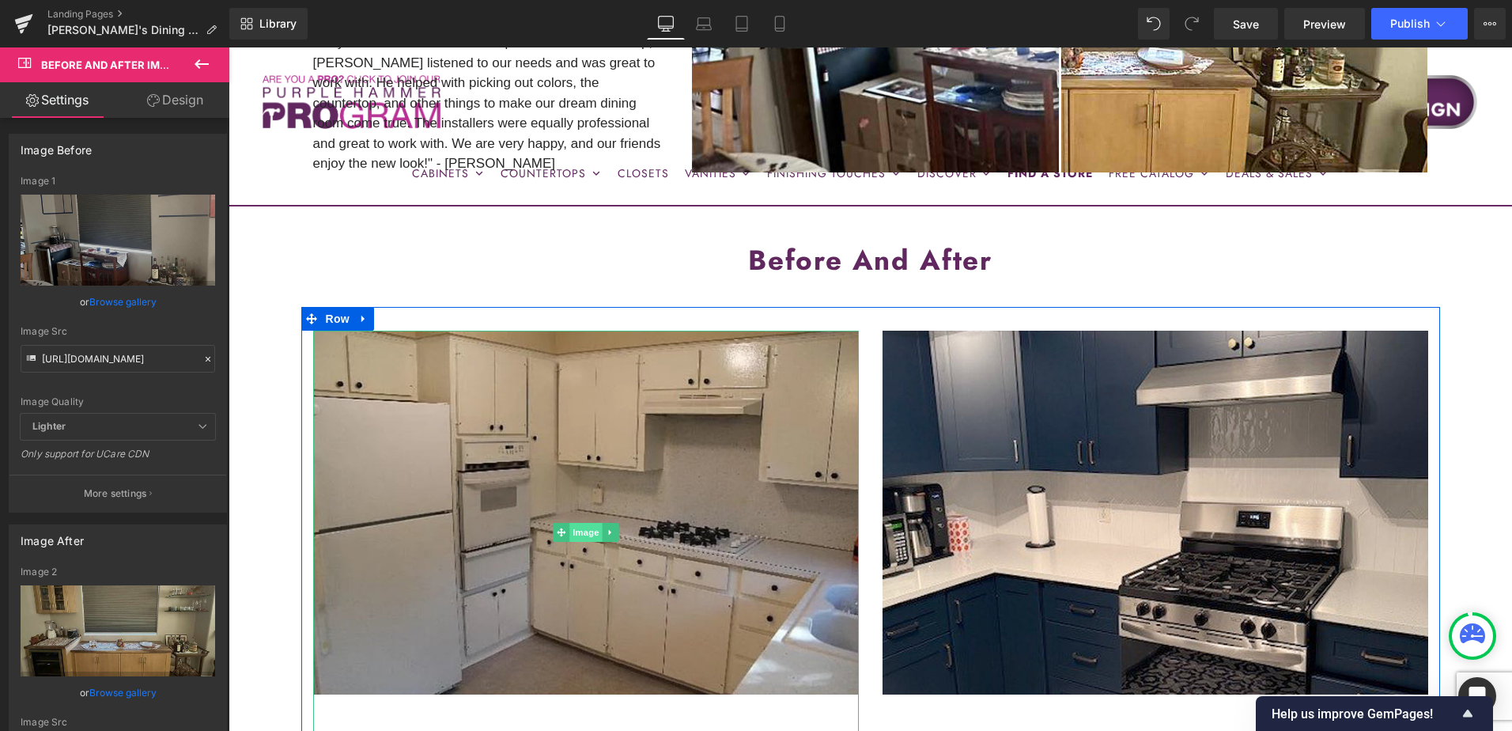
click at [573, 532] on span "Image" at bounding box center [585, 532] width 33 height 19
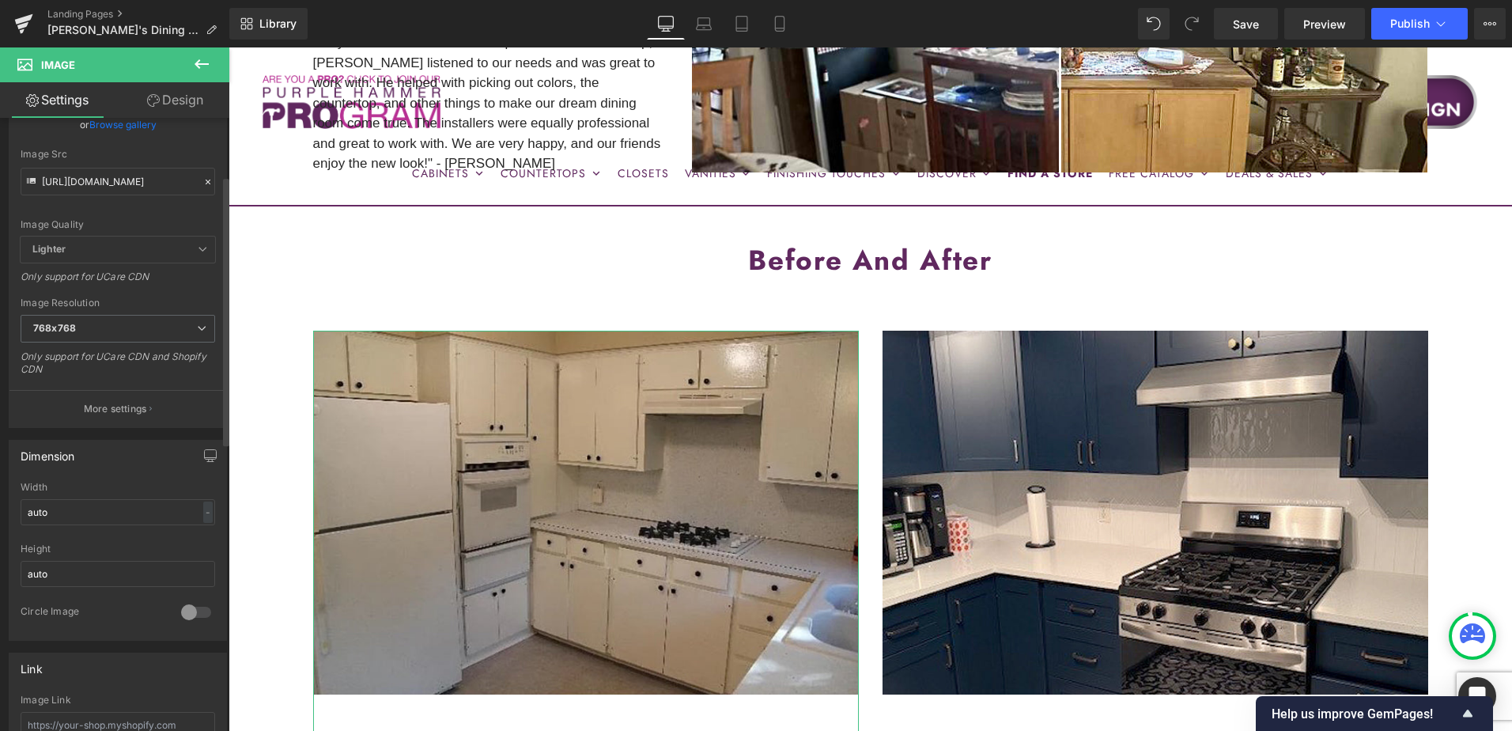
scroll to position [0, 0]
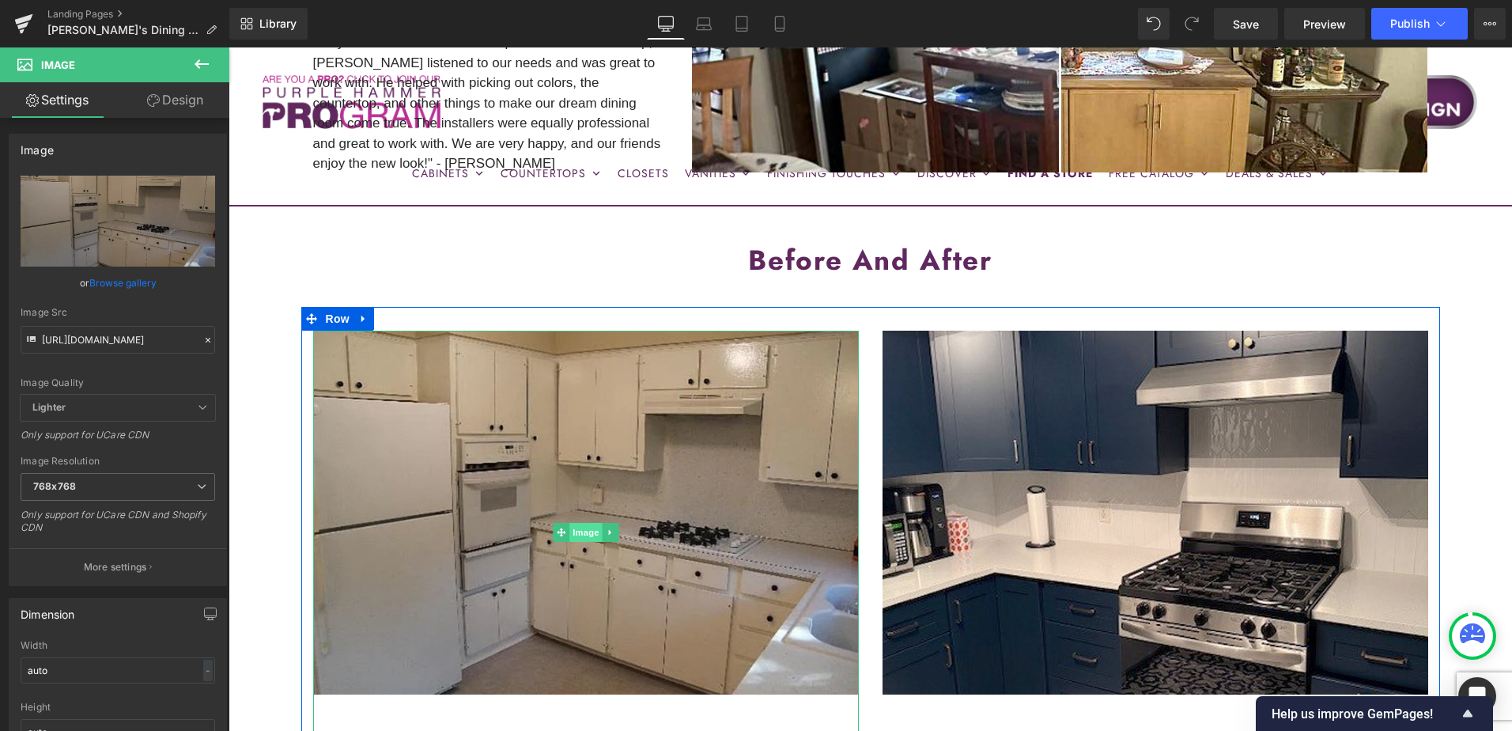
click at [579, 535] on span "Image" at bounding box center [585, 532] width 33 height 19
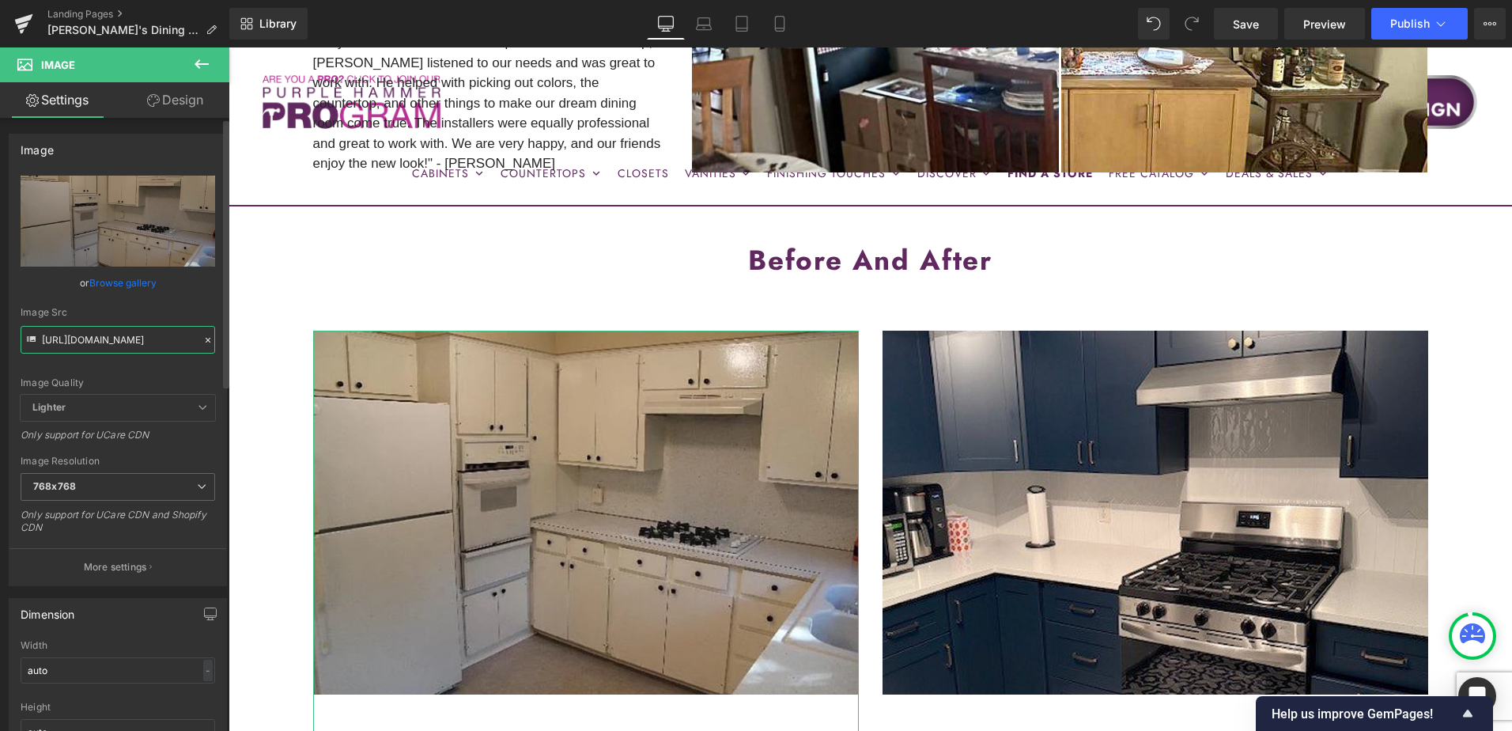
click at [114, 337] on input "https://cdn.shopify.com/s/files/1/0196/2351/0078/files/BEFORE1_cynthia_768x768.…" at bounding box center [118, 340] width 195 height 28
click at [114, 336] on input "https://cdn.shopify.com/s/files/1/0196/2351/0078/files/BEFORE1_cynthia_768x768.…" at bounding box center [118, 340] width 195 height 28
paste input "PT.jpg?v=1760025350"
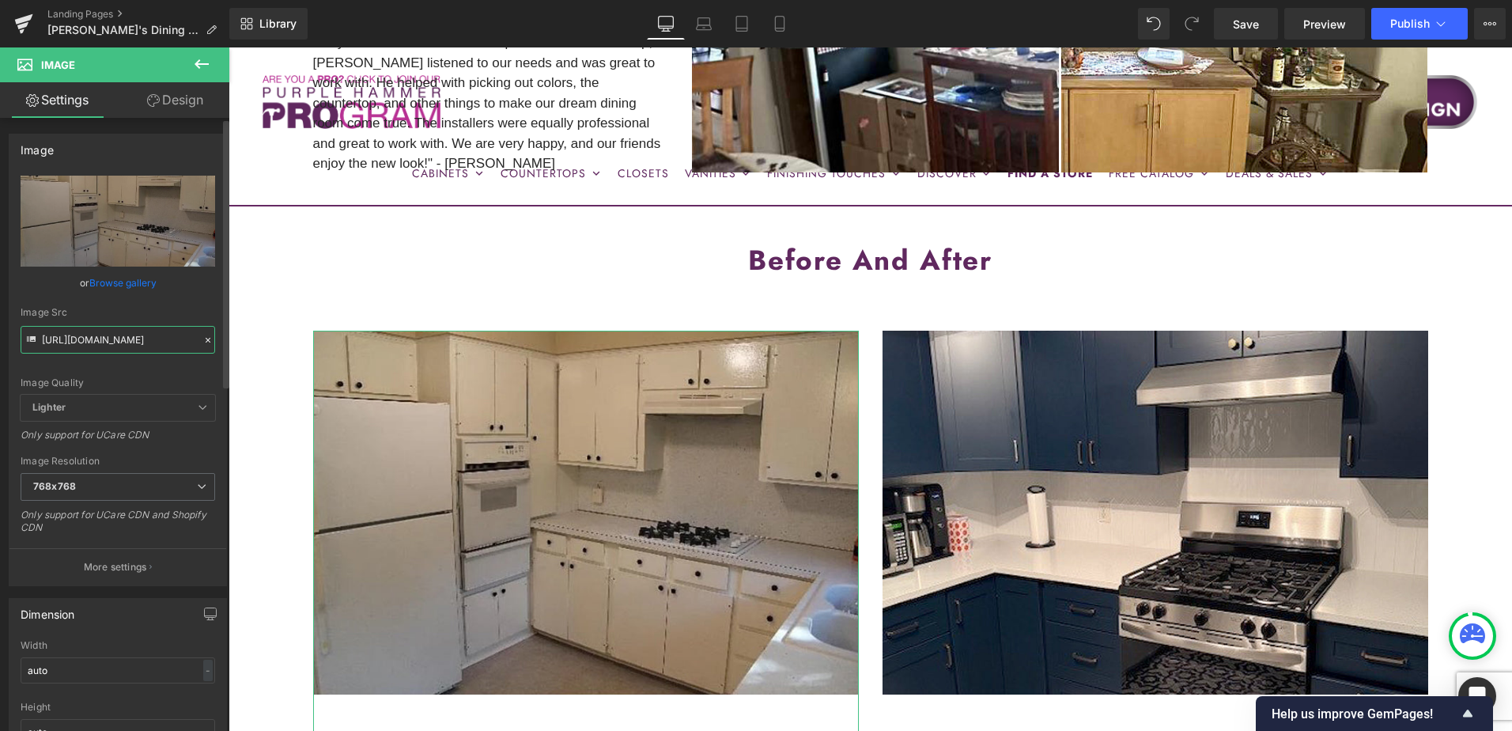
type input "https://cdn.shopify.com/s/files/1/0196/2351/0078/files/BEFORE1_PT.jpg?v=1760025…"
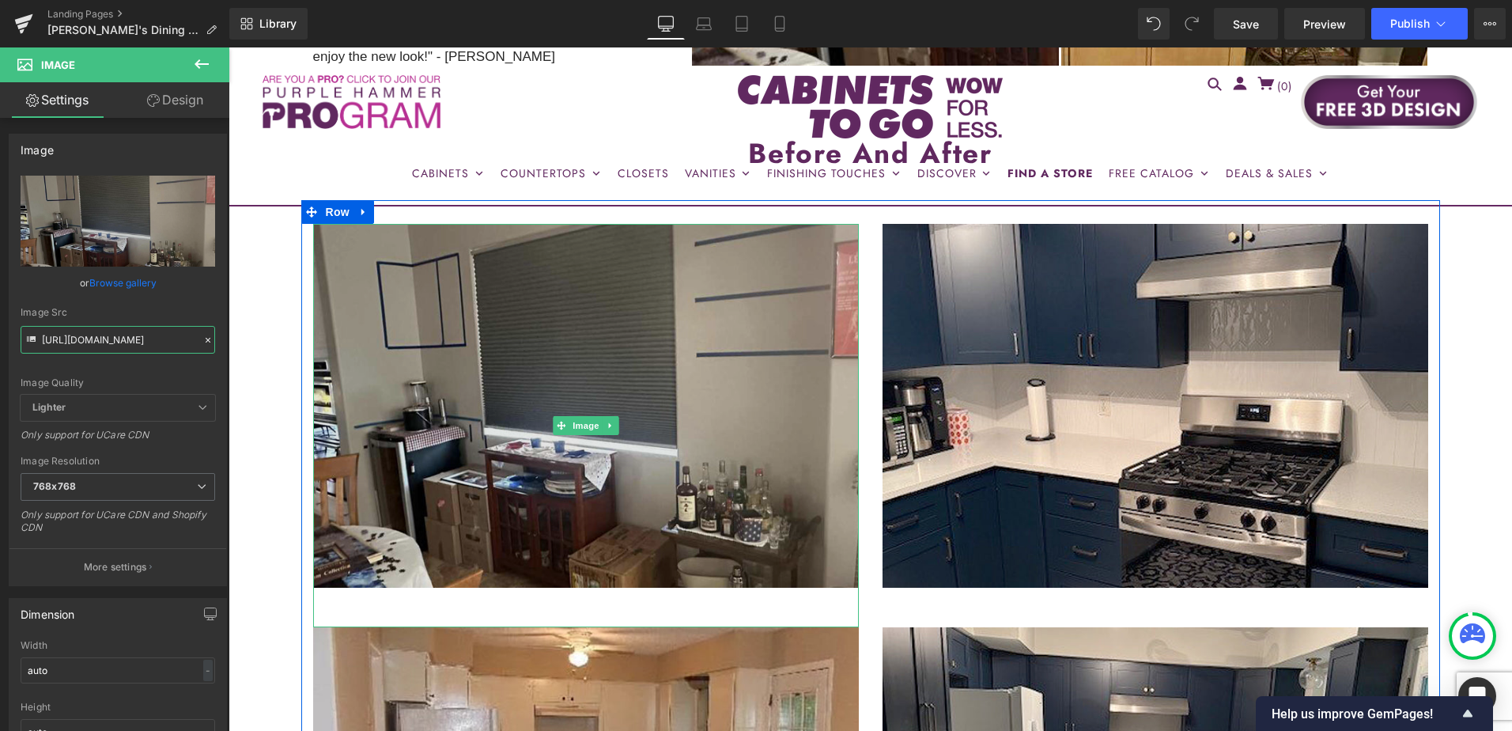
scroll to position [949, 0]
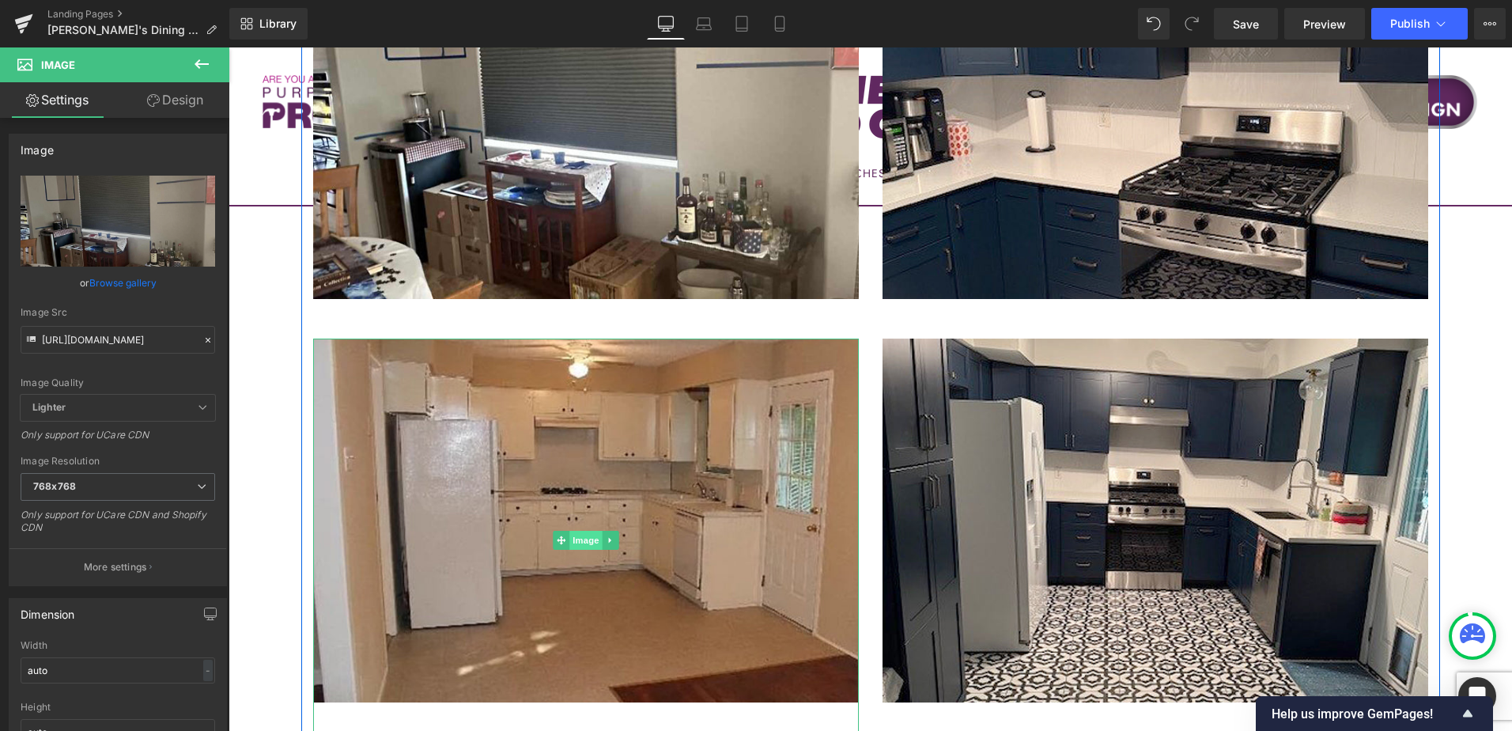
click at [576, 539] on span "Image" at bounding box center [585, 540] width 33 height 19
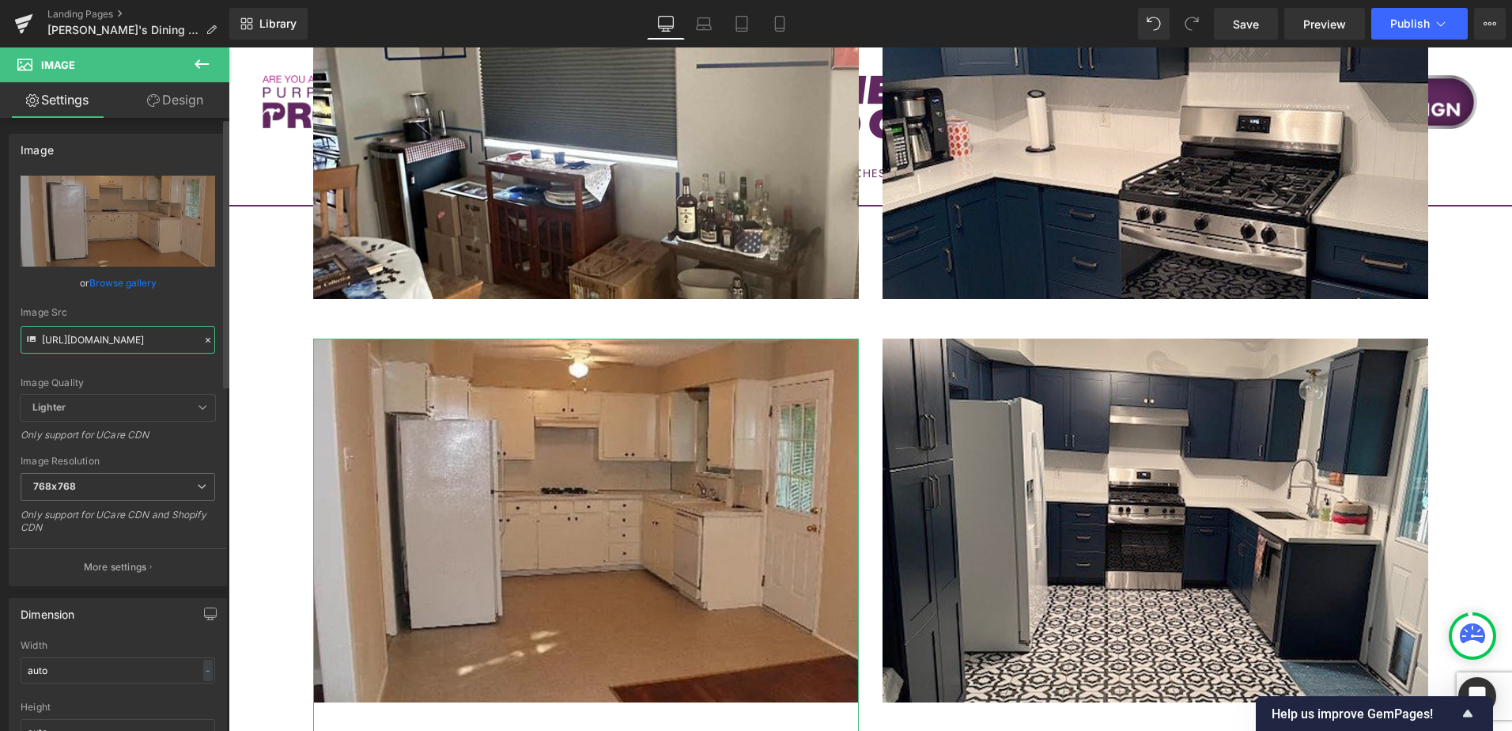
click at [91, 345] on input "https://cdn.shopify.com/s/files/1/0196/2351/0078/files/BEFORE2_cynthia_768x768.…" at bounding box center [118, 340] width 195 height 28
click at [91, 344] on input "https://cdn.shopify.com/s/files/1/0196/2351/0078/files/BEFORE2_cynthia_768x768.…" at bounding box center [118, 340] width 195 height 28
paste input "1_PT.jpg?v=1760025350"
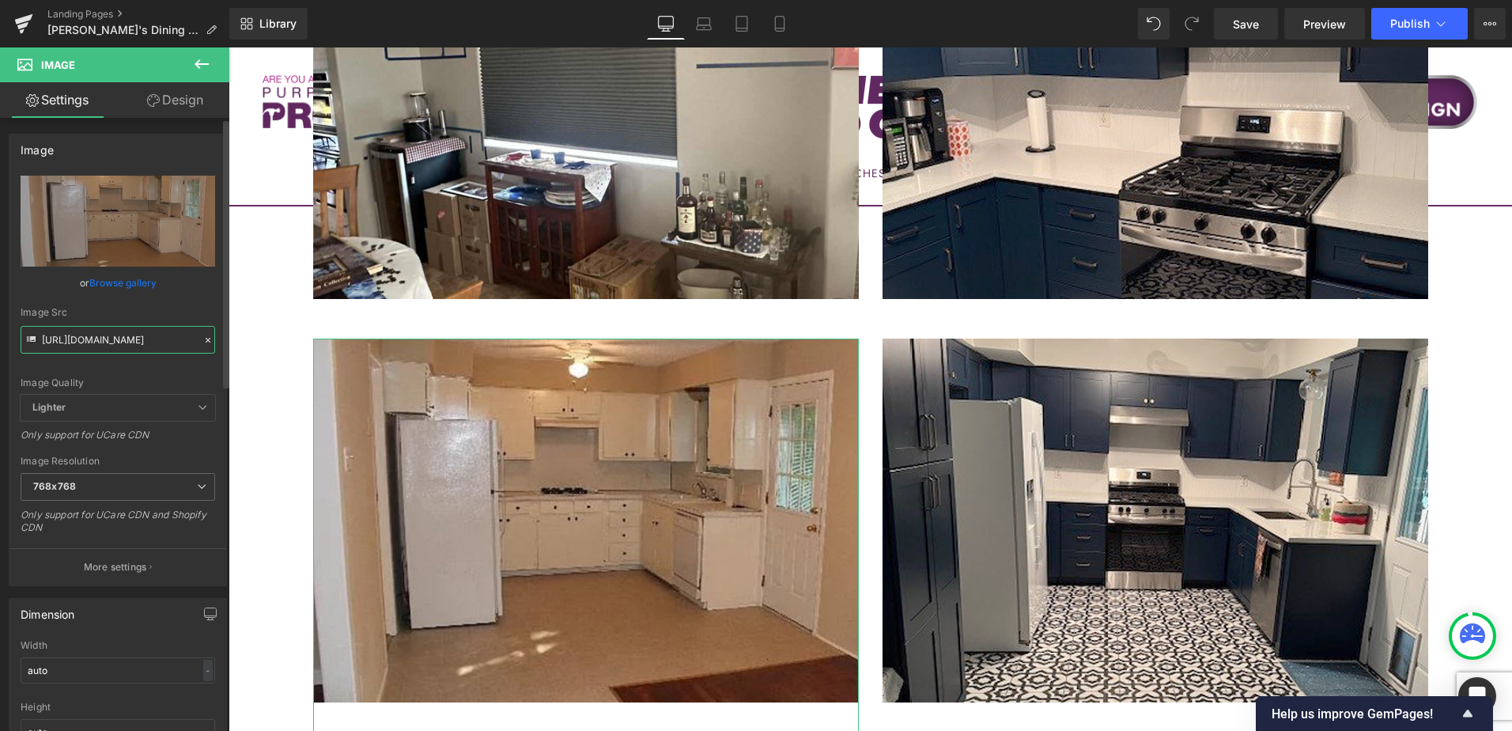
type input "https://cdn.shopify.com/s/files/1/0196/2351/0078/files/BEFORE1_PT.jpg?v=1760025…"
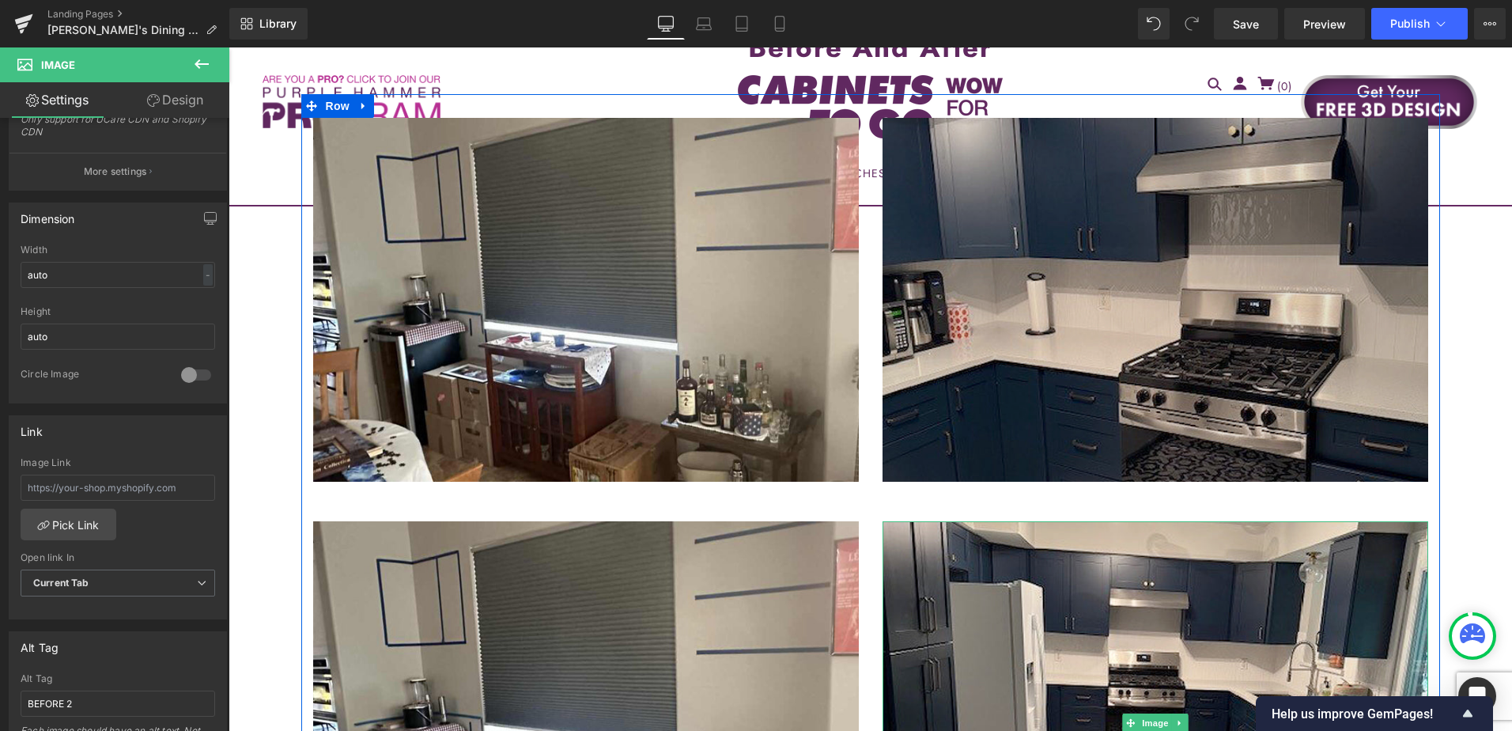
scroll to position [554, 0]
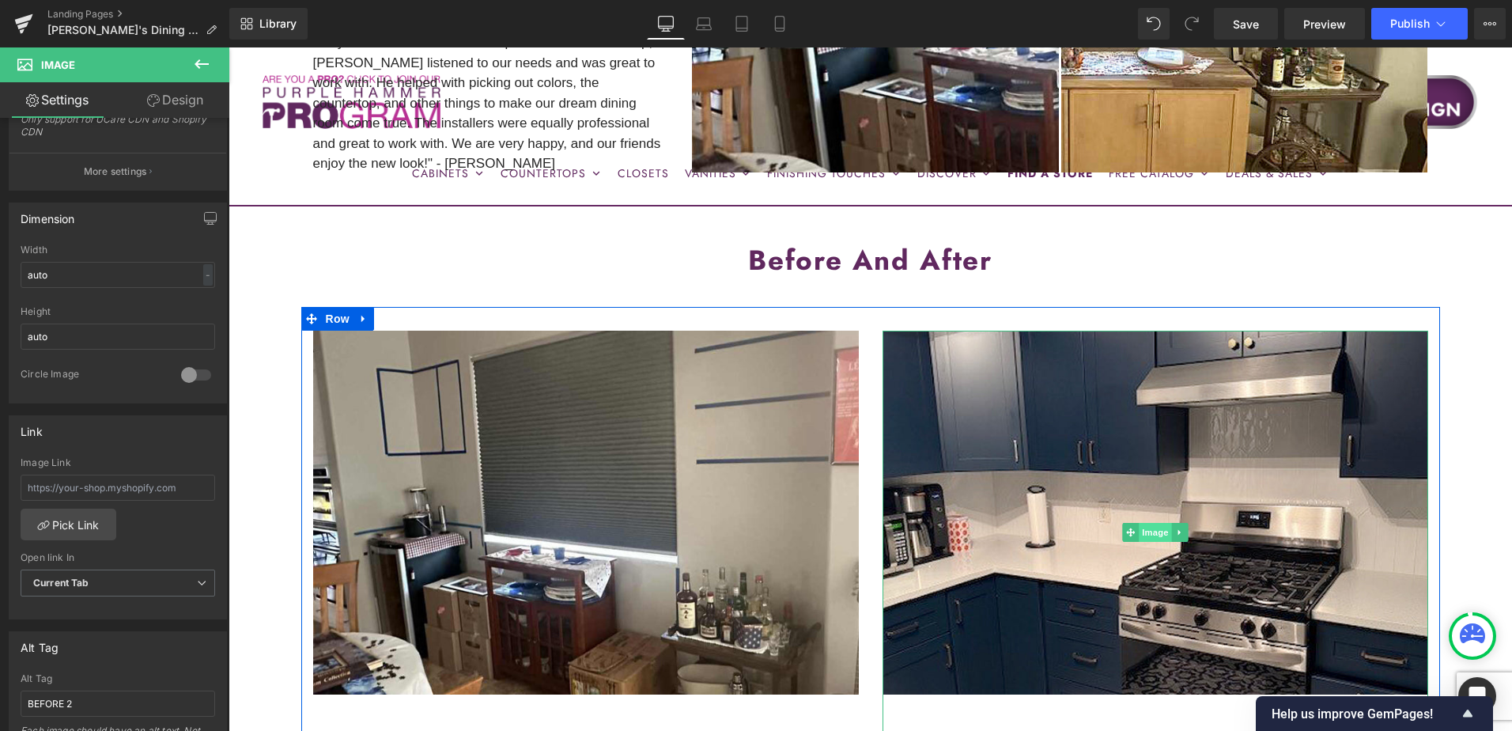
click at [1149, 531] on span "Image" at bounding box center [1155, 532] width 33 height 19
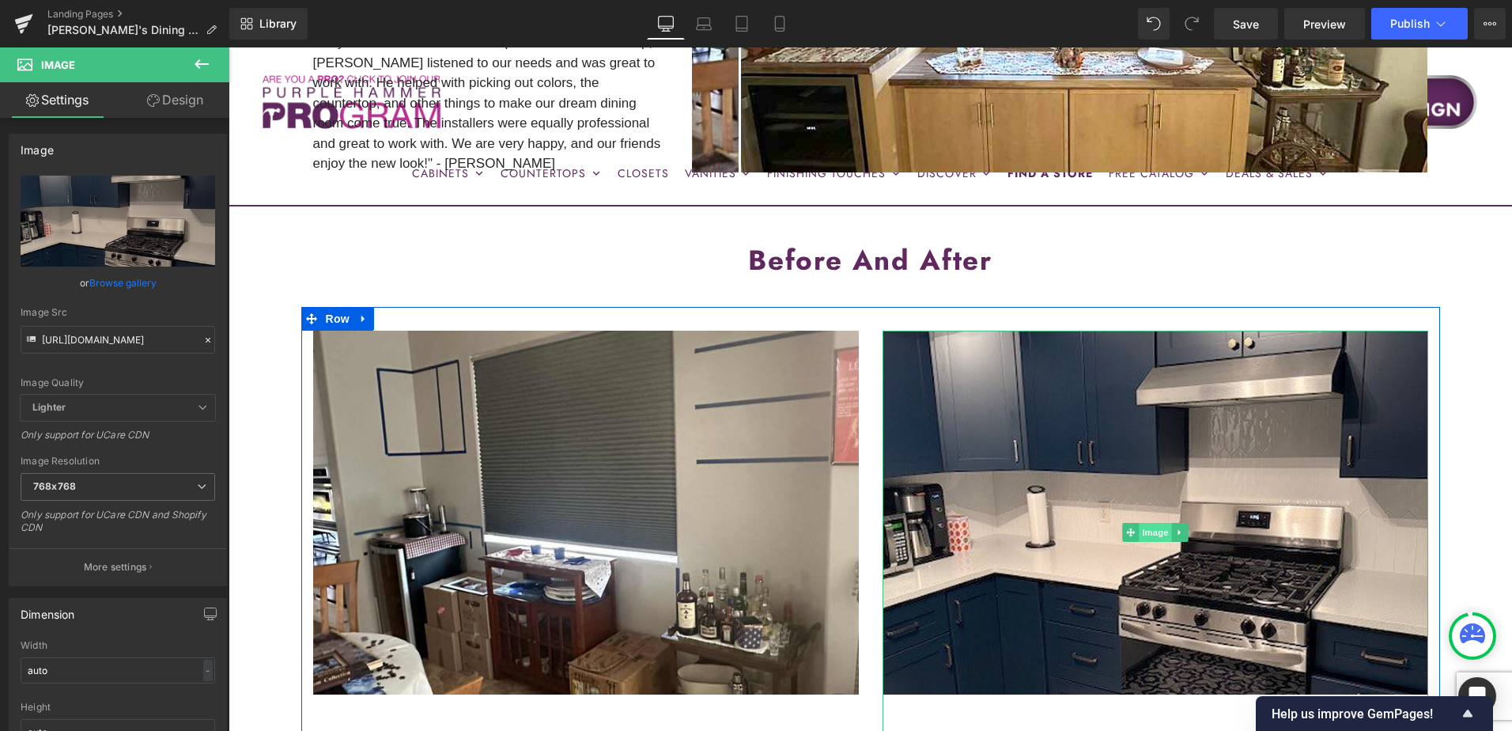
click at [1154, 535] on span "Image" at bounding box center [1155, 532] width 33 height 19
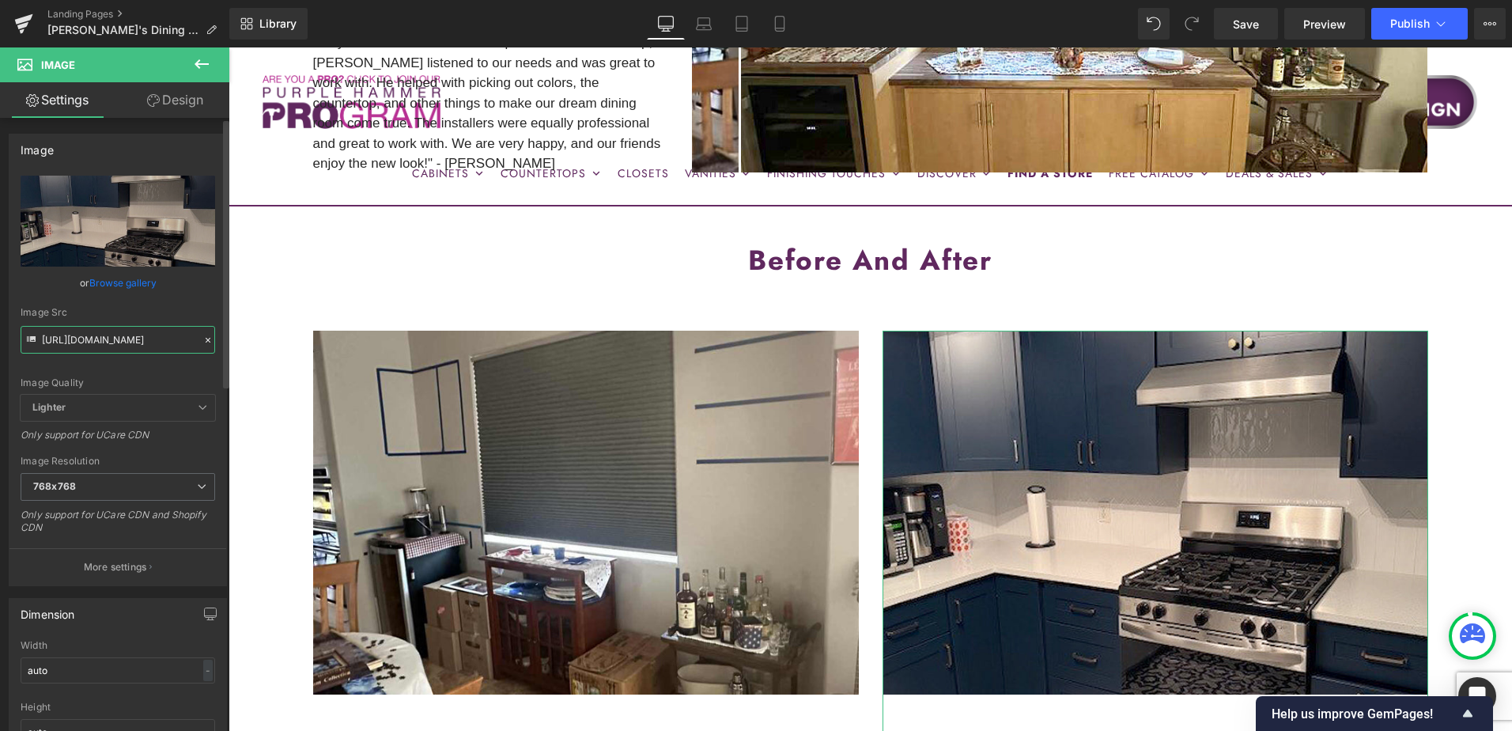
click at [96, 343] on input "https://cdn.shopify.com/s/files/1/0196/2351/0078/files/AFTER1_cynthia_768x768.j…" at bounding box center [118, 340] width 195 height 28
click at [96, 342] on input "https://cdn.shopify.com/s/files/1/0196/2351/0078/files/AFTER1_cynthia_768x768.j…" at bounding box center [118, 340] width 195 height 28
paste input "2_PT.jpg?v=1760025350"
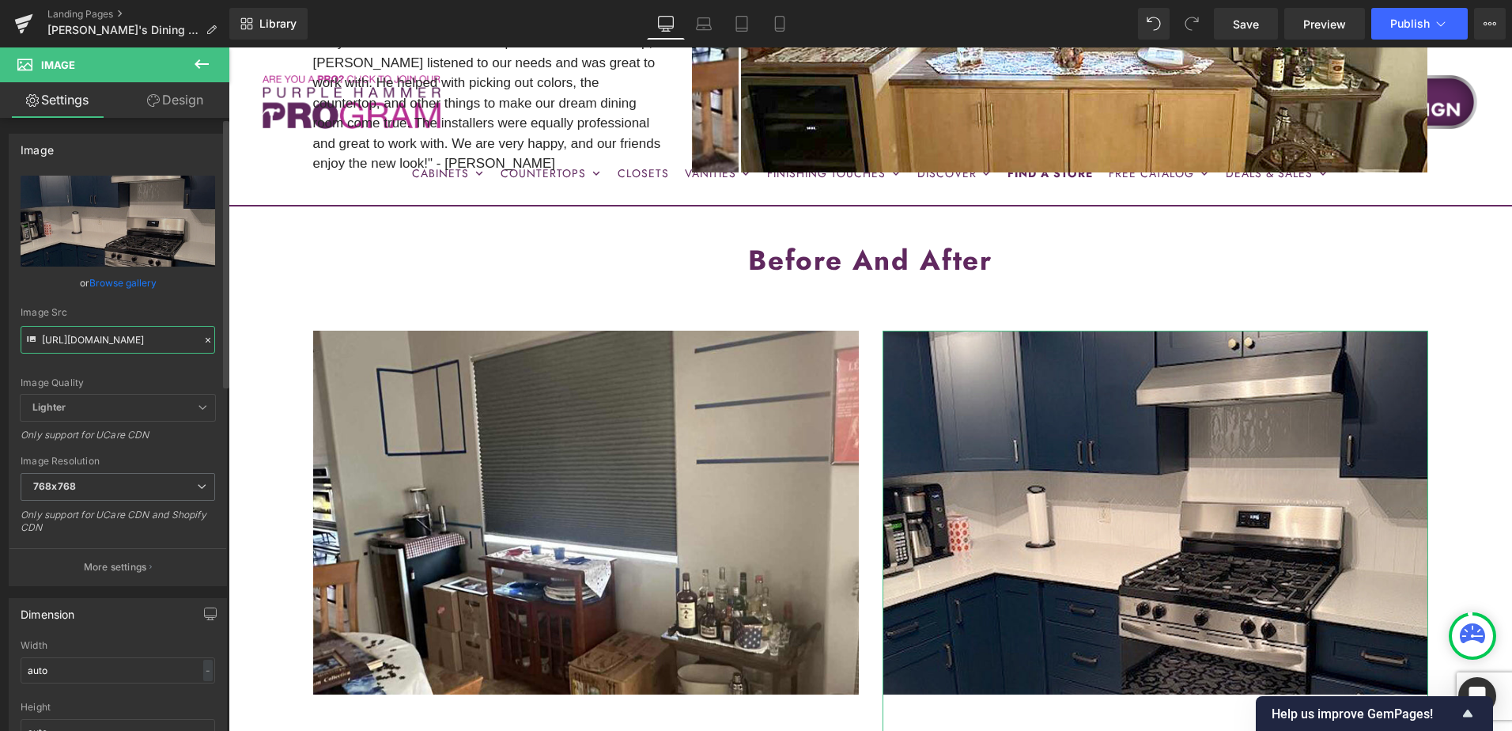
scroll to position [0, 242]
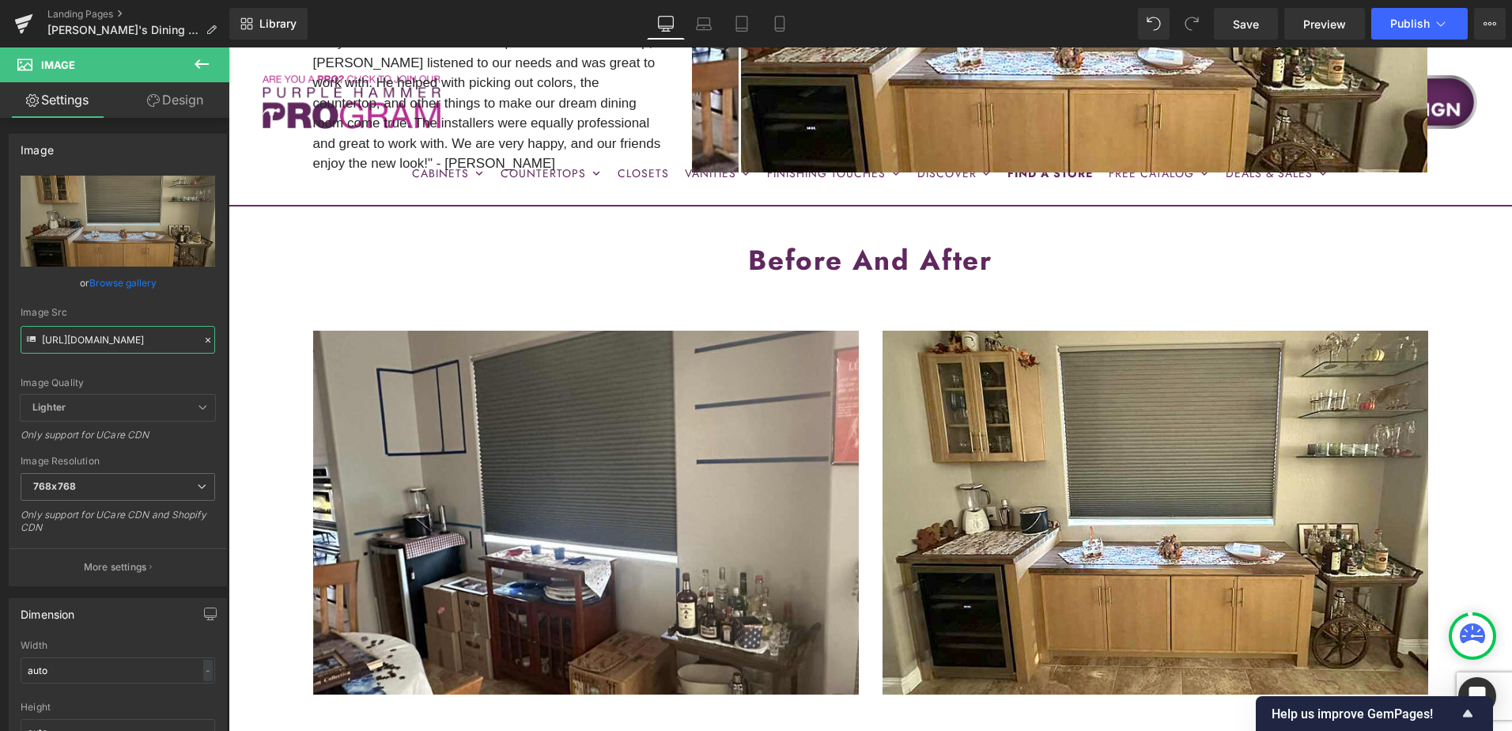
type input "https://cdn.shopify.com/s/files/1/0196/2351/0078/files/AFTER2_PT_768x768.jpg?v=…"
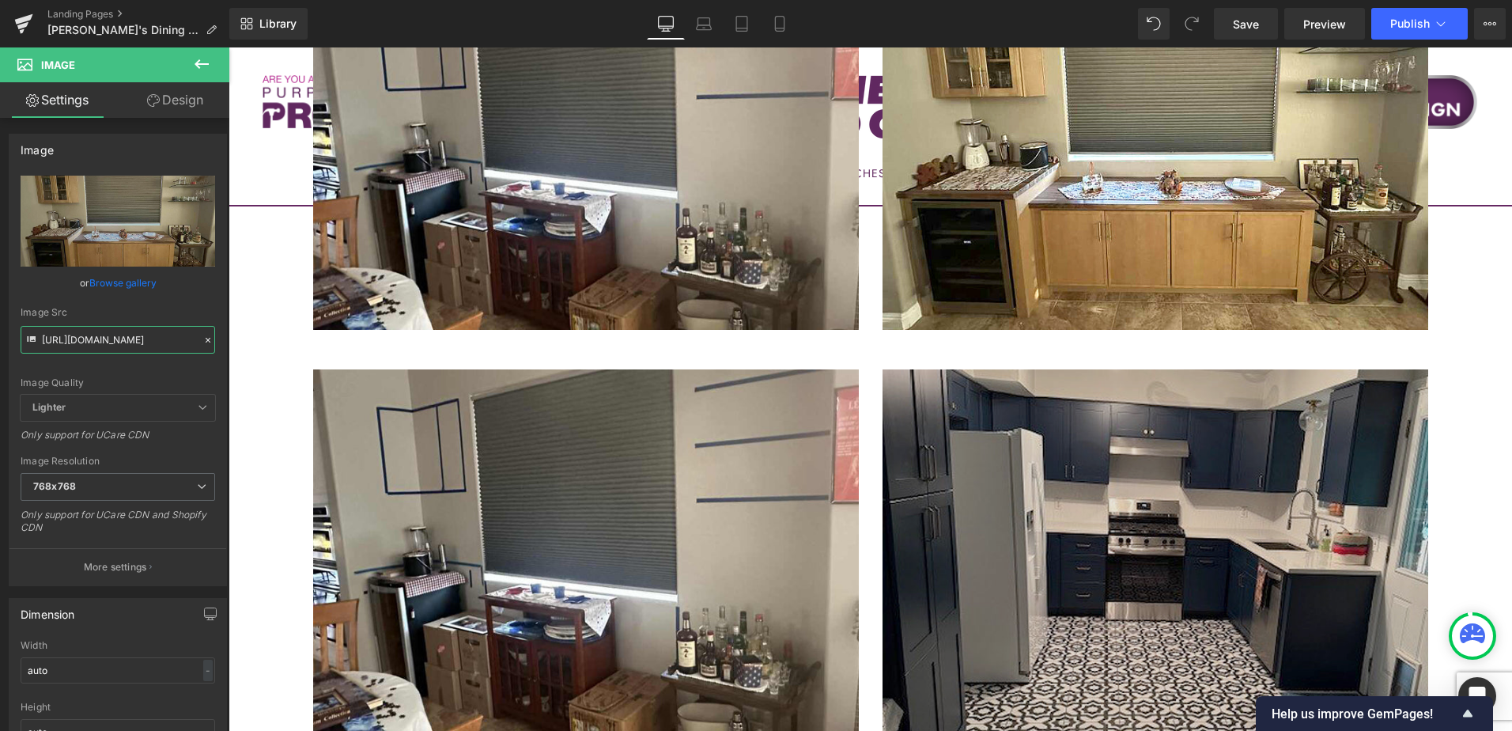
scroll to position [949, 0]
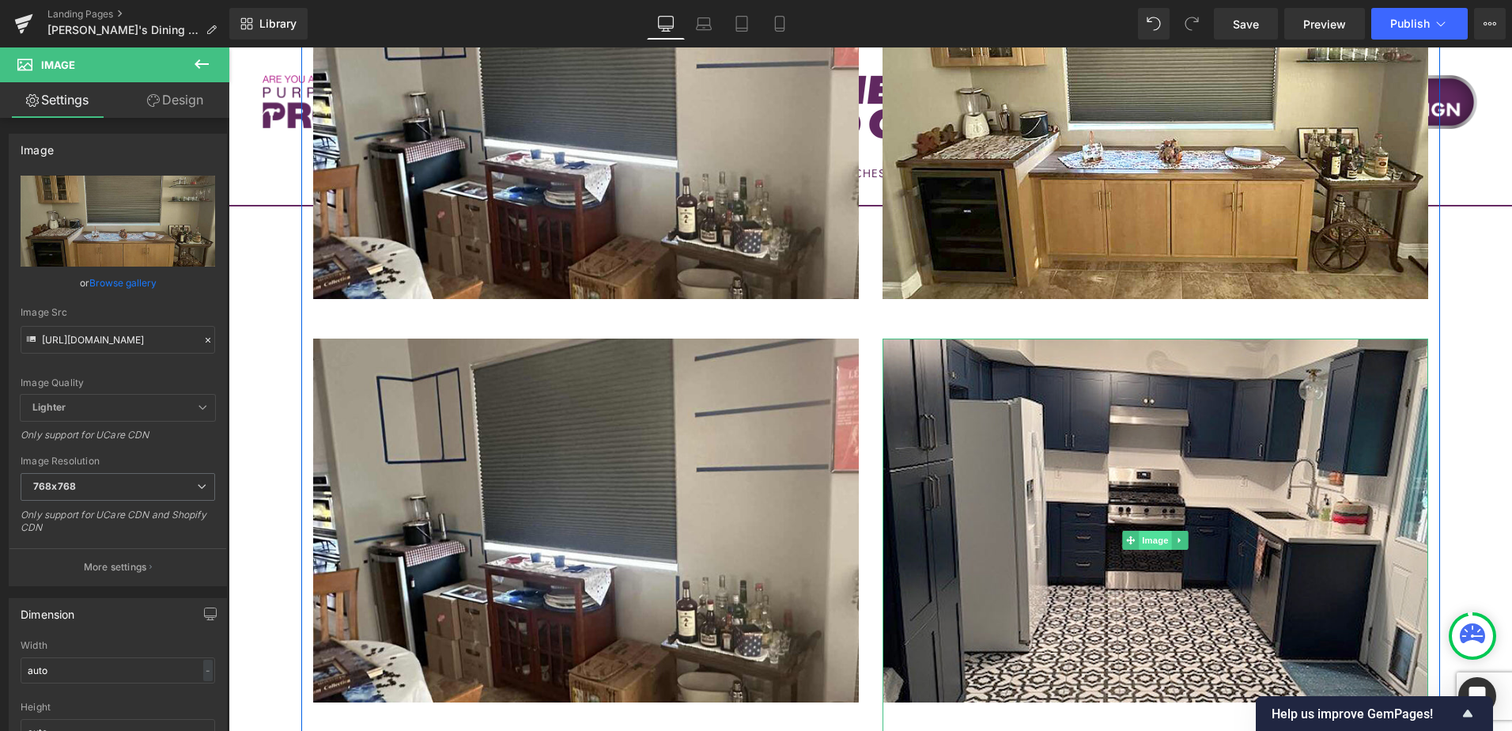
click at [1149, 540] on span "Image" at bounding box center [1155, 540] width 33 height 19
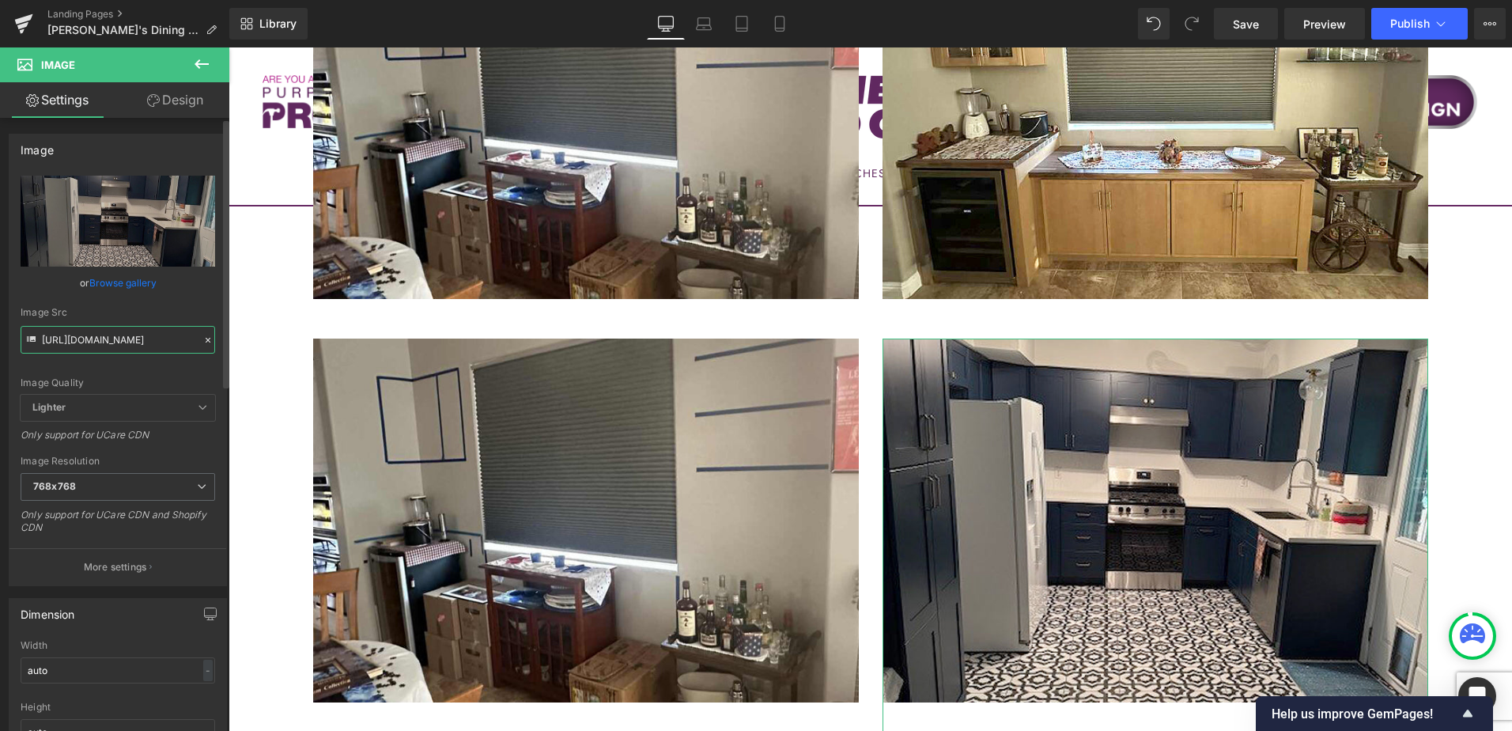
click at [123, 334] on input "https://cdn.shopify.com/s/files/1/0196/2351/0078/files/AFTER2_cynthia_768x768.j…" at bounding box center [118, 340] width 195 height 28
paste input "1_PT.jpg?v=1760025350"
type input "https://cdn.shopify.com/s/files/1/0196/2351/0078/files/AFTER1_PT.jpg?v=17600253…"
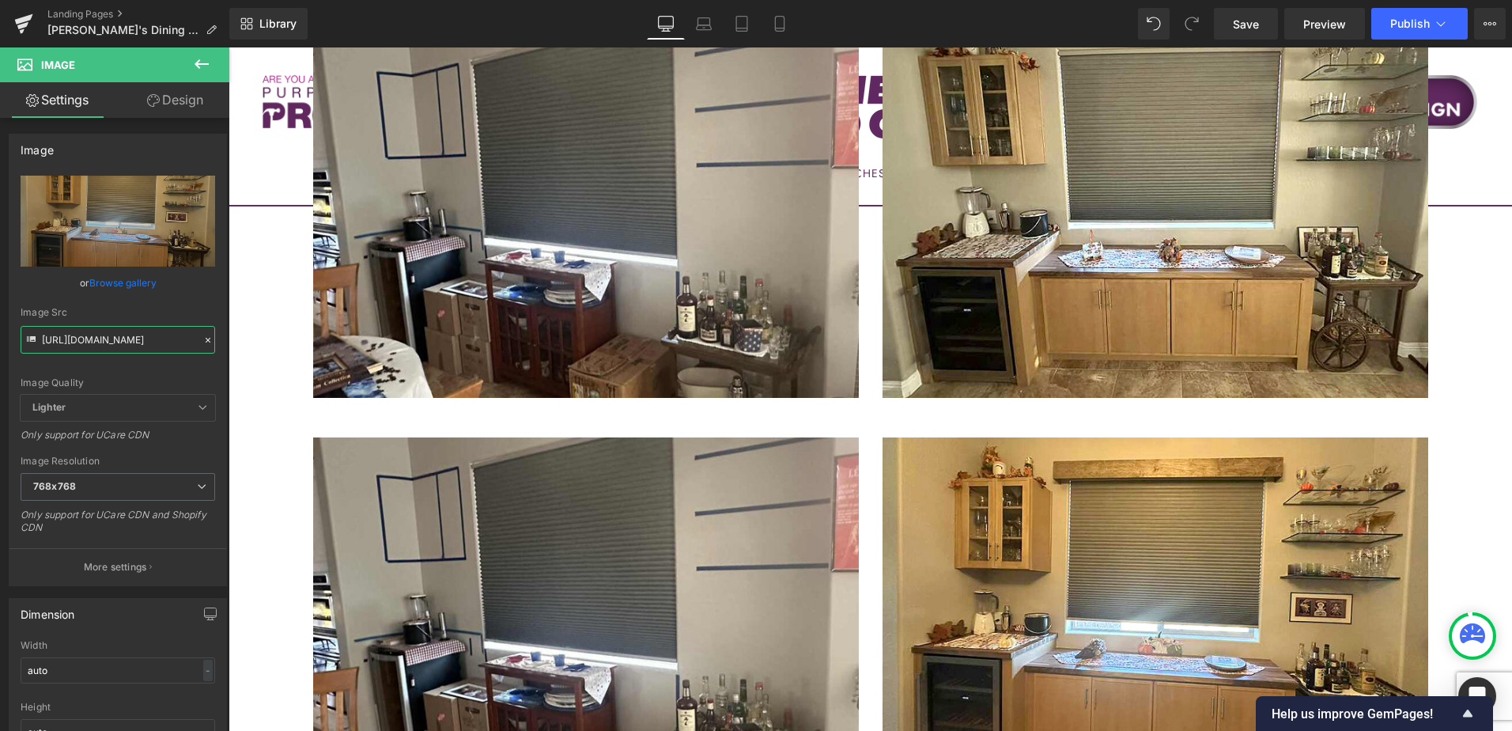
scroll to position [633, 0]
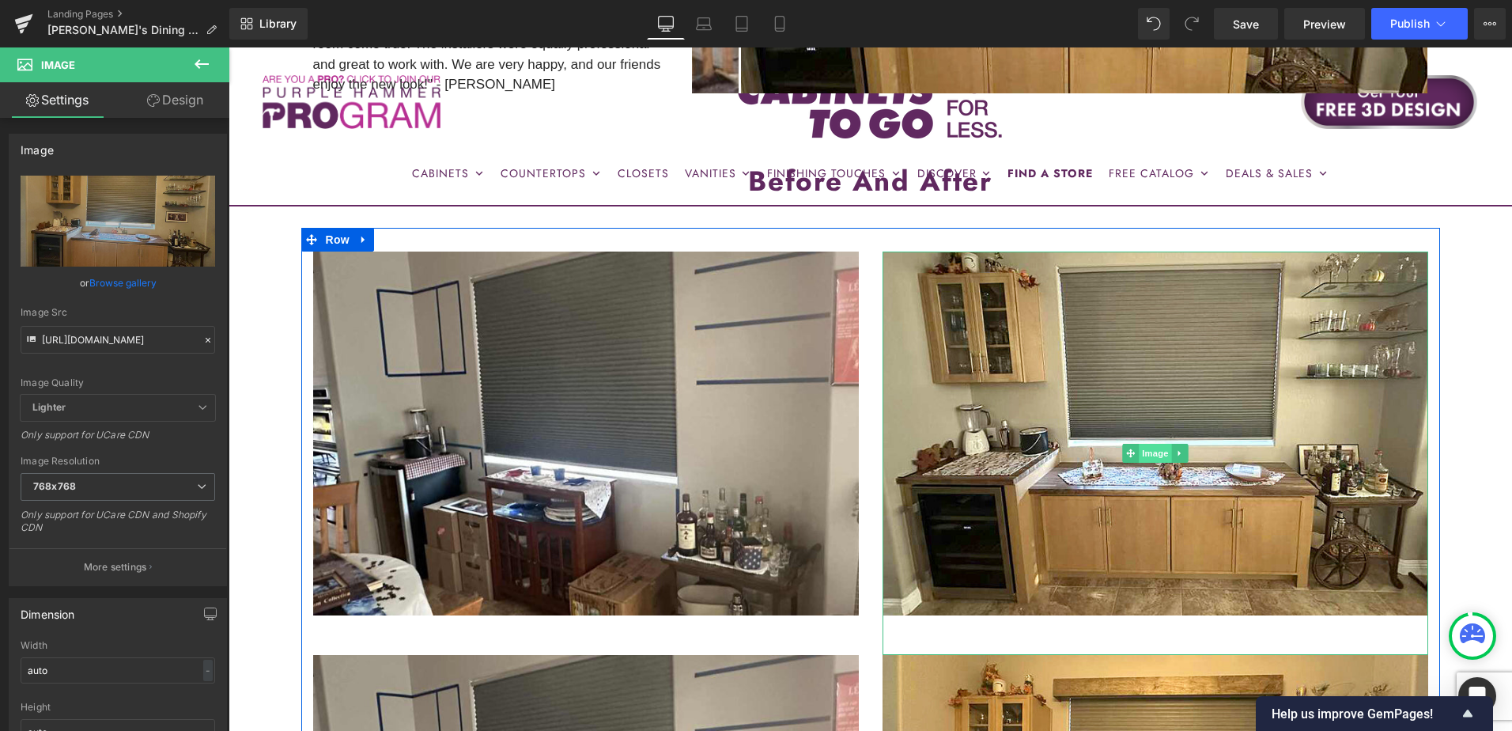
click at [1152, 454] on span "Image" at bounding box center [1155, 453] width 33 height 19
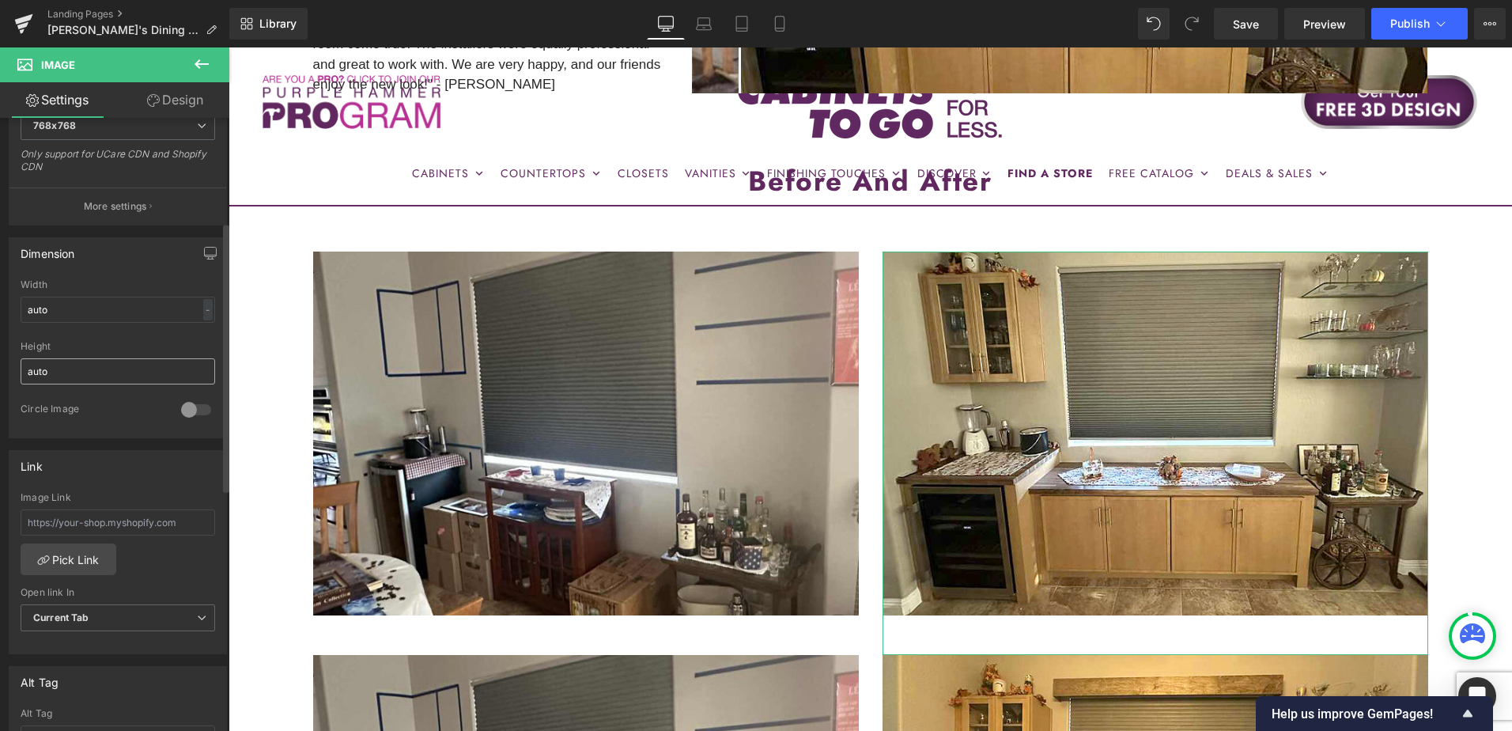
scroll to position [237, 0]
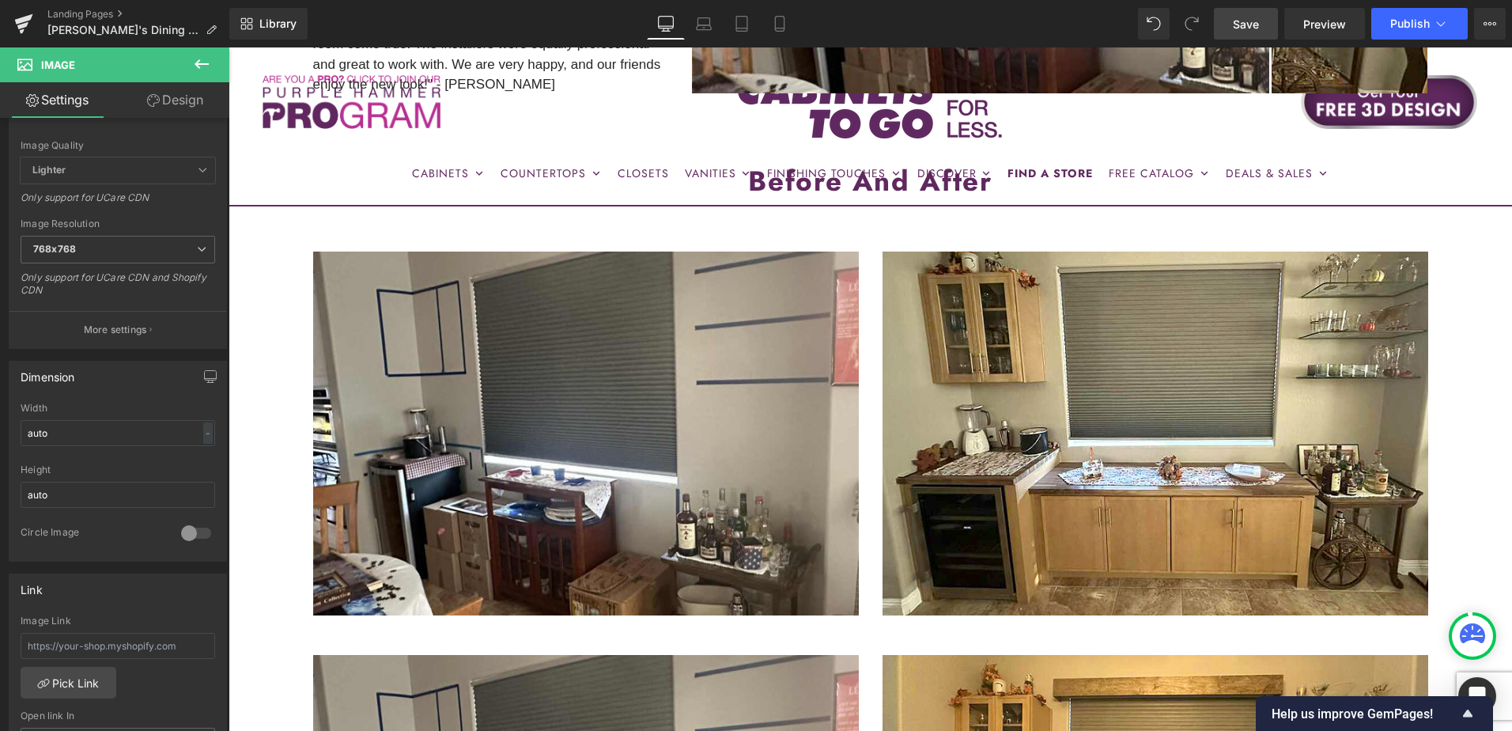
click at [1257, 23] on span "Save" at bounding box center [1246, 24] width 26 height 17
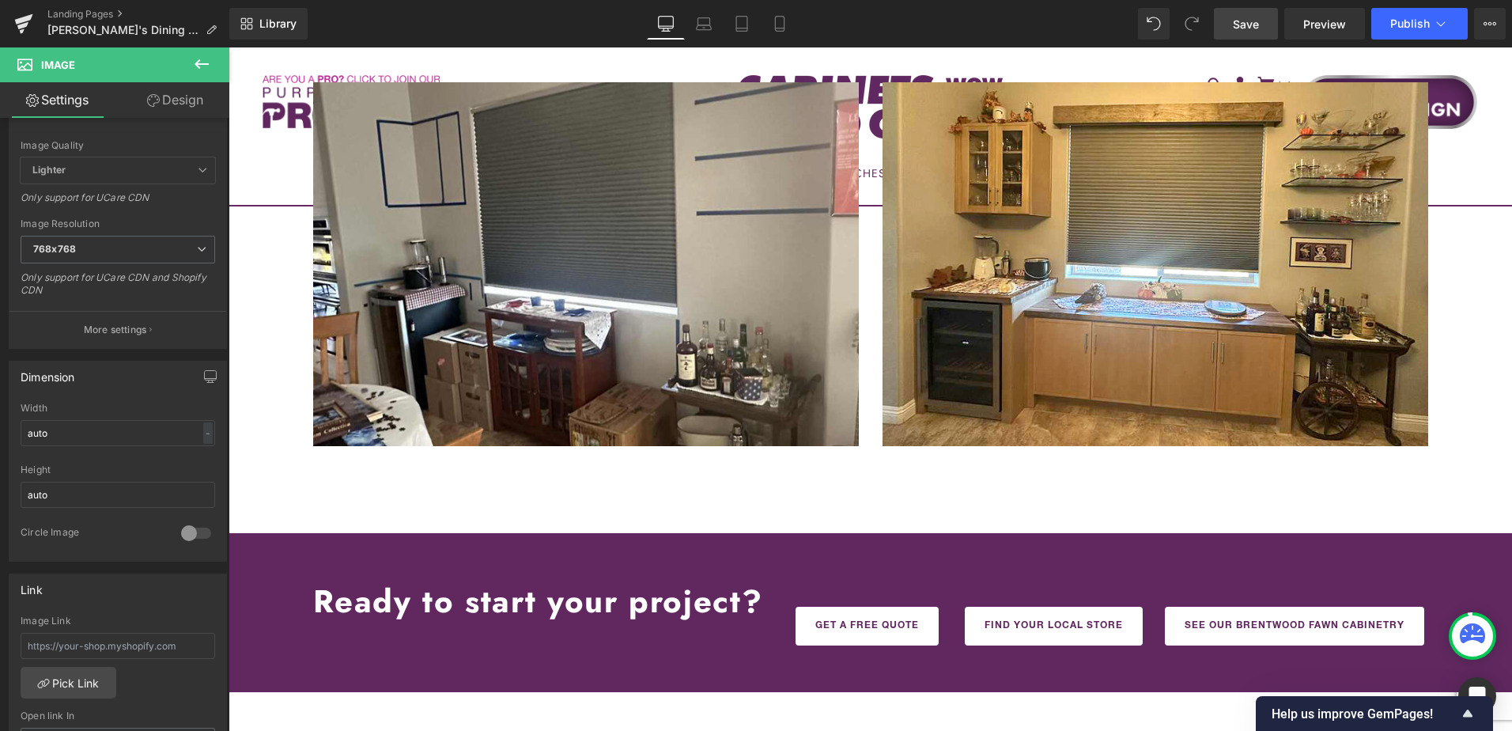
scroll to position [1344, 0]
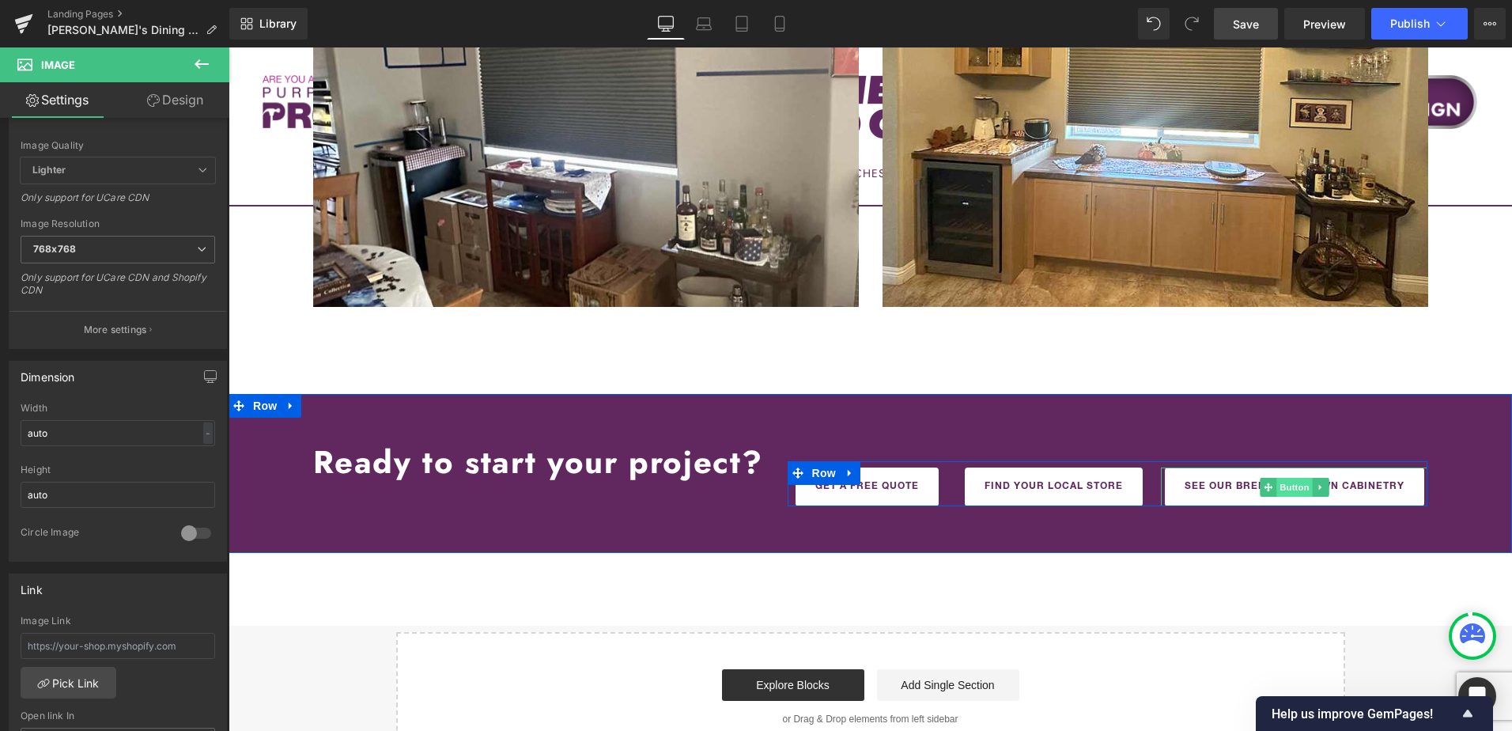
click at [1283, 489] on span "Button" at bounding box center [1294, 487] width 36 height 19
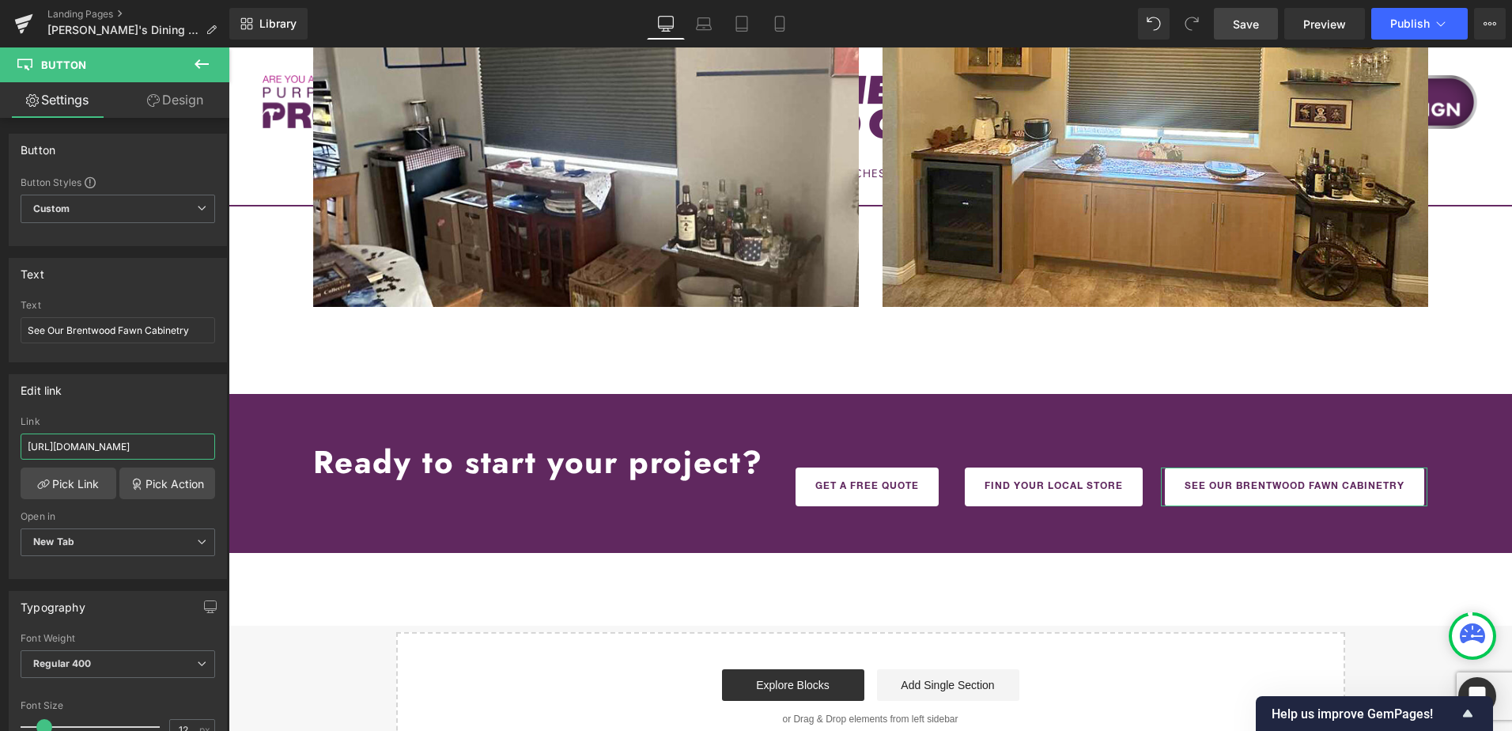
scroll to position [0, 117]
drag, startPoint x: 373, startPoint y: 497, endPoint x: 337, endPoint y: 449, distance: 60.4
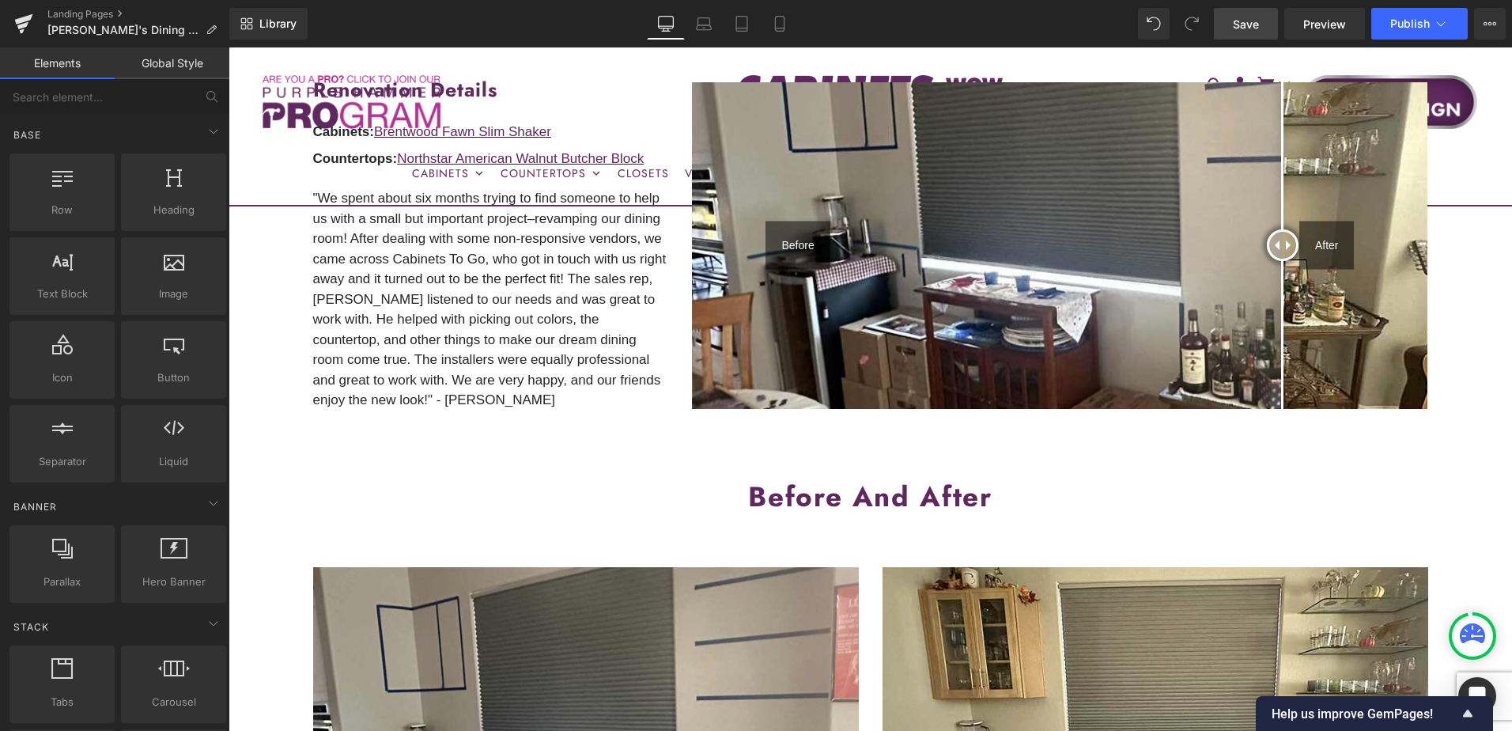
scroll to position [158, 0]
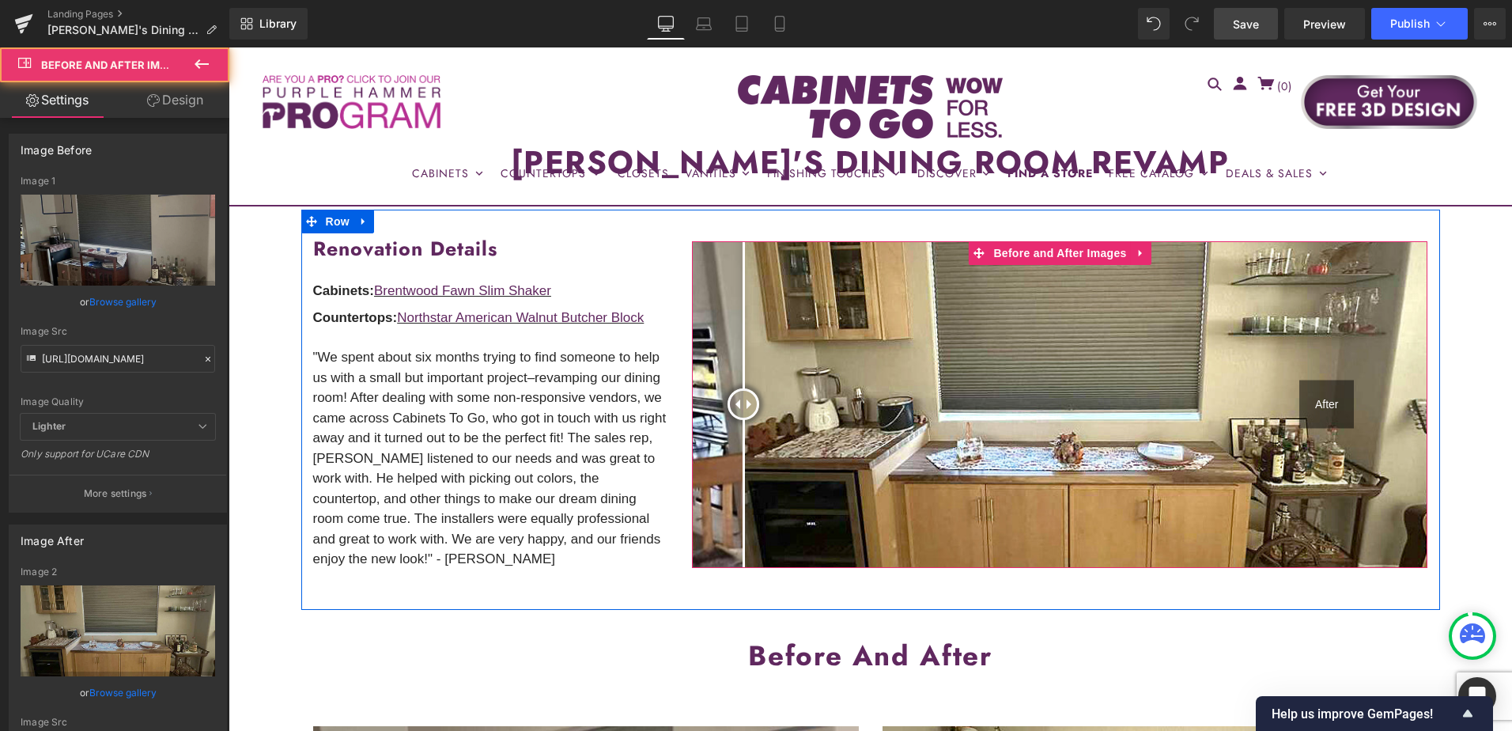
click at [738, 420] on div at bounding box center [743, 404] width 32 height 32
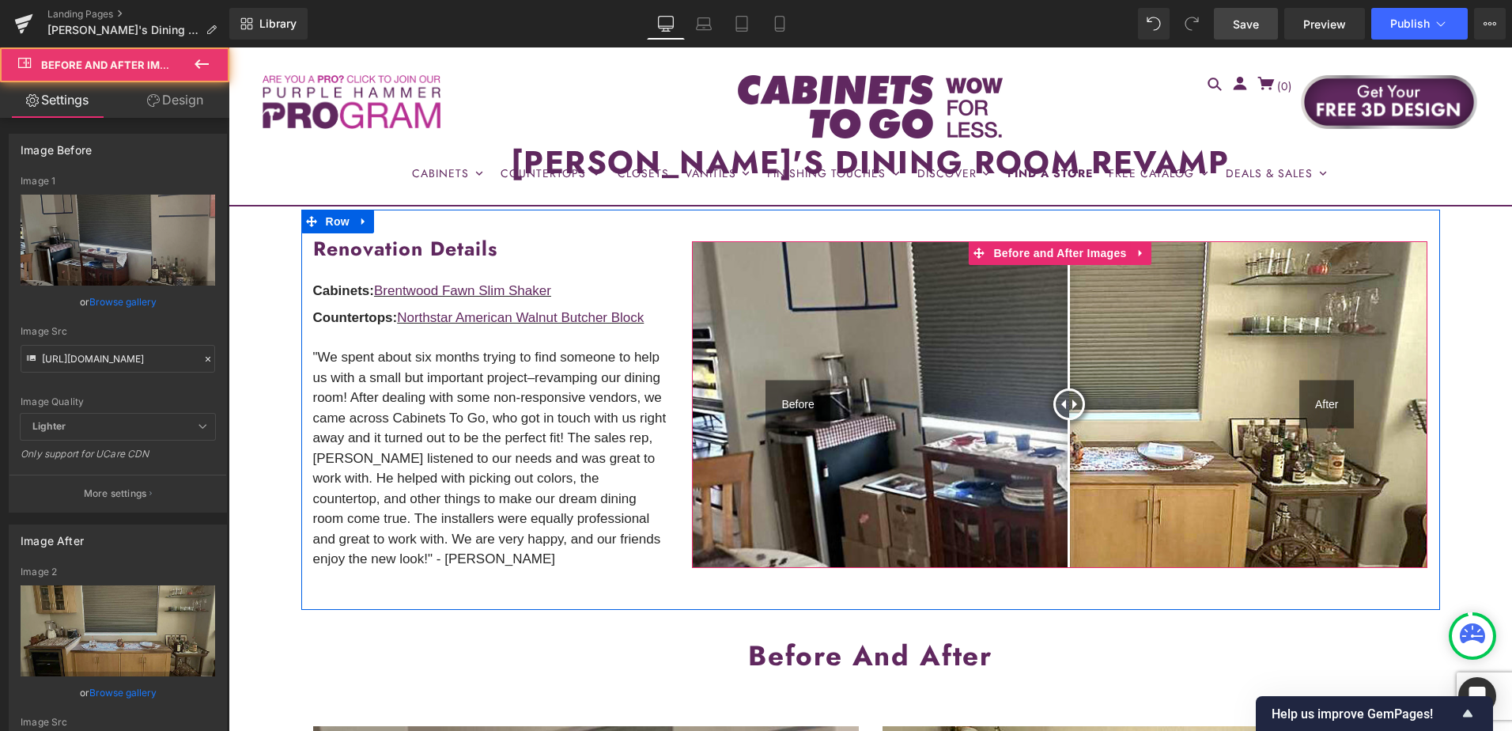
drag, startPoint x: 738, startPoint y: 408, endPoint x: 1075, endPoint y: 407, distance: 337.6
click at [1076, 407] on div at bounding box center [1069, 404] width 32 height 32
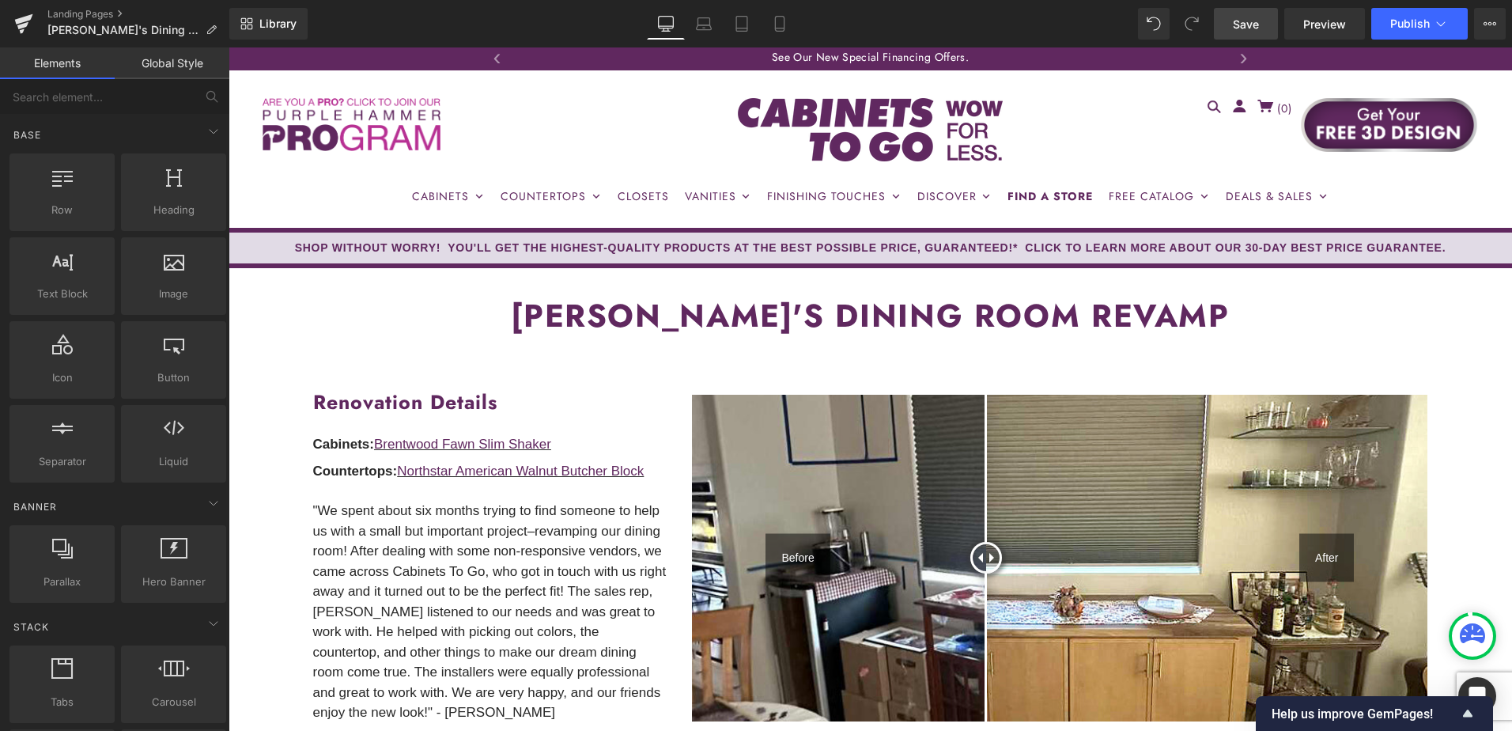
scroll to position [0, 0]
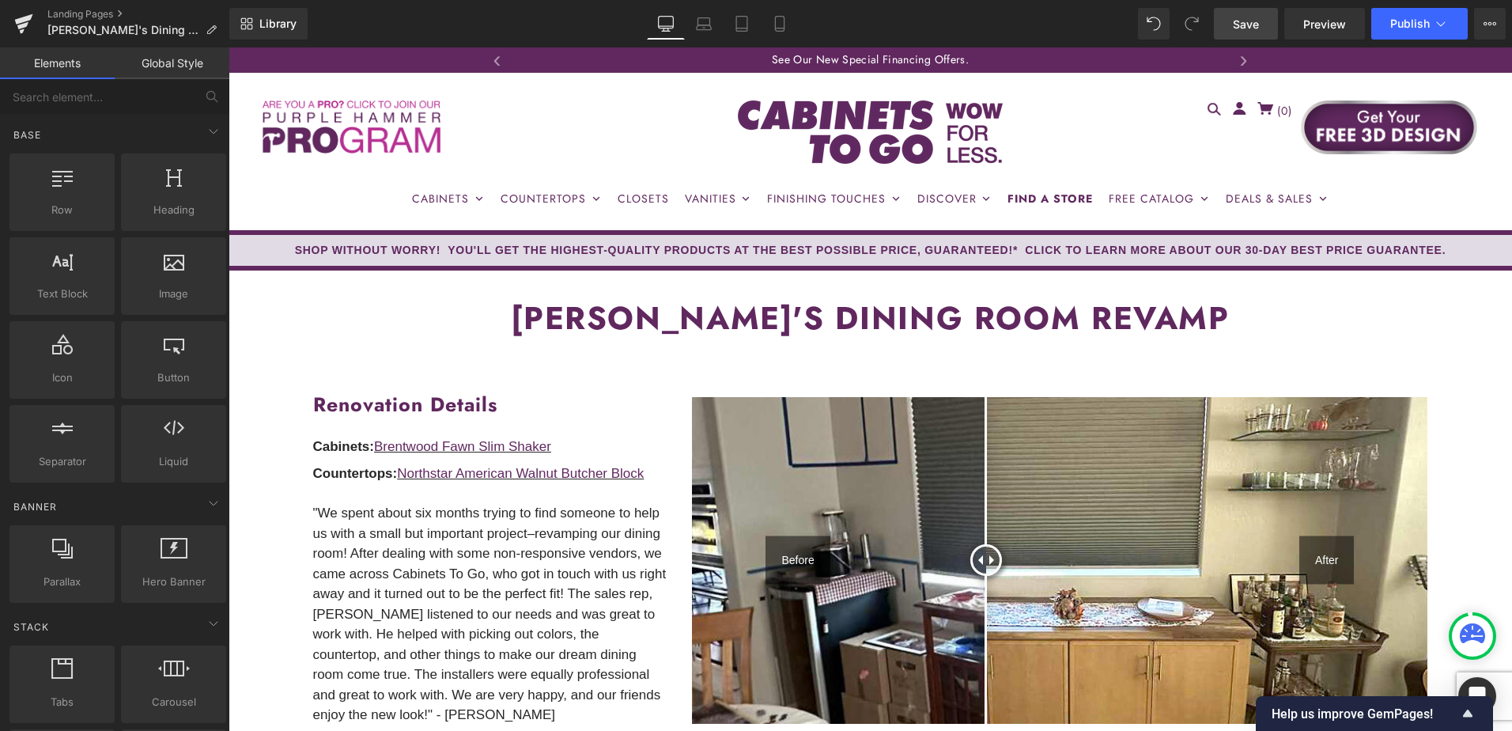
click at [1248, 19] on span "Save" at bounding box center [1246, 24] width 26 height 17
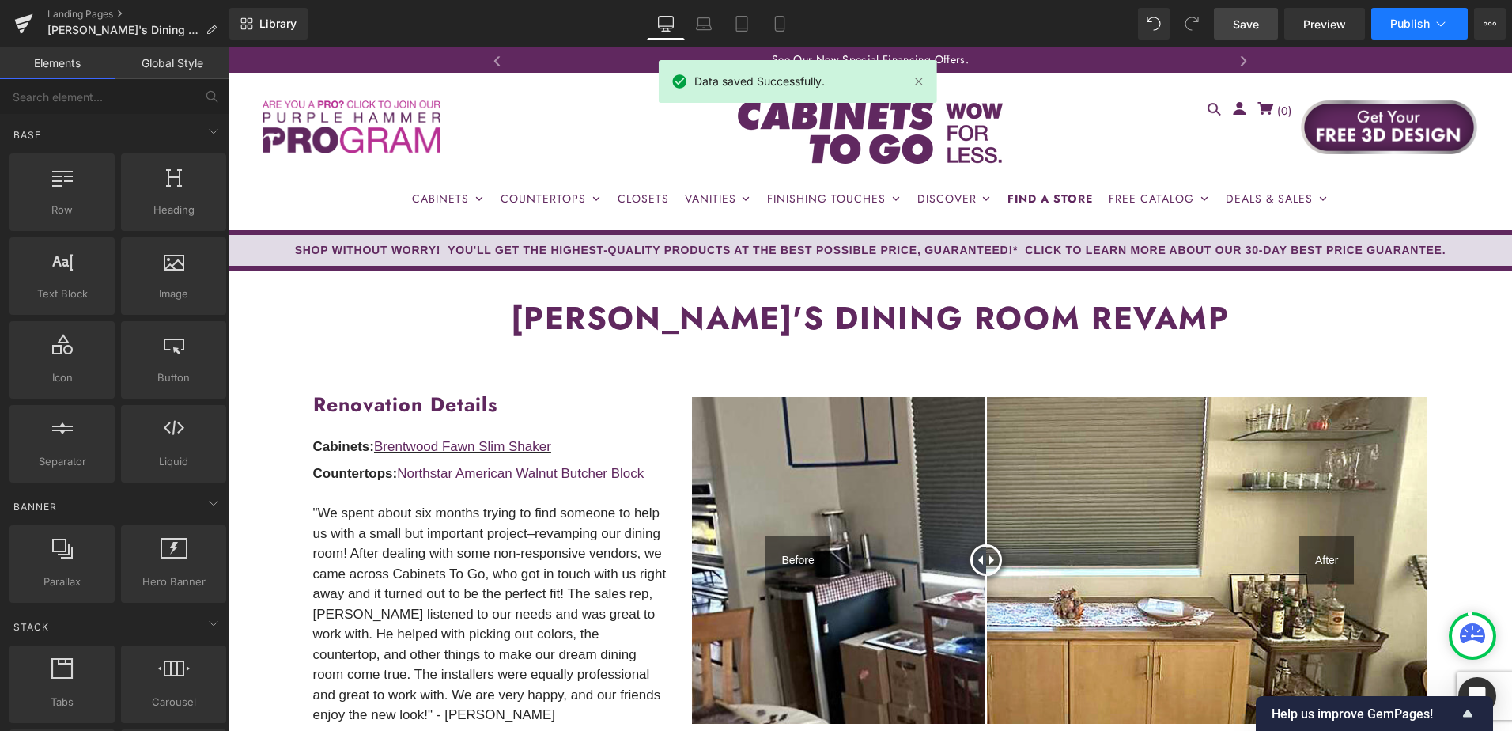
click at [1409, 19] on span "Publish" at bounding box center [1410, 23] width 40 height 13
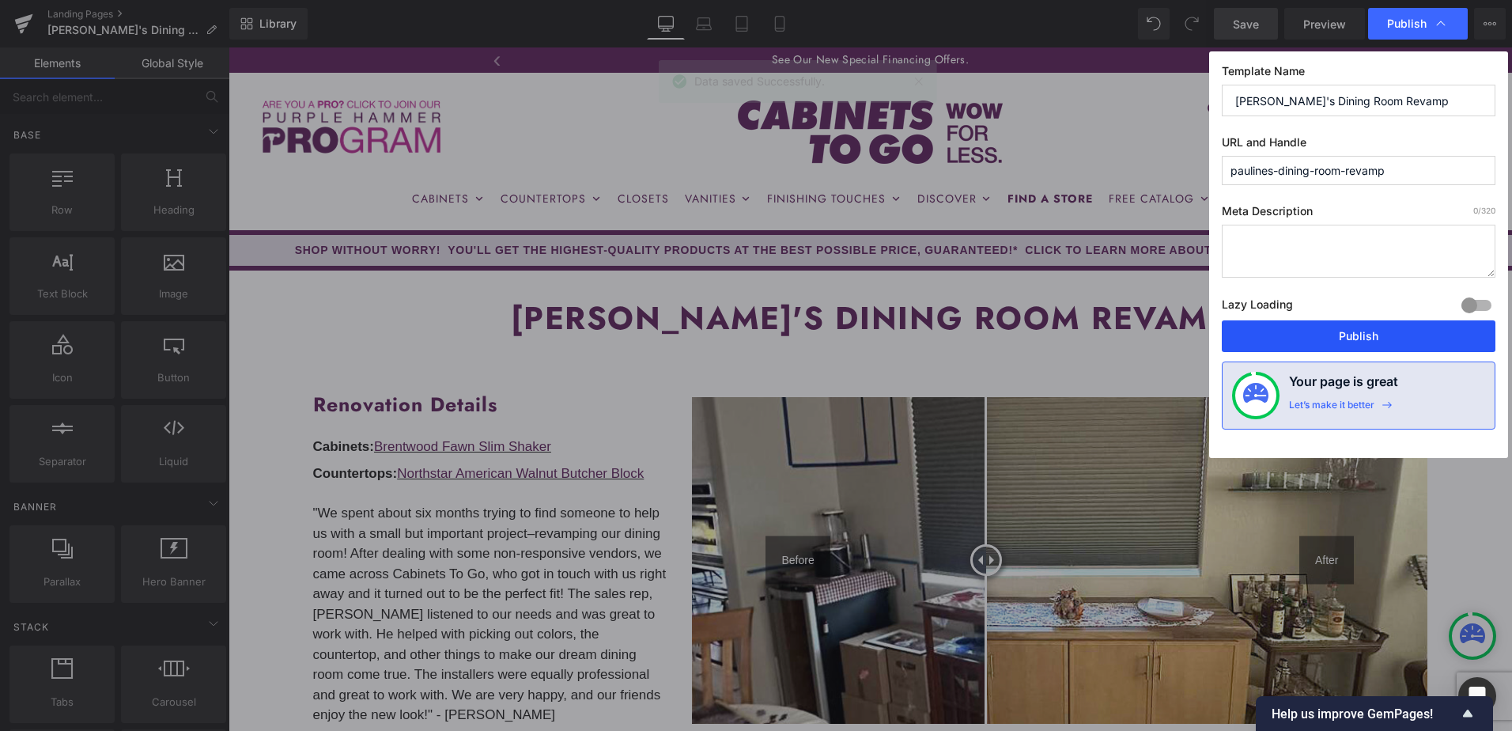
click at [1394, 339] on button "Publish" at bounding box center [1359, 336] width 274 height 32
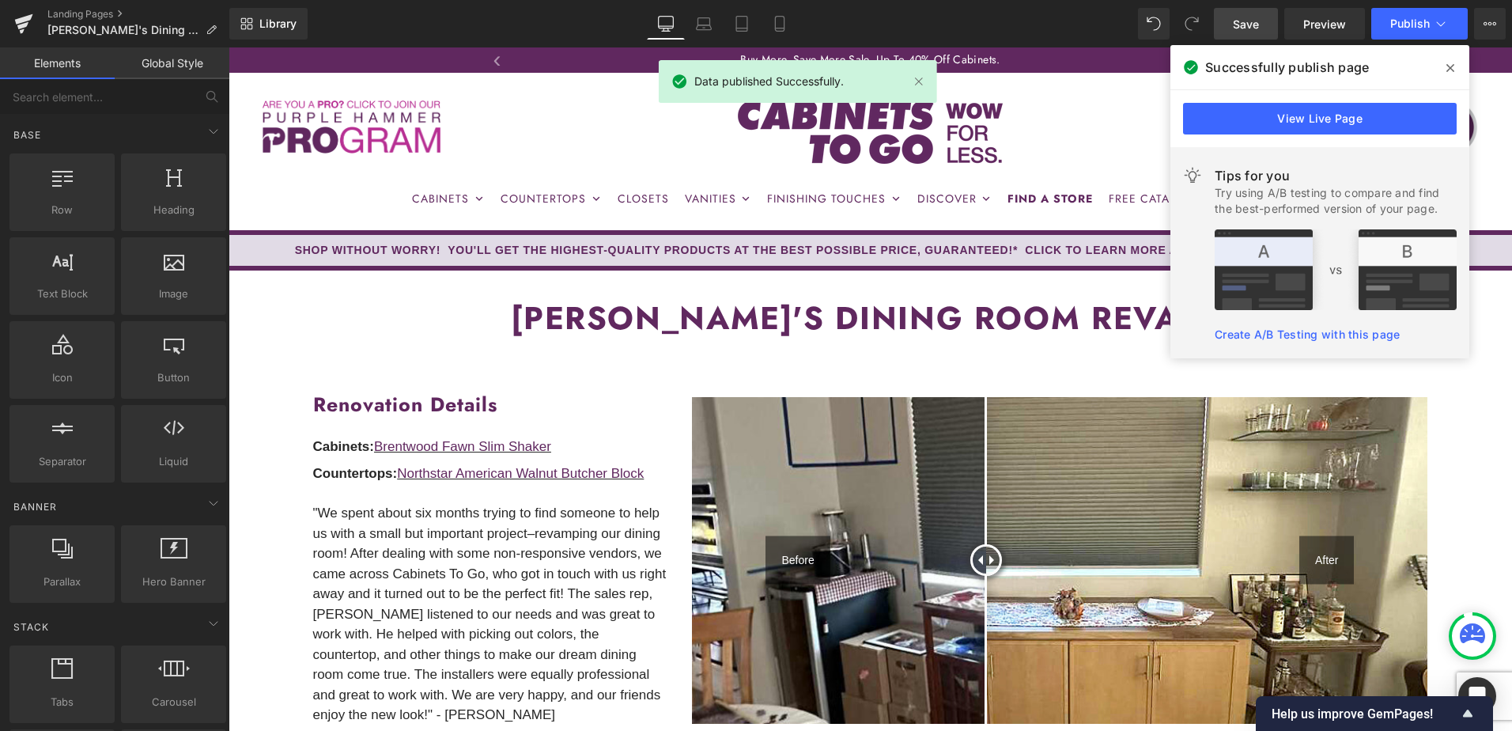
drag, startPoint x: 1450, startPoint y: 69, endPoint x: 1222, endPoint y: 21, distance: 233.6
click at [1450, 69] on icon at bounding box center [1450, 68] width 8 height 8
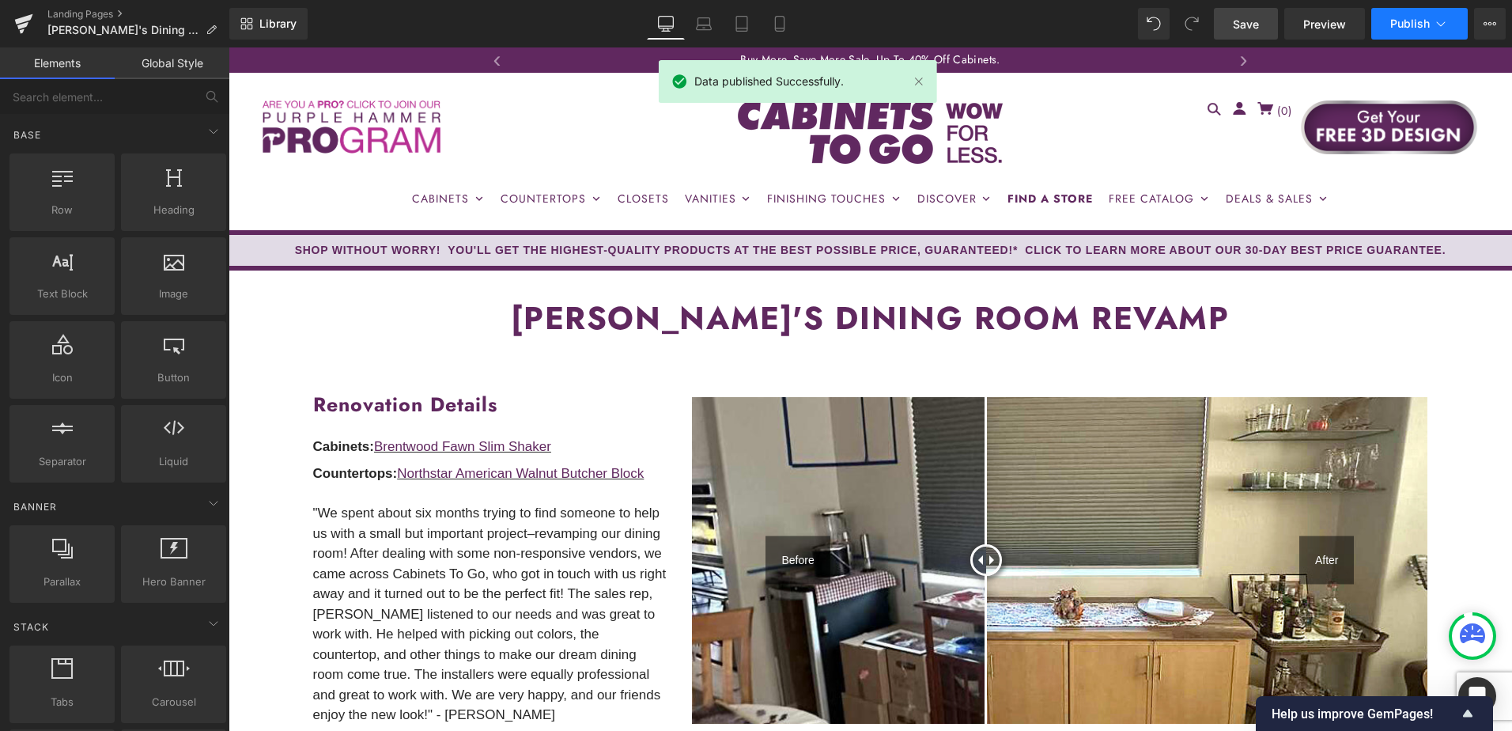
click at [1453, 28] on button "Publish" at bounding box center [1419, 24] width 96 height 32
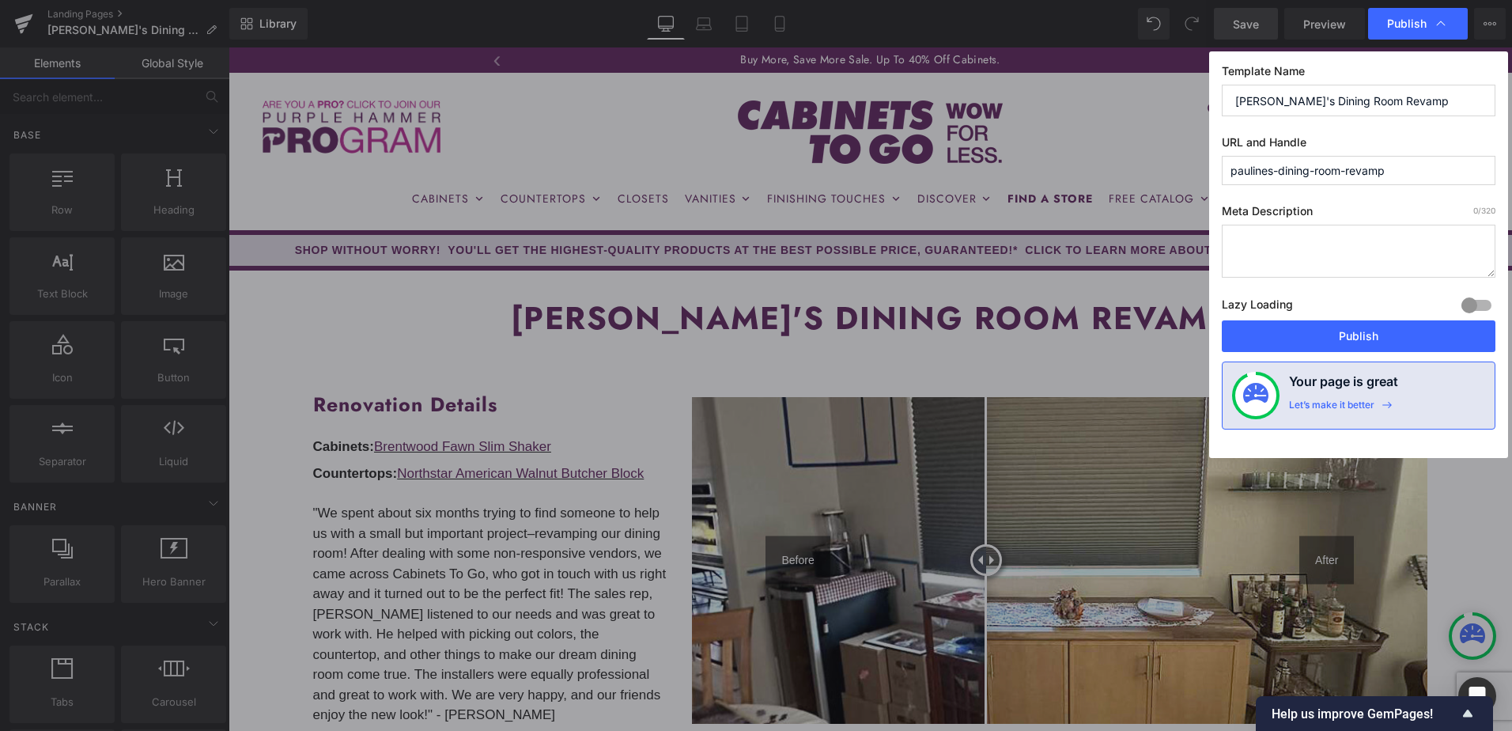
click at [1343, 174] on input "paulines-dining-room-revamp" at bounding box center [1359, 170] width 274 height 29
click at [1343, 173] on input "paulines-dining-room-revamp" at bounding box center [1359, 170] width 274 height 29
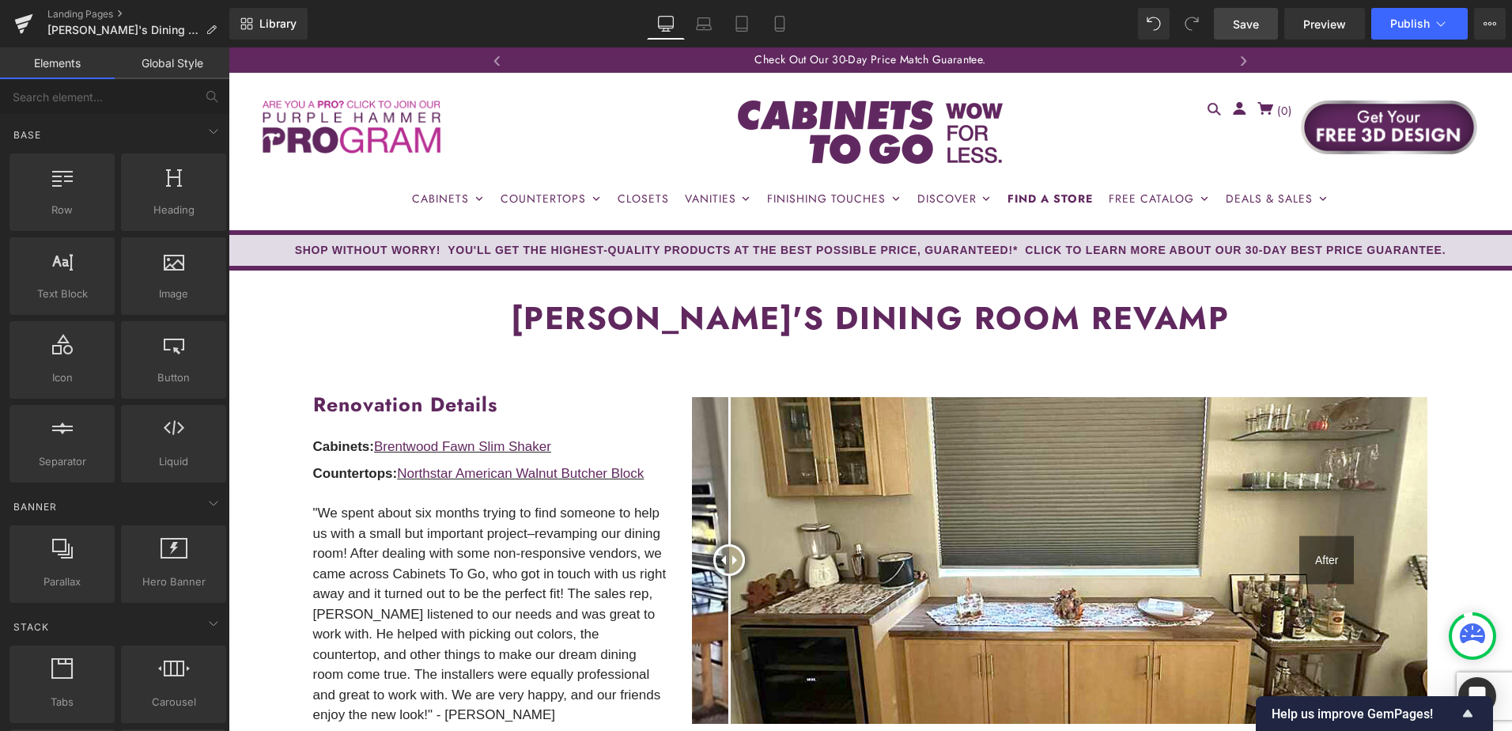
click at [1262, 23] on link "Save" at bounding box center [1246, 24] width 64 height 32
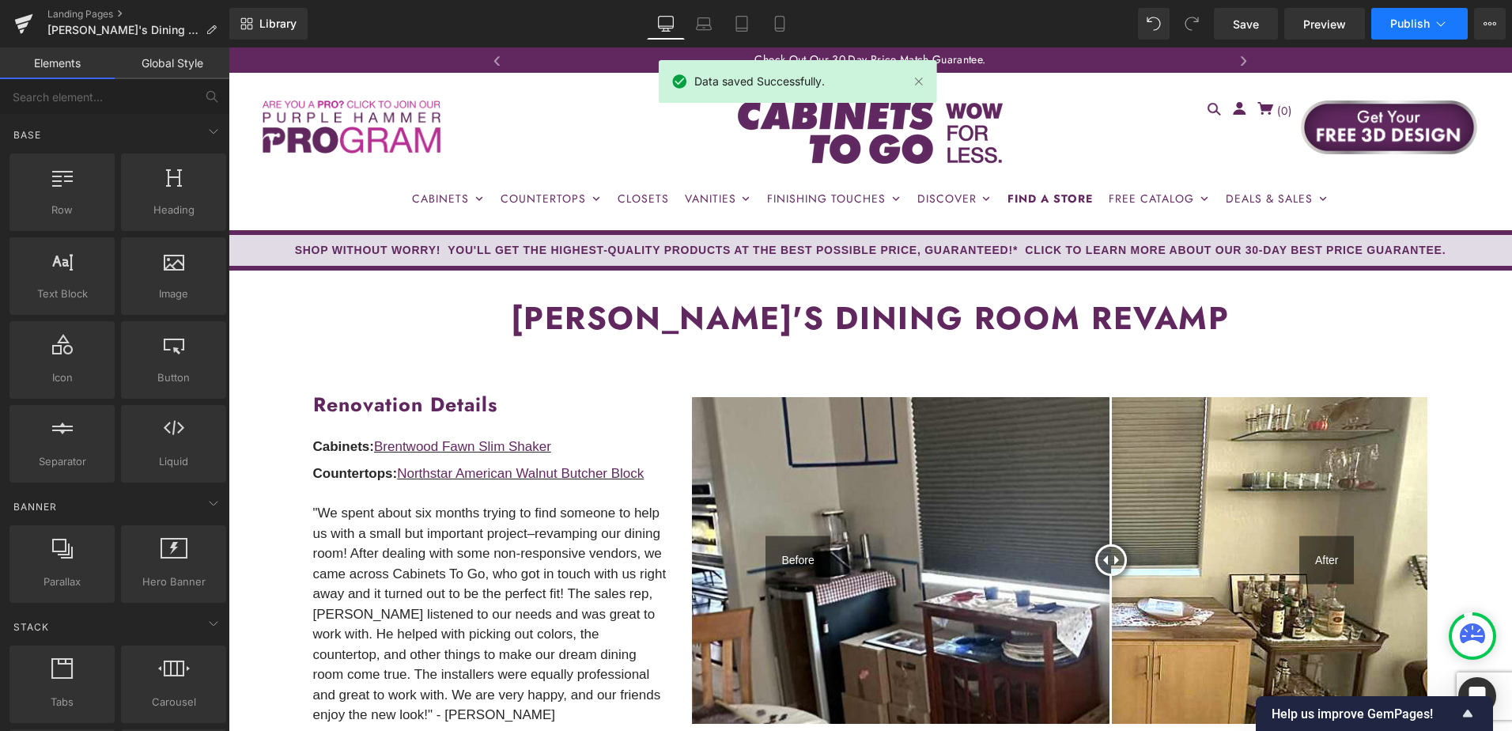
click at [1402, 28] on span "Publish" at bounding box center [1410, 23] width 40 height 13
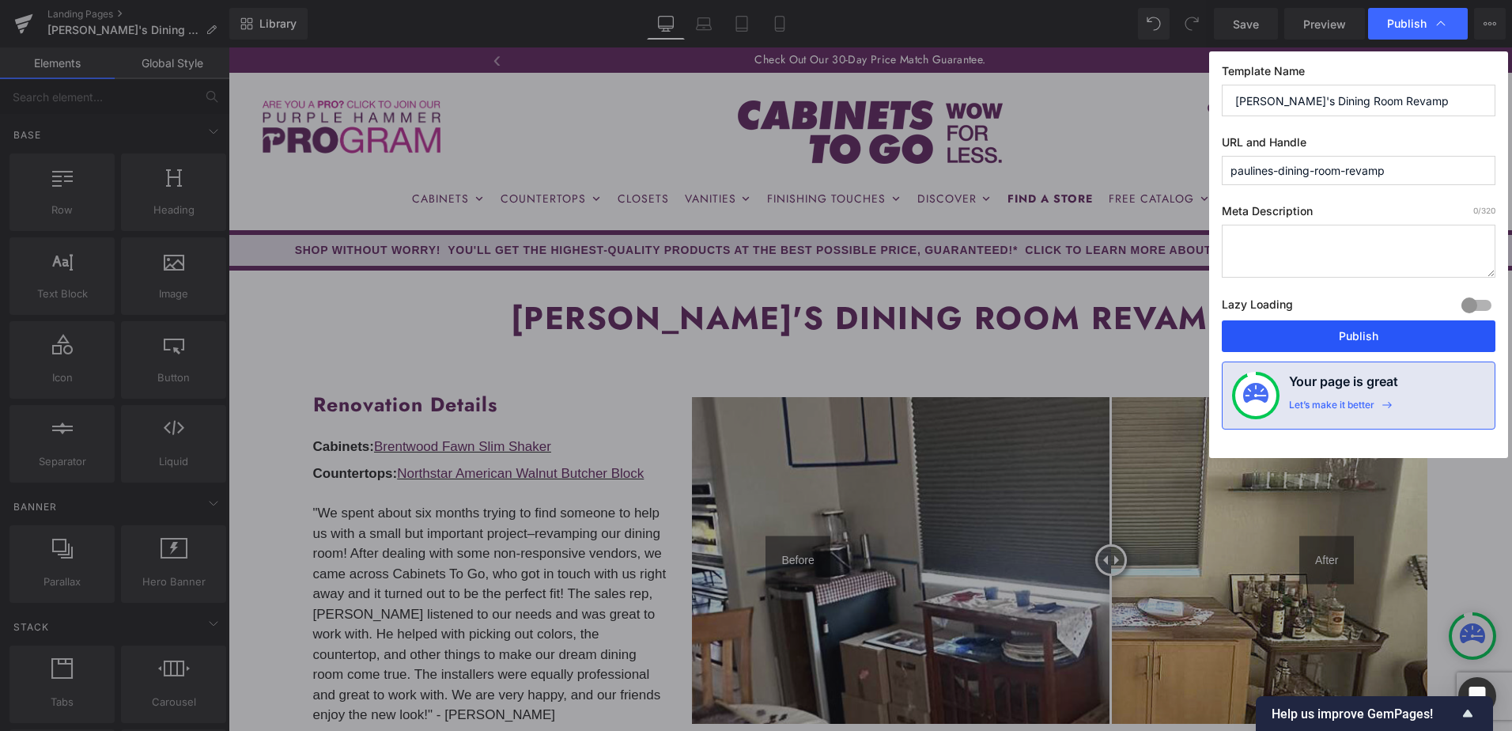
drag, startPoint x: 1413, startPoint y: 338, endPoint x: 1187, endPoint y: 289, distance: 231.4
click at [1413, 338] on button "Publish" at bounding box center [1359, 336] width 274 height 32
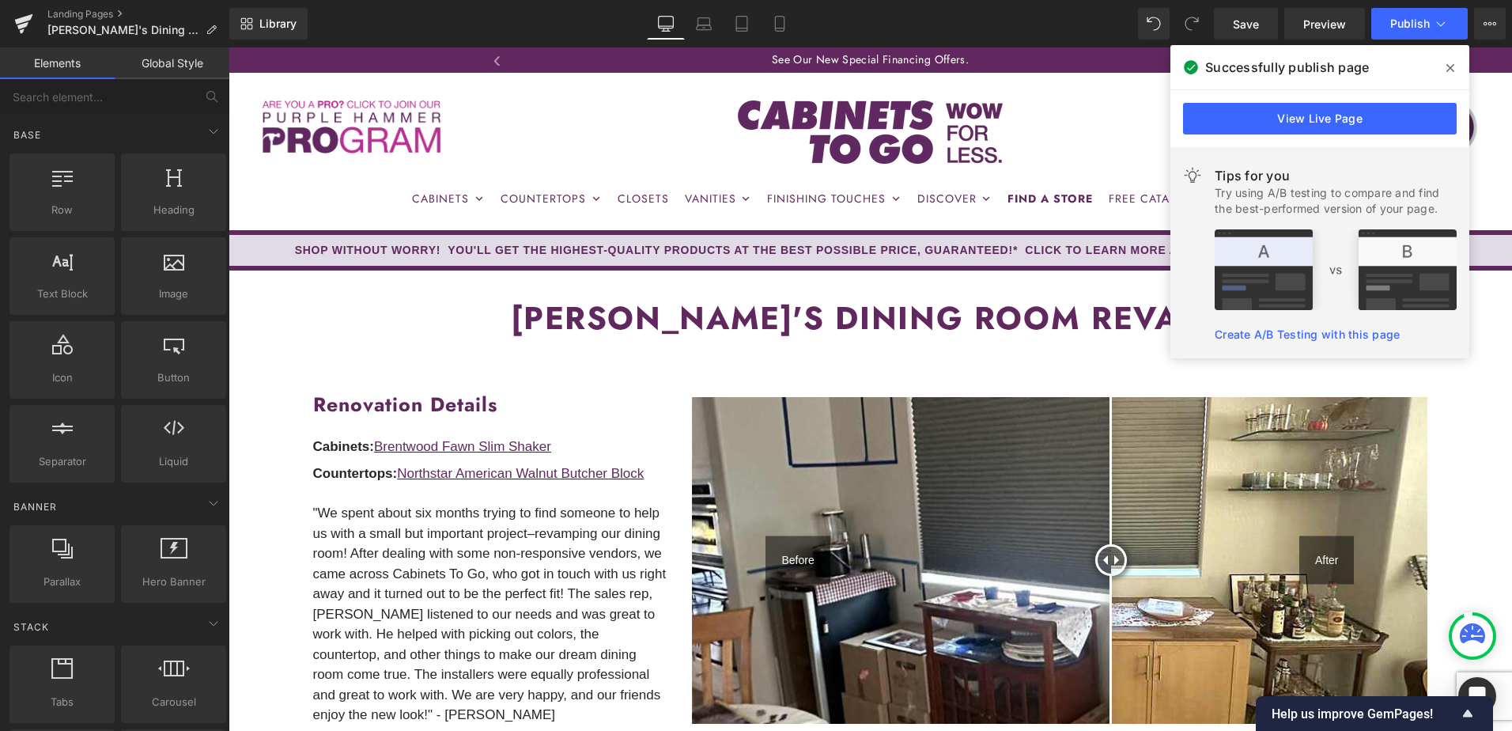
click at [1449, 66] on icon at bounding box center [1450, 68] width 8 height 8
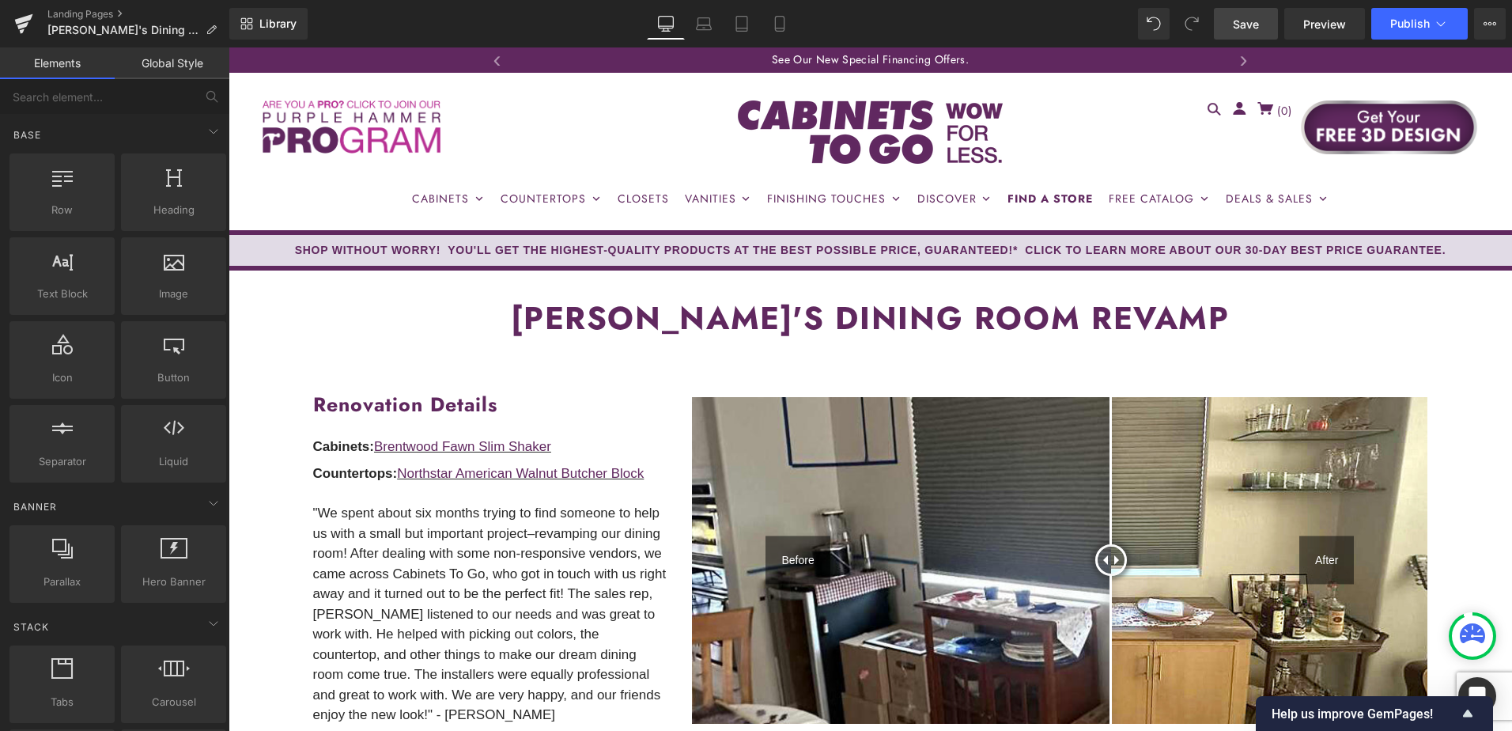
click at [1245, 31] on span "Save" at bounding box center [1246, 24] width 26 height 17
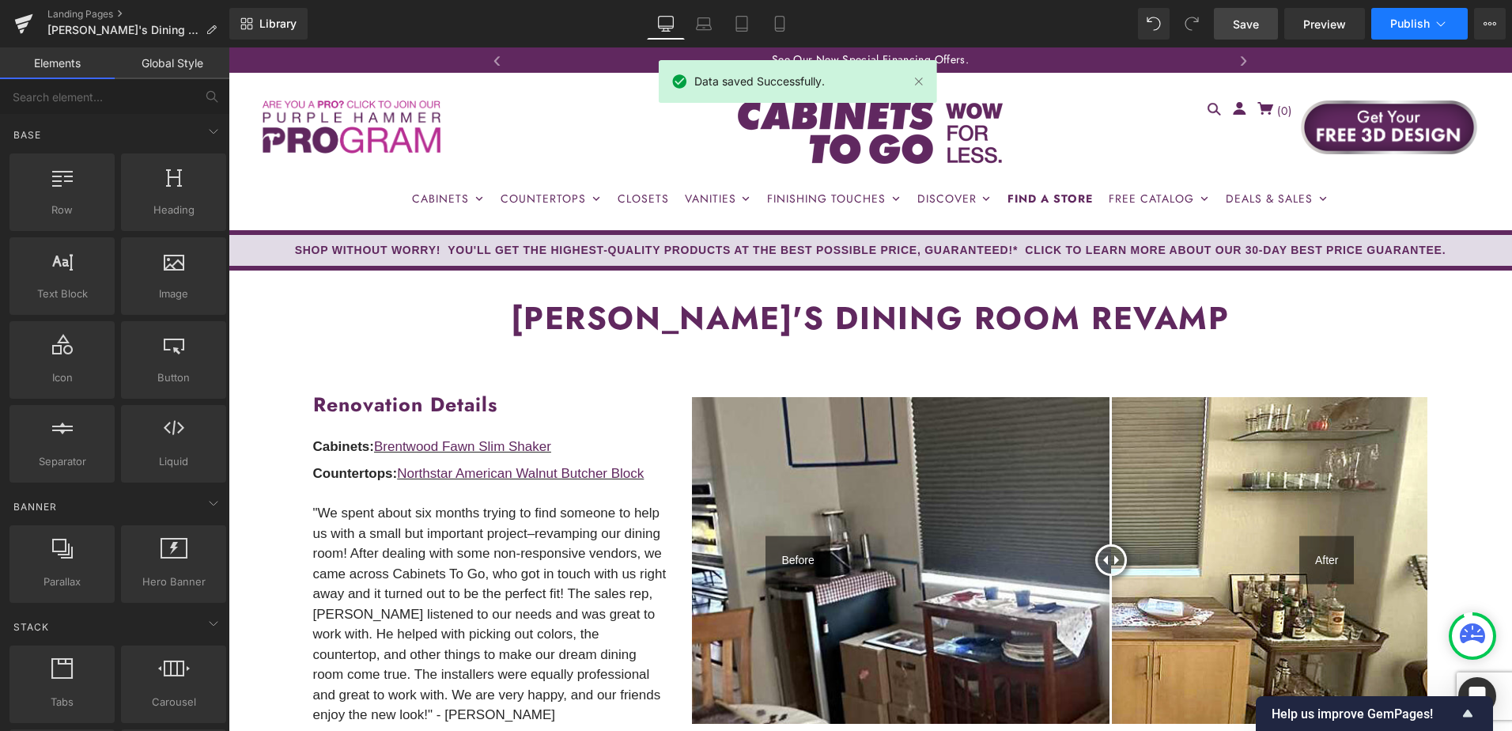
click at [1393, 25] on span "Publish" at bounding box center [1410, 23] width 40 height 13
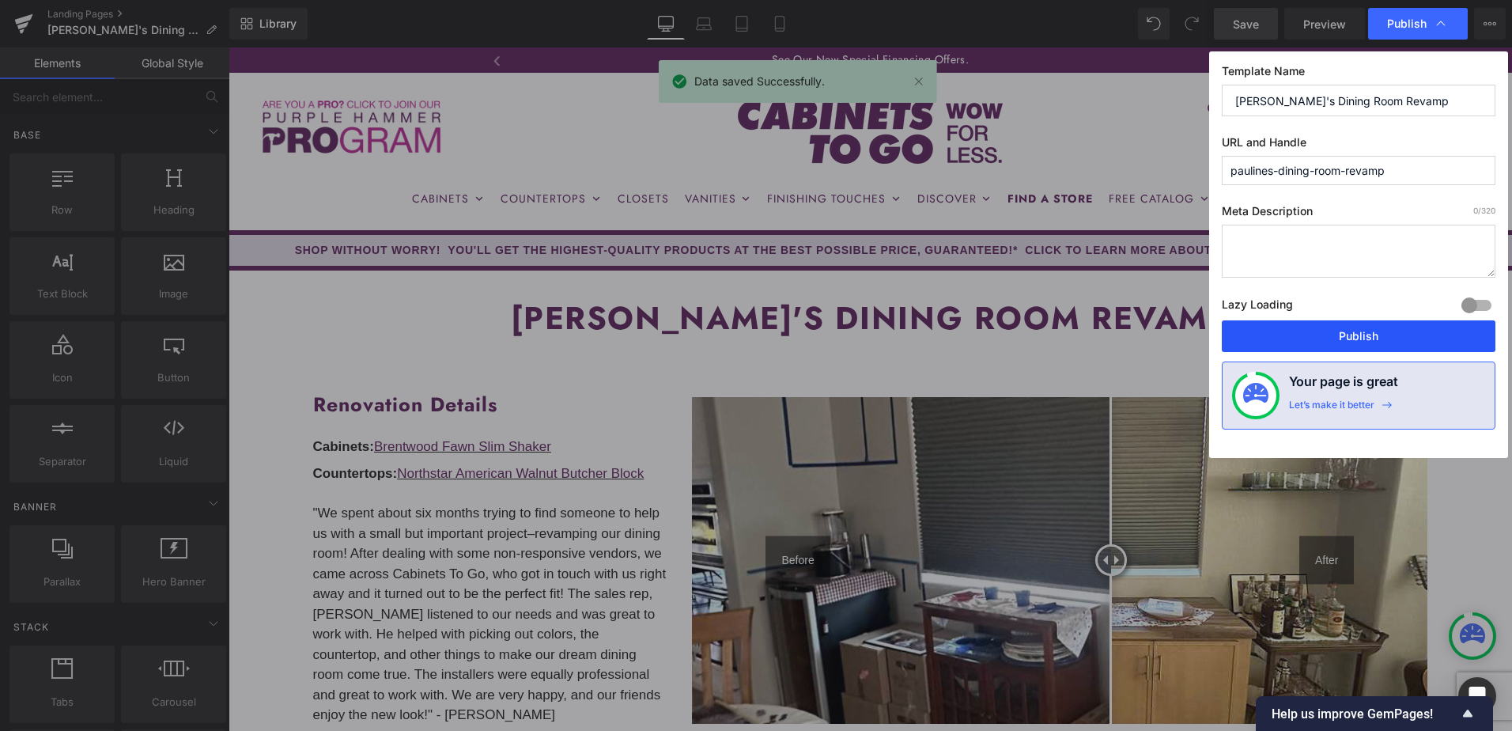
drag, startPoint x: 1180, startPoint y: 293, endPoint x: 1408, endPoint y: 341, distance: 233.4
click at [1408, 341] on button "Publish" at bounding box center [1359, 336] width 274 height 32
